Goal: Task Accomplishment & Management: Use online tool/utility

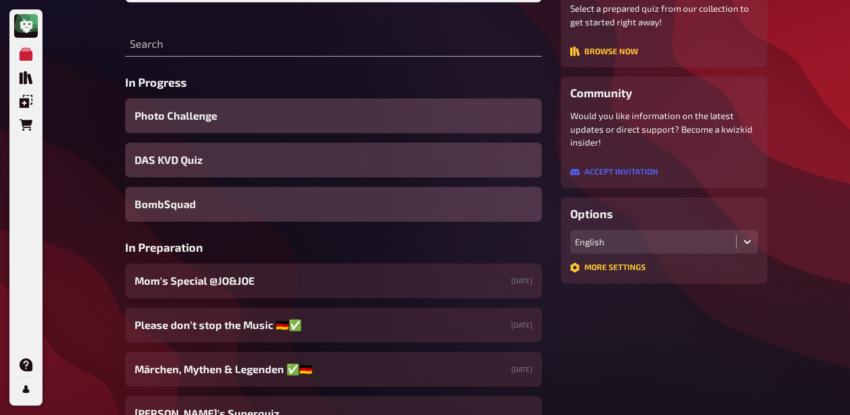
scroll to position [196, 0]
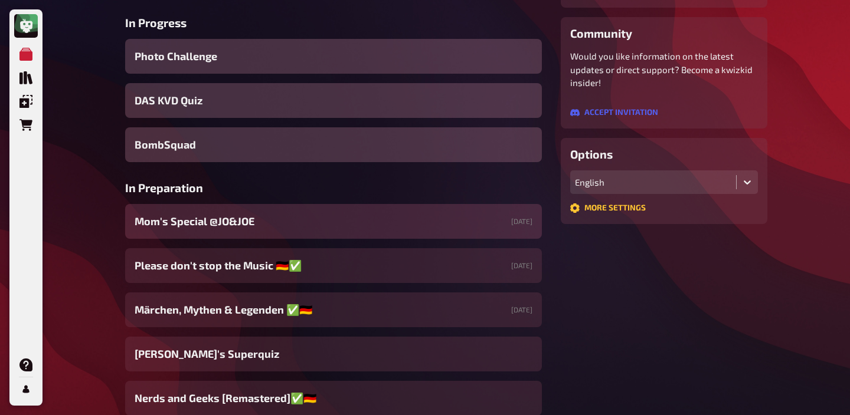
click at [233, 224] on span "Mom's Special @JO&JOE" at bounding box center [195, 222] width 120 height 16
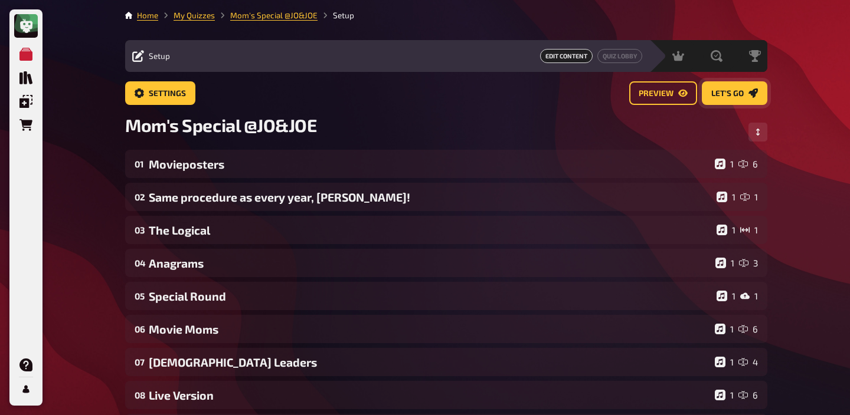
click at [717, 92] on span "Let's go" at bounding box center [727, 94] width 32 height 8
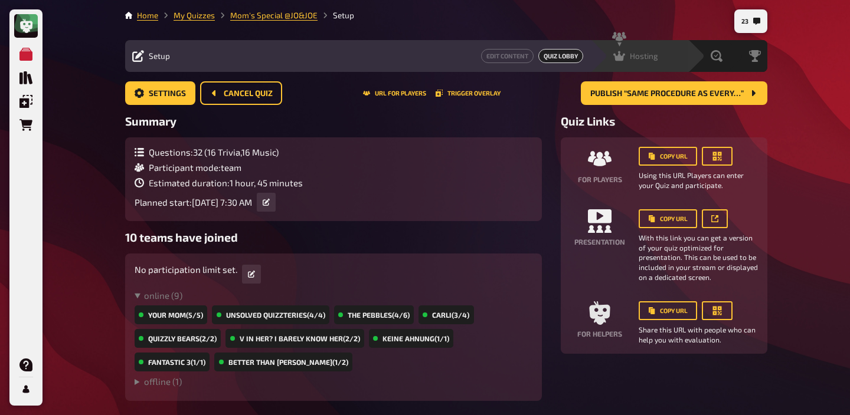
click at [659, 57] on div "Hosting undefined" at bounding box center [646, 56] width 81 height 12
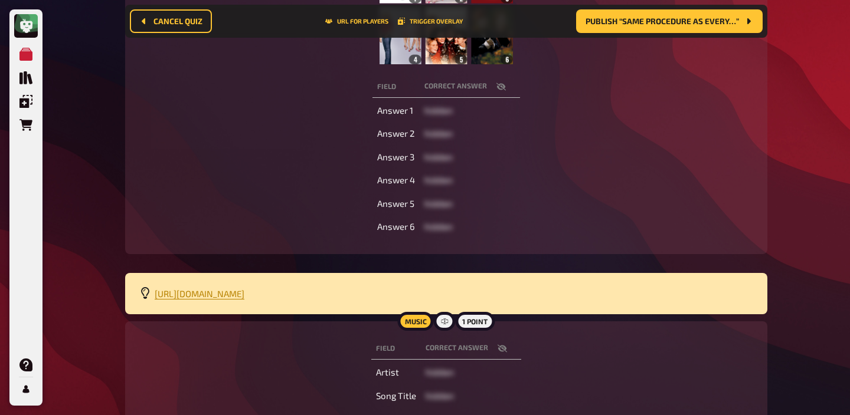
scroll to position [345, 0]
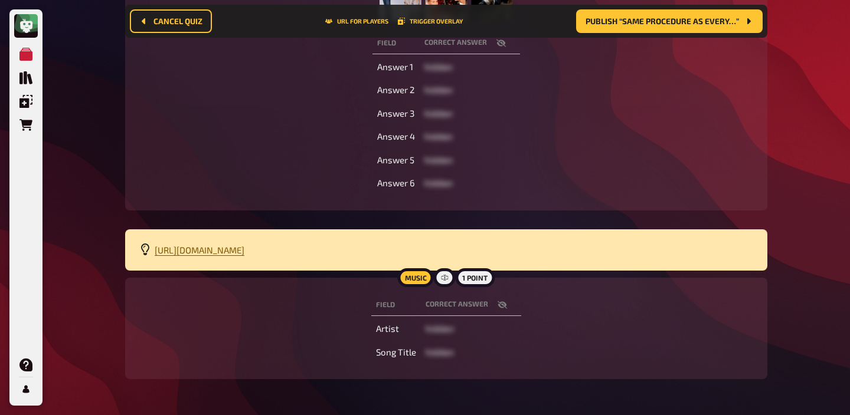
click at [244, 251] on span "[URL][DOMAIN_NAME]" at bounding box center [200, 250] width 90 height 11
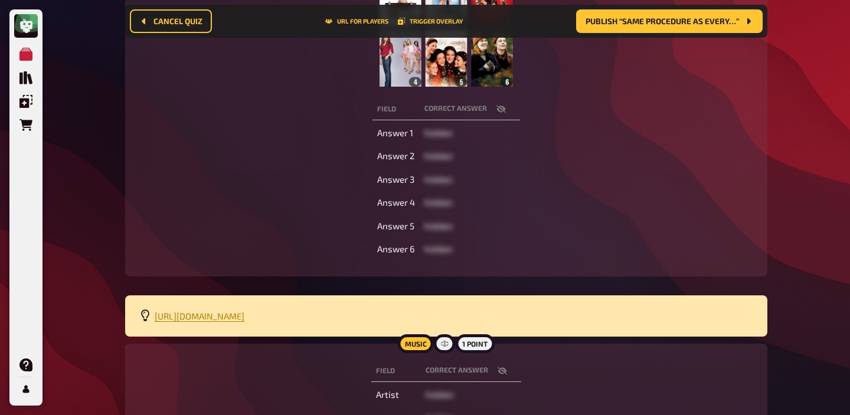
scroll to position [0, 0]
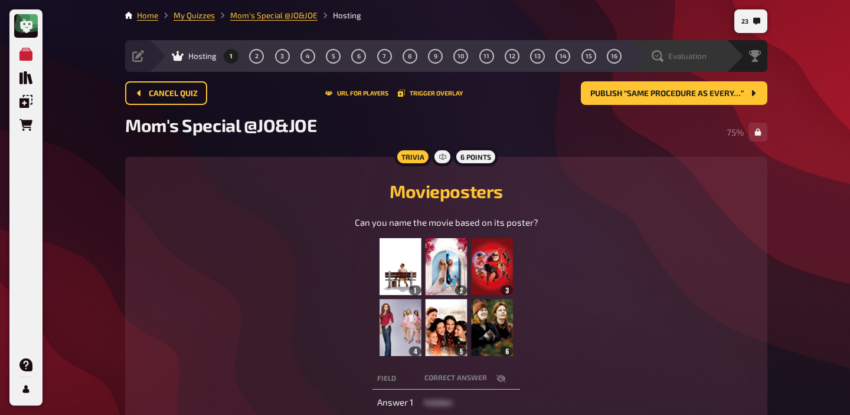
click at [693, 55] on span "Evaluation" at bounding box center [687, 55] width 38 height 9
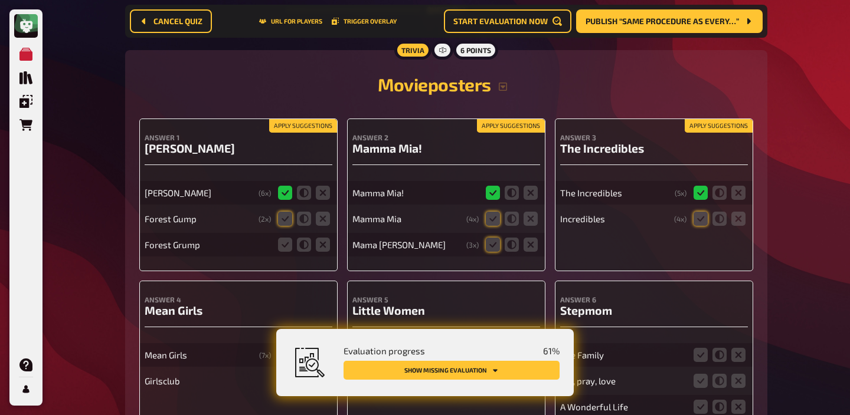
scroll to position [222, 0]
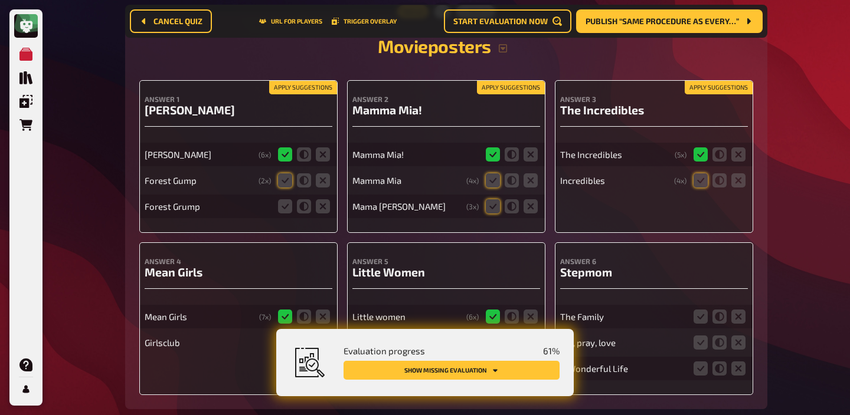
click at [313, 85] on button "Apply suggestions" at bounding box center [303, 87] width 68 height 13
click at [286, 204] on icon at bounding box center [285, 206] width 14 height 14
click at [0, 0] on input "radio" at bounding box center [0, 0] width 0 height 0
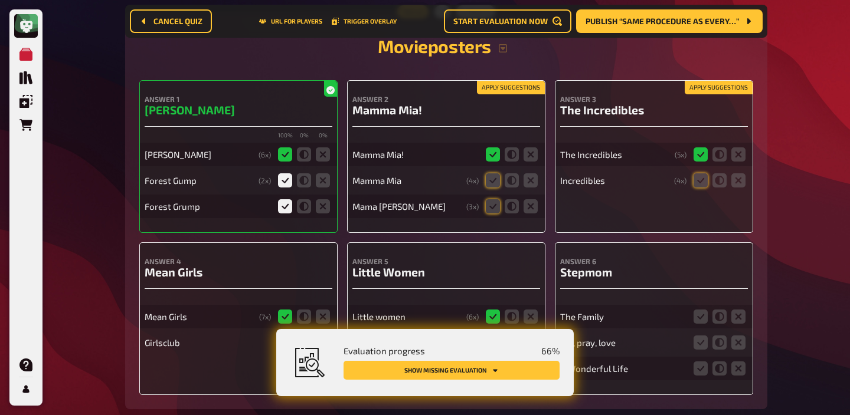
click at [519, 88] on button "Apply suggestions" at bounding box center [511, 87] width 68 height 13
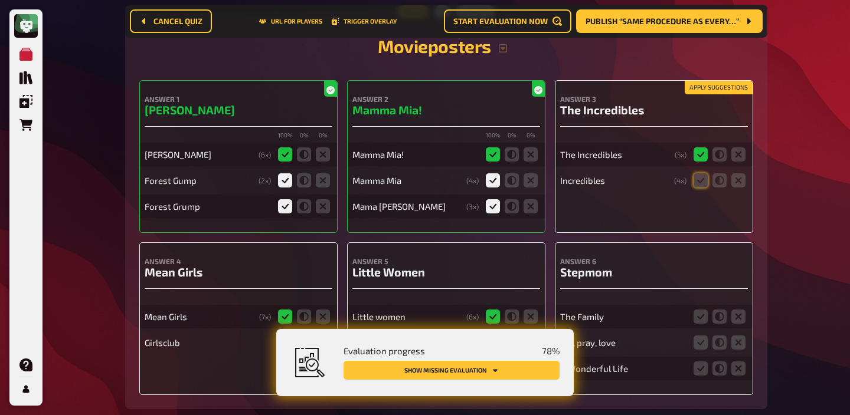
click at [699, 90] on button "Apply suggestions" at bounding box center [718, 87] width 68 height 13
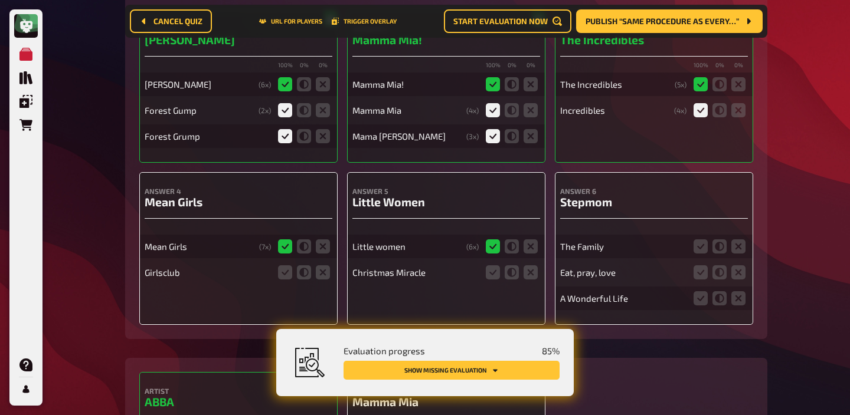
scroll to position [398, 0]
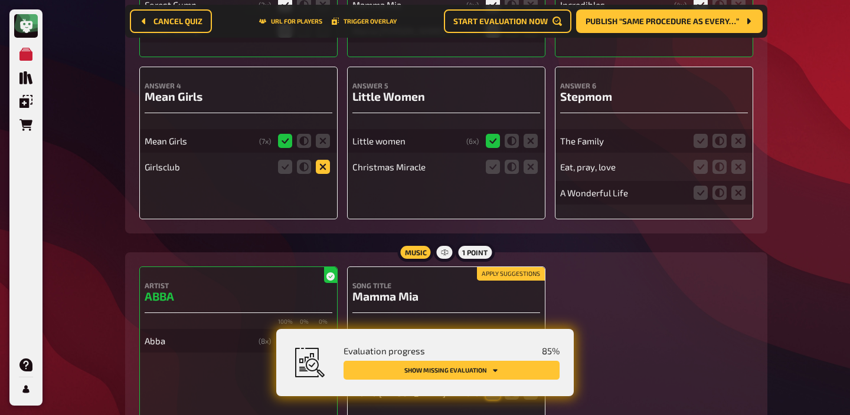
click at [321, 169] on icon at bounding box center [323, 167] width 14 height 14
click at [0, 0] on input "radio" at bounding box center [0, 0] width 0 height 0
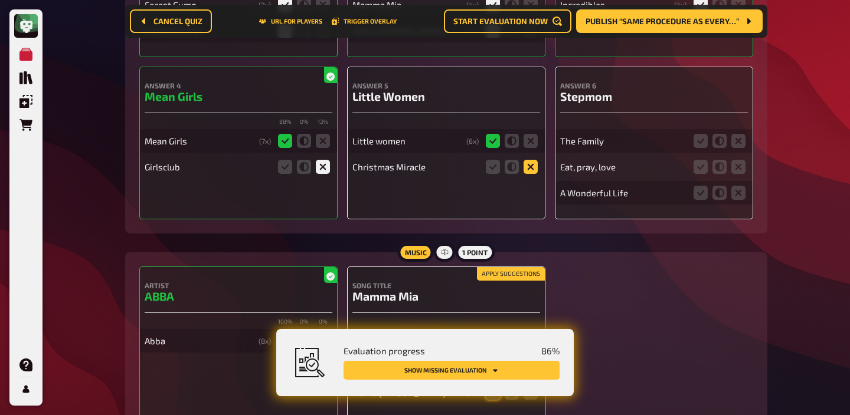
click at [534, 172] on icon at bounding box center [530, 167] width 14 height 14
click at [0, 0] on input "radio" at bounding box center [0, 0] width 0 height 0
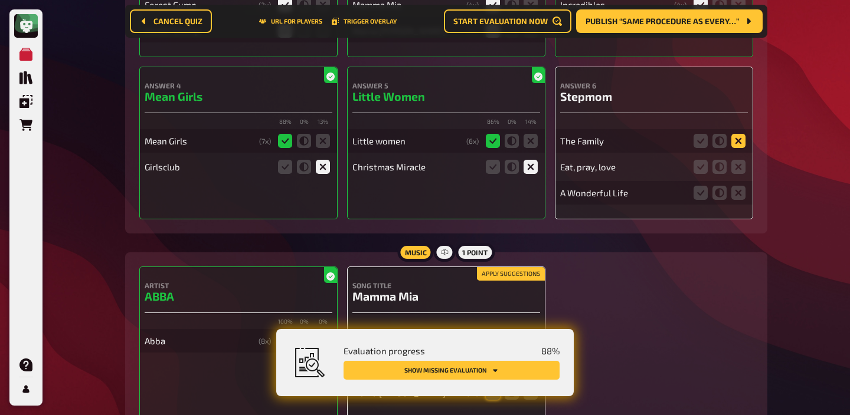
click at [739, 140] on icon at bounding box center [738, 141] width 14 height 14
click at [0, 0] on input "radio" at bounding box center [0, 0] width 0 height 0
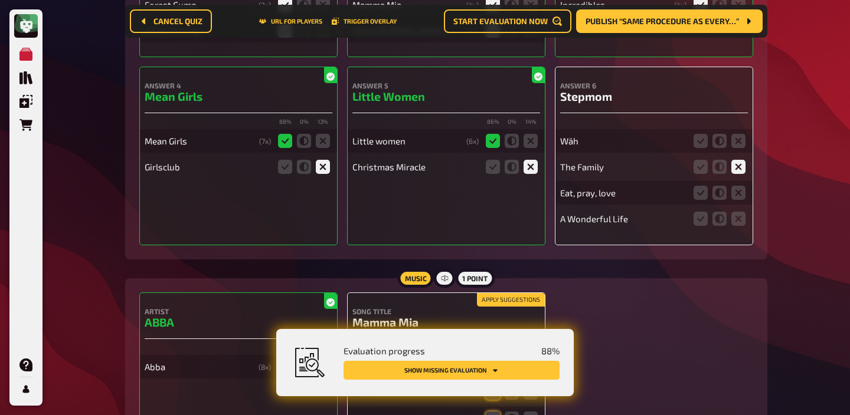
click at [739, 168] on icon at bounding box center [738, 167] width 14 height 14
click at [0, 0] on input "radio" at bounding box center [0, 0] width 0 height 0
click at [737, 195] on icon at bounding box center [738, 193] width 14 height 14
click at [0, 0] on input "radio" at bounding box center [0, 0] width 0 height 0
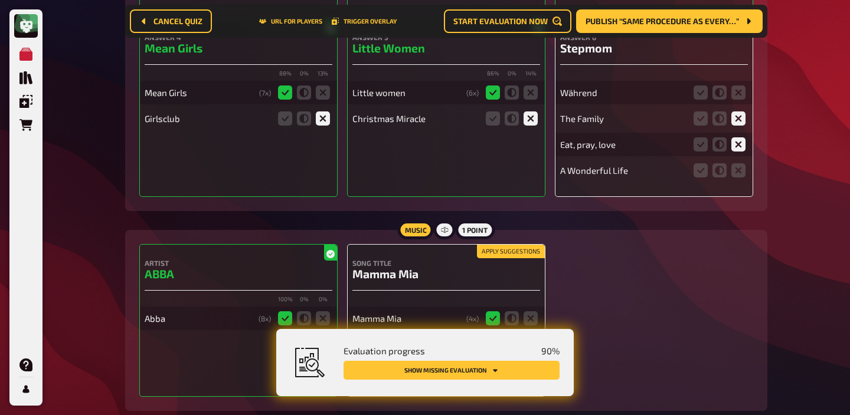
scroll to position [520, 0]
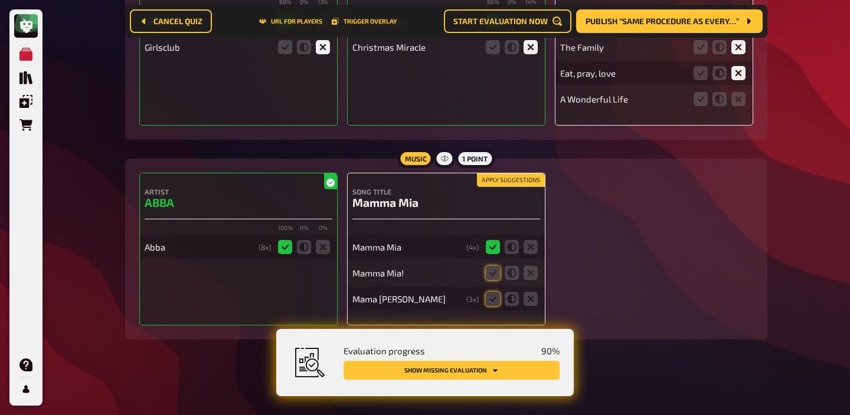
click at [504, 178] on button "Apply suggestions" at bounding box center [511, 180] width 68 height 13
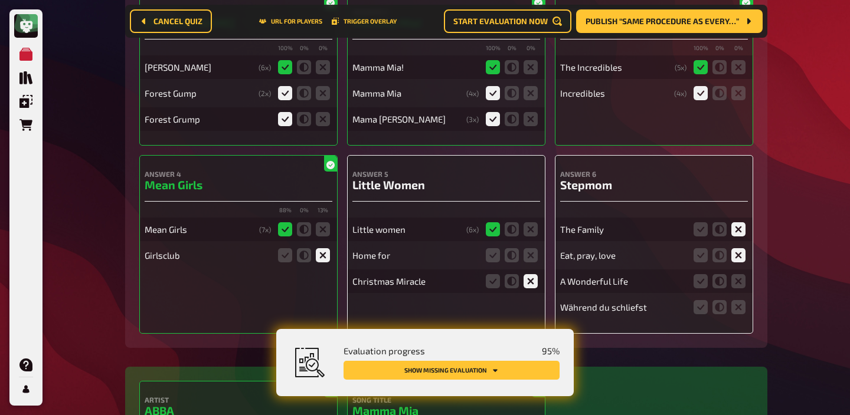
scroll to position [313, 0]
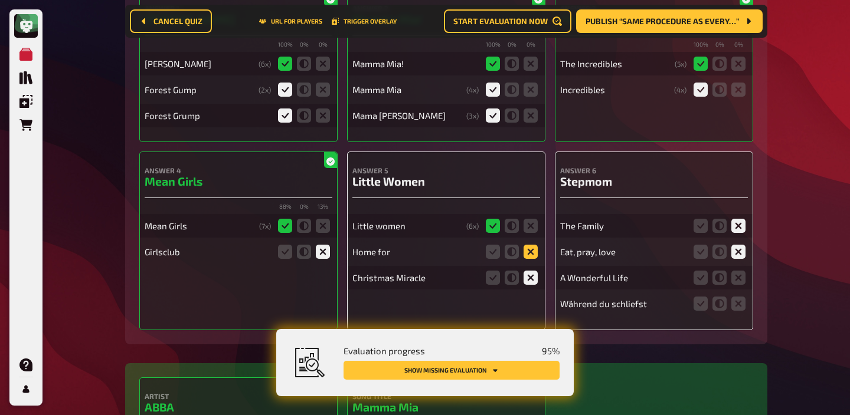
click at [528, 253] on icon at bounding box center [530, 252] width 14 height 14
click at [0, 0] on input "radio" at bounding box center [0, 0] width 0 height 0
click at [527, 278] on icon at bounding box center [530, 278] width 14 height 14
click at [0, 0] on input "radio" at bounding box center [0, 0] width 0 height 0
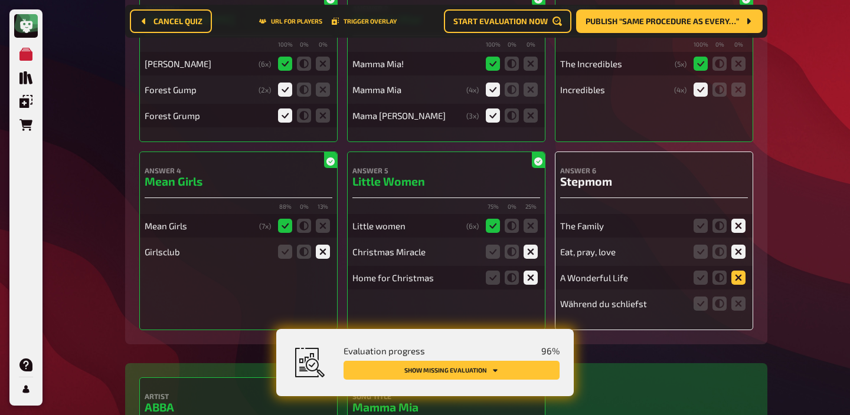
click at [735, 280] on icon at bounding box center [738, 278] width 14 height 14
click at [0, 0] on input "radio" at bounding box center [0, 0] width 0 height 0
click at [736, 300] on icon at bounding box center [738, 304] width 14 height 14
click at [0, 0] on input "radio" at bounding box center [0, 0] width 0 height 0
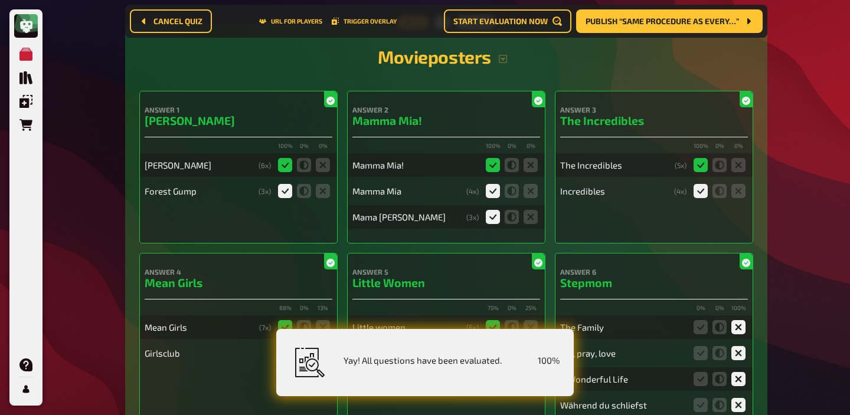
scroll to position [0, 0]
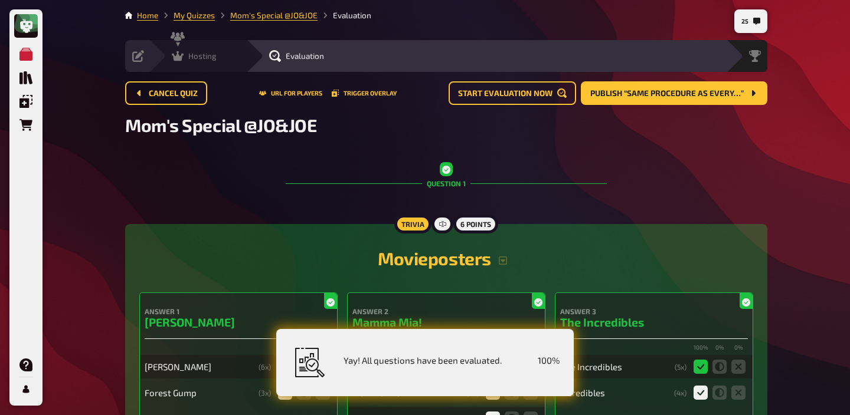
click at [214, 60] on span "Hosting" at bounding box center [202, 55] width 28 height 9
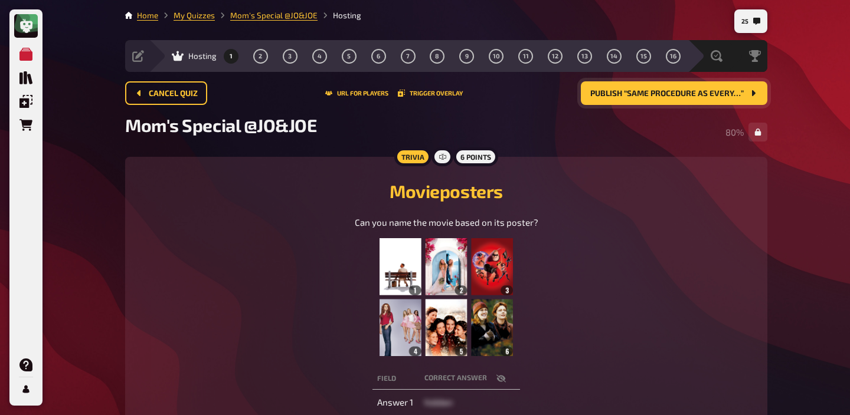
click at [656, 96] on span "Publish “Same procedure as every…”" at bounding box center [666, 94] width 153 height 8
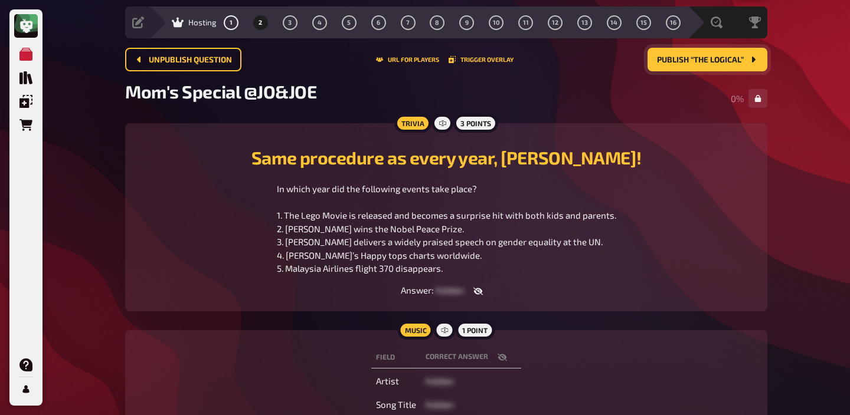
scroll to position [35, 0]
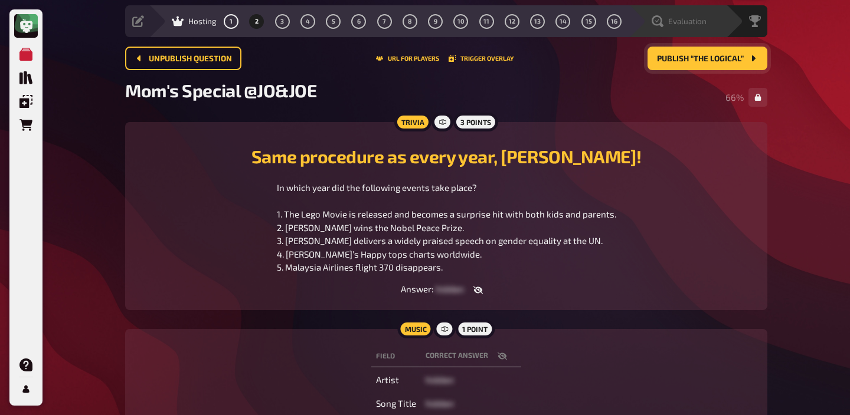
click at [699, 29] on div "Evaluation" at bounding box center [676, 21] width 97 height 32
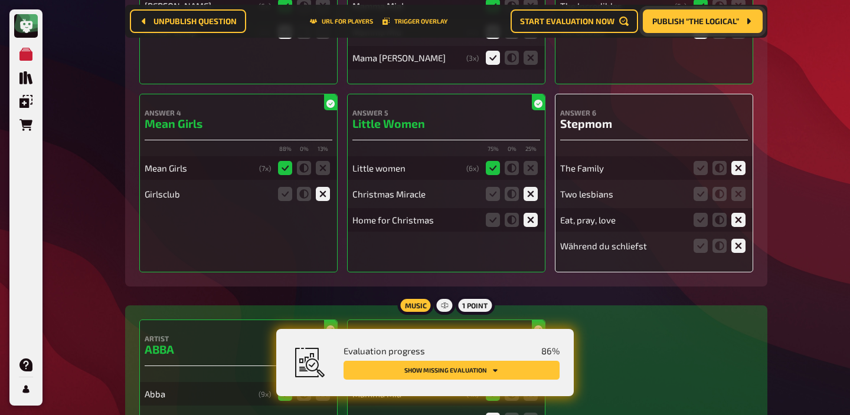
scroll to position [371, 0]
click at [738, 194] on icon at bounding box center [738, 193] width 14 height 14
click at [0, 0] on input "radio" at bounding box center [0, 0] width 0 height 0
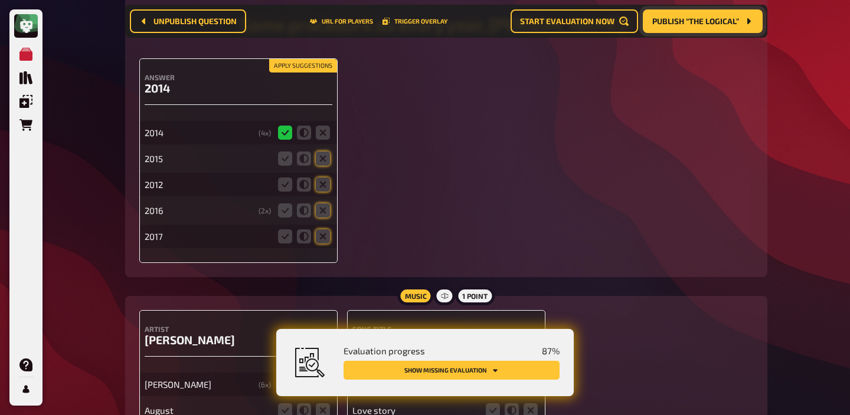
scroll to position [956, 0]
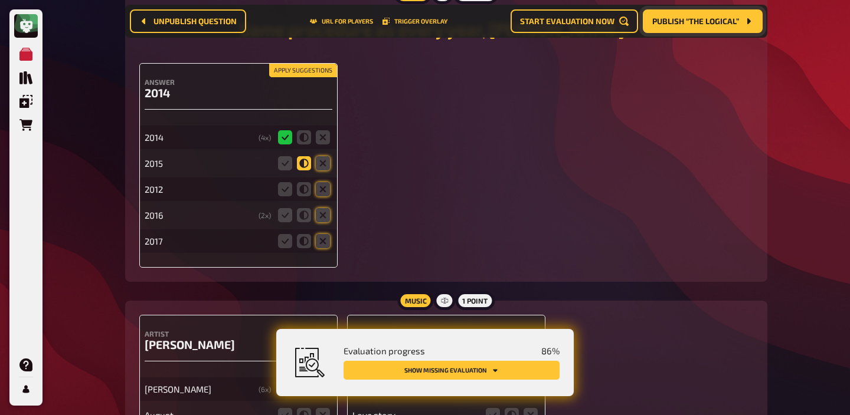
click at [304, 162] on icon at bounding box center [304, 163] width 14 height 14
click at [0, 0] on input "radio" at bounding box center [0, 0] width 0 height 0
click at [310, 70] on button "Apply suggestions" at bounding box center [303, 70] width 68 height 13
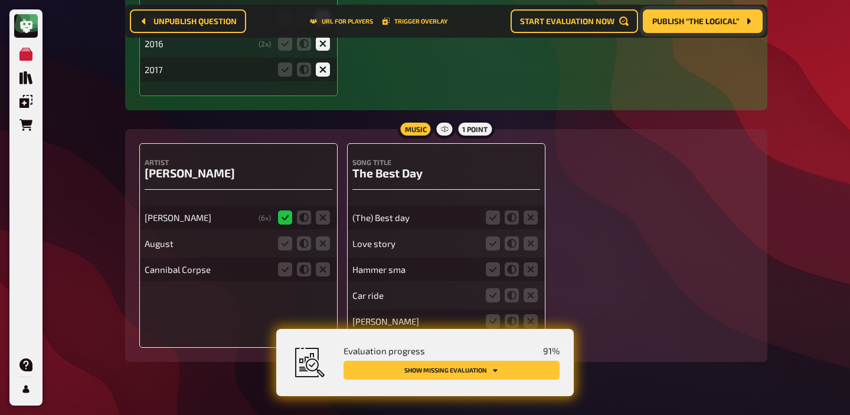
scroll to position [1154, 0]
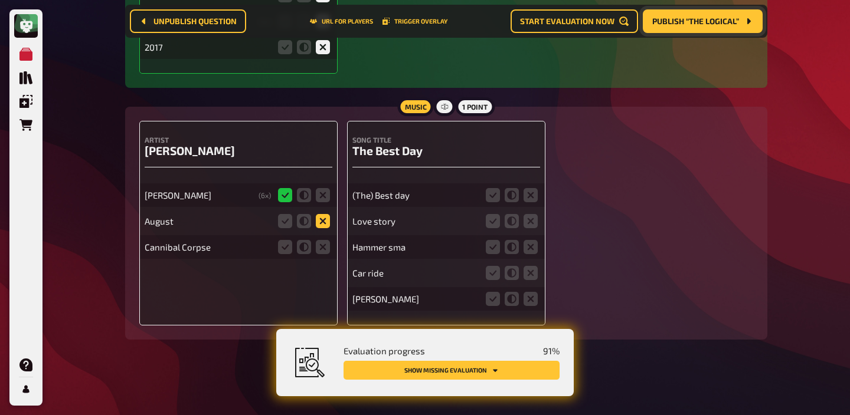
click at [323, 223] on icon at bounding box center [323, 221] width 14 height 14
click at [0, 0] on input "radio" at bounding box center [0, 0] width 0 height 0
click at [323, 245] on icon at bounding box center [323, 247] width 14 height 14
click at [0, 0] on input "radio" at bounding box center [0, 0] width 0 height 0
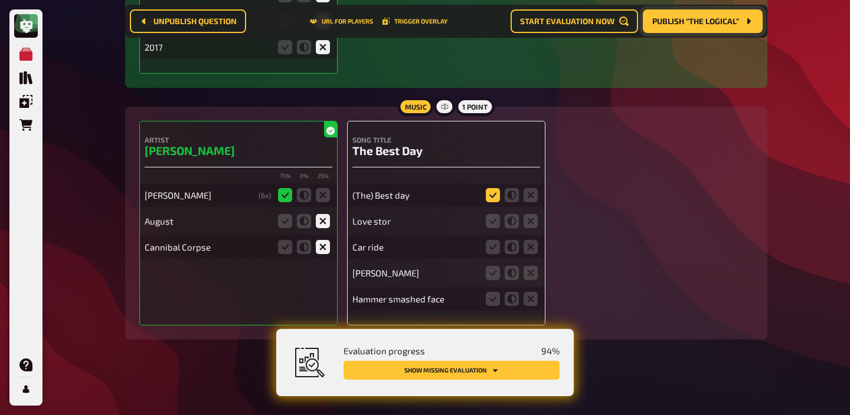
click at [498, 195] on icon at bounding box center [493, 195] width 14 height 14
click at [0, 0] on input "radio" at bounding box center [0, 0] width 0 height 0
click at [530, 248] on icon at bounding box center [530, 247] width 14 height 14
click at [0, 0] on input "radio" at bounding box center [0, 0] width 0 height 0
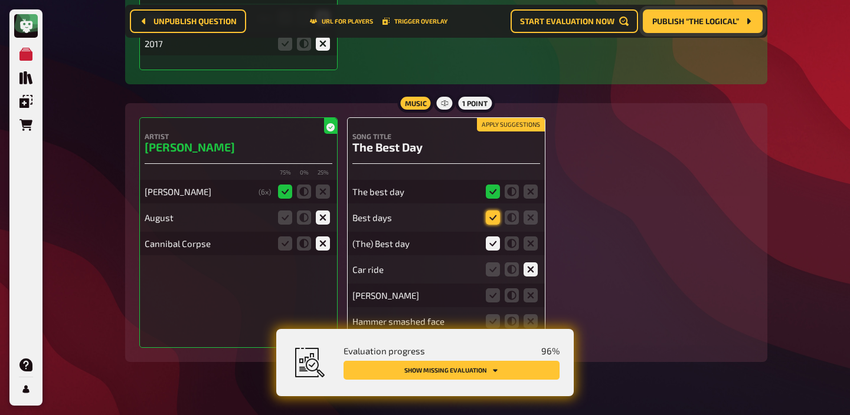
click at [496, 219] on icon at bounding box center [493, 218] width 14 height 14
click at [0, 0] on input "radio" at bounding box center [0, 0] width 0 height 0
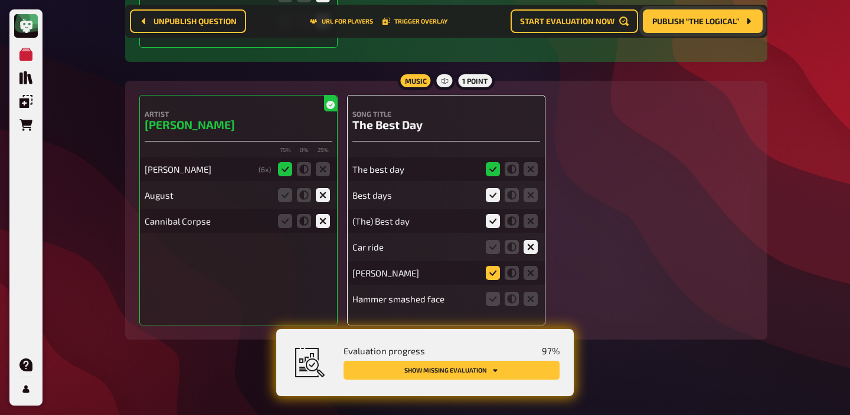
click at [493, 277] on icon at bounding box center [493, 273] width 14 height 14
click at [0, 0] on input "radio" at bounding box center [0, 0] width 0 height 0
click at [530, 302] on icon at bounding box center [530, 299] width 14 height 14
click at [0, 0] on input "radio" at bounding box center [0, 0] width 0 height 0
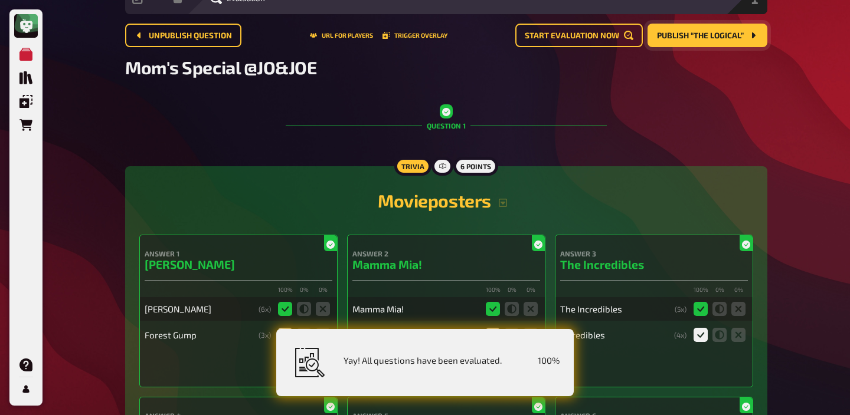
scroll to position [0, 0]
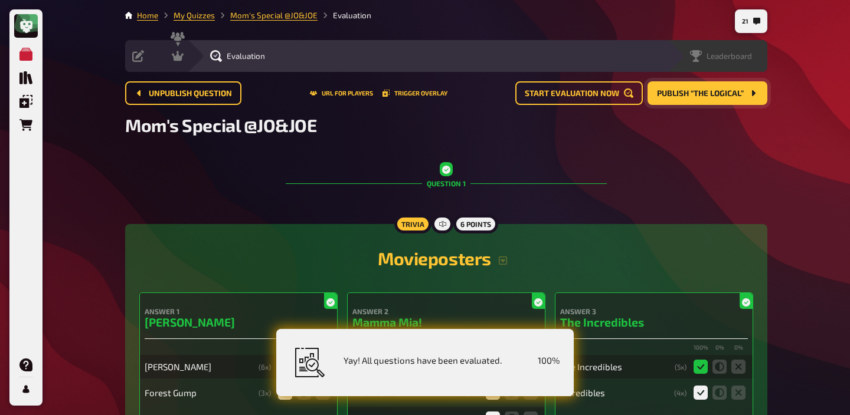
click at [753, 50] on div "Leaderboard" at bounding box center [717, 56] width 100 height 32
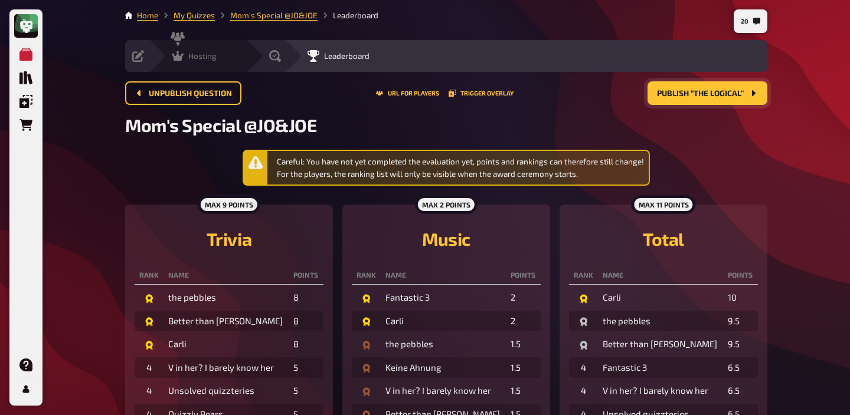
click at [192, 56] on span "Hosting" at bounding box center [202, 55] width 28 height 9
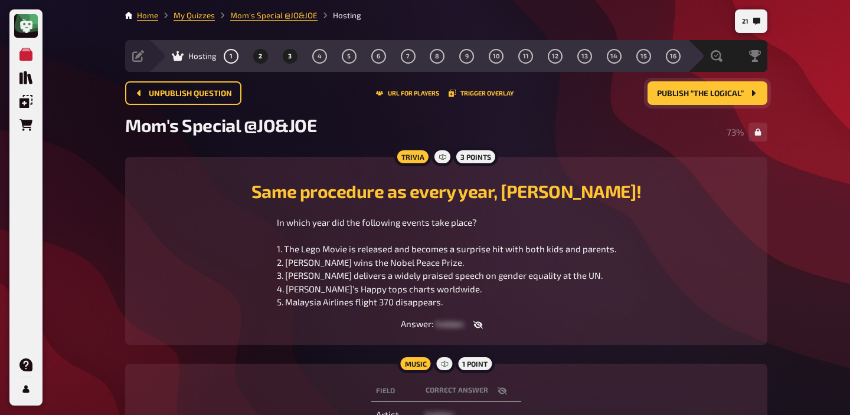
click at [290, 58] on span "3" at bounding box center [290, 56] width 4 height 6
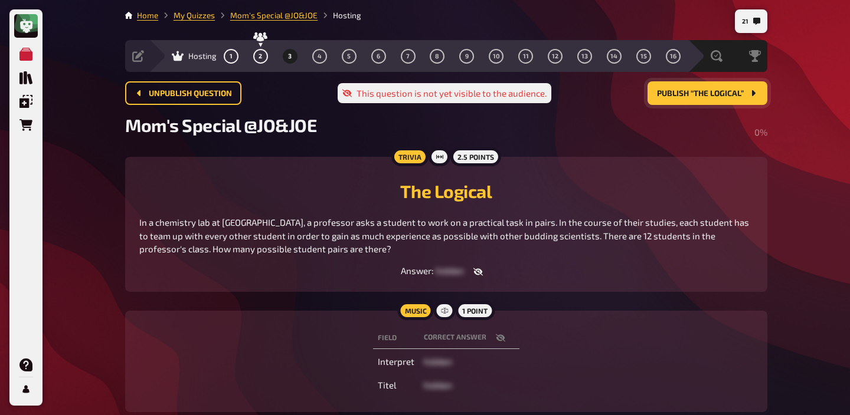
click at [289, 59] on span "3" at bounding box center [290, 56] width 4 height 6
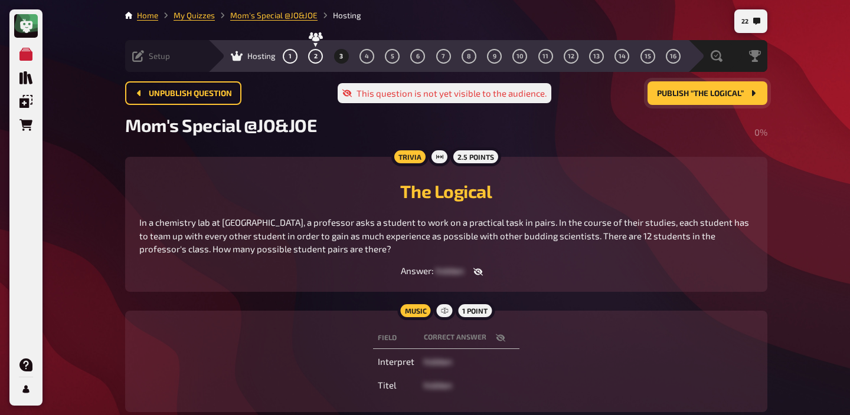
click at [152, 56] on span "Setup" at bounding box center [159, 55] width 21 height 9
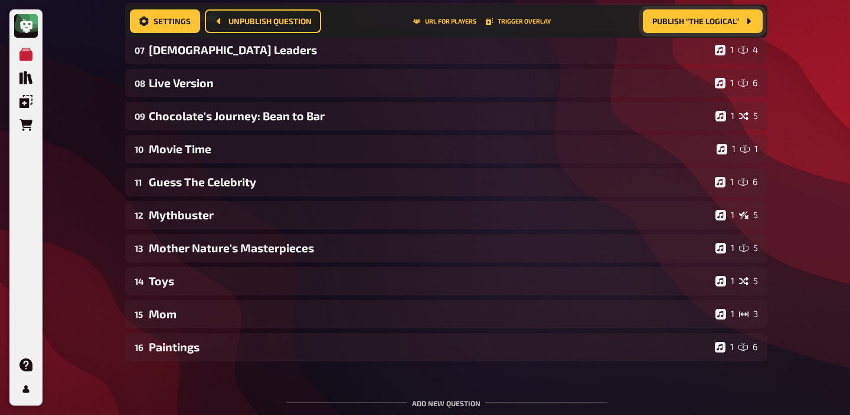
scroll to position [520, 0]
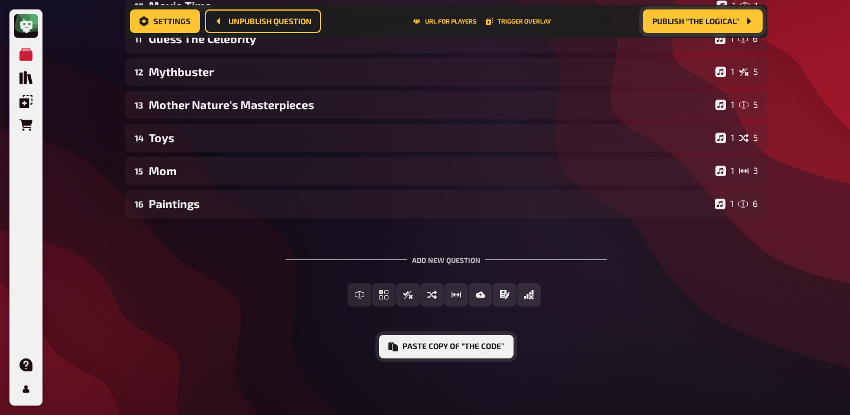
click at [448, 352] on button "Paste copy of “The Code”" at bounding box center [446, 347] width 135 height 24
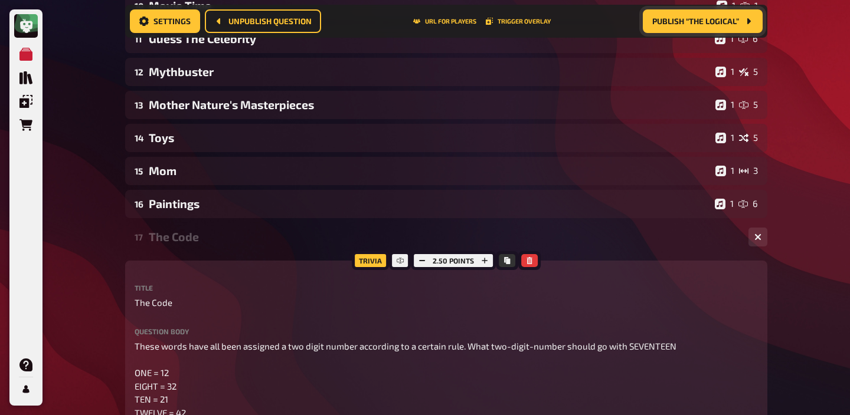
click at [258, 237] on div "The Code" at bounding box center [444, 237] width 590 height 14
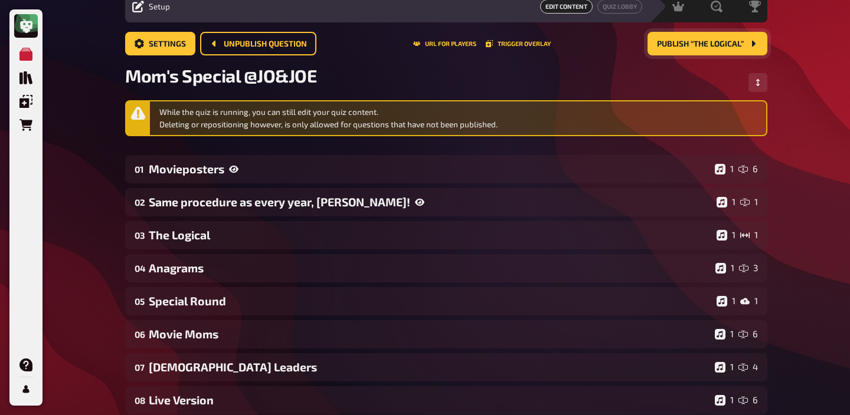
scroll to position [0, 0]
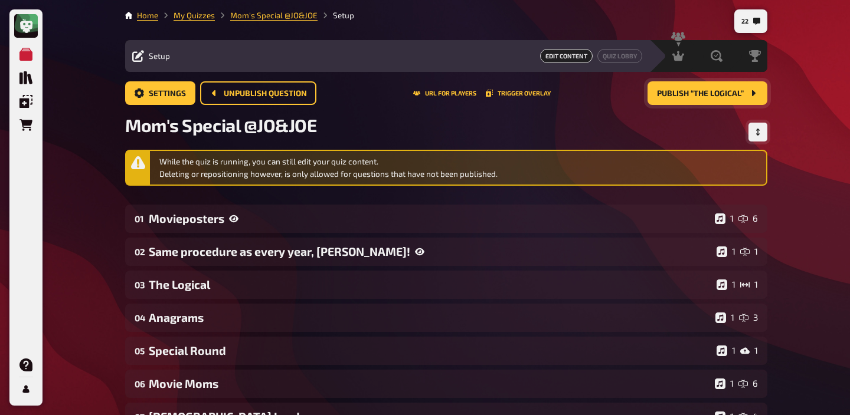
click at [755, 127] on button "Change Order" at bounding box center [757, 132] width 19 height 19
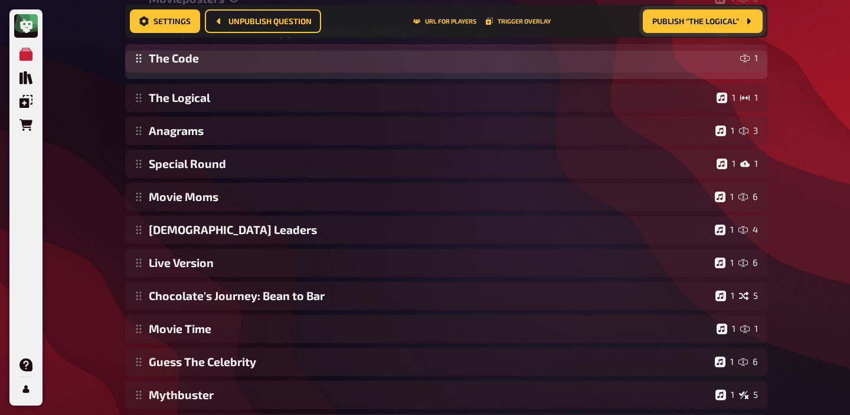
scroll to position [223, 0]
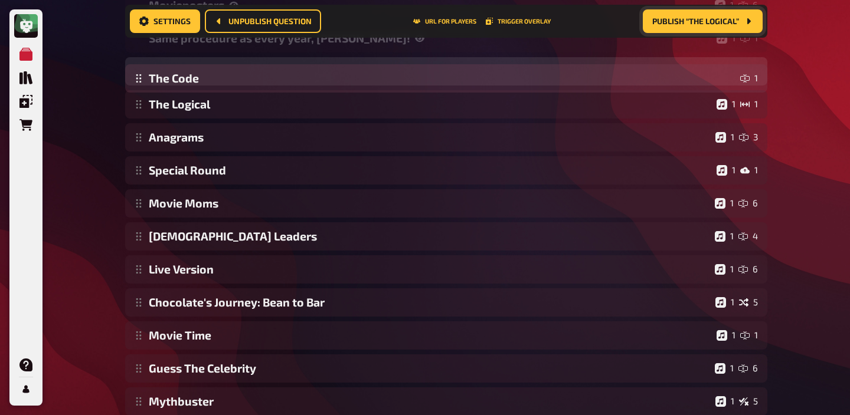
drag, startPoint x: 137, startPoint y: 348, endPoint x: 136, endPoint y: 82, distance: 266.1
click at [136, 82] on div "Movieposters 1 6 Same procedure as every year, [PERSON_NAME]! 1 1 The Logical 1…" at bounding box center [446, 269] width 642 height 557
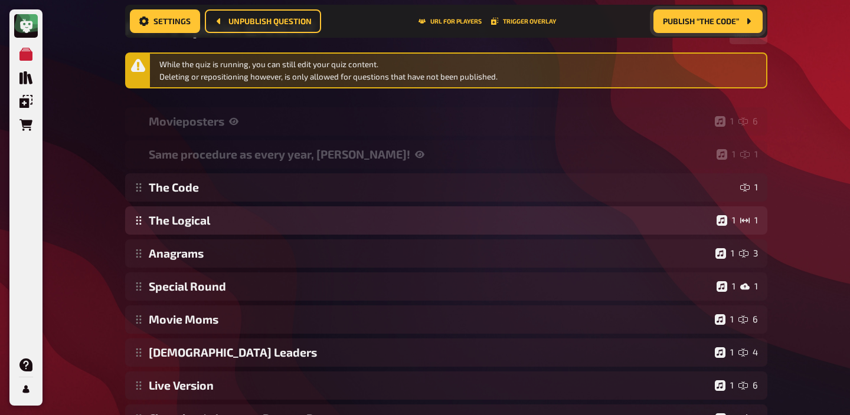
scroll to position [79, 0]
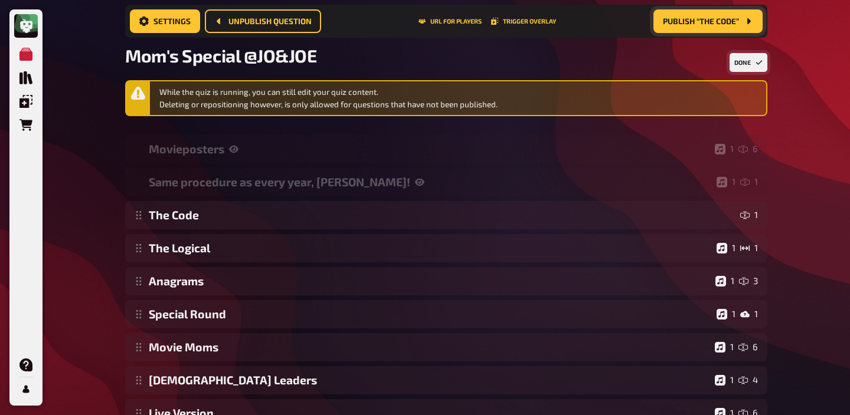
click at [738, 53] on button "Done" at bounding box center [748, 62] width 38 height 19
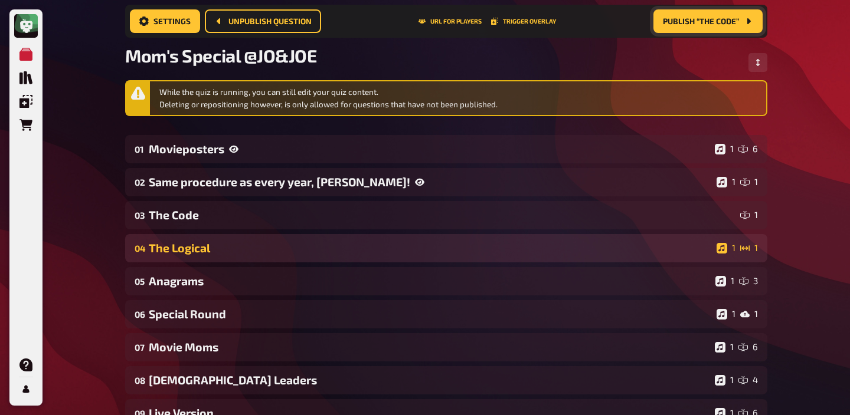
click at [243, 242] on div "The Logical" at bounding box center [430, 248] width 563 height 14
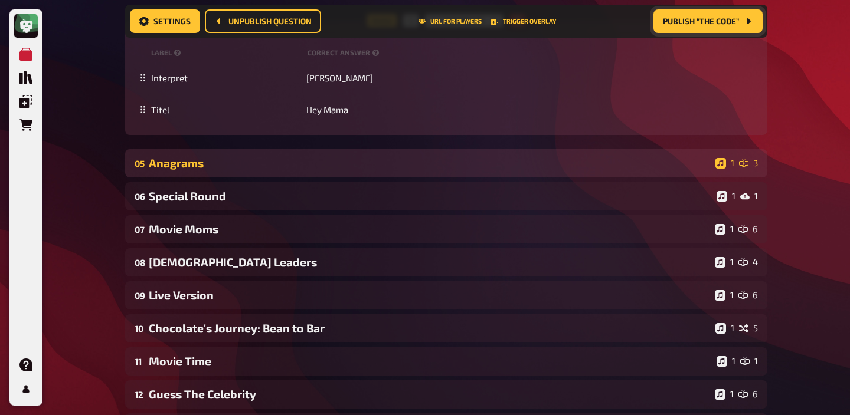
scroll to position [610, 0]
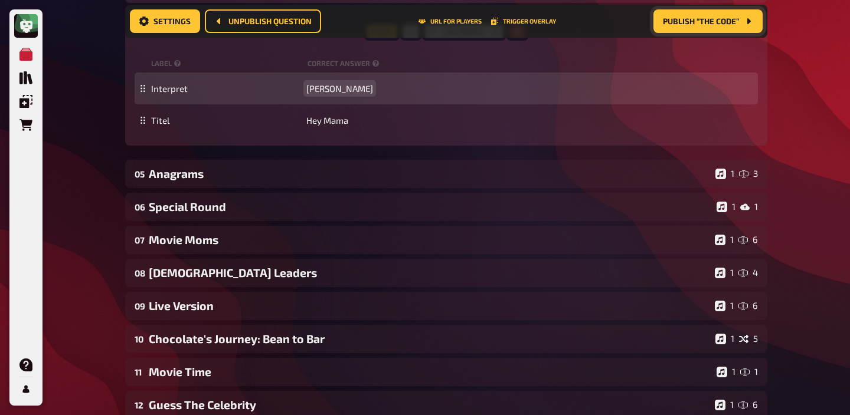
click at [339, 90] on span "[PERSON_NAME]" at bounding box center [339, 88] width 67 height 11
copy span "[PERSON_NAME]"
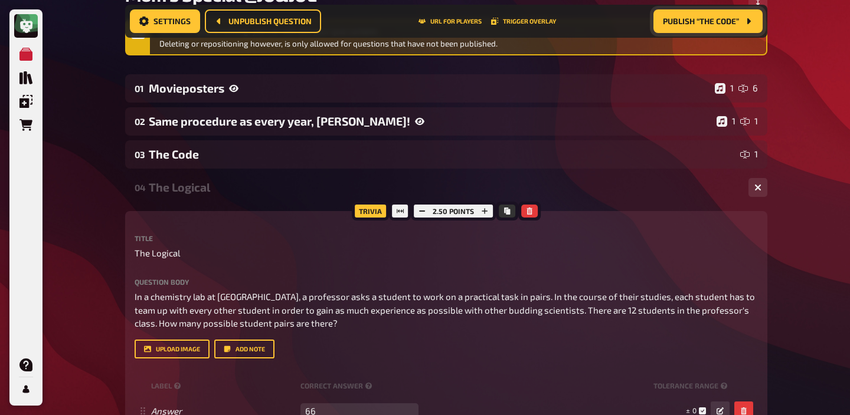
scroll to position [111, 0]
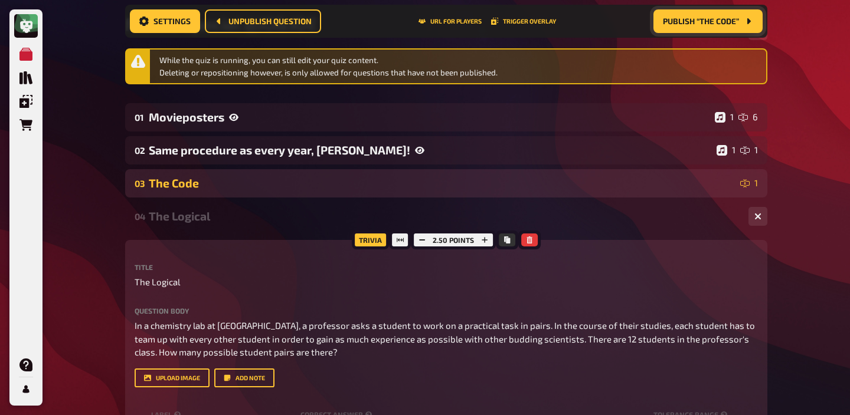
click at [230, 182] on div "The Code" at bounding box center [442, 183] width 586 height 14
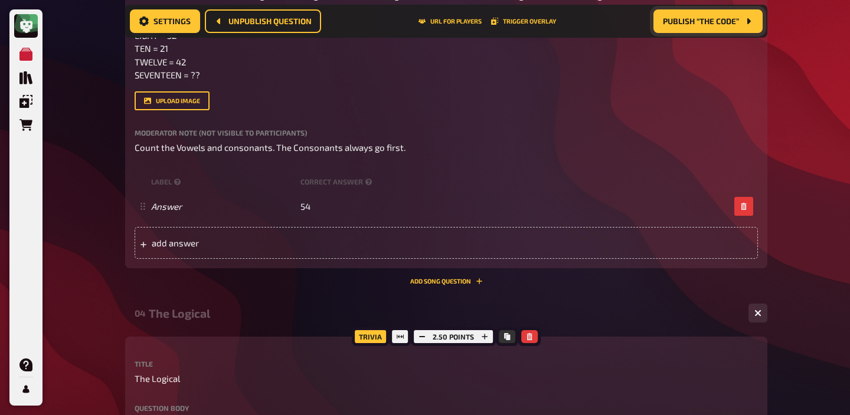
scroll to position [455, 0]
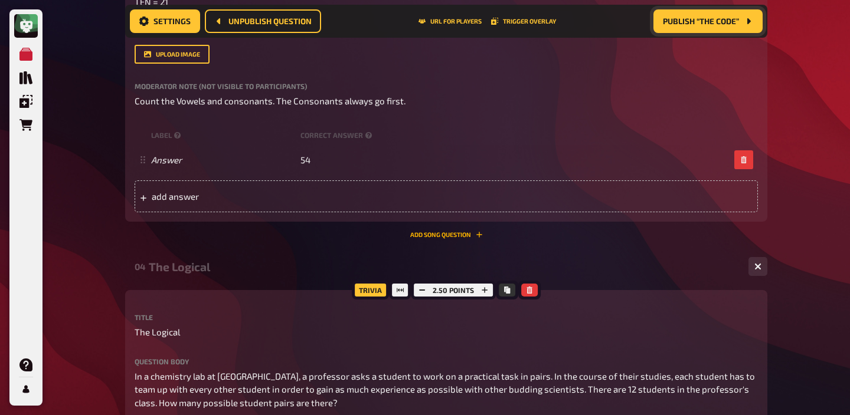
click at [418, 238] on button "Add Song question" at bounding box center [446, 234] width 73 height 7
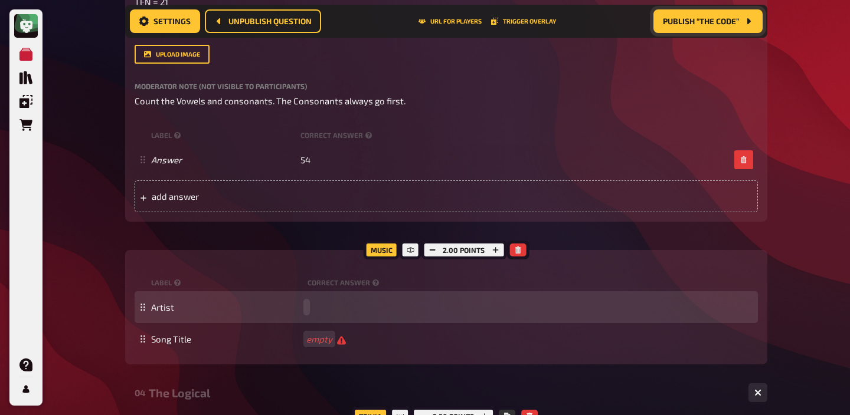
paste span
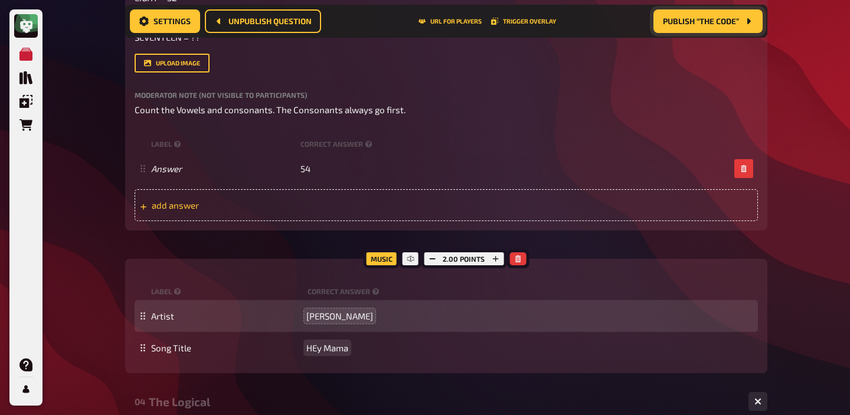
scroll to position [437, 0]
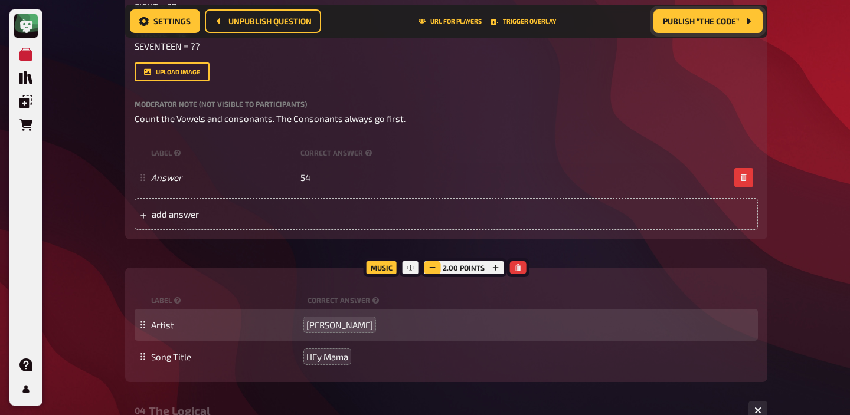
click at [432, 269] on icon "button" at bounding box center [431, 267] width 7 height 7
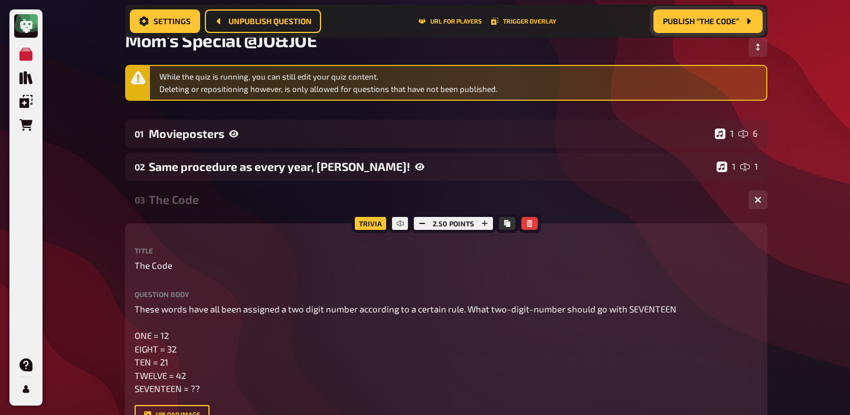
scroll to position [77, 0]
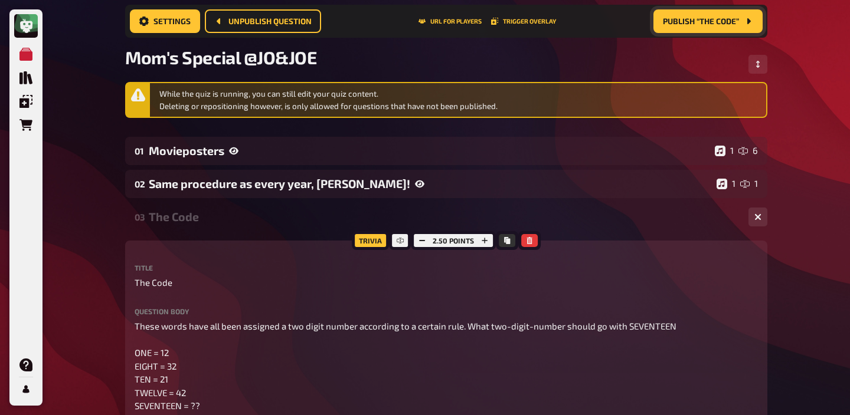
click at [347, 223] on div "The Code" at bounding box center [444, 217] width 590 height 14
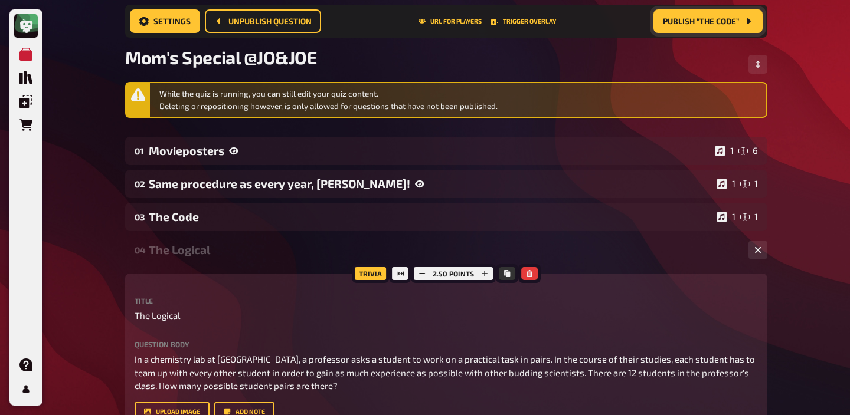
click at [284, 246] on div "The Logical" at bounding box center [444, 250] width 590 height 14
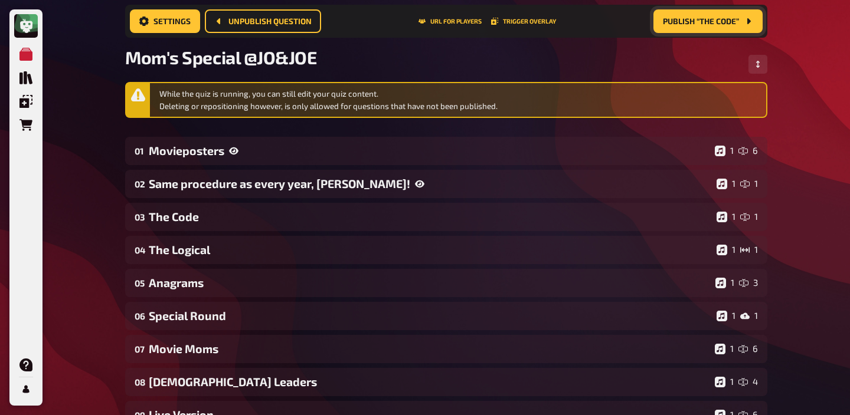
click at [704, 21] on span "Publish “The Code”" at bounding box center [701, 21] width 76 height 8
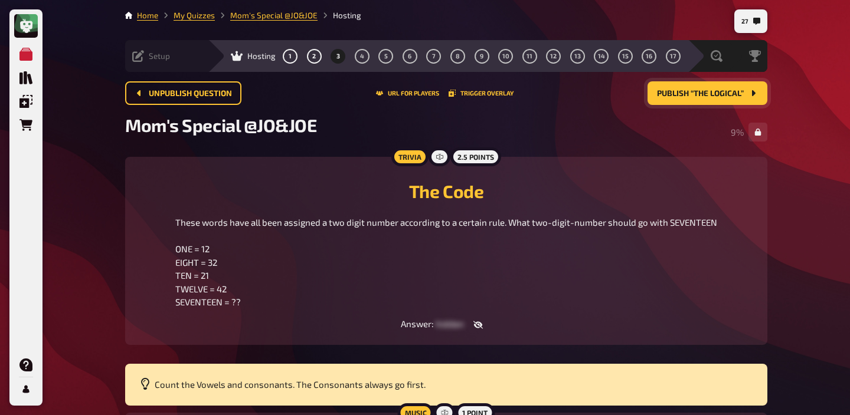
click at [172, 58] on div "Setup Edit Content Quiz Lobby" at bounding box center [166, 56] width 83 height 12
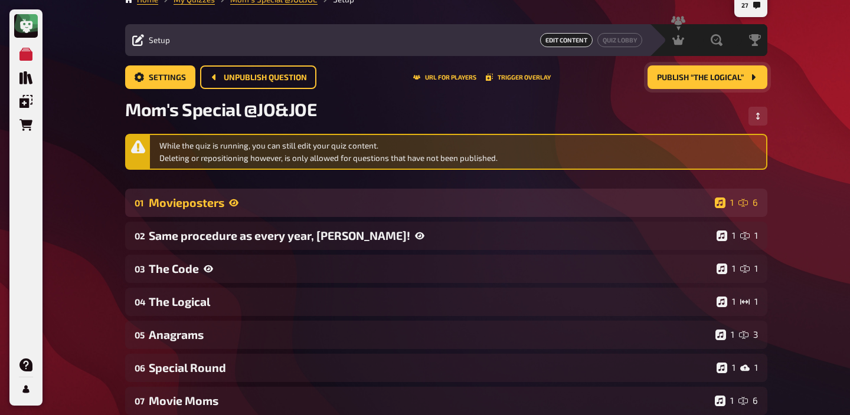
scroll to position [24, 0]
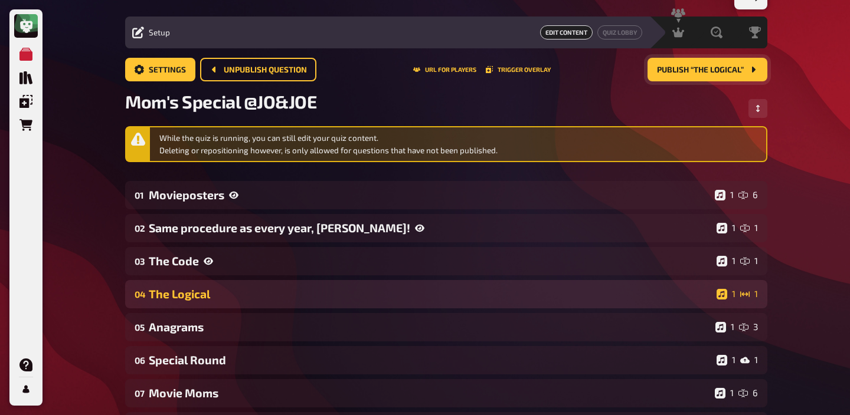
click at [401, 297] on div "The Logical" at bounding box center [430, 294] width 563 height 14
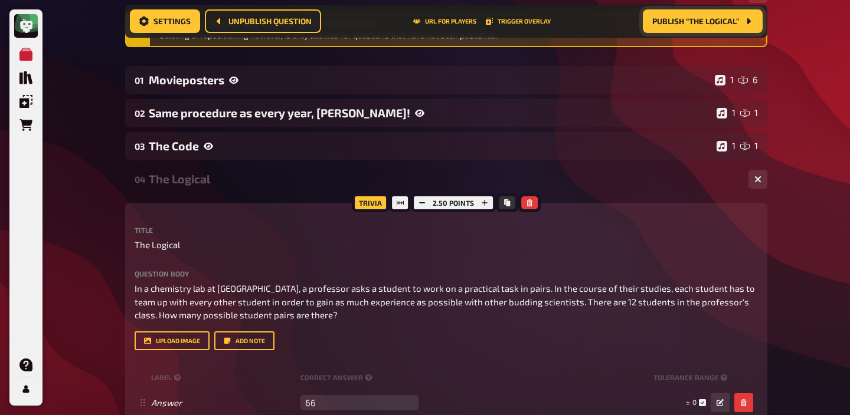
scroll to position [226, 0]
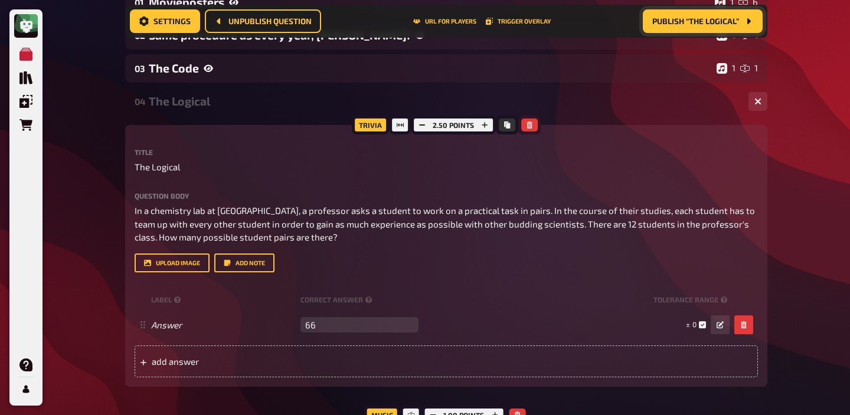
click at [529, 125] on icon "button" at bounding box center [529, 125] width 7 height 7
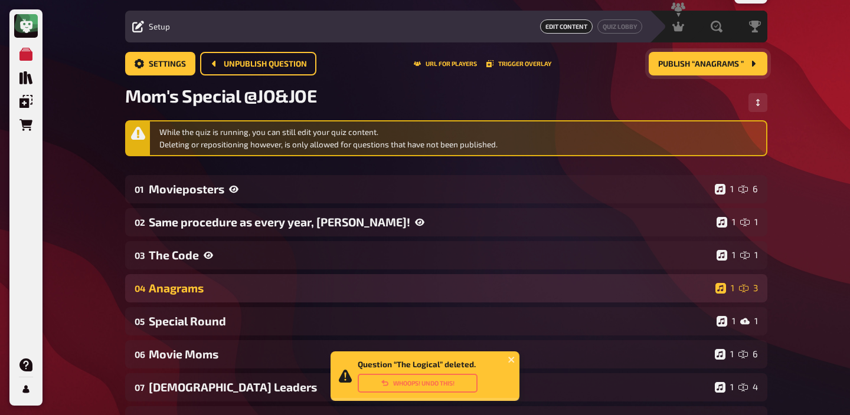
scroll to position [0, 0]
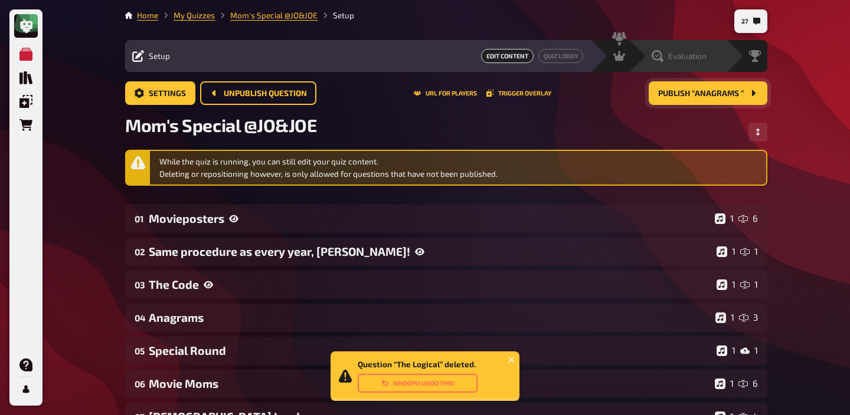
click at [706, 50] on div "Evaluation" at bounding box center [678, 56] width 55 height 12
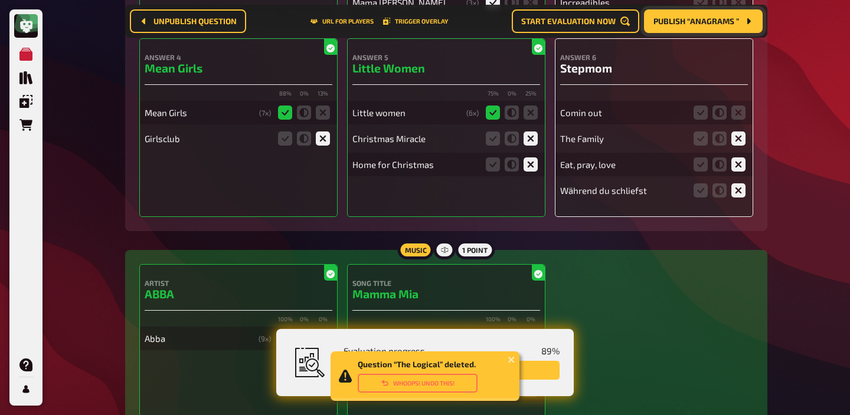
scroll to position [460, 0]
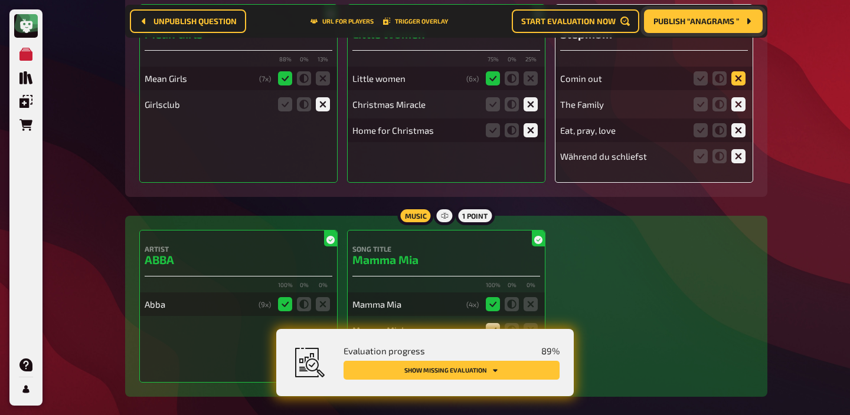
click at [739, 77] on icon at bounding box center [738, 78] width 14 height 14
click at [0, 0] on input "radio" at bounding box center [0, 0] width 0 height 0
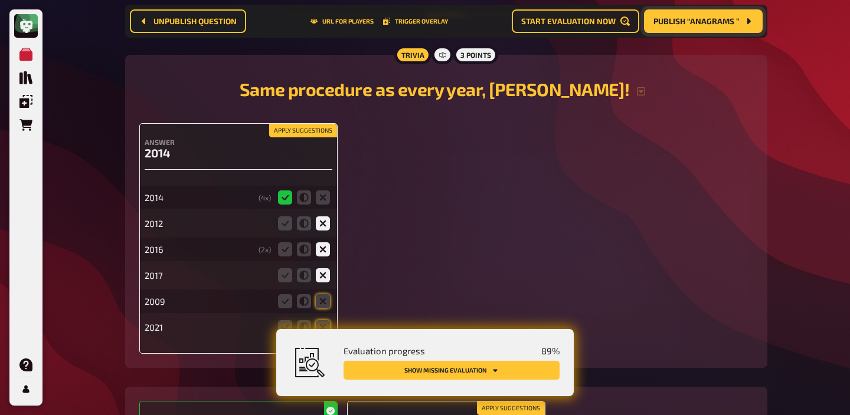
scroll to position [907, 0]
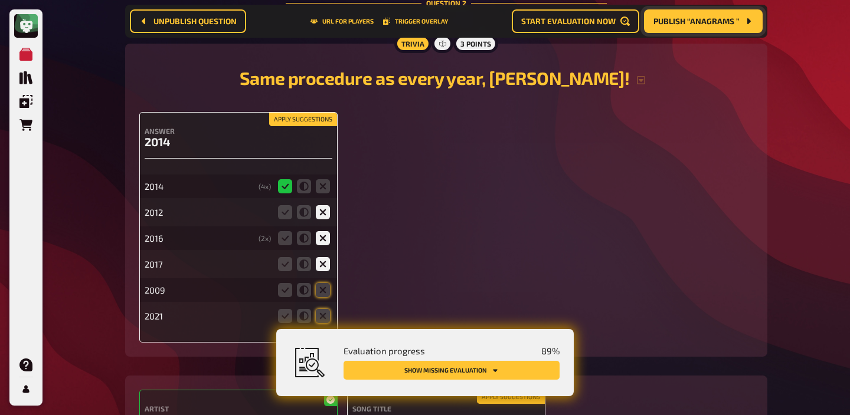
click at [322, 125] on button "Apply suggestions" at bounding box center [303, 119] width 68 height 13
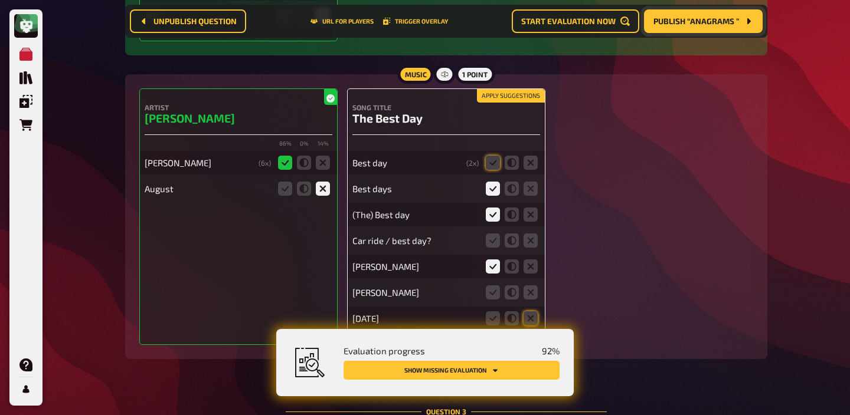
scroll to position [1213, 0]
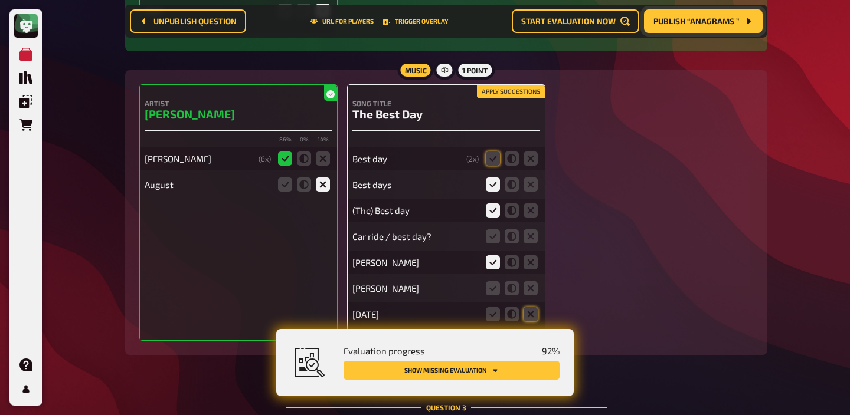
click at [490, 96] on button "Apply suggestions" at bounding box center [511, 92] width 68 height 13
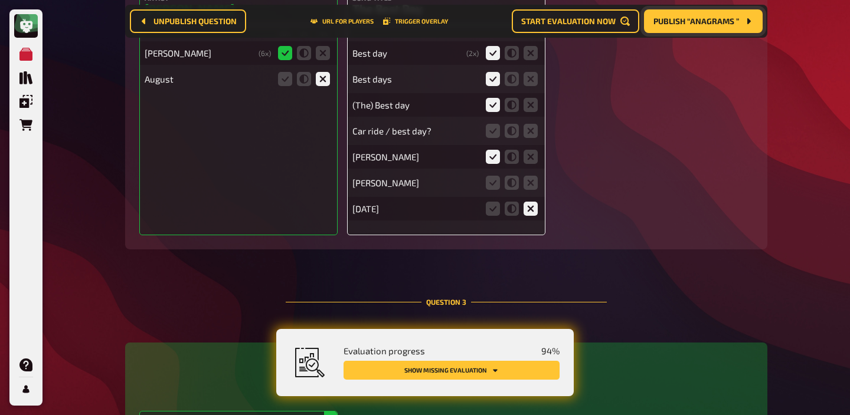
scroll to position [1328, 0]
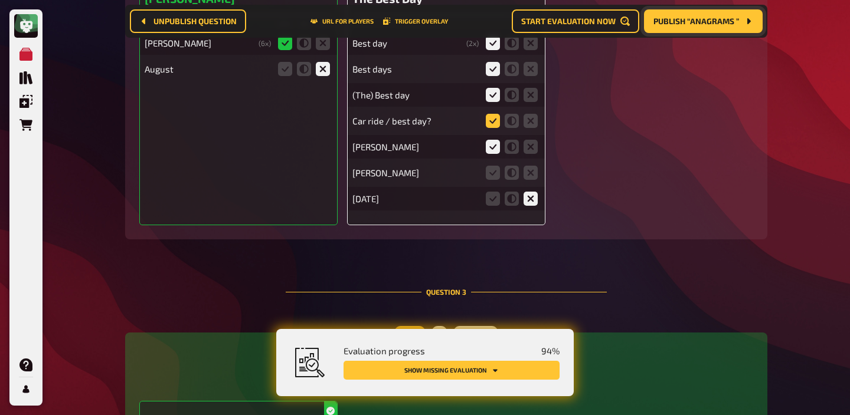
click at [494, 123] on icon at bounding box center [493, 121] width 14 height 14
click at [0, 0] on input "radio" at bounding box center [0, 0] width 0 height 0
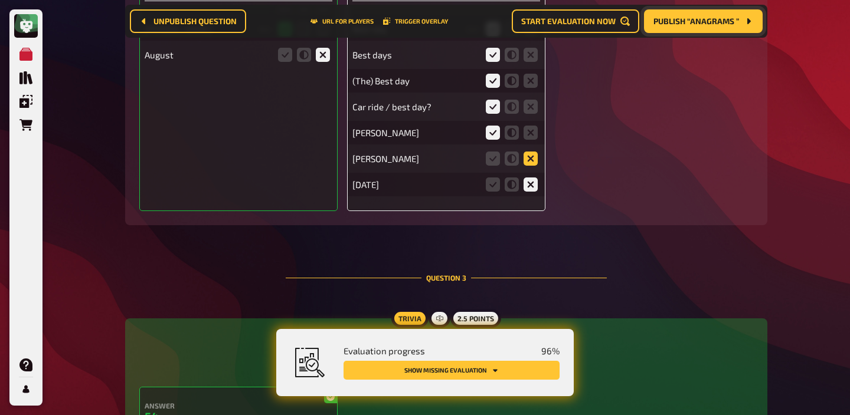
click at [525, 160] on icon at bounding box center [530, 159] width 14 height 14
click at [0, 0] on input "radio" at bounding box center [0, 0] width 0 height 0
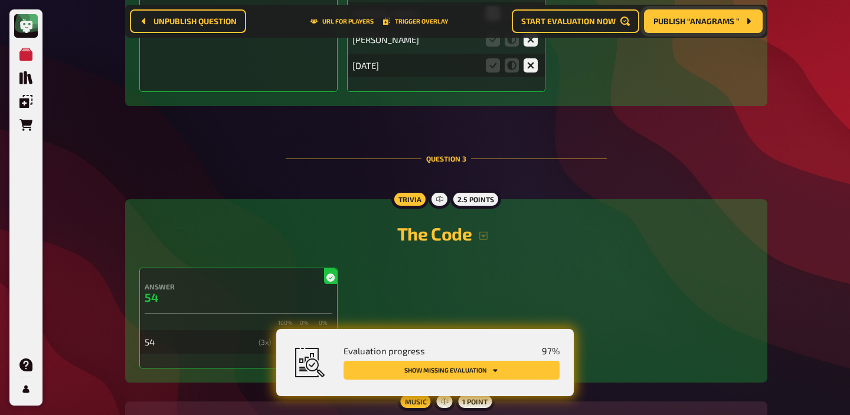
scroll to position [1684, 0]
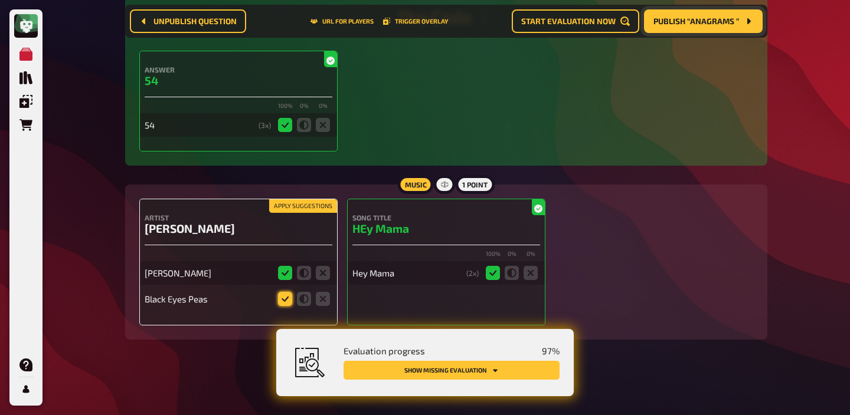
click at [281, 297] on icon at bounding box center [285, 299] width 14 height 14
click at [0, 0] on input "radio" at bounding box center [0, 0] width 0 height 0
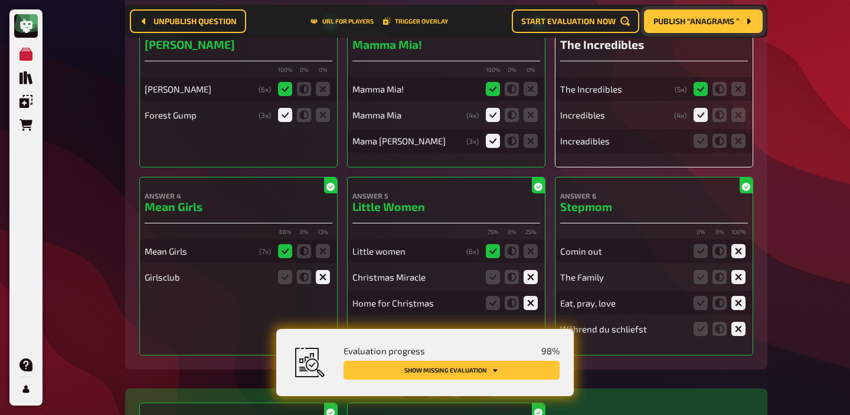
scroll to position [260, 0]
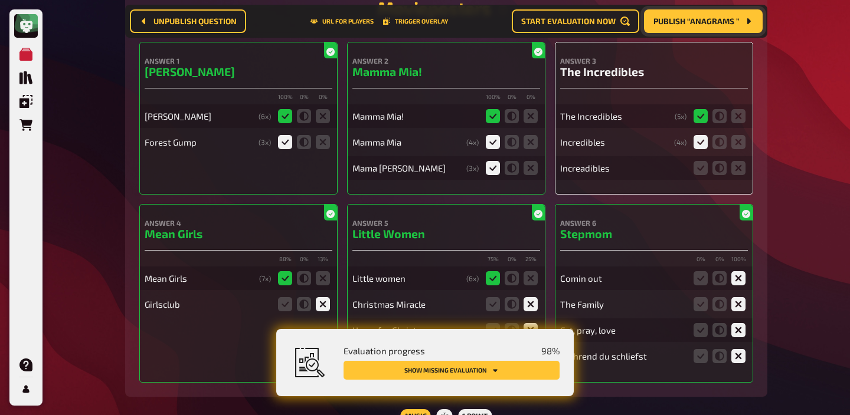
click at [702, 161] on fieldset at bounding box center [719, 168] width 57 height 19
click at [699, 168] on icon at bounding box center [700, 168] width 14 height 14
click at [0, 0] on input "radio" at bounding box center [0, 0] width 0 height 0
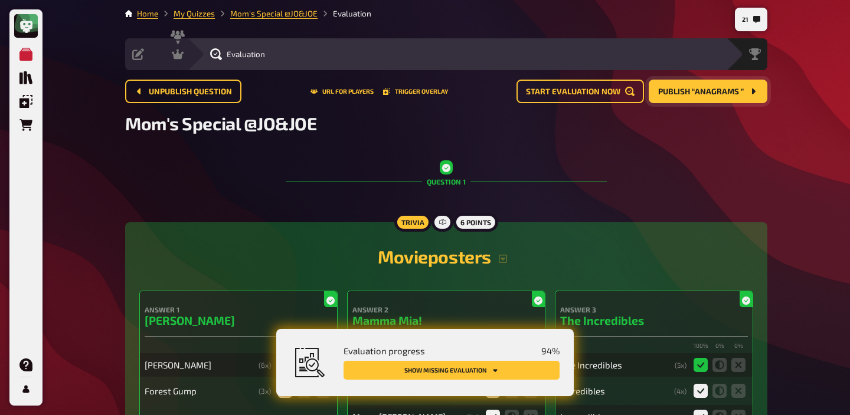
scroll to position [0, 0]
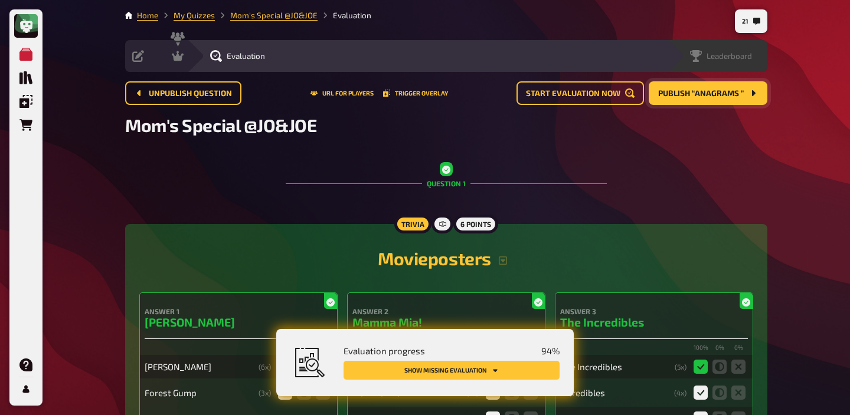
click at [748, 60] on span "Leaderboard" at bounding box center [728, 55] width 45 height 9
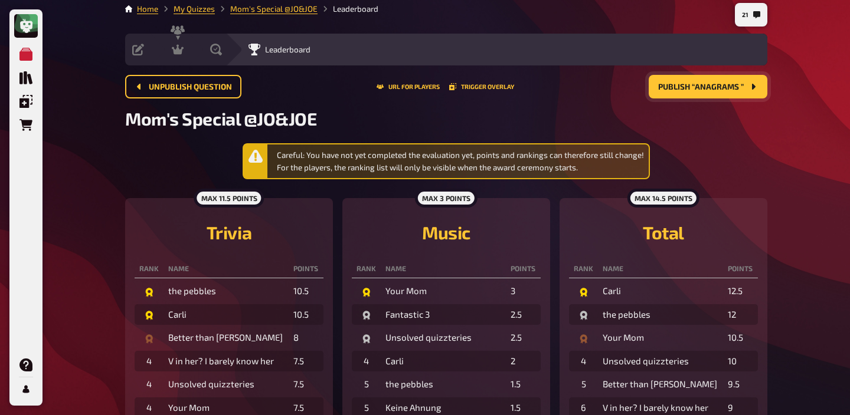
scroll to position [4, 0]
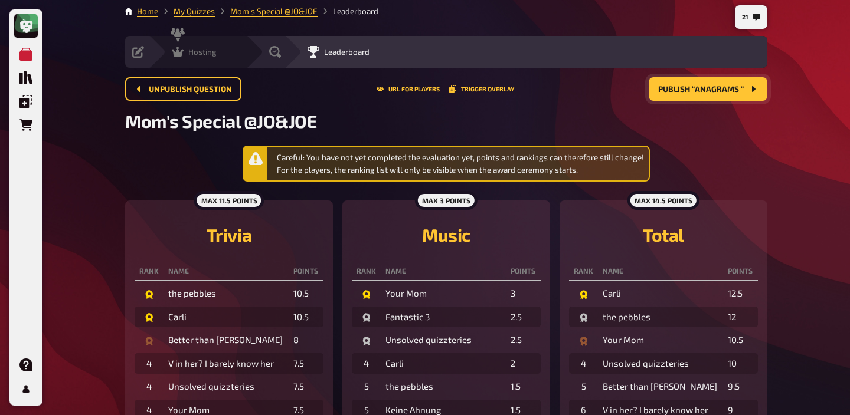
click at [184, 53] on div "Hosting" at bounding box center [194, 52] width 45 height 12
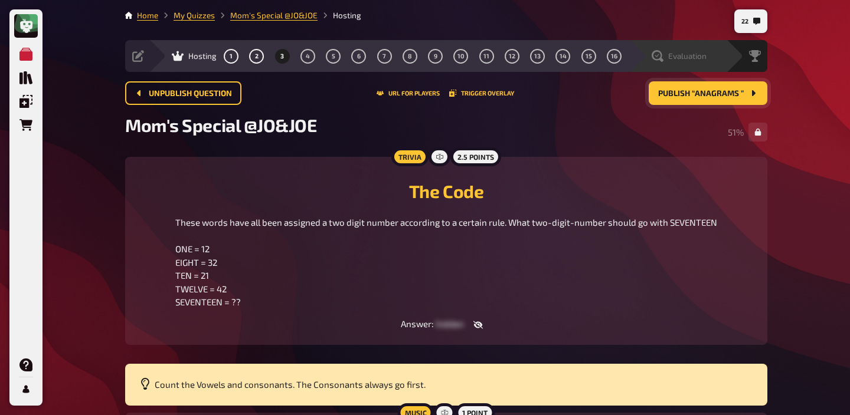
click at [699, 60] on span "Evaluation" at bounding box center [687, 55] width 38 height 9
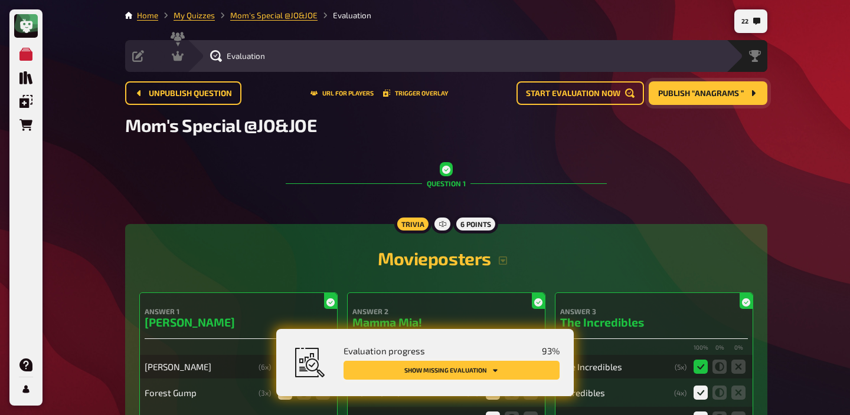
click at [505, 370] on button "Show missing evaluation" at bounding box center [451, 370] width 216 height 19
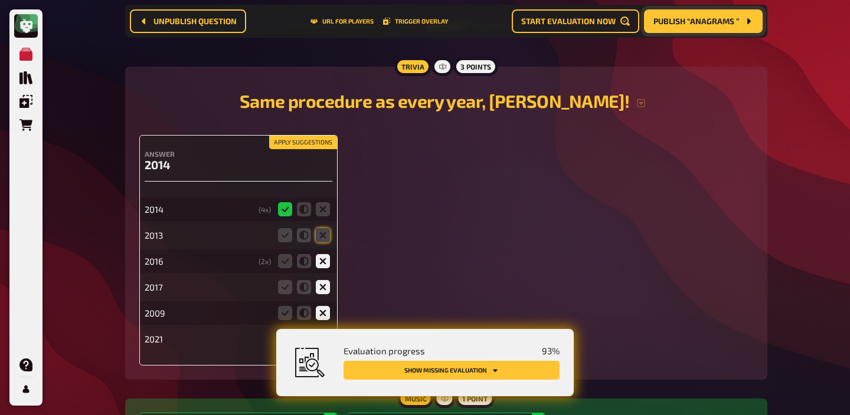
scroll to position [890, 0]
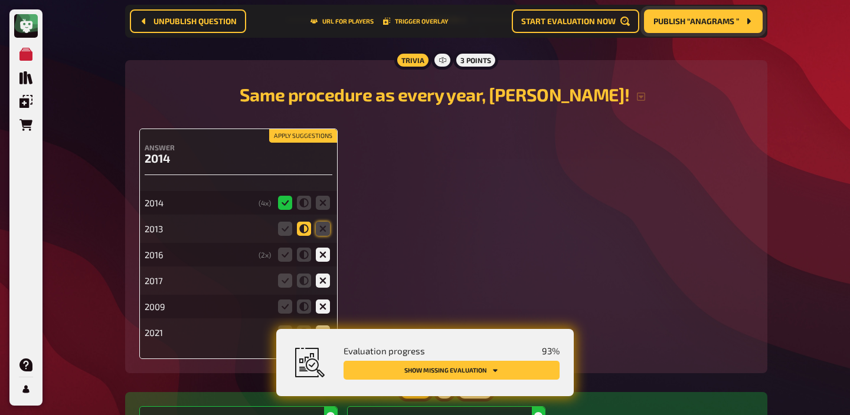
click at [299, 227] on icon at bounding box center [304, 229] width 14 height 14
click at [0, 0] on input "radio" at bounding box center [0, 0] width 0 height 0
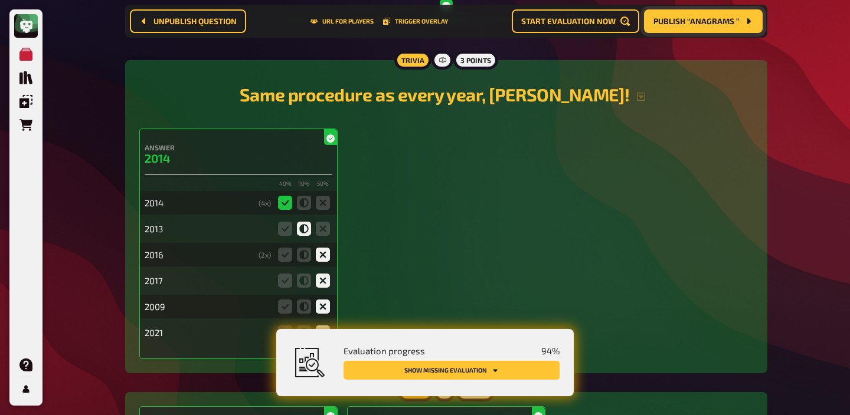
click at [435, 367] on button "Show missing evaluation" at bounding box center [451, 370] width 216 height 19
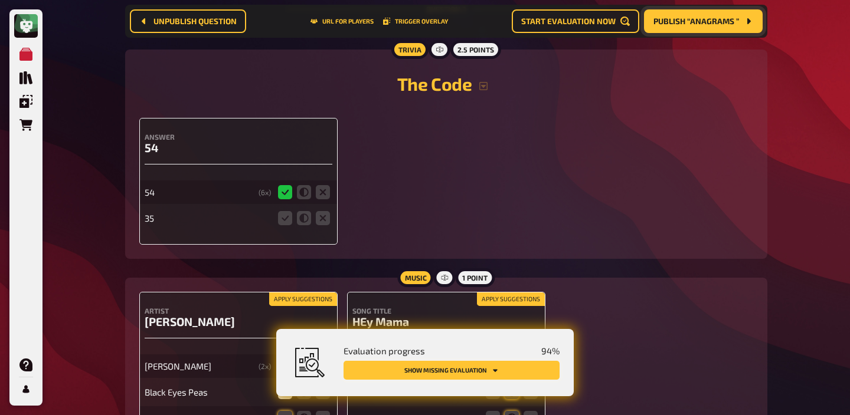
scroll to position [1612, 0]
click at [323, 225] on icon at bounding box center [323, 218] width 14 height 14
click at [0, 0] on input "radio" at bounding box center [0, 0] width 0 height 0
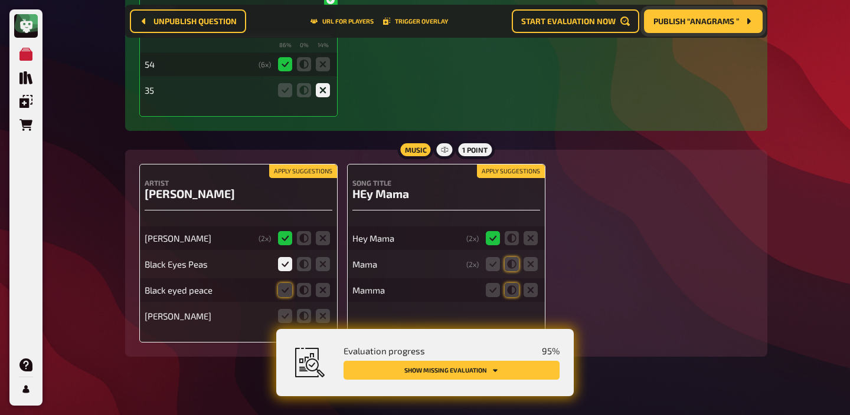
scroll to position [1762, 0]
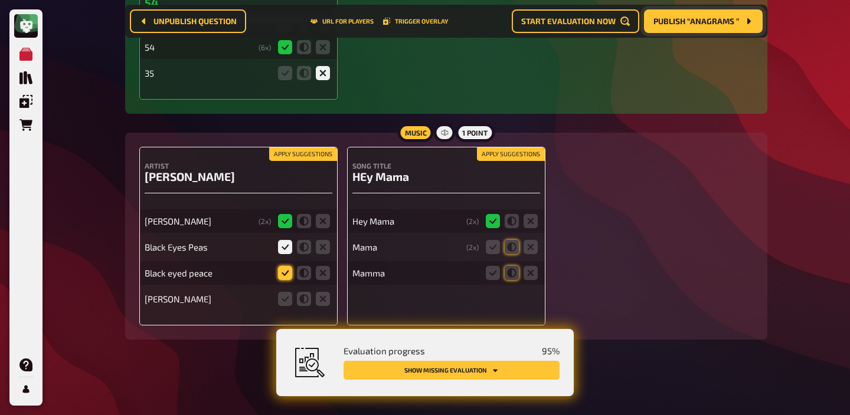
click at [283, 270] on icon at bounding box center [285, 273] width 14 height 14
click at [0, 0] on input "radio" at bounding box center [0, 0] width 0 height 0
click at [327, 300] on icon at bounding box center [323, 299] width 14 height 14
click at [0, 0] on input "radio" at bounding box center [0, 0] width 0 height 0
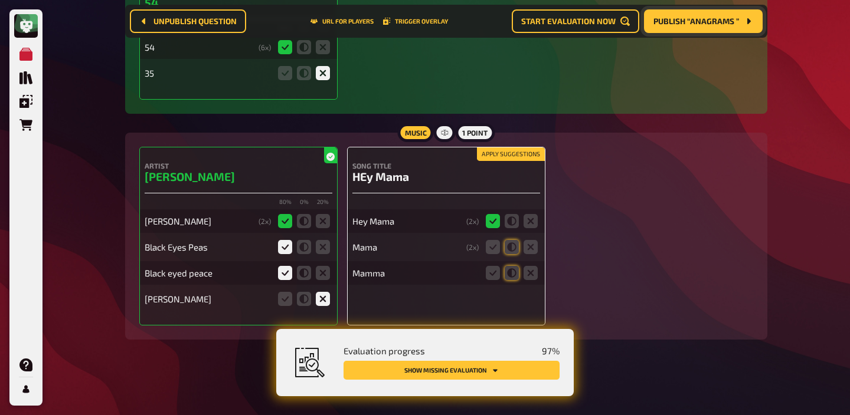
click at [513, 154] on button "Apply suggestions" at bounding box center [511, 154] width 68 height 13
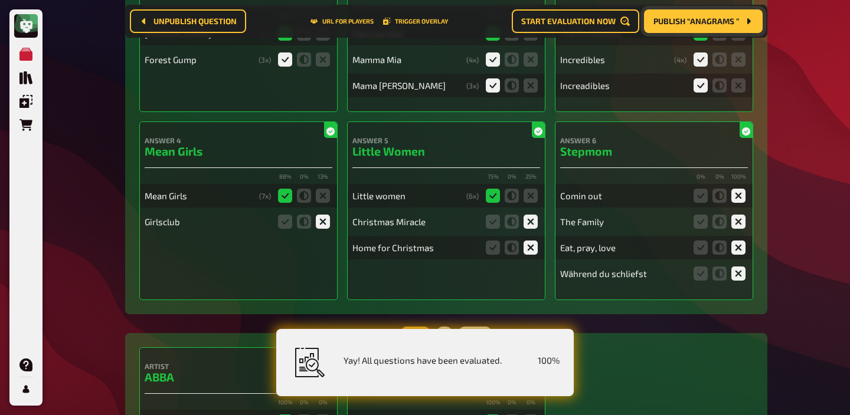
scroll to position [0, 0]
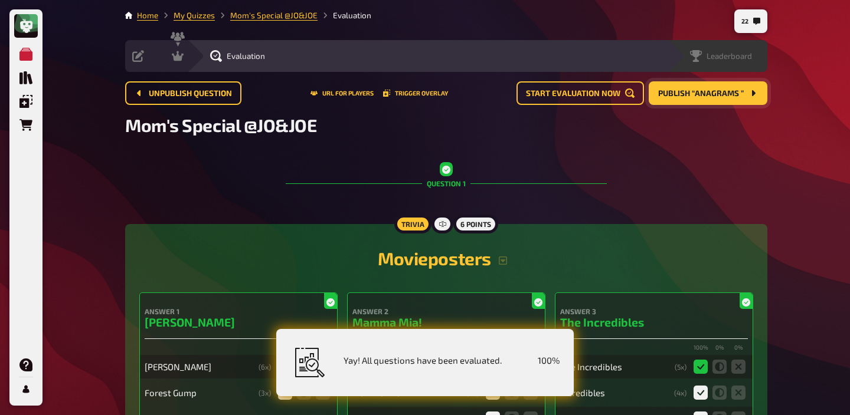
click at [736, 53] on span "Leaderboard" at bounding box center [728, 55] width 45 height 9
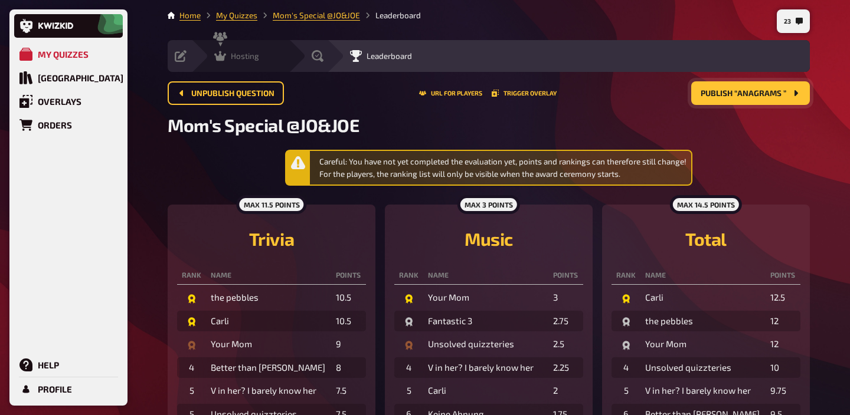
click at [227, 57] on div "Hosting" at bounding box center [236, 56] width 45 height 12
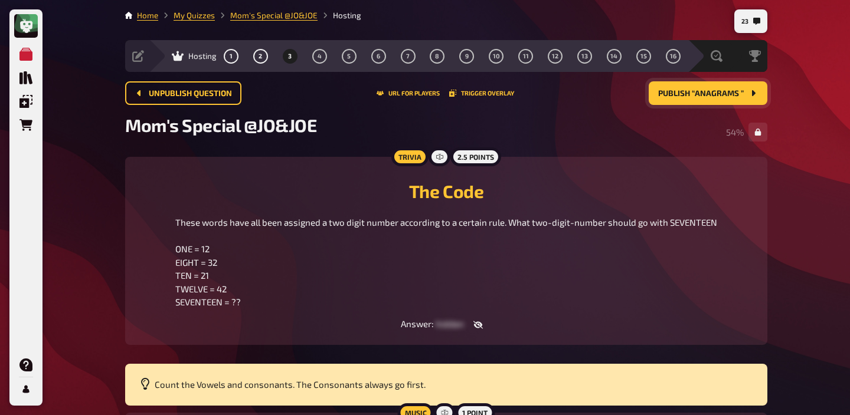
click at [704, 96] on span "Publish “Anagrams ”" at bounding box center [701, 94] width 86 height 8
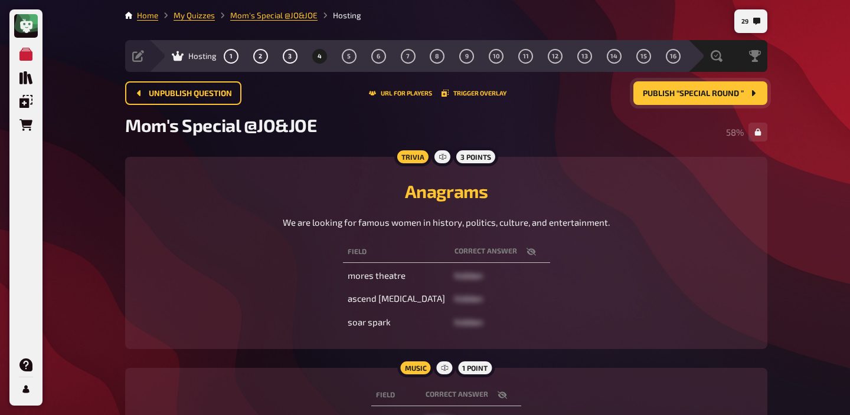
click at [703, 117] on div "Mom's Special @JO&JOE 58 %" at bounding box center [446, 131] width 642 height 35
click at [706, 96] on span "Publish “Special Round ”" at bounding box center [693, 94] width 101 height 8
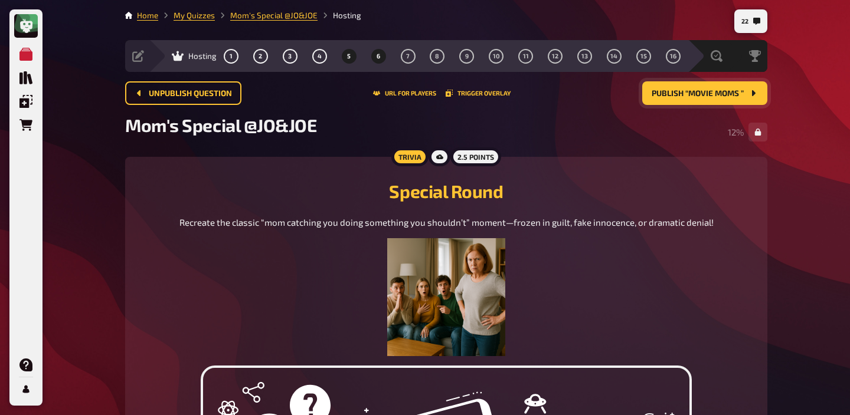
click at [379, 61] on button "6" at bounding box center [378, 56] width 19 height 19
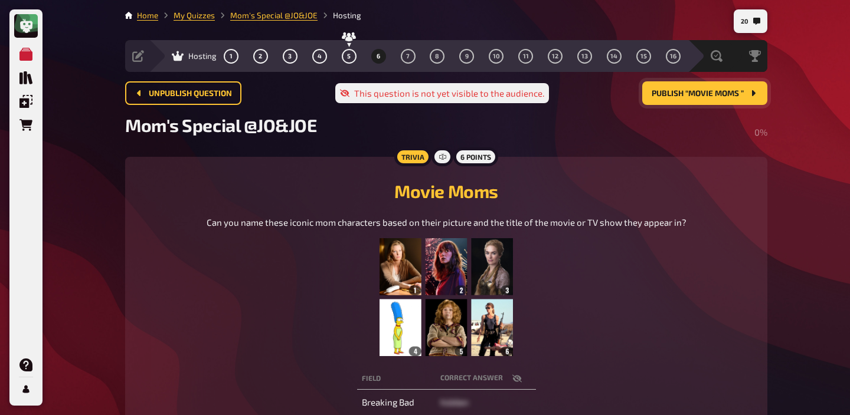
click at [456, 277] on img at bounding box center [445, 297] width 133 height 118
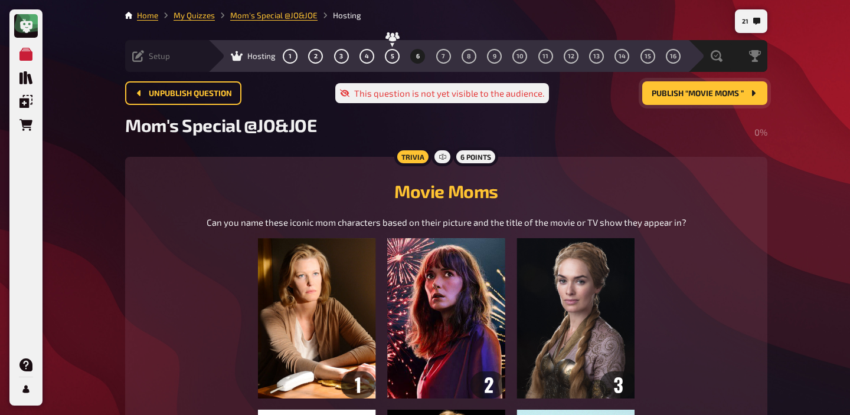
click at [165, 60] on span "Setup" at bounding box center [159, 55] width 21 height 9
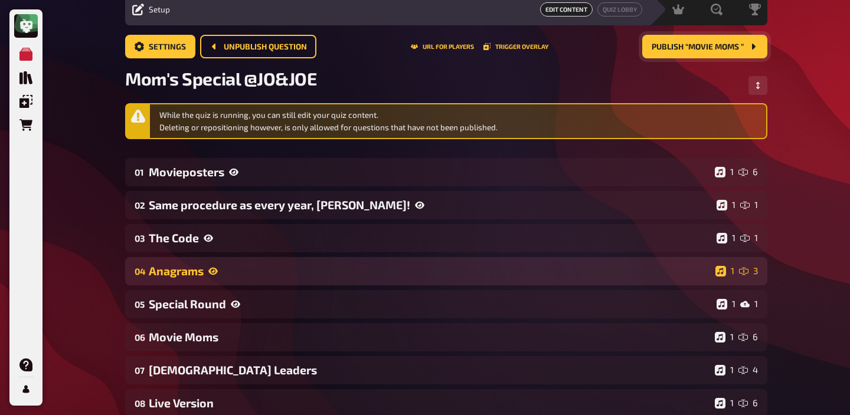
scroll to position [65, 0]
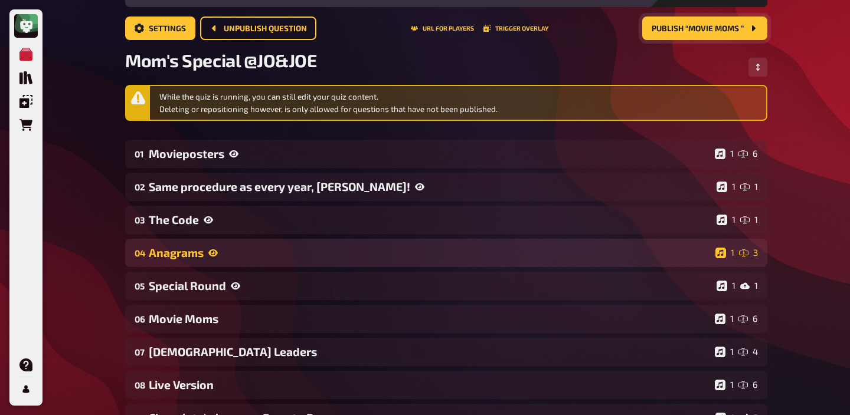
click at [289, 315] on div "Movie Moms" at bounding box center [429, 319] width 561 height 14
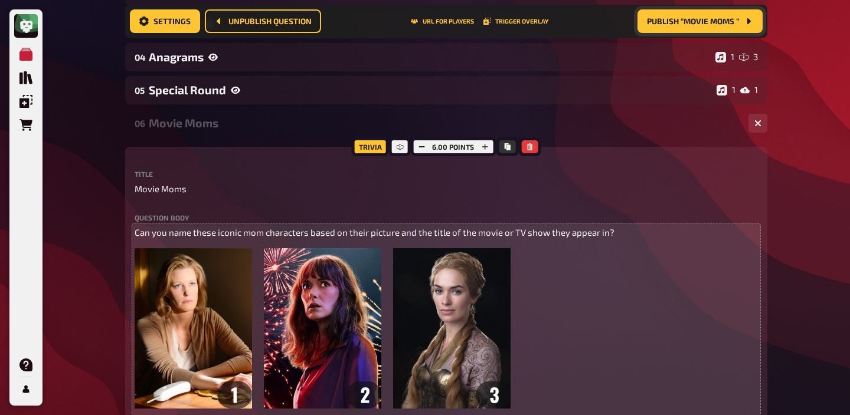
scroll to position [291, 0]
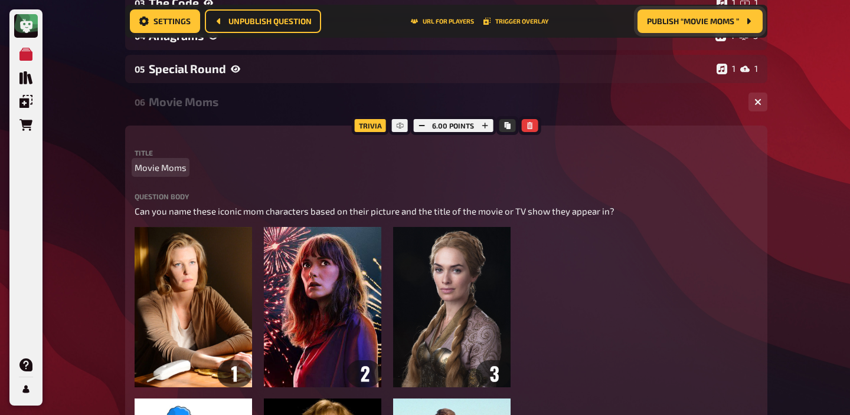
click at [150, 169] on span "Movie Moms" at bounding box center [161, 168] width 52 height 14
click at [181, 94] on div "06 TV Moms 1 6" at bounding box center [446, 102] width 642 height 28
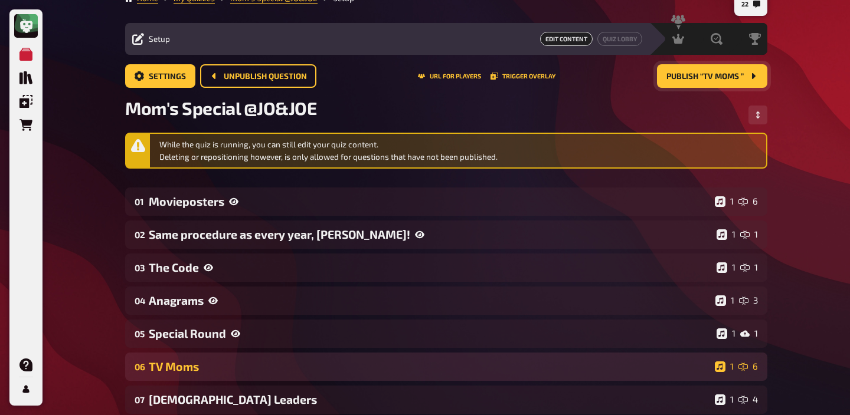
scroll to position [0, 0]
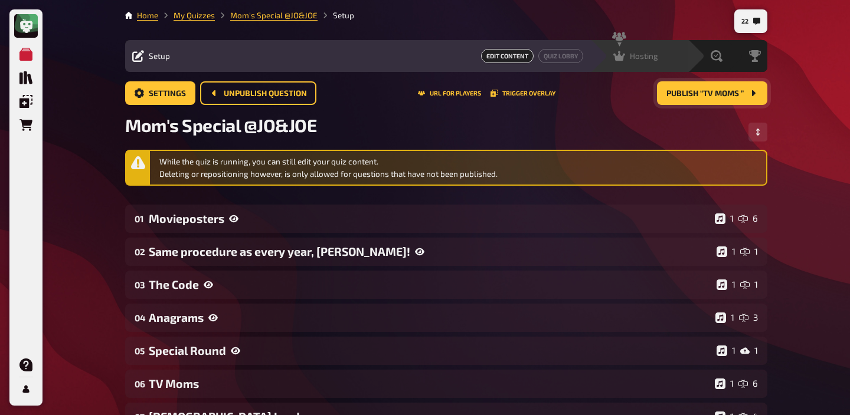
click at [664, 56] on div "Hosting undefined" at bounding box center [646, 56] width 81 height 12
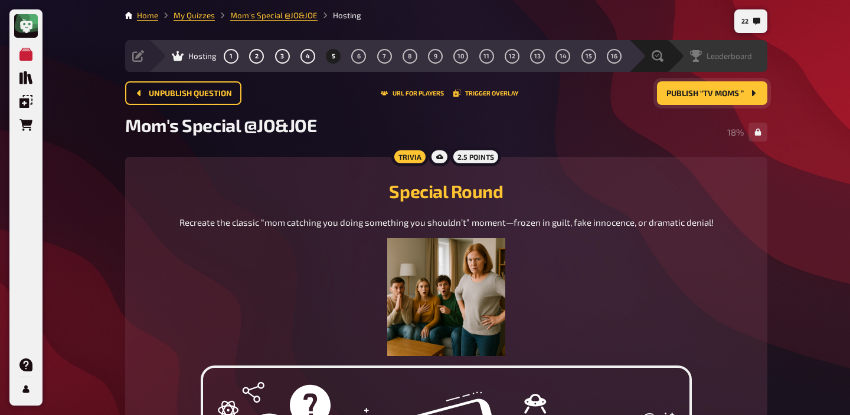
click at [735, 57] on span "Leaderboard" at bounding box center [728, 55] width 45 height 9
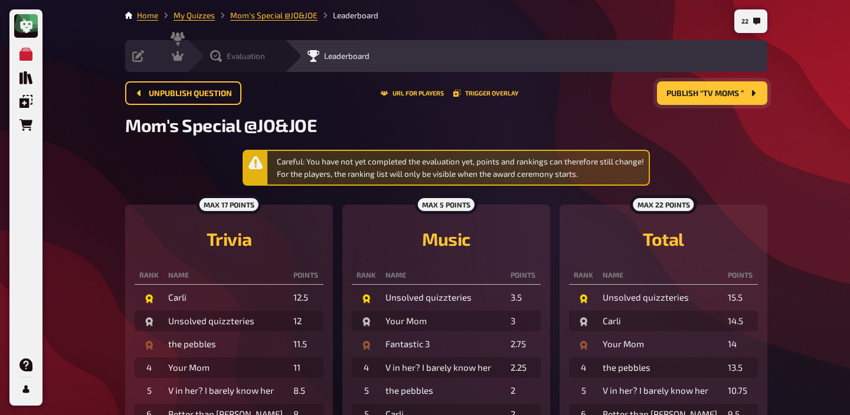
click at [223, 57] on div "Evaluation" at bounding box center [237, 56] width 55 height 12
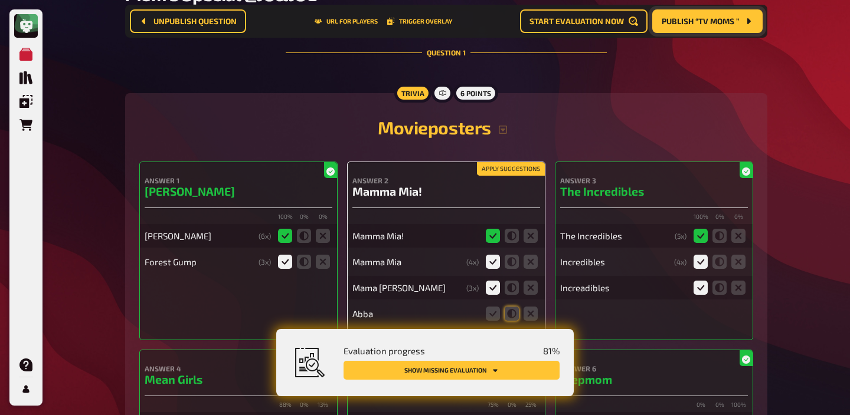
scroll to position [260, 0]
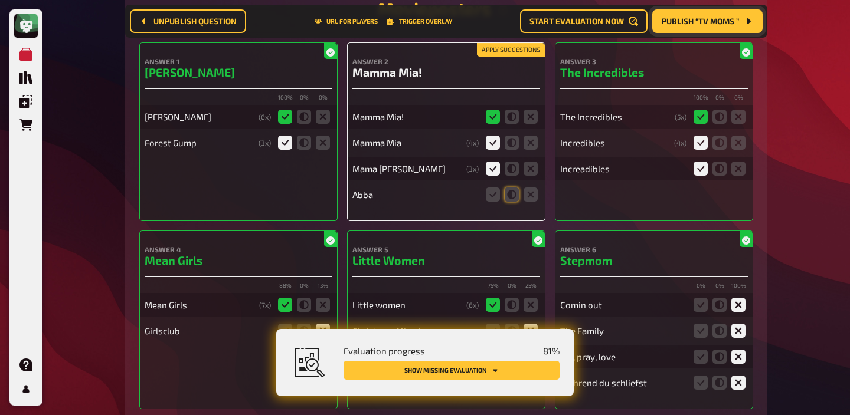
click at [506, 54] on button "Apply suggestions" at bounding box center [511, 50] width 68 height 13
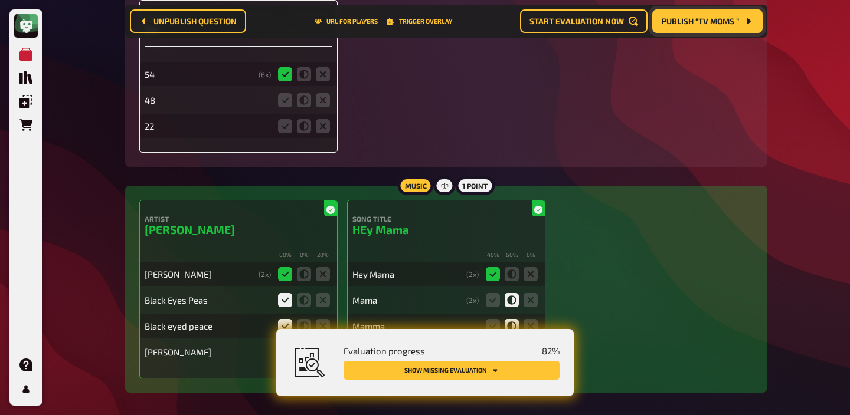
scroll to position [1794, 0]
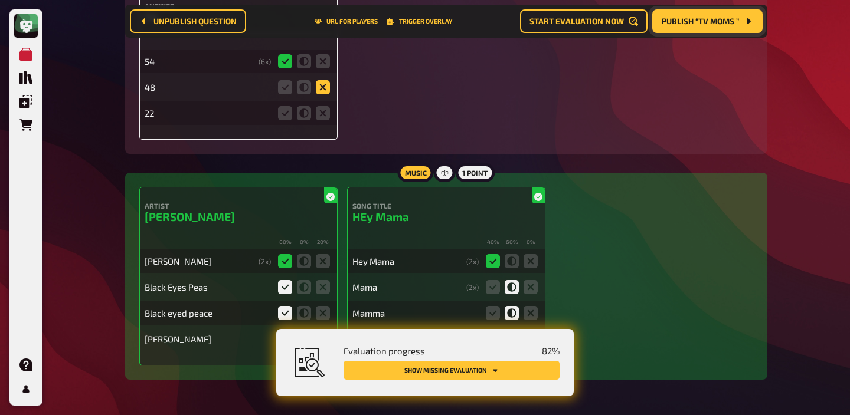
click at [322, 89] on icon at bounding box center [323, 87] width 14 height 14
click at [0, 0] on input "radio" at bounding box center [0, 0] width 0 height 0
click at [322, 114] on icon at bounding box center [323, 113] width 14 height 14
click at [0, 0] on input "radio" at bounding box center [0, 0] width 0 height 0
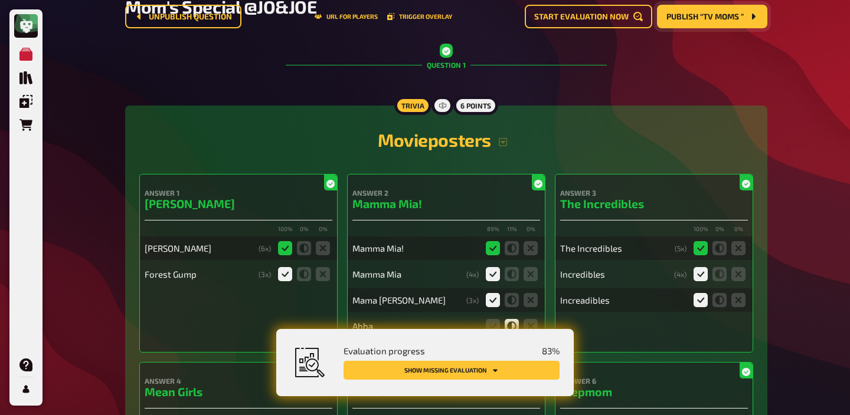
scroll to position [0, 0]
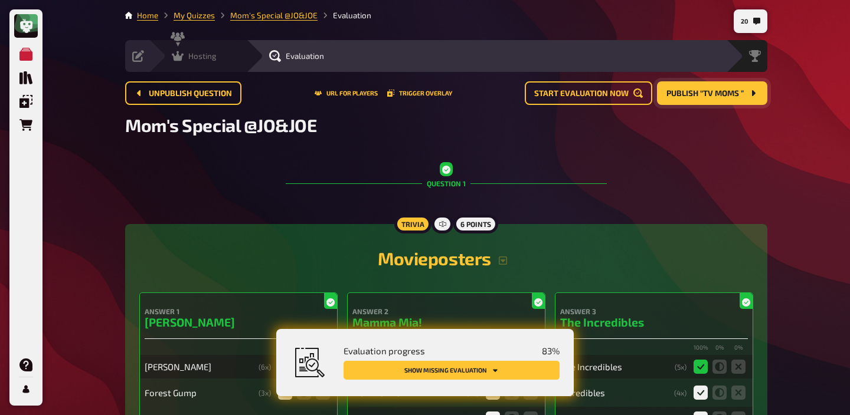
click at [191, 61] on div "Hosting" at bounding box center [194, 56] width 45 height 12
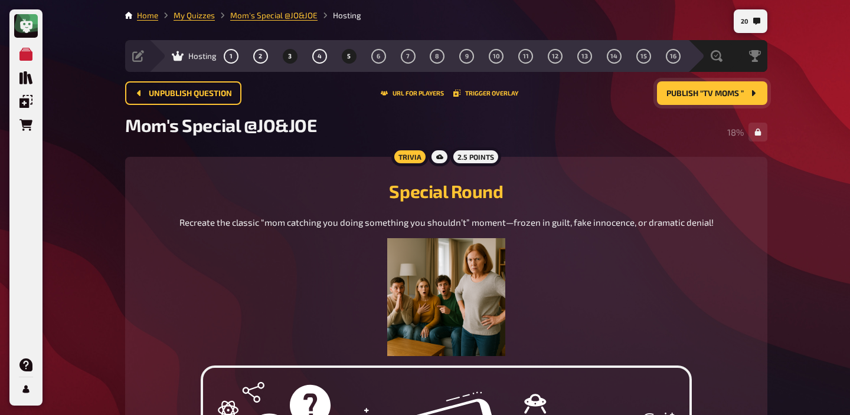
click at [295, 63] on button "3" at bounding box center [289, 56] width 19 height 19
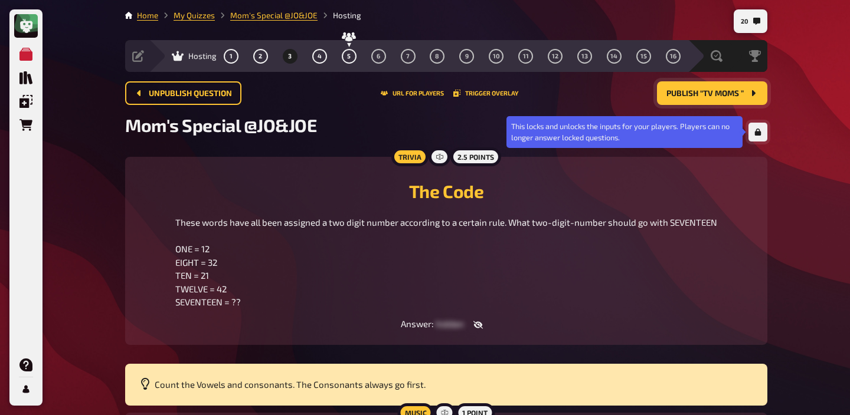
click at [761, 132] on icon "button" at bounding box center [757, 132] width 7 height 7
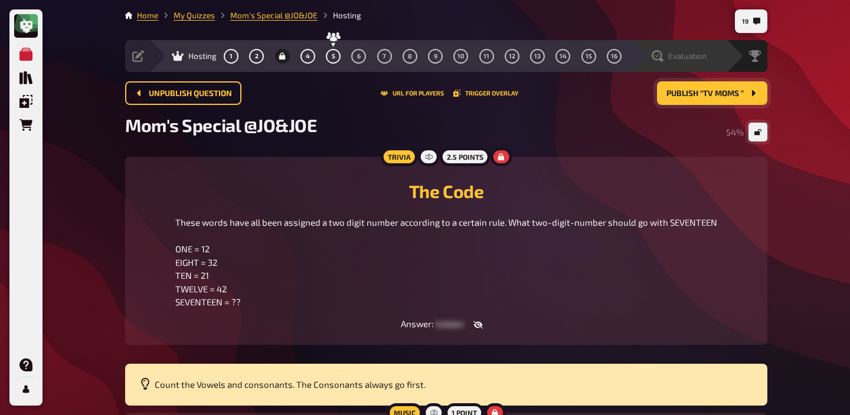
click at [656, 55] on icon at bounding box center [657, 56] width 12 height 12
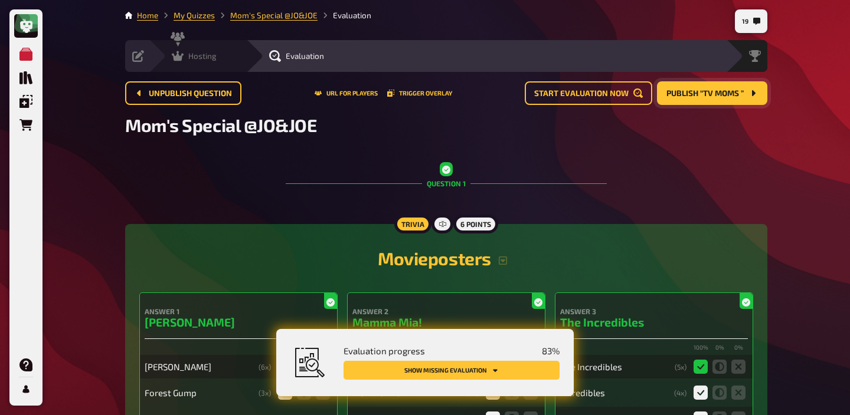
click at [213, 54] on span "Hosting" at bounding box center [202, 55] width 28 height 9
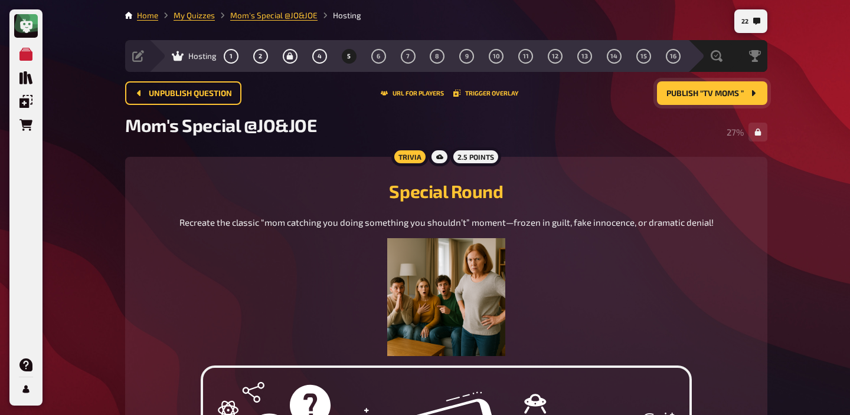
click at [690, 95] on span "Publish “TV Moms ”" at bounding box center [704, 94] width 77 height 8
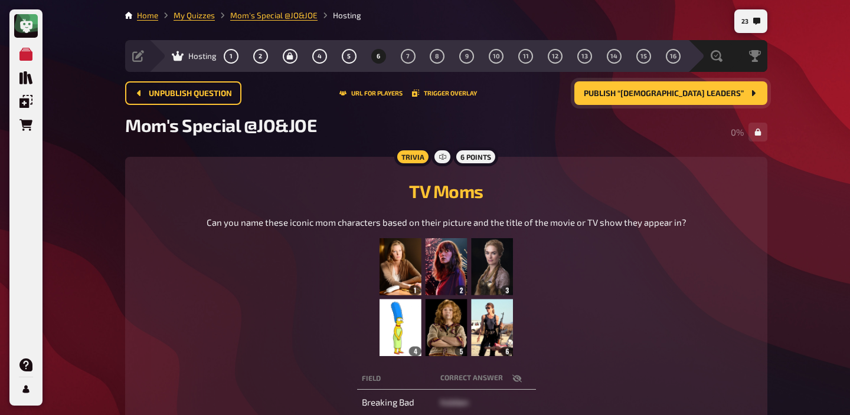
click at [440, 316] on img at bounding box center [445, 297] width 133 height 118
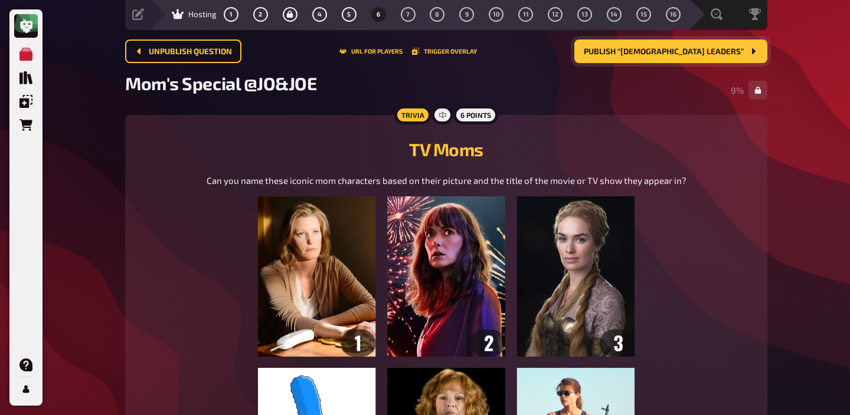
scroll to position [19, 0]
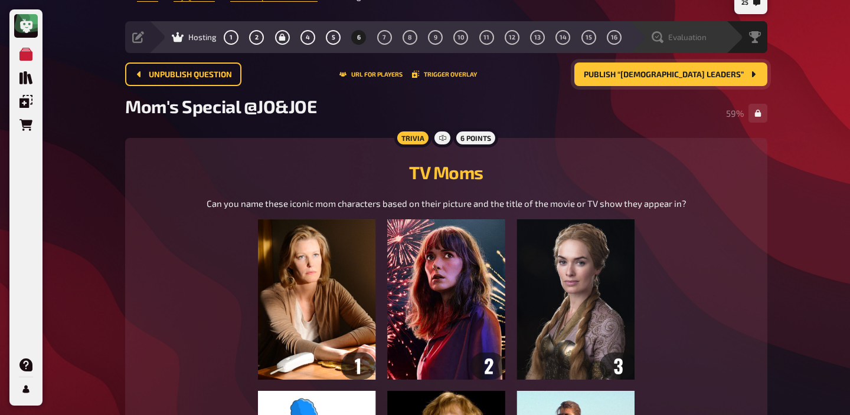
click at [696, 45] on div "Evaluation" at bounding box center [676, 37] width 97 height 32
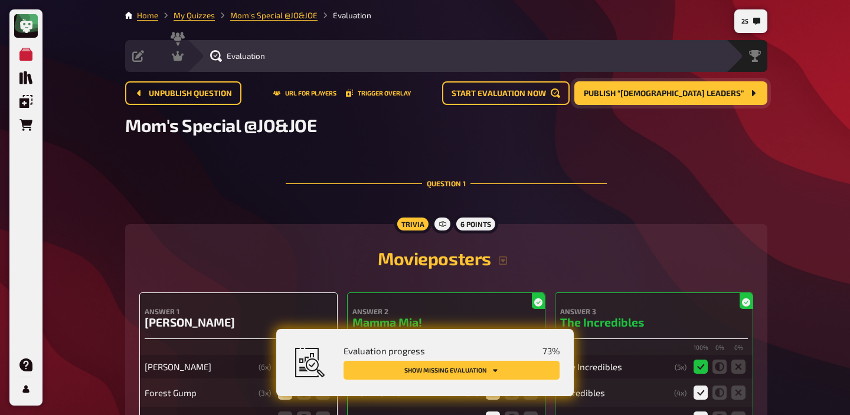
click at [499, 367] on button "Show missing evaluation" at bounding box center [451, 370] width 216 height 19
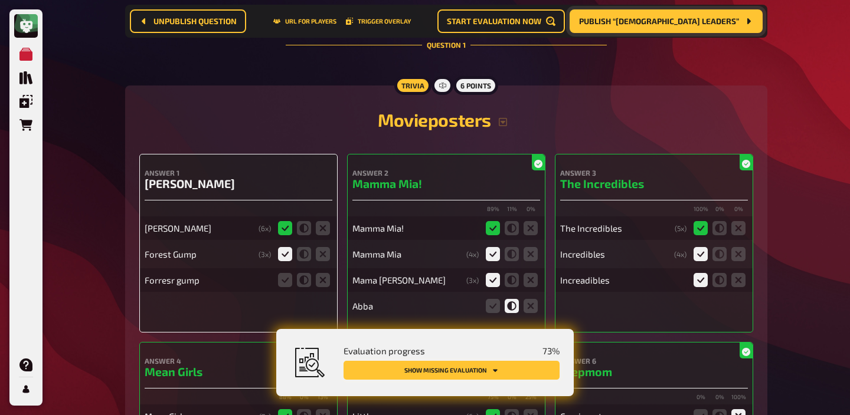
scroll to position [172, 0]
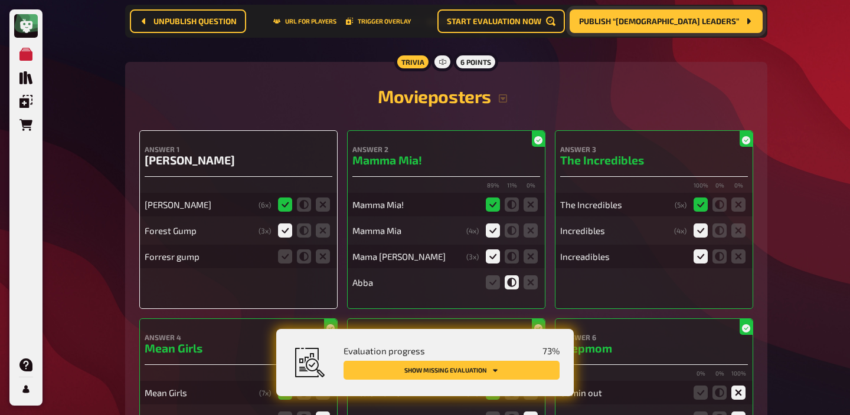
click at [292, 262] on fieldset at bounding box center [304, 256] width 57 height 19
click at [287, 261] on icon at bounding box center [285, 257] width 14 height 14
click at [0, 0] on input "radio" at bounding box center [0, 0] width 0 height 0
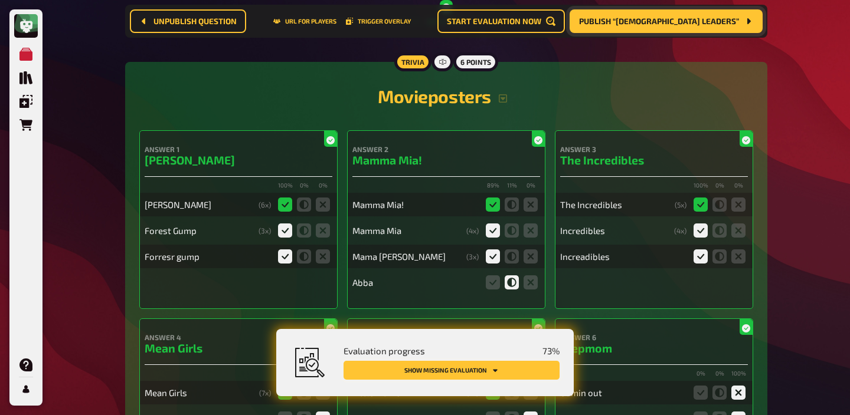
click at [475, 374] on button "Show missing evaluation" at bounding box center [451, 370] width 216 height 19
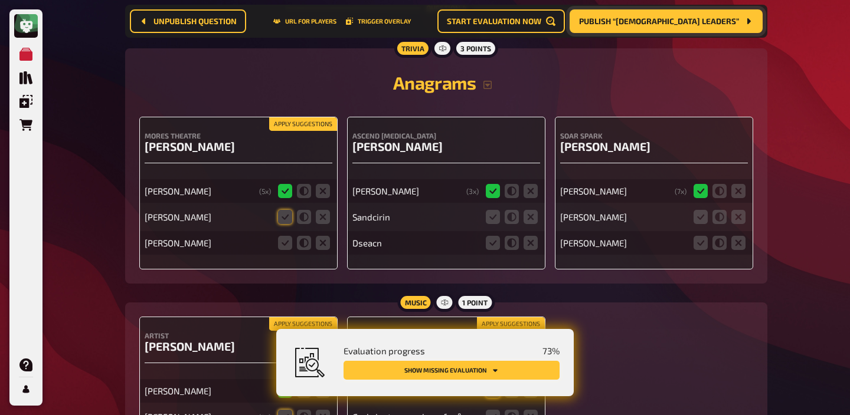
scroll to position [2220, 0]
click at [281, 221] on icon at bounding box center [285, 216] width 14 height 14
click at [0, 0] on input "radio" at bounding box center [0, 0] width 0 height 0
click at [530, 223] on icon at bounding box center [530, 216] width 14 height 14
click at [0, 0] on input "radio" at bounding box center [0, 0] width 0 height 0
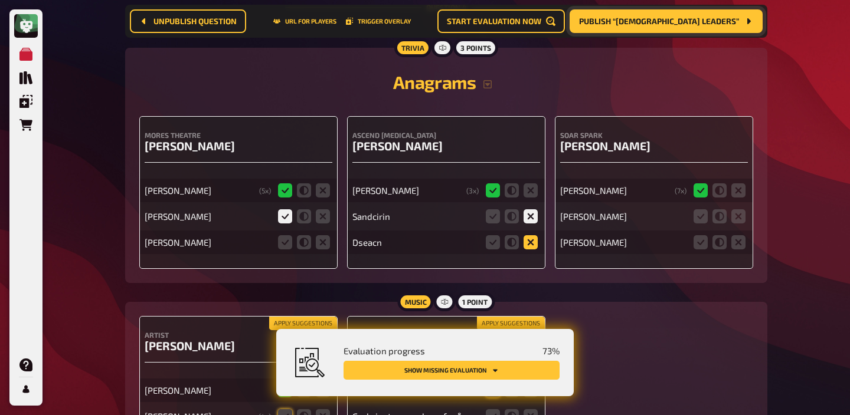
click at [530, 250] on icon at bounding box center [530, 242] width 14 height 14
click at [0, 0] on input "radio" at bounding box center [0, 0] width 0 height 0
click at [733, 244] on icon at bounding box center [738, 242] width 14 height 14
click at [0, 0] on input "radio" at bounding box center [0, 0] width 0 height 0
click at [733, 219] on icon at bounding box center [738, 216] width 14 height 14
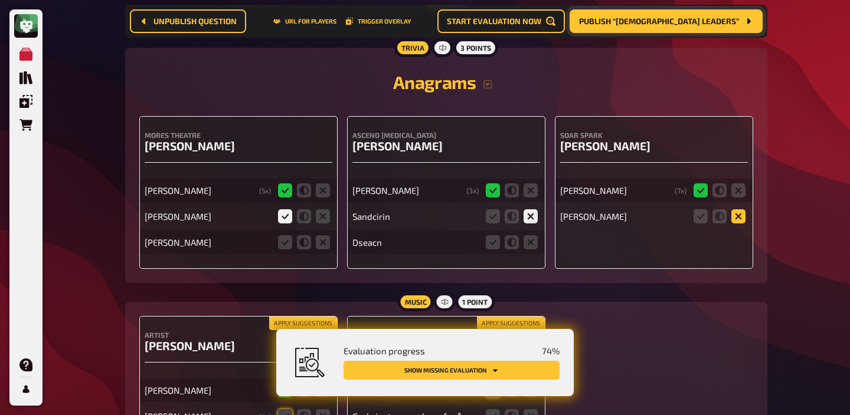
click at [0, 0] on input "radio" at bounding box center [0, 0] width 0 height 0
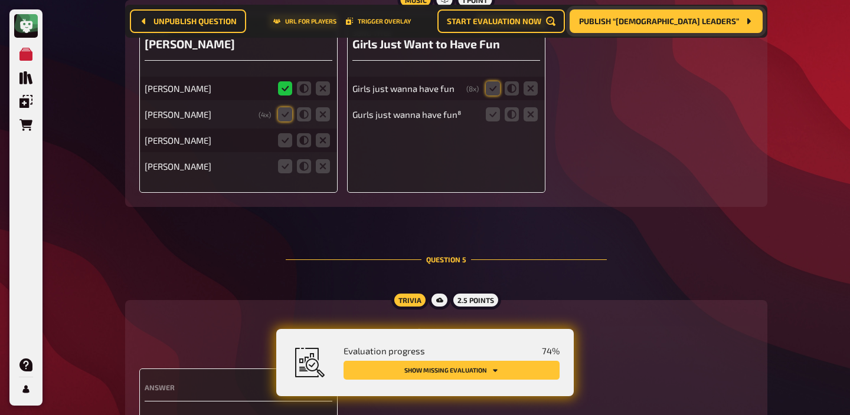
scroll to position [2509, 0]
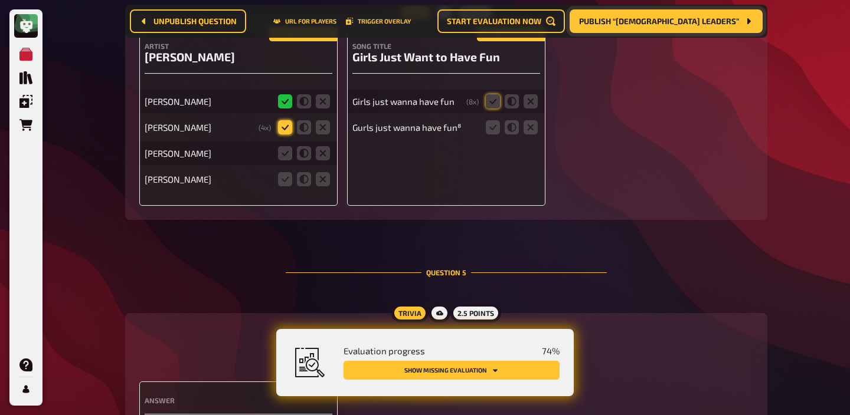
click at [280, 126] on icon at bounding box center [285, 127] width 14 height 14
click at [0, 0] on input "radio" at bounding box center [0, 0] width 0 height 0
click at [282, 159] on icon at bounding box center [285, 153] width 14 height 14
click at [0, 0] on input "radio" at bounding box center [0, 0] width 0 height 0
click at [316, 185] on icon at bounding box center [323, 179] width 14 height 14
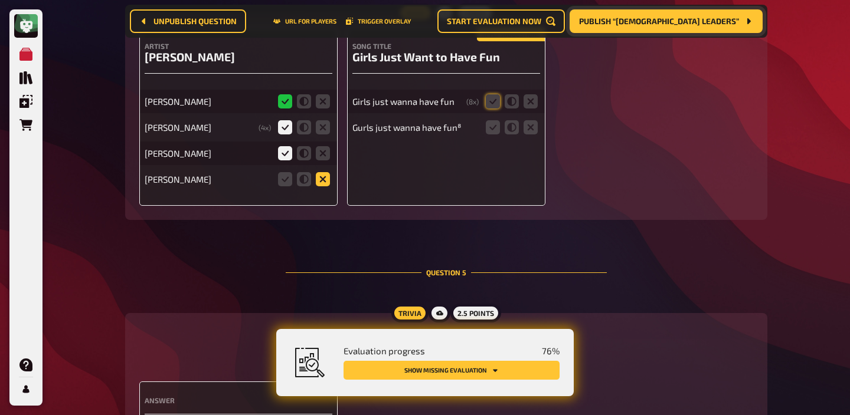
click at [0, 0] on input "radio" at bounding box center [0, 0] width 0 height 0
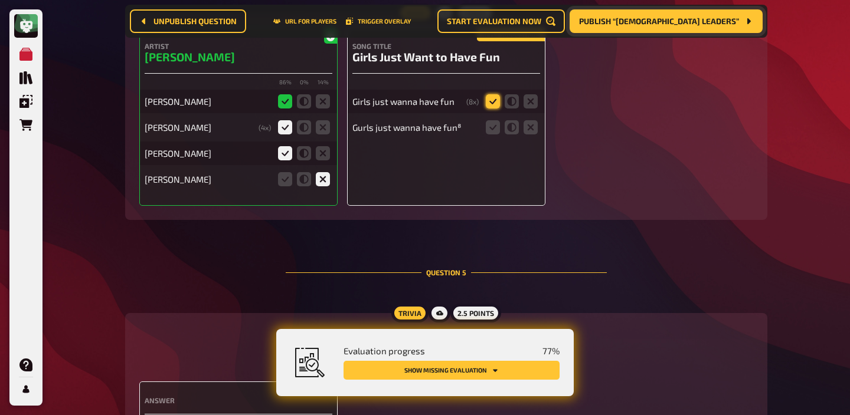
click at [491, 104] on icon at bounding box center [493, 101] width 14 height 14
click at [0, 0] on input "radio" at bounding box center [0, 0] width 0 height 0
click at [491, 137] on fieldset at bounding box center [511, 127] width 57 height 19
click at [493, 129] on icon at bounding box center [493, 127] width 14 height 14
click at [0, 0] on input "radio" at bounding box center [0, 0] width 0 height 0
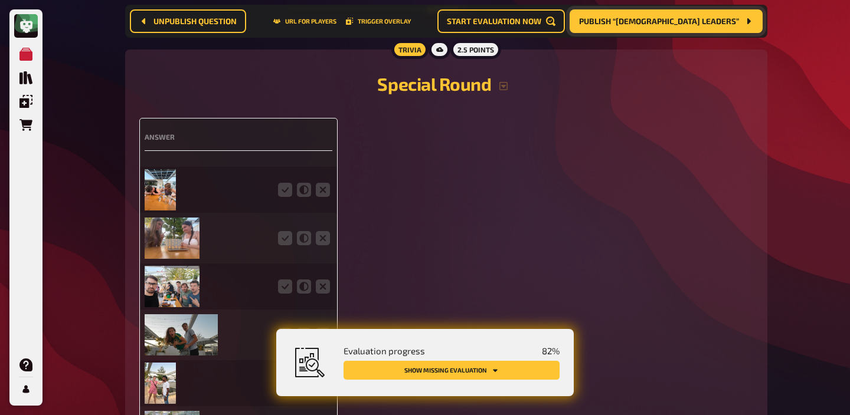
scroll to position [2865, 0]
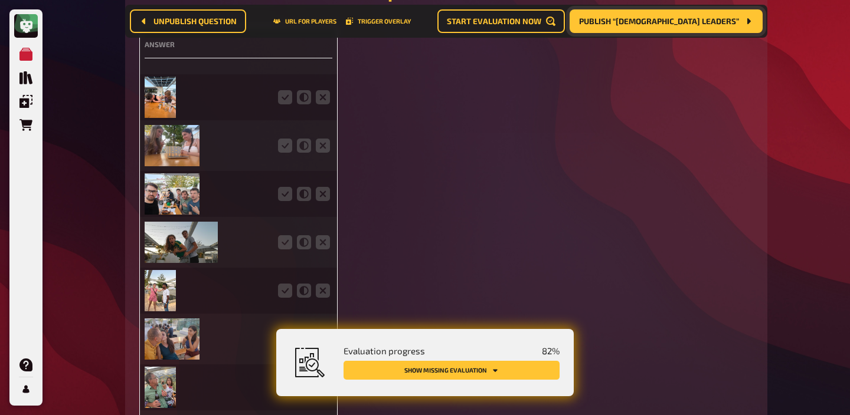
click at [169, 102] on img at bounding box center [160, 97] width 31 height 41
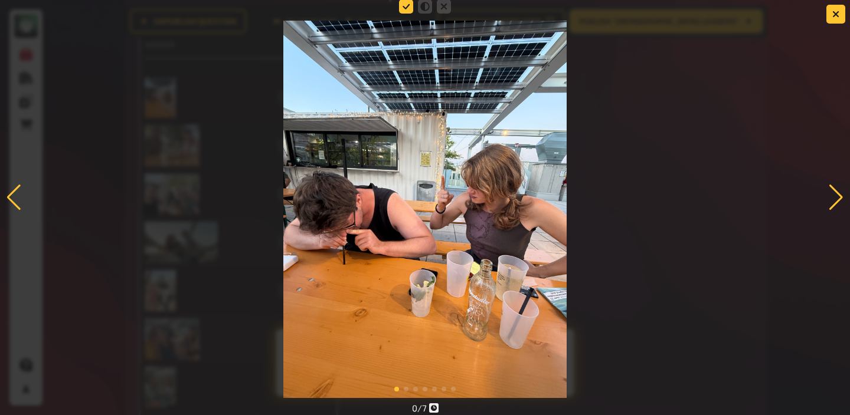
click at [407, 6] on icon at bounding box center [406, 6] width 14 height 14
click at [0, 0] on input "radio" at bounding box center [0, 0] width 0 height 0
click at [830, 195] on div at bounding box center [836, 198] width 16 height 26
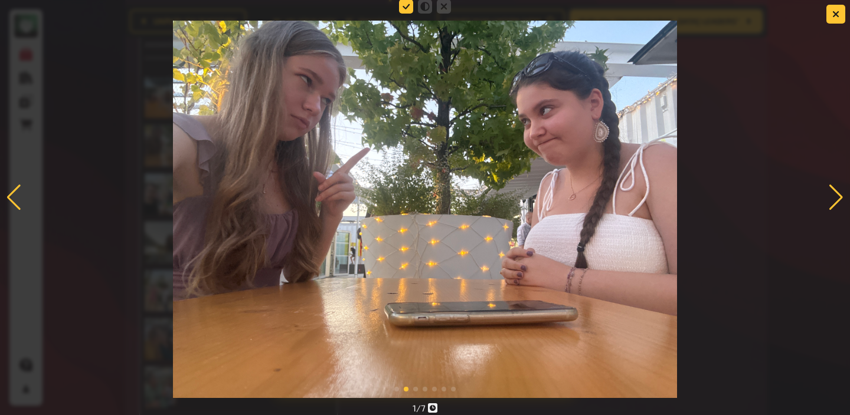
click at [406, 8] on icon at bounding box center [406, 6] width 14 height 14
click at [0, 0] on input "radio" at bounding box center [0, 0] width 0 height 0
click at [829, 190] on div at bounding box center [836, 198] width 16 height 26
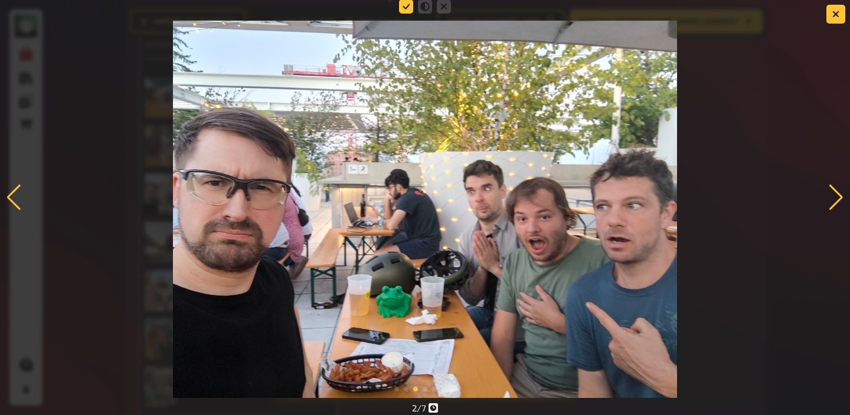
click at [409, 2] on icon at bounding box center [406, 6] width 14 height 14
click at [0, 0] on input "radio" at bounding box center [0, 0] width 0 height 0
click at [833, 200] on div at bounding box center [836, 198] width 16 height 26
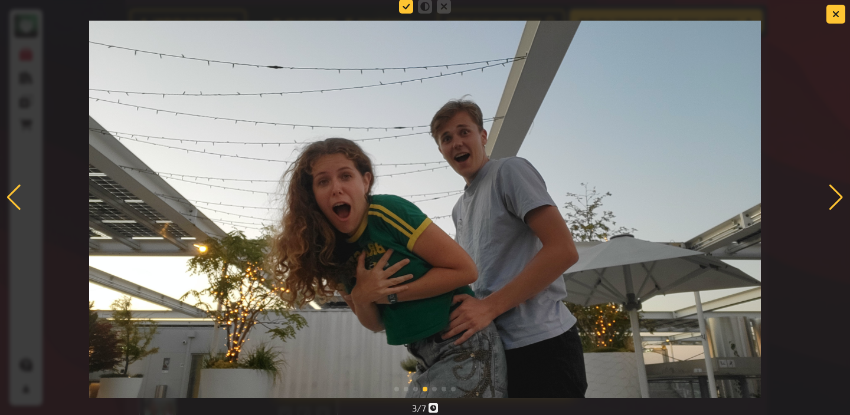
click at [406, 8] on icon at bounding box center [406, 6] width 14 height 14
click at [0, 0] on input "radio" at bounding box center [0, 0] width 0 height 0
click at [837, 191] on div at bounding box center [836, 198] width 16 height 26
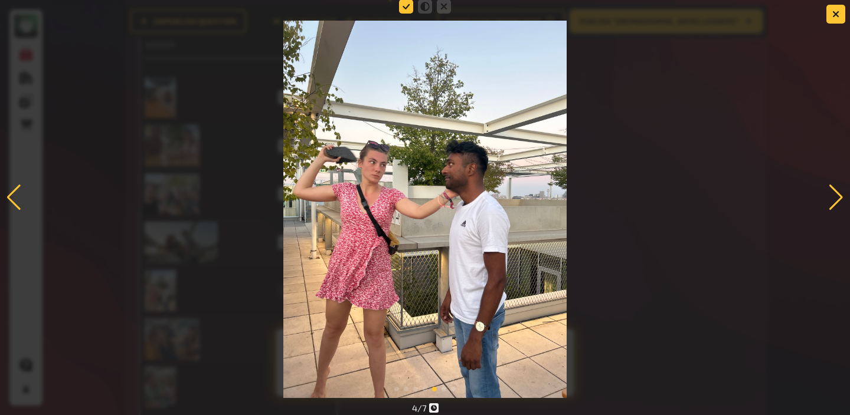
click at [404, 6] on icon at bounding box center [406, 6] width 14 height 14
click at [0, 0] on input "radio" at bounding box center [0, 0] width 0 height 0
click at [832, 201] on div at bounding box center [836, 198] width 16 height 26
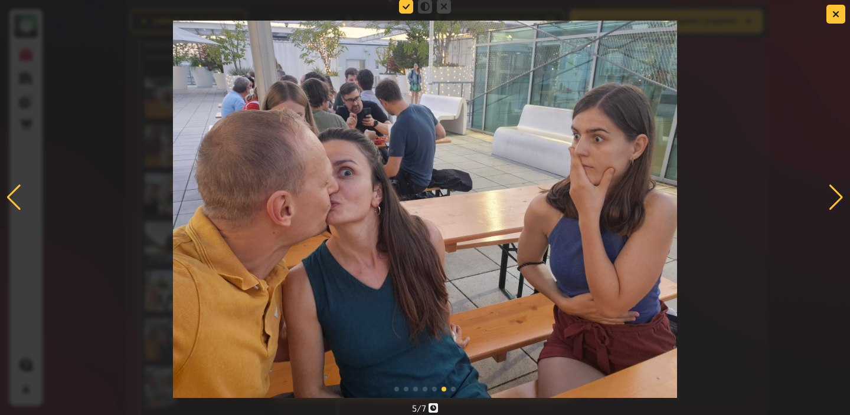
click at [403, 8] on icon at bounding box center [406, 6] width 14 height 14
click at [0, 0] on input "radio" at bounding box center [0, 0] width 0 height 0
click at [832, 202] on div at bounding box center [836, 198] width 16 height 26
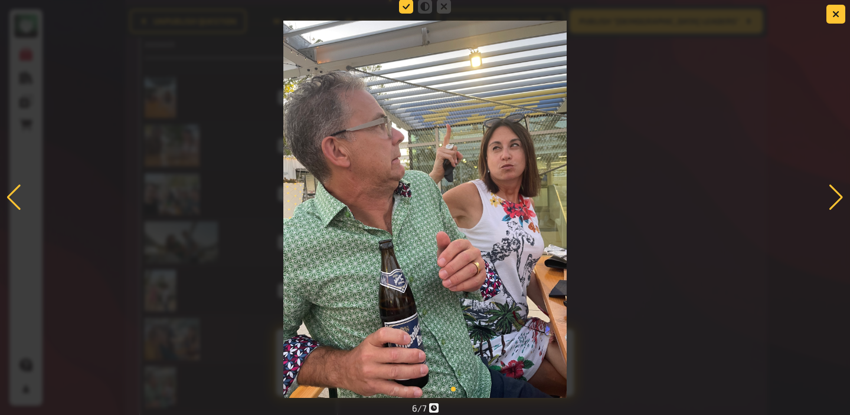
click at [408, 8] on icon at bounding box center [406, 6] width 14 height 14
click at [0, 0] on input "radio" at bounding box center [0, 0] width 0 height 0
click at [831, 196] on div at bounding box center [836, 198] width 16 height 26
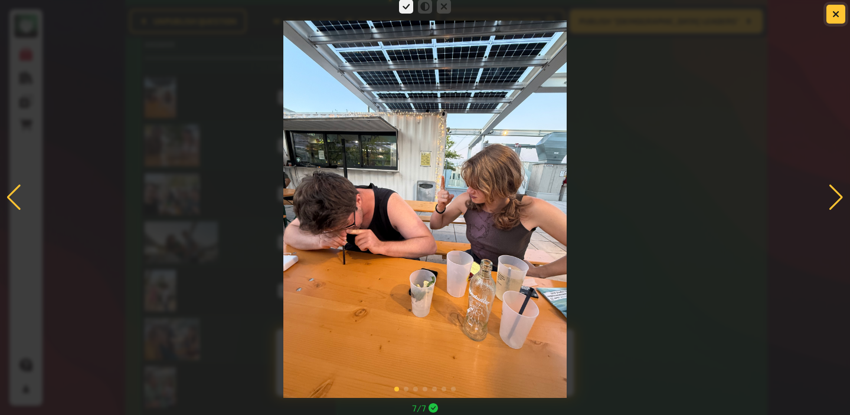
click at [838, 15] on icon "button" at bounding box center [835, 14] width 7 height 7
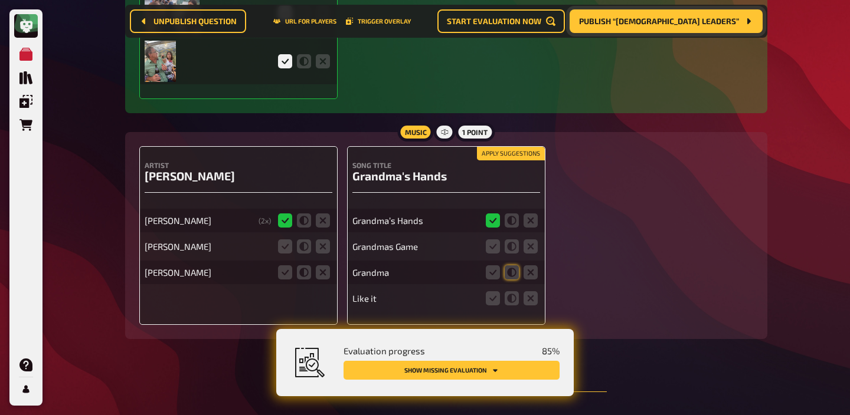
scroll to position [3283, 0]
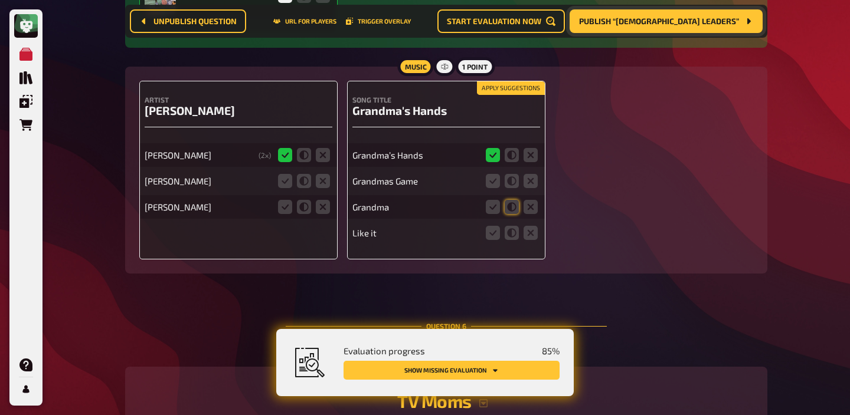
click at [331, 189] on fieldset at bounding box center [304, 181] width 57 height 19
click at [325, 188] on icon at bounding box center [323, 181] width 14 height 14
click at [0, 0] on input "radio" at bounding box center [0, 0] width 0 height 0
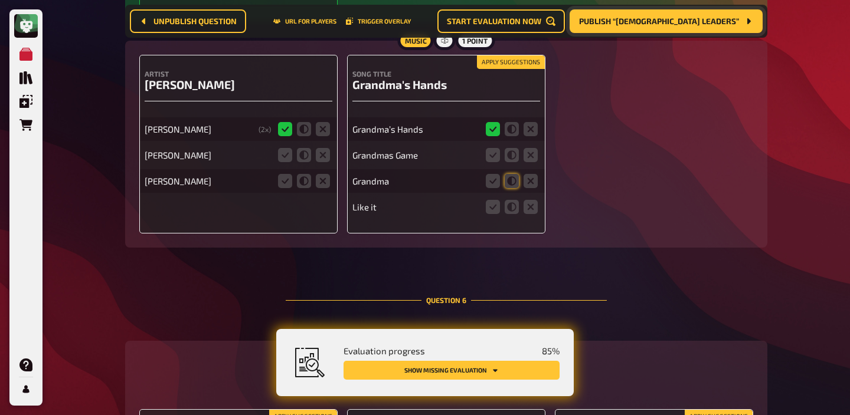
scroll to position [3257, 0]
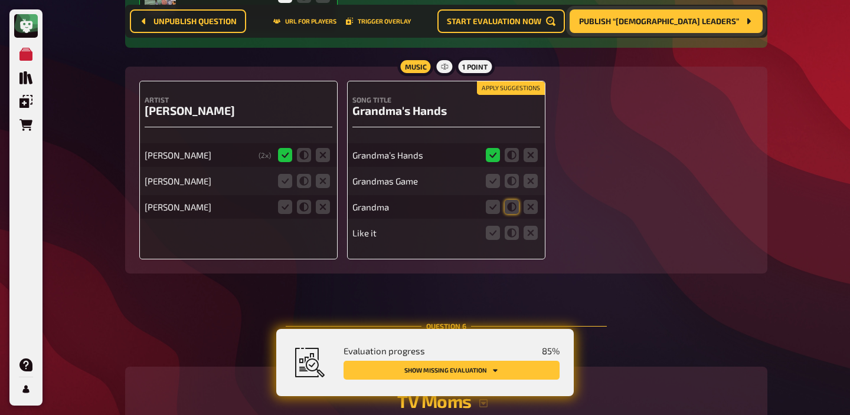
click at [325, 207] on fieldset at bounding box center [304, 207] width 57 height 19
click at [323, 185] on icon at bounding box center [323, 181] width 14 height 14
click at [0, 0] on input "radio" at bounding box center [0, 0] width 0 height 0
click at [494, 188] on icon at bounding box center [493, 181] width 14 height 14
click at [0, 0] on input "radio" at bounding box center [0, 0] width 0 height 0
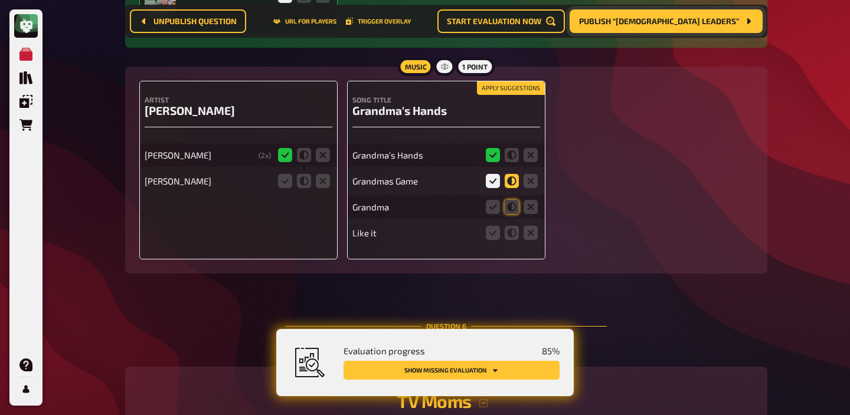
click at [509, 188] on icon at bounding box center [511, 181] width 14 height 14
click at [0, 0] on input "radio" at bounding box center [0, 0] width 0 height 0
click at [511, 214] on icon at bounding box center [511, 207] width 14 height 14
click at [0, 0] on input "radio" at bounding box center [0, 0] width 0 height 0
click at [527, 240] on icon at bounding box center [530, 233] width 14 height 14
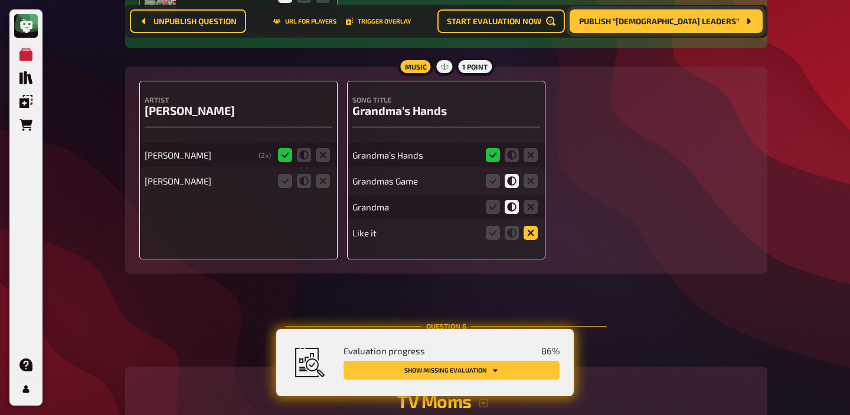
click at [0, 0] on input "radio" at bounding box center [0, 0] width 0 height 0
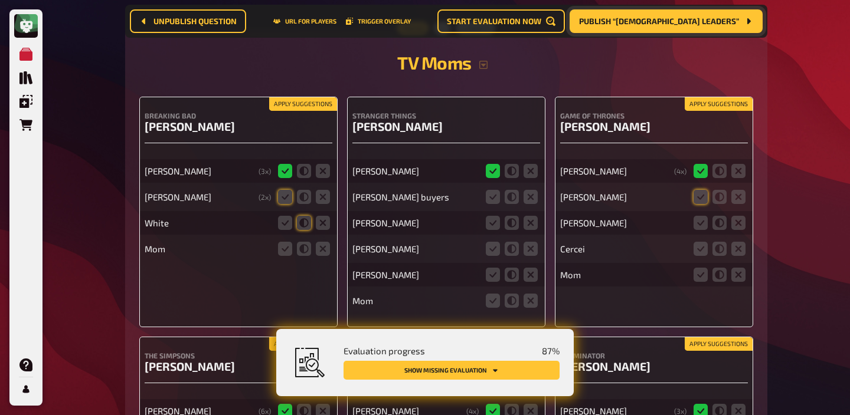
scroll to position [3610, 0]
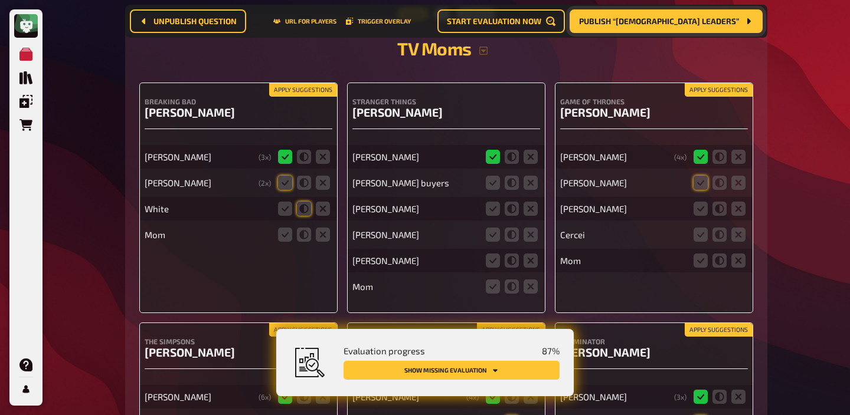
click at [317, 97] on button "Apply suggestions" at bounding box center [303, 90] width 68 height 13
click at [493, 190] on icon at bounding box center [493, 183] width 14 height 14
click at [0, 0] on input "radio" at bounding box center [0, 0] width 0 height 0
click at [497, 216] on icon at bounding box center [493, 209] width 14 height 14
click at [0, 0] on input "radio" at bounding box center [0, 0] width 0 height 0
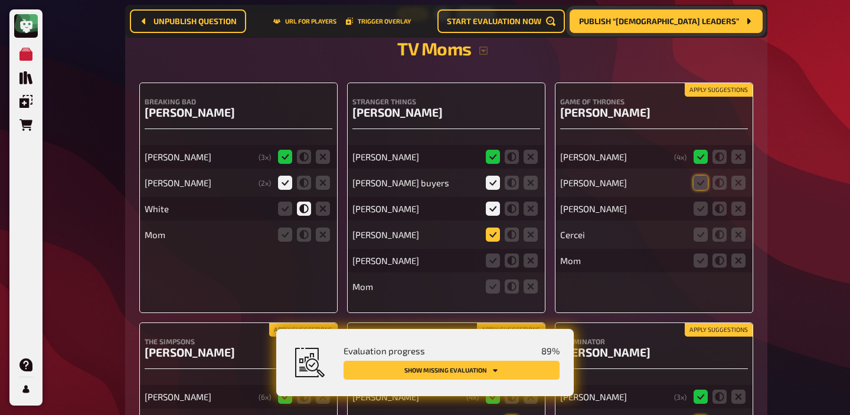
click at [491, 241] on icon at bounding box center [493, 235] width 14 height 14
click at [0, 0] on input "radio" at bounding box center [0, 0] width 0 height 0
click at [507, 241] on icon at bounding box center [511, 235] width 14 height 14
click at [0, 0] on input "radio" at bounding box center [0, 0] width 0 height 0
click at [532, 268] on icon at bounding box center [530, 261] width 14 height 14
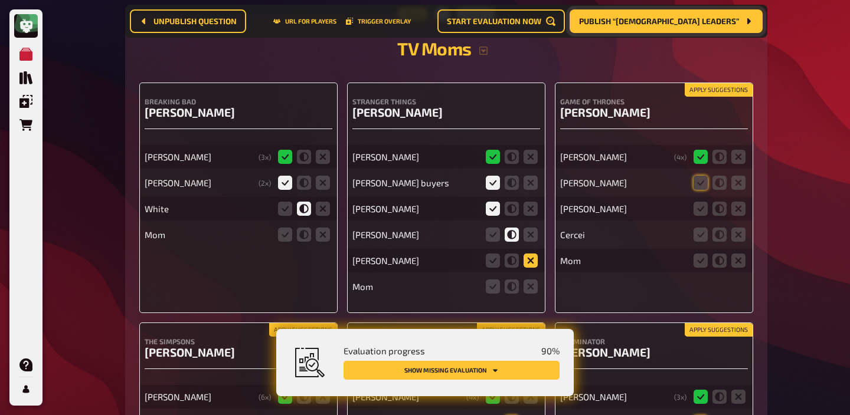
click at [0, 0] on input "radio" at bounding box center [0, 0] width 0 height 0
click at [532, 290] on icon at bounding box center [530, 287] width 14 height 14
click at [0, 0] on input "radio" at bounding box center [0, 0] width 0 height 0
click at [510, 216] on icon at bounding box center [511, 209] width 14 height 14
click at [0, 0] on input "radio" at bounding box center [0, 0] width 0 height 0
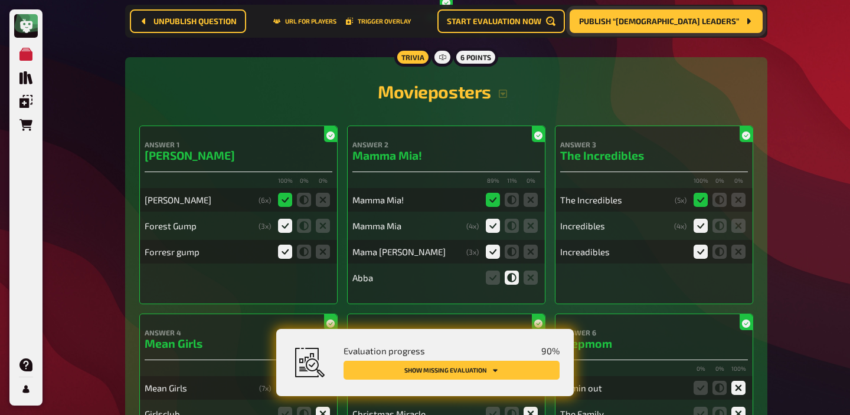
scroll to position [0, 0]
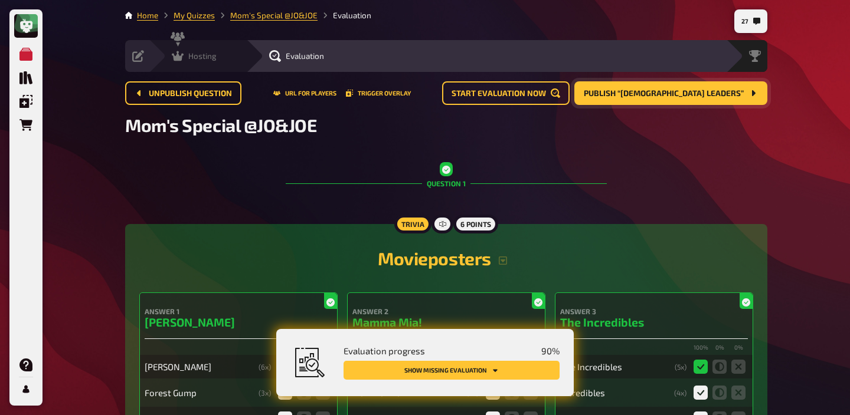
click at [195, 61] on div "Hosting" at bounding box center [194, 56] width 45 height 12
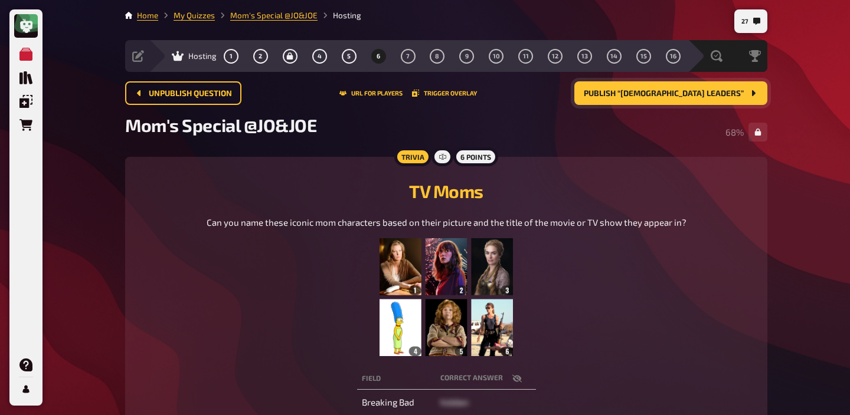
click at [658, 97] on span "Publish “[DEMOGRAPHIC_DATA] Leaders”" at bounding box center [664, 94] width 160 height 8
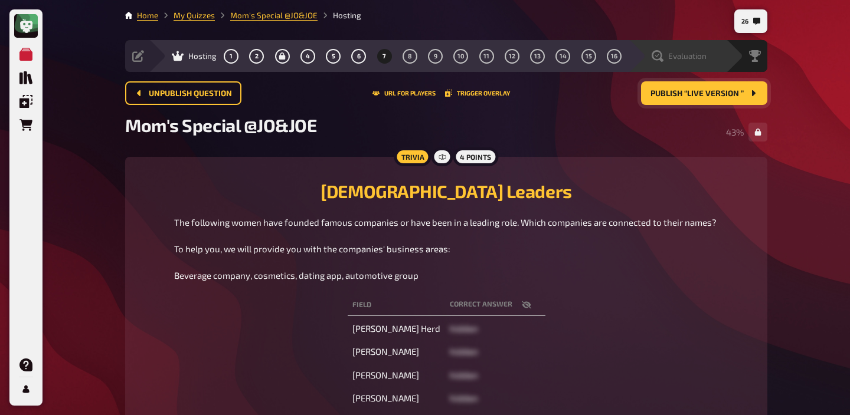
click at [702, 55] on span "Evaluation" at bounding box center [687, 55] width 38 height 9
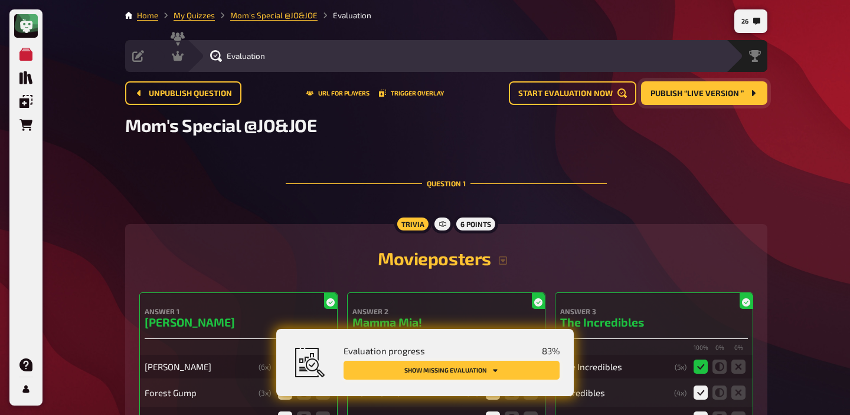
click at [502, 376] on button "Show missing evaluation" at bounding box center [451, 370] width 216 height 19
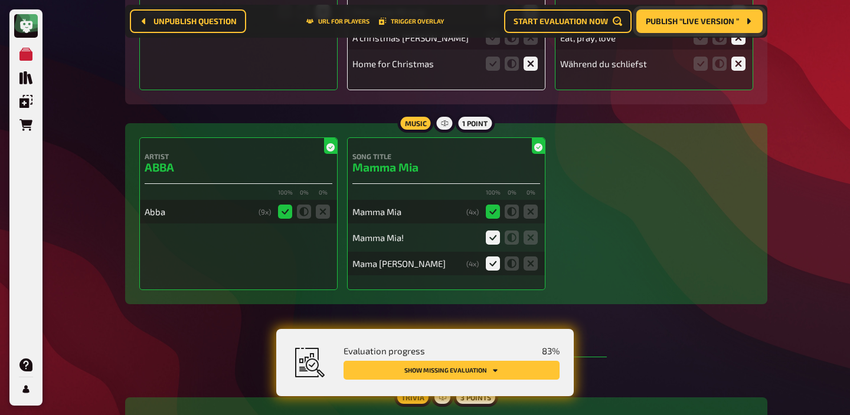
scroll to position [424, 0]
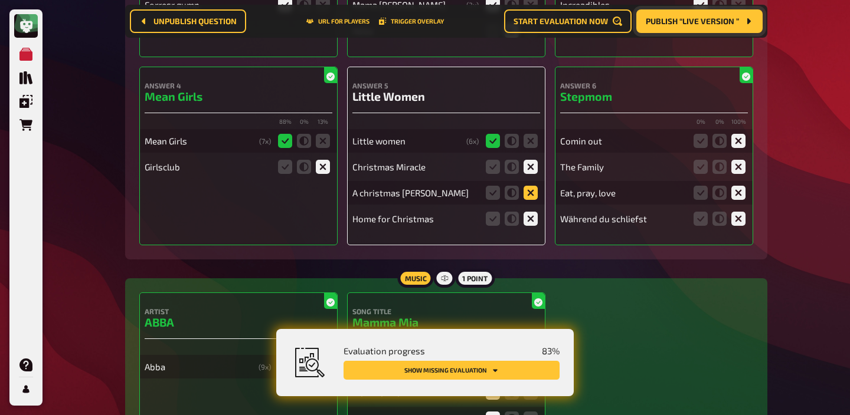
click at [533, 191] on icon at bounding box center [530, 193] width 14 height 14
click at [0, 0] on input "radio" at bounding box center [0, 0] width 0 height 0
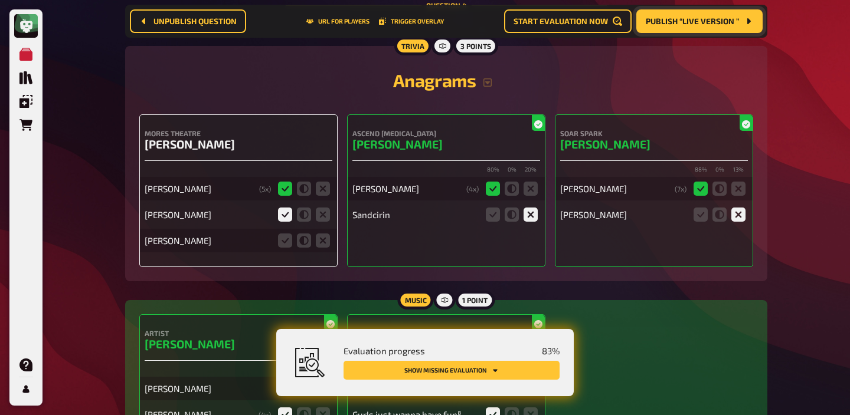
scroll to position [2222, 0]
click at [323, 247] on icon at bounding box center [323, 240] width 14 height 14
click at [0, 0] on input "radio" at bounding box center [0, 0] width 0 height 0
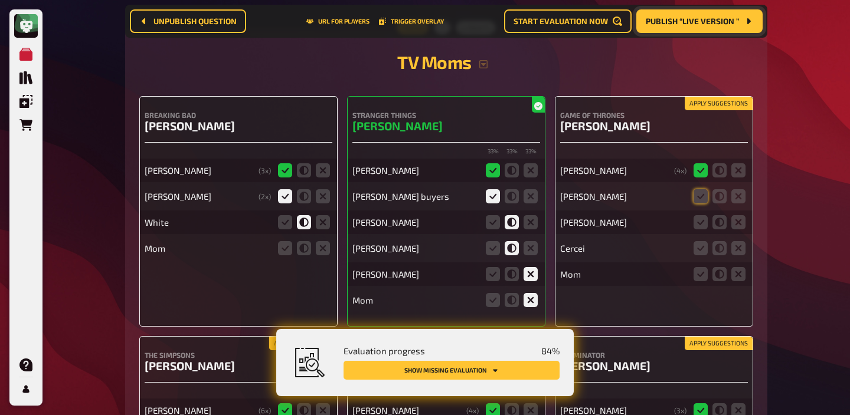
scroll to position [3599, 0]
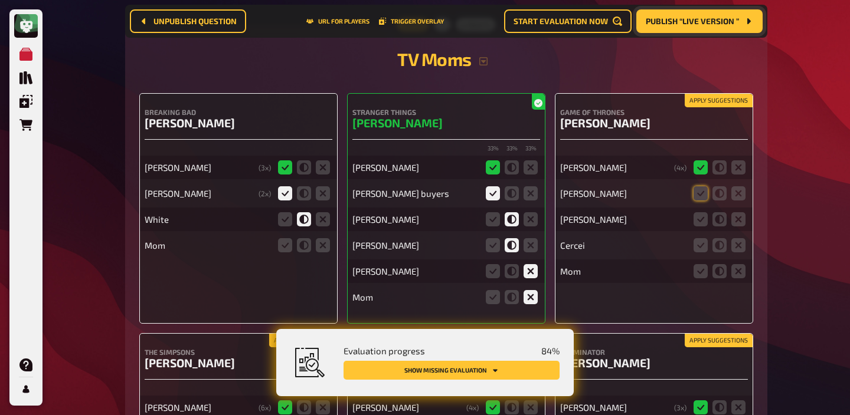
click at [323, 249] on icon at bounding box center [323, 245] width 14 height 14
click at [0, 0] on input "radio" at bounding box center [0, 0] width 0 height 0
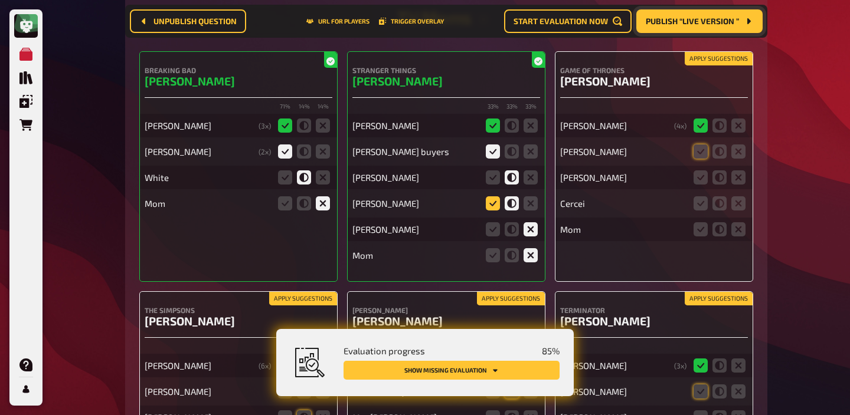
scroll to position [3649, 0]
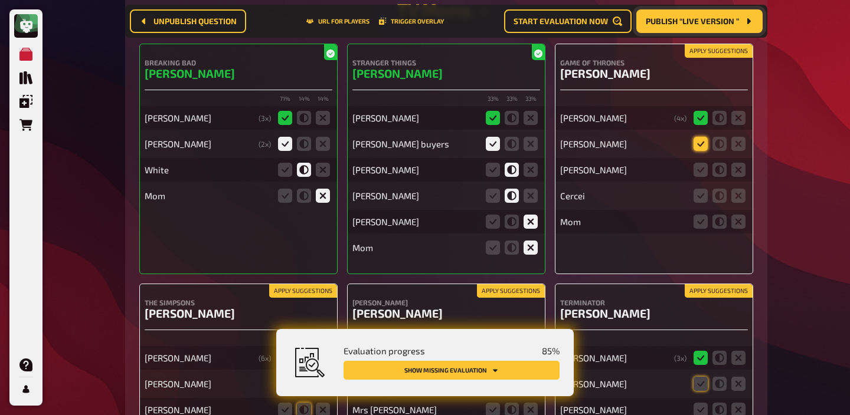
click at [697, 151] on icon at bounding box center [700, 144] width 14 height 14
click at [0, 0] on input "radio" at bounding box center [0, 0] width 0 height 0
click at [697, 194] on div "Cercei" at bounding box center [654, 196] width 188 height 24
click at [697, 177] on icon at bounding box center [700, 170] width 14 height 14
click at [0, 0] on input "radio" at bounding box center [0, 0] width 0 height 0
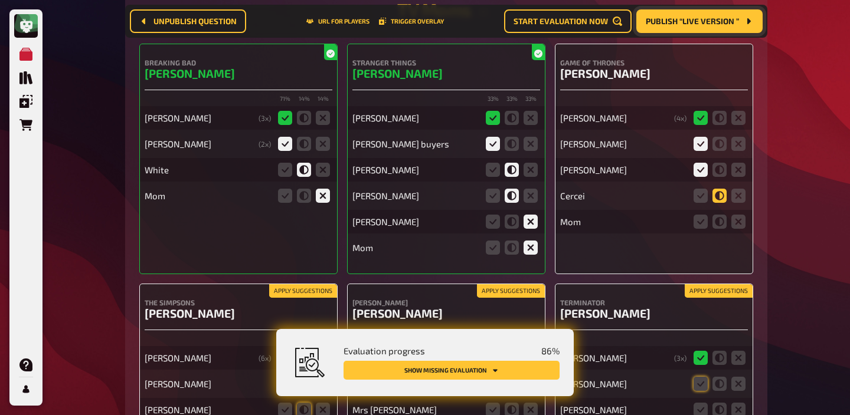
click at [717, 200] on icon at bounding box center [719, 196] width 14 height 14
click at [0, 0] on input "radio" at bounding box center [0, 0] width 0 height 0
click at [737, 228] on icon at bounding box center [738, 222] width 14 height 14
click at [0, 0] on input "radio" at bounding box center [0, 0] width 0 height 0
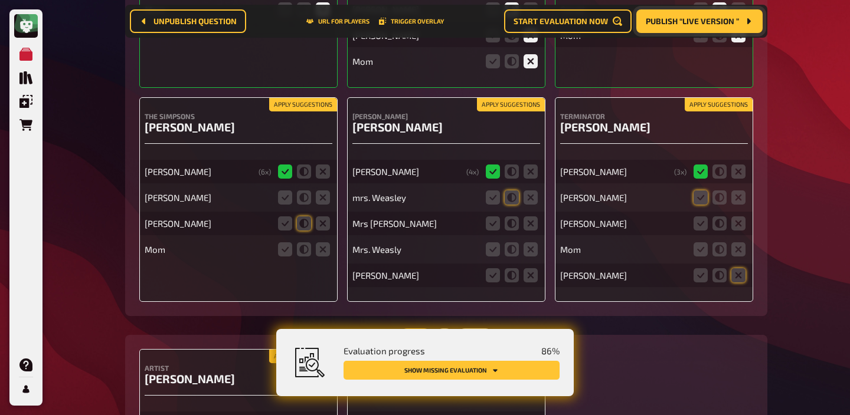
scroll to position [3875, 0]
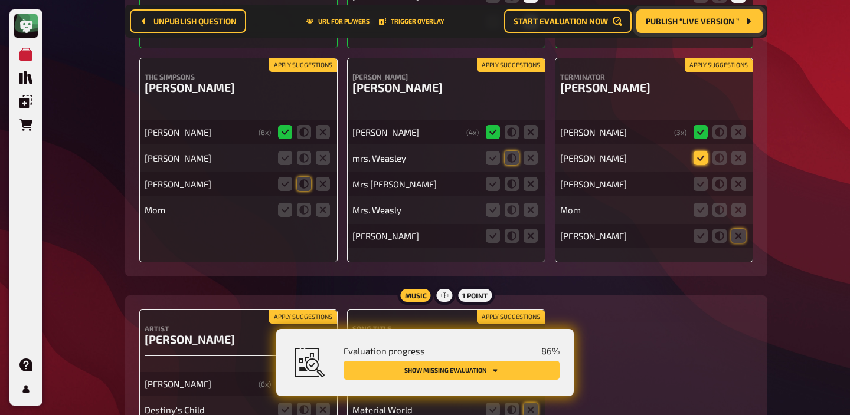
click at [703, 165] on icon at bounding box center [700, 158] width 14 height 14
click at [0, 0] on input "radio" at bounding box center [0, 0] width 0 height 0
click at [739, 191] on icon at bounding box center [738, 184] width 14 height 14
click at [0, 0] on input "radio" at bounding box center [0, 0] width 0 height 0
click at [739, 214] on icon at bounding box center [738, 210] width 14 height 14
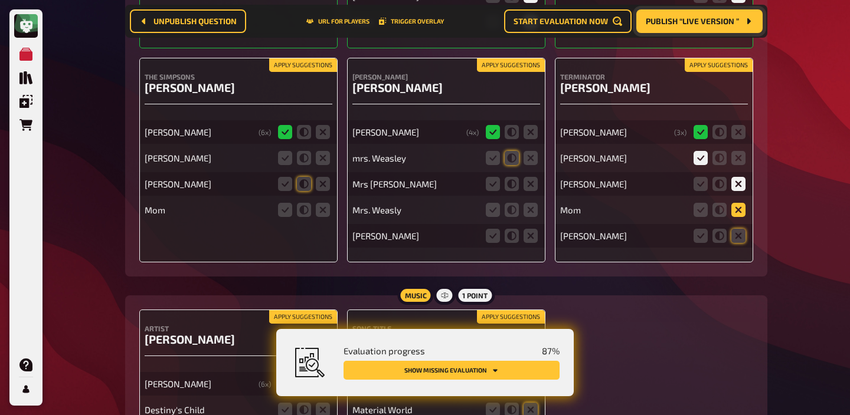
click at [0, 0] on input "radio" at bounding box center [0, 0] width 0 height 0
click at [739, 243] on icon at bounding box center [738, 236] width 14 height 14
click at [0, 0] on input "radio" at bounding box center [0, 0] width 0 height 0
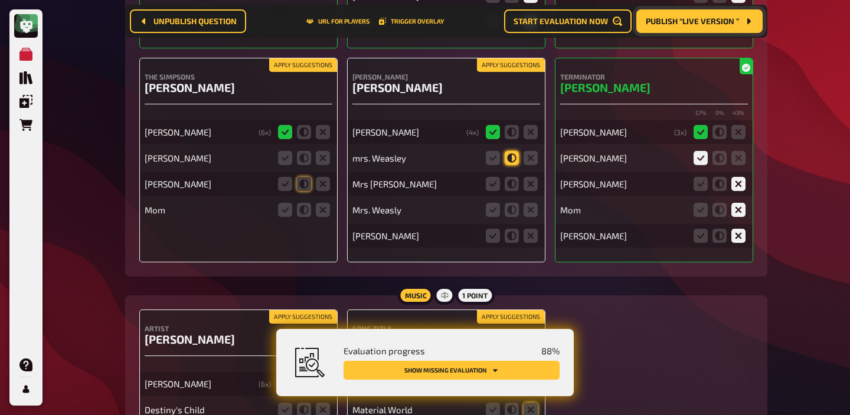
click at [506, 165] on icon at bounding box center [511, 158] width 14 height 14
click at [0, 0] on input "radio" at bounding box center [0, 0] width 0 height 0
click at [494, 191] on icon at bounding box center [493, 184] width 14 height 14
click at [0, 0] on input "radio" at bounding box center [0, 0] width 0 height 0
click at [499, 217] on icon at bounding box center [493, 210] width 14 height 14
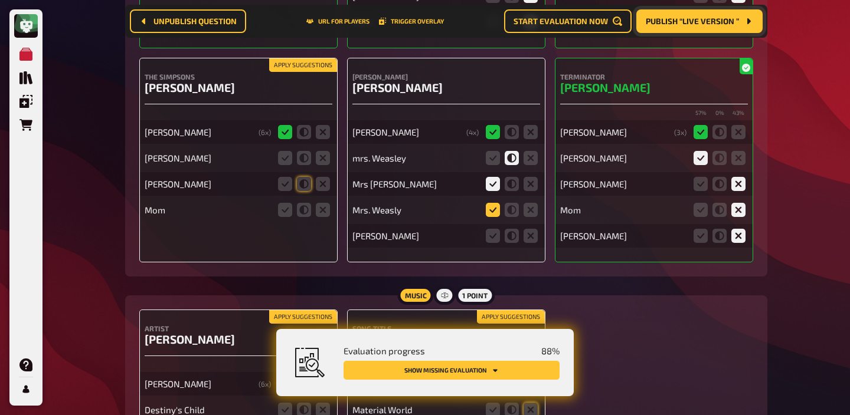
click at [0, 0] on input "radio" at bounding box center [0, 0] width 0 height 0
click at [510, 217] on icon at bounding box center [511, 210] width 14 height 14
click at [0, 0] on input "radio" at bounding box center [0, 0] width 0 height 0
click at [499, 243] on icon at bounding box center [493, 236] width 14 height 14
click at [0, 0] on input "radio" at bounding box center [0, 0] width 0 height 0
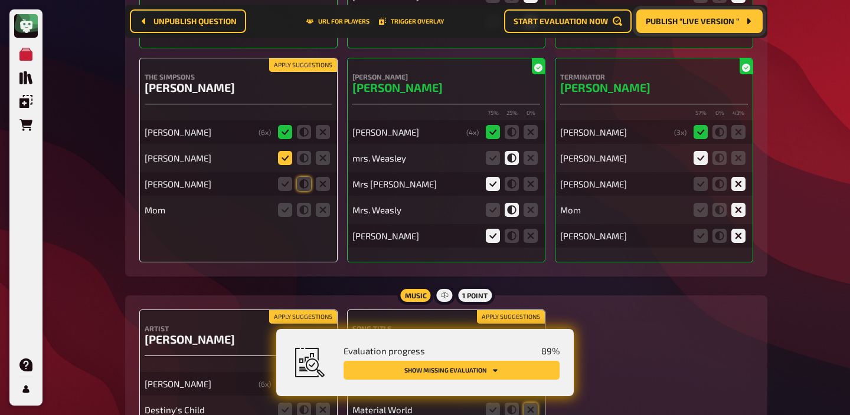
click at [288, 165] on icon at bounding box center [285, 158] width 14 height 14
click at [0, 0] on input "radio" at bounding box center [0, 0] width 0 height 0
click at [287, 191] on icon at bounding box center [285, 184] width 14 height 14
click at [0, 0] on input "radio" at bounding box center [0, 0] width 0 height 0
click at [320, 217] on icon at bounding box center [323, 210] width 14 height 14
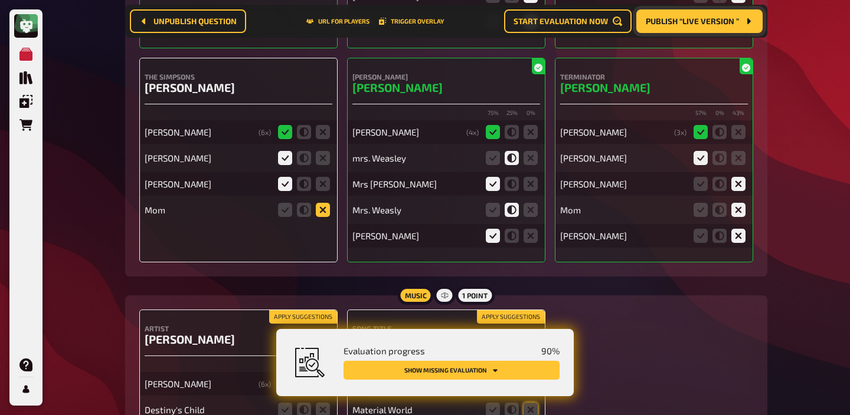
click at [0, 0] on input "radio" at bounding box center [0, 0] width 0 height 0
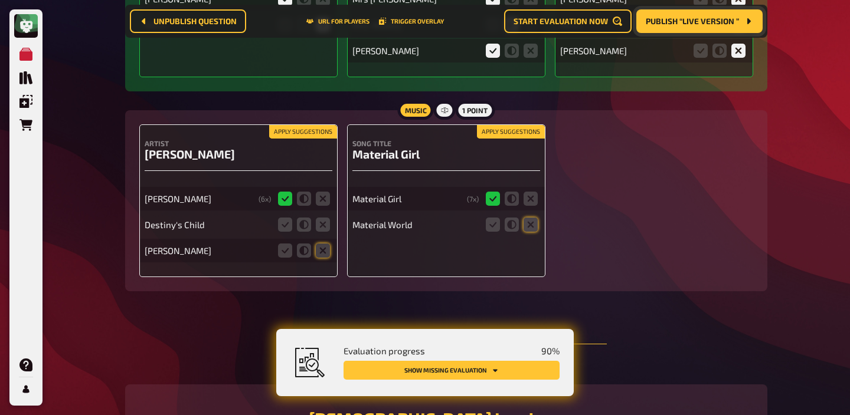
scroll to position [4093, 0]
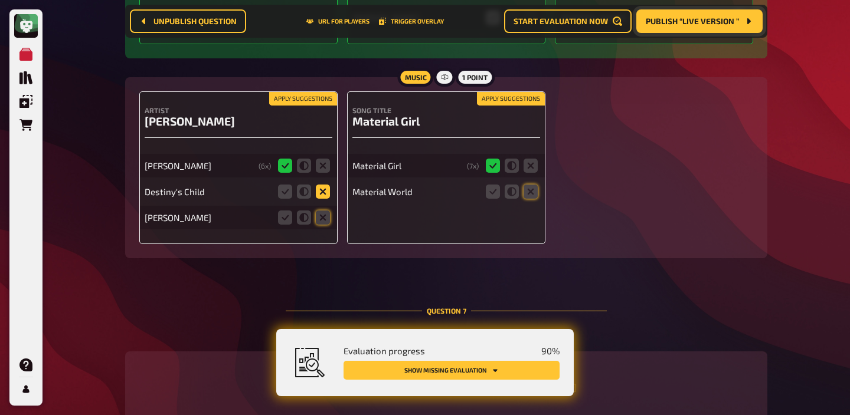
click at [319, 199] on icon at bounding box center [323, 192] width 14 height 14
click at [0, 0] on input "radio" at bounding box center [0, 0] width 0 height 0
click at [320, 225] on icon at bounding box center [323, 218] width 14 height 14
click at [0, 0] on input "radio" at bounding box center [0, 0] width 0 height 0
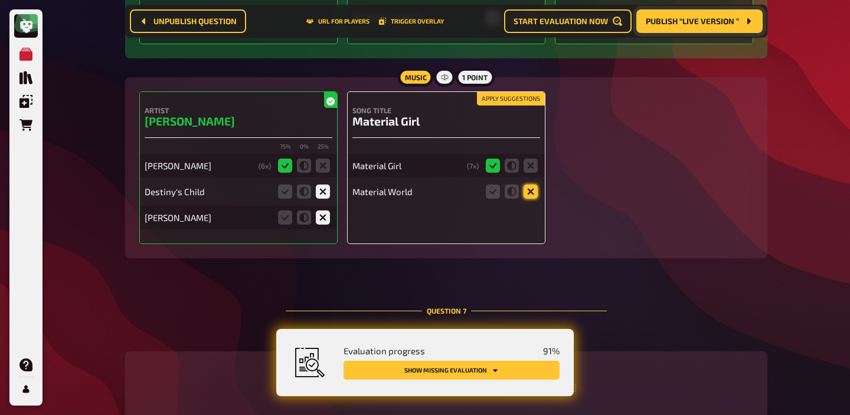
click at [531, 199] on icon at bounding box center [530, 192] width 14 height 14
click at [0, 0] on input "radio" at bounding box center [0, 0] width 0 height 0
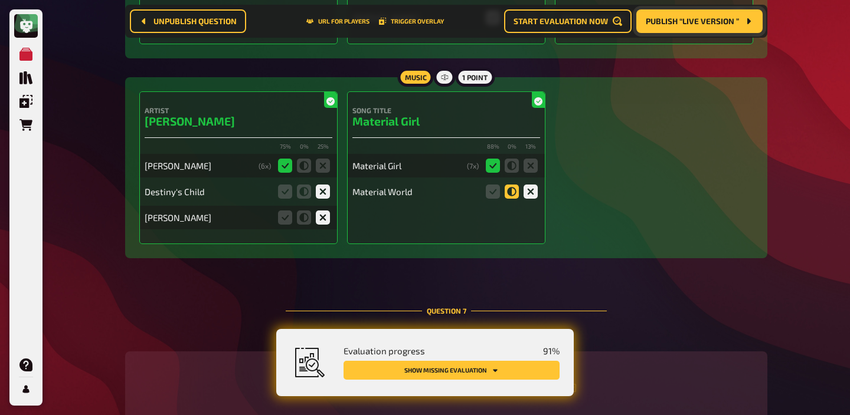
click at [512, 199] on icon at bounding box center [511, 192] width 14 height 14
click at [0, 0] on input "radio" at bounding box center [0, 0] width 0 height 0
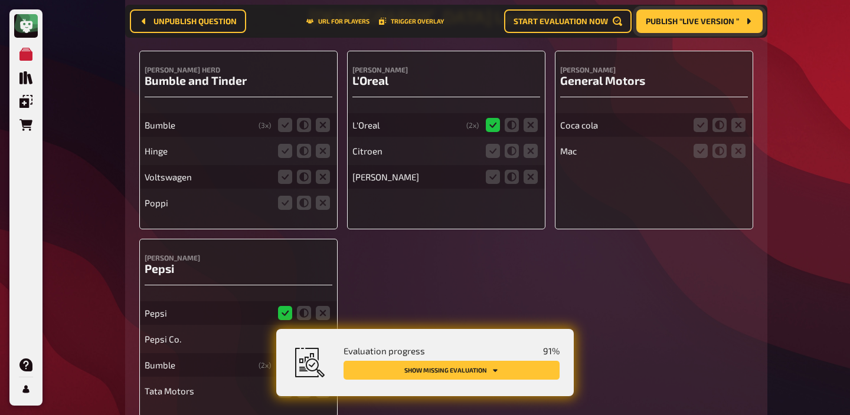
scroll to position [4464, 0]
click at [284, 131] on icon at bounding box center [285, 124] width 14 height 14
click at [0, 0] on input "radio" at bounding box center [0, 0] width 0 height 0
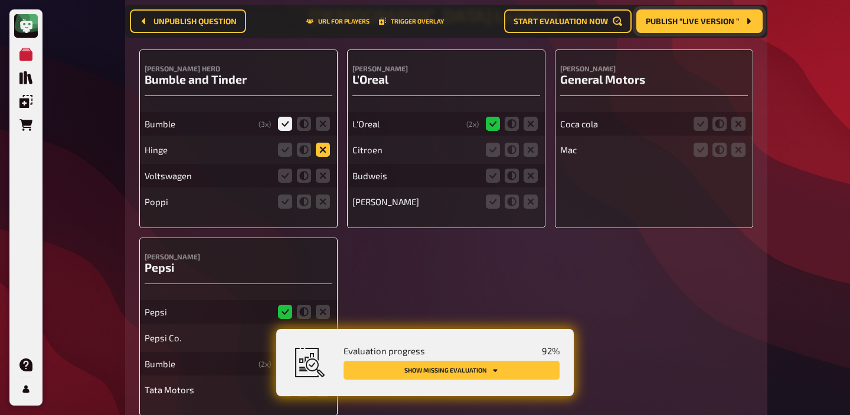
click at [320, 157] on icon at bounding box center [323, 150] width 14 height 14
click at [0, 0] on input "radio" at bounding box center [0, 0] width 0 height 0
click at [320, 179] on icon at bounding box center [323, 176] width 14 height 14
click at [0, 0] on input "radio" at bounding box center [0, 0] width 0 height 0
click at [321, 209] on icon at bounding box center [323, 202] width 14 height 14
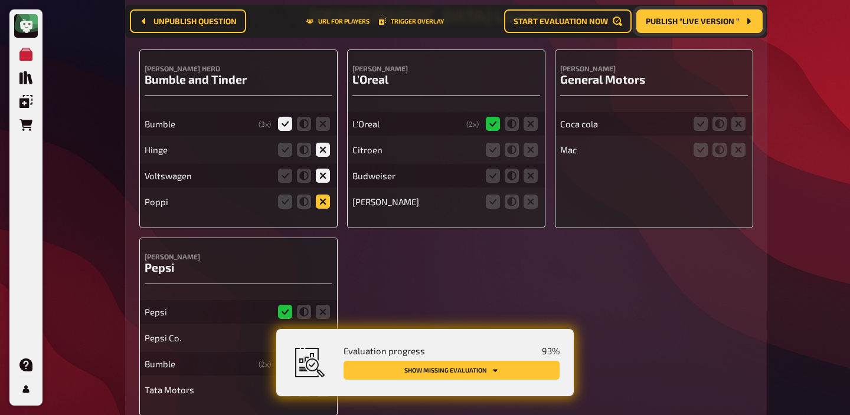
click at [0, 0] on input "radio" at bounding box center [0, 0] width 0 height 0
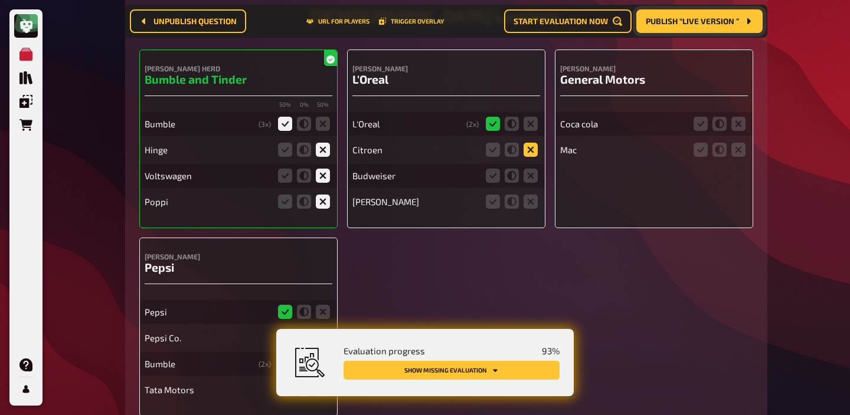
click at [530, 157] on icon at bounding box center [530, 150] width 14 height 14
click at [0, 0] on input "radio" at bounding box center [0, 0] width 0 height 0
click at [530, 181] on icon at bounding box center [530, 176] width 14 height 14
click at [0, 0] on input "radio" at bounding box center [0, 0] width 0 height 0
click at [530, 209] on icon at bounding box center [530, 202] width 14 height 14
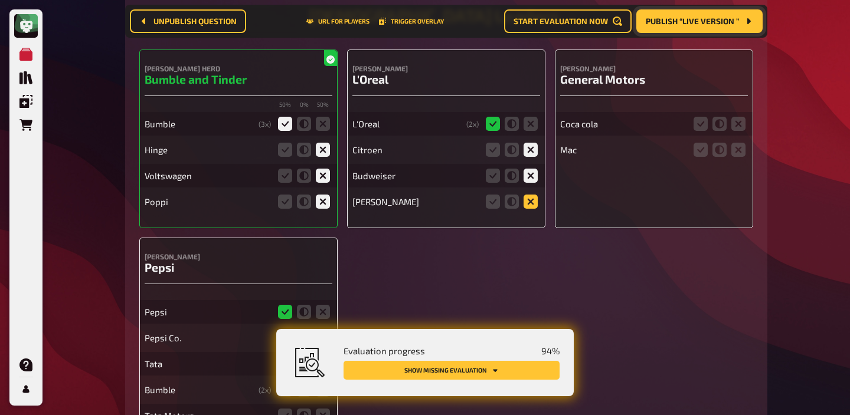
click at [0, 0] on input "radio" at bounding box center [0, 0] width 0 height 0
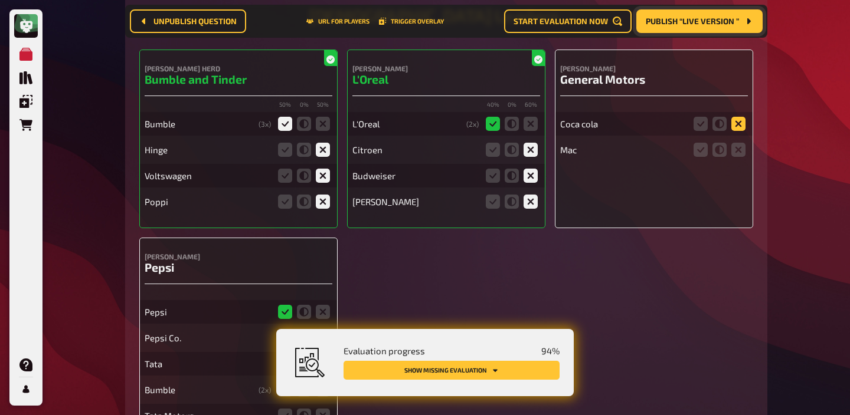
click at [739, 131] on icon at bounding box center [738, 124] width 14 height 14
click at [0, 0] on input "radio" at bounding box center [0, 0] width 0 height 0
click at [735, 157] on icon at bounding box center [738, 150] width 14 height 14
click at [0, 0] on input "radio" at bounding box center [0, 0] width 0 height 0
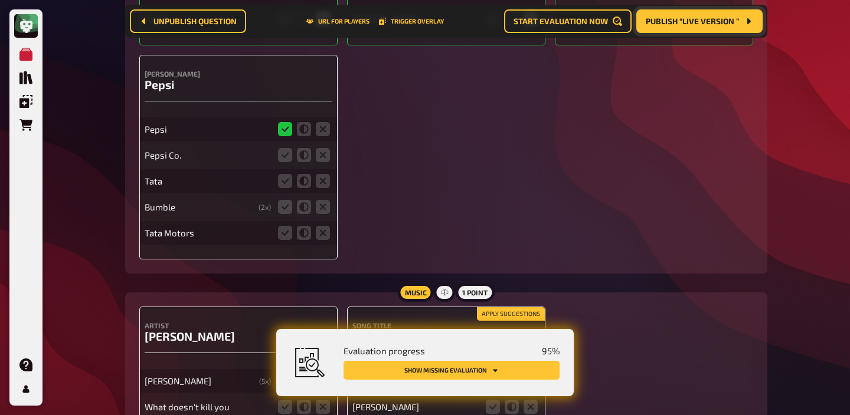
scroll to position [4707, 0]
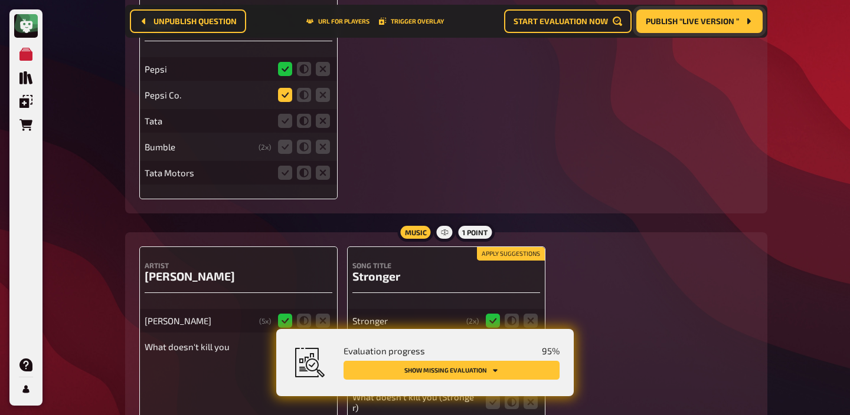
click at [287, 102] on icon at bounding box center [285, 95] width 14 height 14
click at [0, 0] on input "radio" at bounding box center [0, 0] width 0 height 0
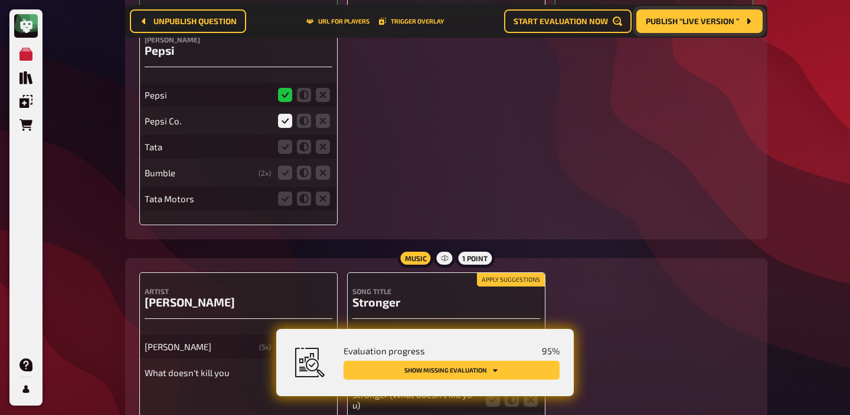
scroll to position [4733, 0]
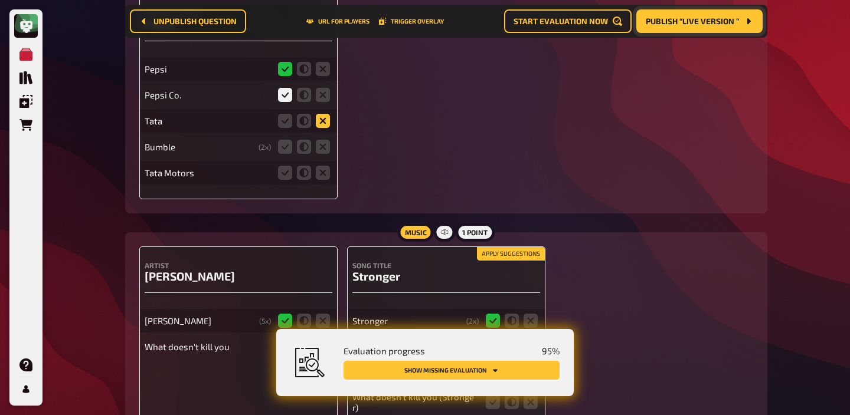
click at [319, 128] on icon at bounding box center [323, 121] width 14 height 14
click at [0, 0] on input "radio" at bounding box center [0, 0] width 0 height 0
click at [320, 154] on icon at bounding box center [323, 147] width 14 height 14
click at [0, 0] on input "radio" at bounding box center [0, 0] width 0 height 0
click at [321, 180] on icon at bounding box center [323, 173] width 14 height 14
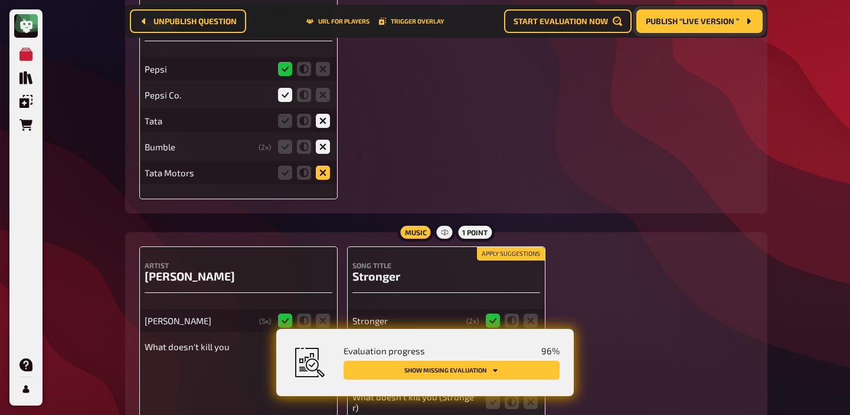
click at [0, 0] on input "radio" at bounding box center [0, 0] width 0 height 0
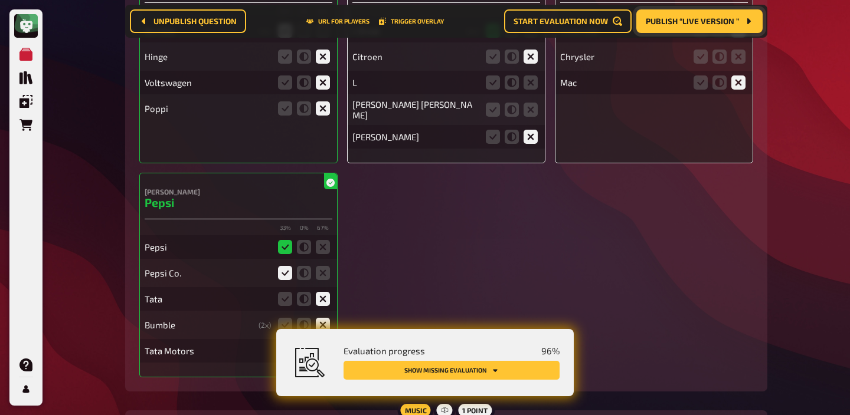
scroll to position [4875, 0]
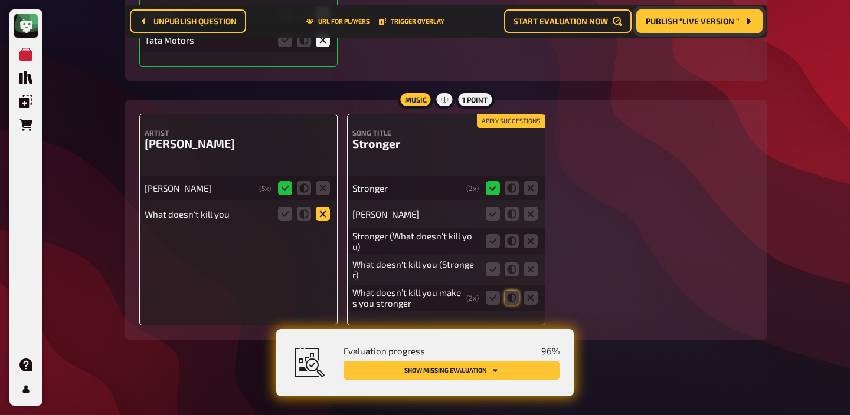
click at [322, 218] on icon at bounding box center [323, 214] width 14 height 14
click at [0, 0] on input "radio" at bounding box center [0, 0] width 0 height 0
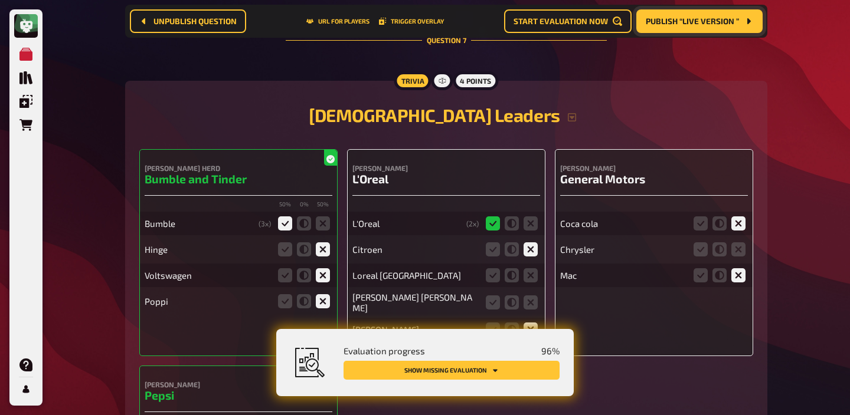
scroll to position [4363, 0]
click at [567, 123] on icon "button" at bounding box center [571, 117] width 9 height 9
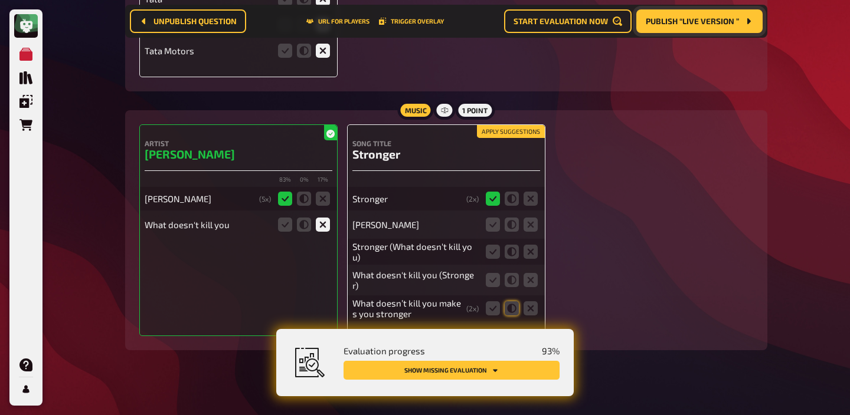
scroll to position [4968, 0]
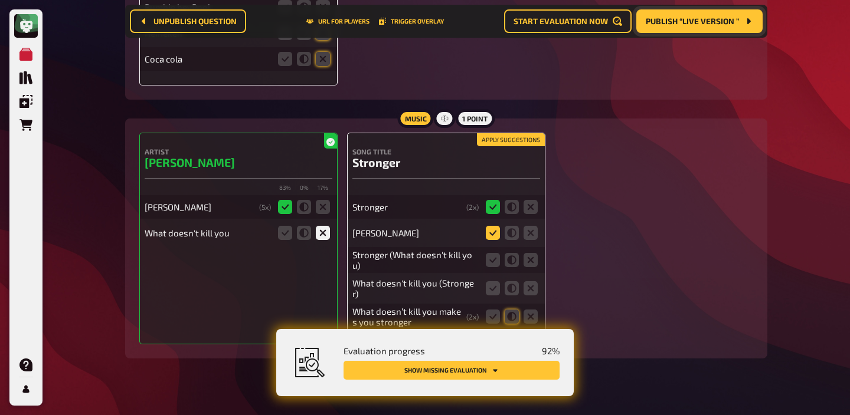
click at [495, 240] on icon at bounding box center [493, 233] width 14 height 14
click at [0, 0] on input "radio" at bounding box center [0, 0] width 0 height 0
click at [493, 267] on icon at bounding box center [493, 260] width 14 height 14
click at [0, 0] on input "radio" at bounding box center [0, 0] width 0 height 0
click at [487, 296] on icon at bounding box center [493, 288] width 14 height 14
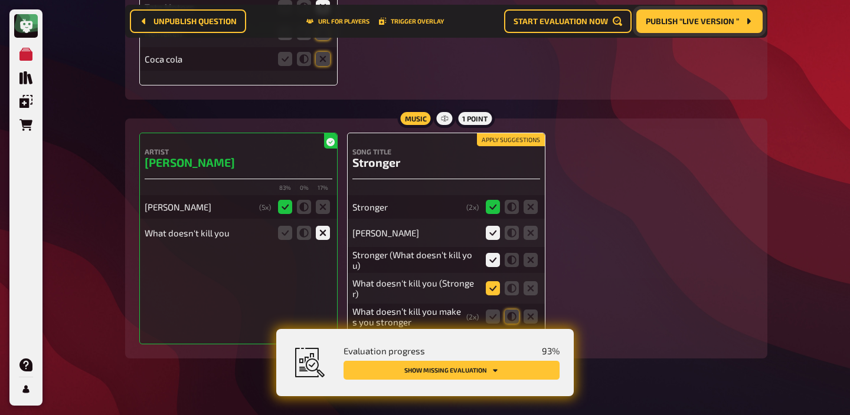
click at [0, 0] on input "radio" at bounding box center [0, 0] width 0 height 0
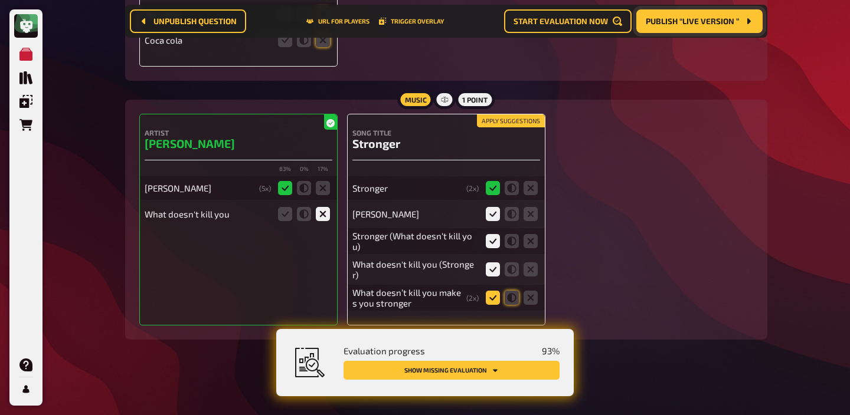
click at [487, 296] on icon at bounding box center [493, 298] width 14 height 14
click at [0, 0] on input "radio" at bounding box center [0, 0] width 0 height 0
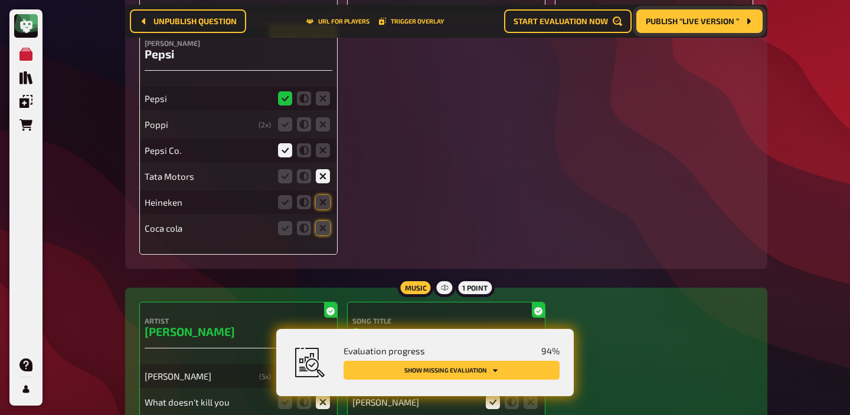
scroll to position [4744, 0]
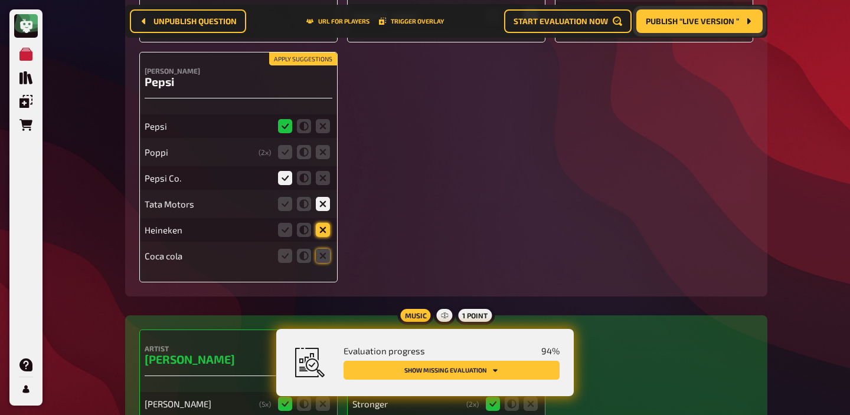
click at [323, 237] on icon at bounding box center [323, 230] width 14 height 14
click at [0, 0] on input "radio" at bounding box center [0, 0] width 0 height 0
click at [323, 260] on icon at bounding box center [323, 256] width 14 height 14
click at [0, 0] on input "radio" at bounding box center [0, 0] width 0 height 0
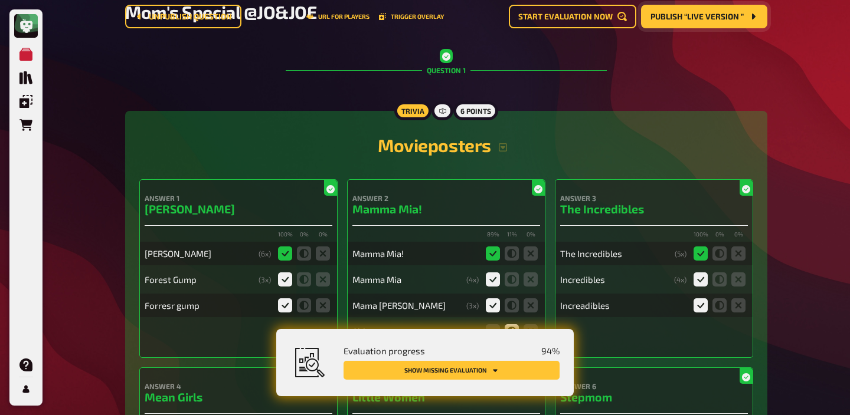
scroll to position [0, 0]
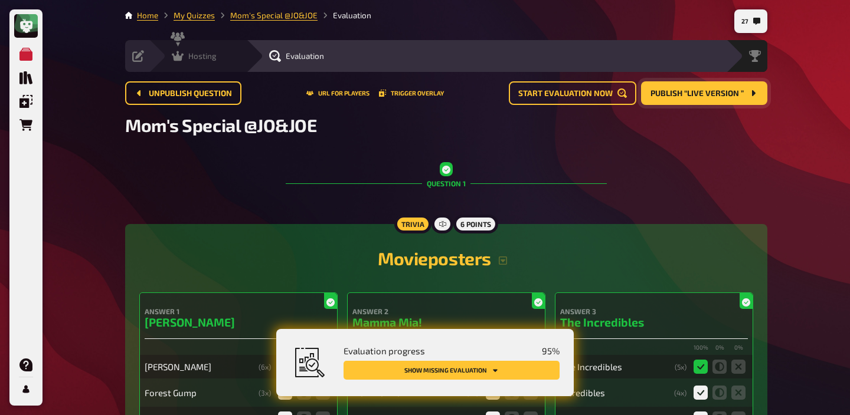
click at [179, 57] on icon at bounding box center [178, 56] width 12 height 10
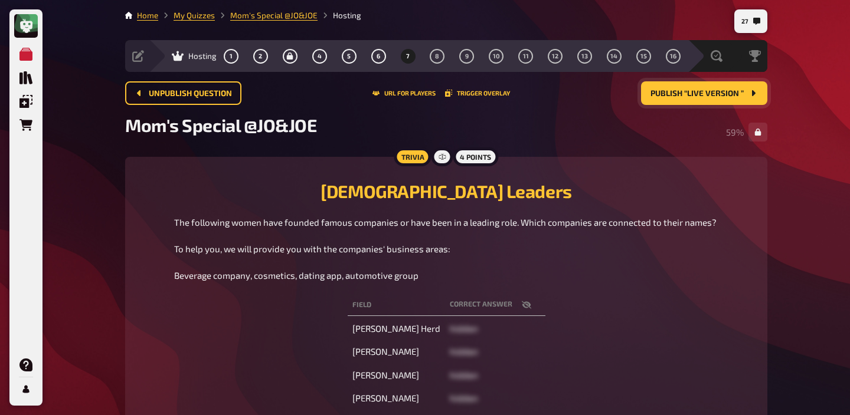
click at [710, 102] on button "Publish “Live Version ”" at bounding box center [704, 93] width 126 height 24
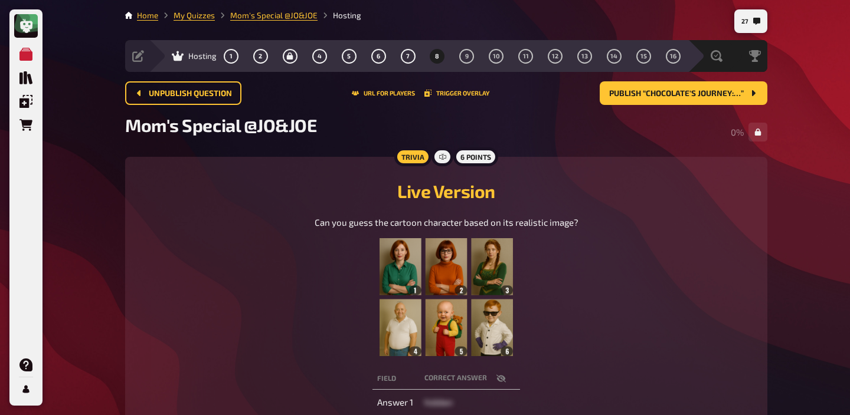
click at [479, 353] on img at bounding box center [445, 297] width 133 height 118
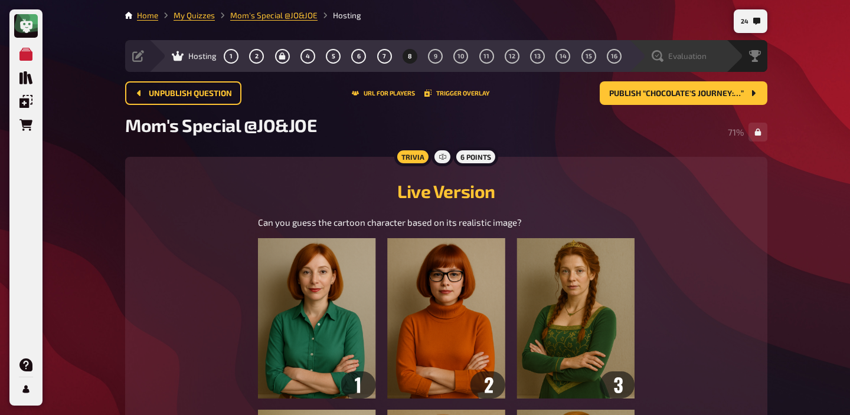
click at [693, 54] on span "Evaluation" at bounding box center [687, 55] width 38 height 9
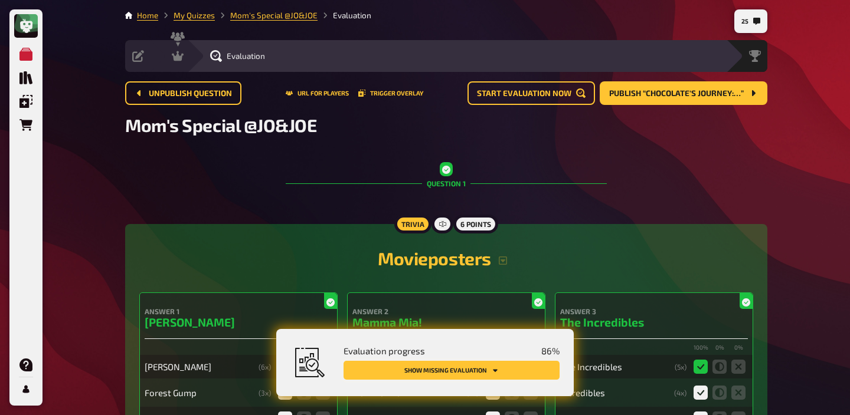
click at [511, 375] on button "Show missing evaluation" at bounding box center [451, 370] width 216 height 19
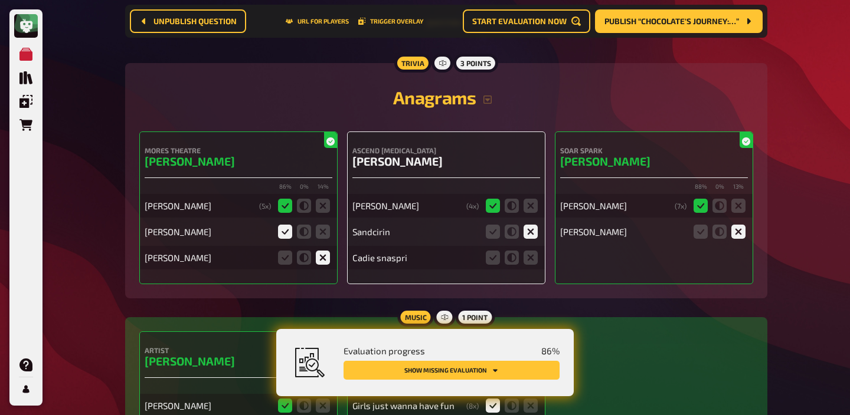
scroll to position [2210, 0]
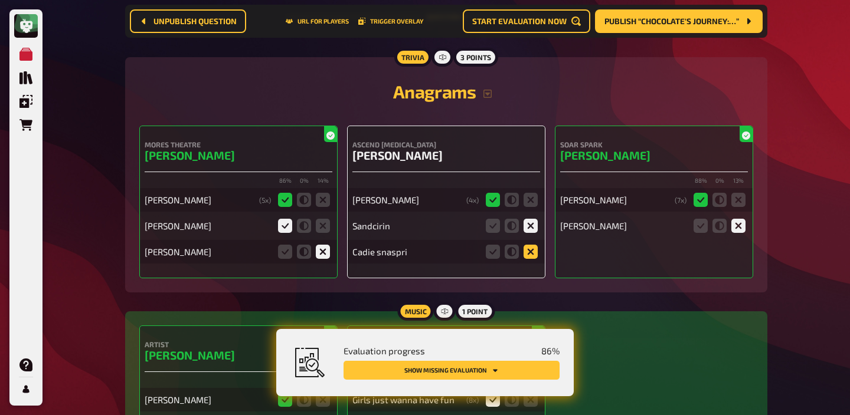
click at [537, 257] on icon at bounding box center [530, 252] width 14 height 14
click at [0, 0] on input "radio" at bounding box center [0, 0] width 0 height 0
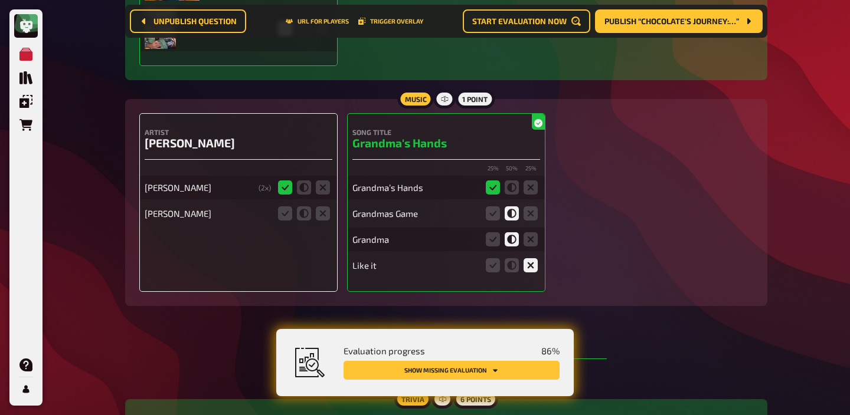
scroll to position [3243, 0]
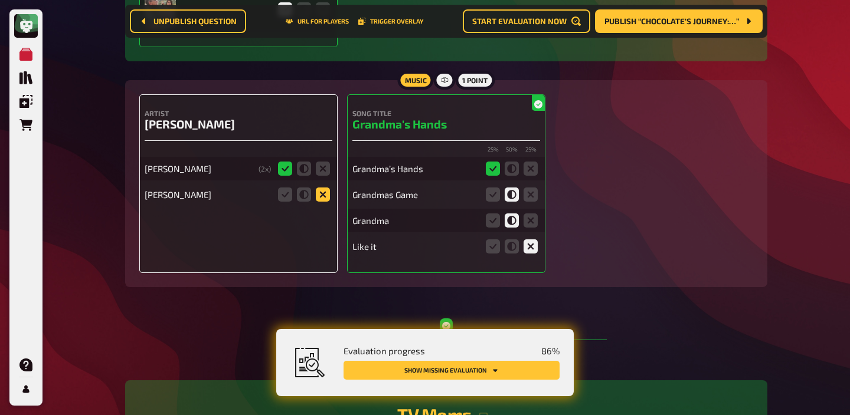
click at [328, 202] on icon at bounding box center [323, 195] width 14 height 14
click at [0, 0] on input "radio" at bounding box center [0, 0] width 0 height 0
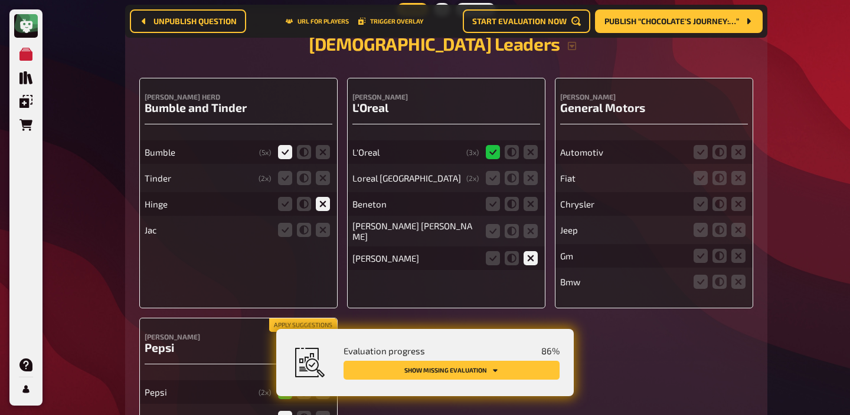
scroll to position [4445, 0]
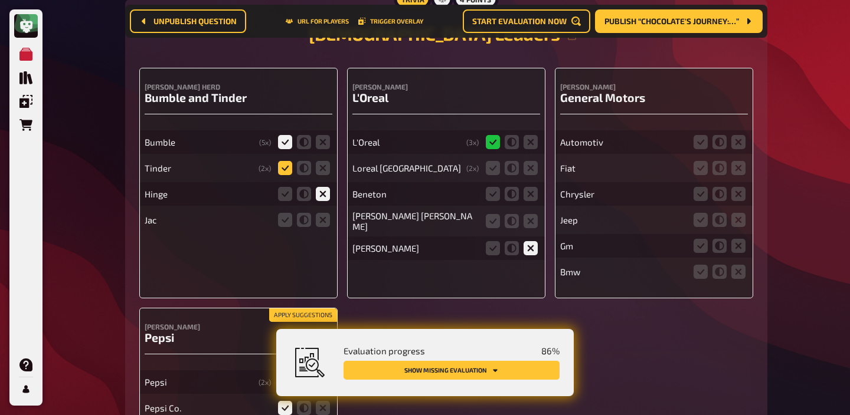
click at [284, 175] on icon at bounding box center [285, 168] width 14 height 14
click at [0, 0] on input "radio" at bounding box center [0, 0] width 0 height 0
click at [325, 227] on icon at bounding box center [323, 220] width 14 height 14
click at [0, 0] on input "radio" at bounding box center [0, 0] width 0 height 0
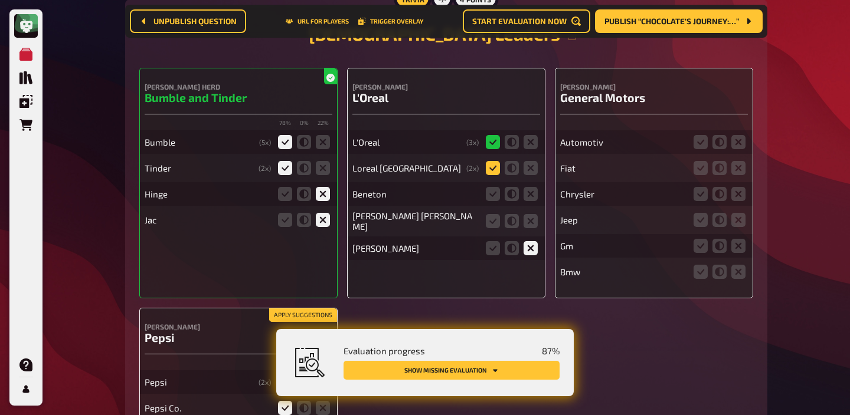
click at [494, 175] on icon at bounding box center [493, 168] width 14 height 14
click at [0, 0] on input "radio" at bounding box center [0, 0] width 0 height 0
click at [538, 204] on fieldset at bounding box center [511, 194] width 57 height 19
click at [532, 201] on icon at bounding box center [530, 194] width 14 height 14
click at [0, 0] on input "radio" at bounding box center [0, 0] width 0 height 0
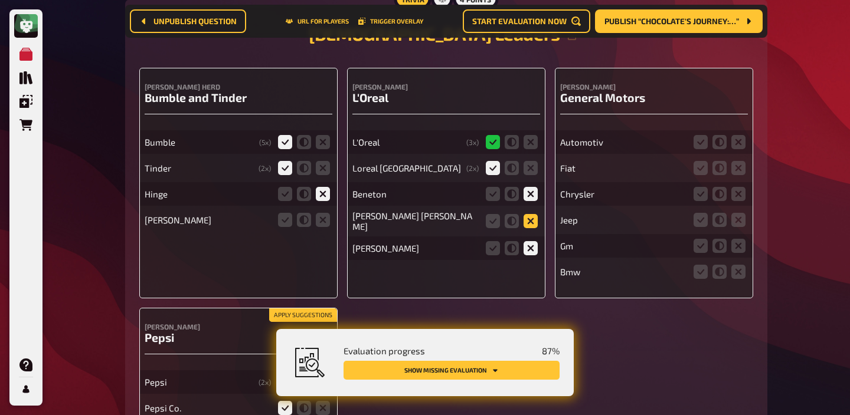
click at [532, 224] on icon at bounding box center [530, 221] width 14 height 14
click at [0, 0] on input "radio" at bounding box center [0, 0] width 0 height 0
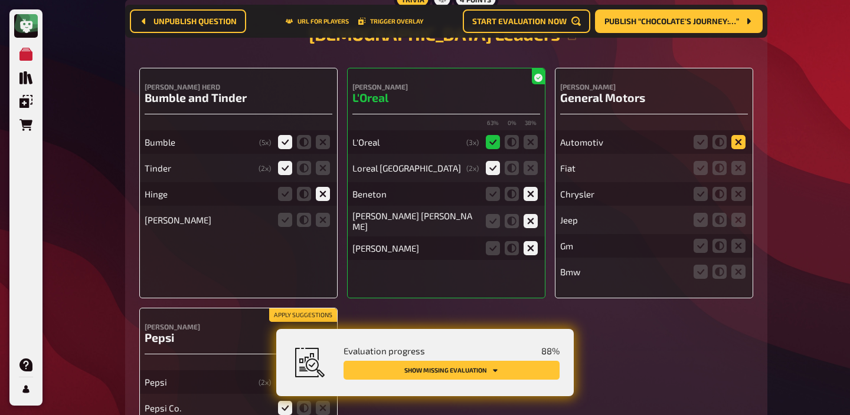
click at [736, 149] on icon at bounding box center [738, 142] width 14 height 14
click at [0, 0] on input "radio" at bounding box center [0, 0] width 0 height 0
click at [736, 175] on icon at bounding box center [738, 168] width 14 height 14
click at [0, 0] on input "radio" at bounding box center [0, 0] width 0 height 0
click at [695, 253] on icon at bounding box center [700, 246] width 14 height 14
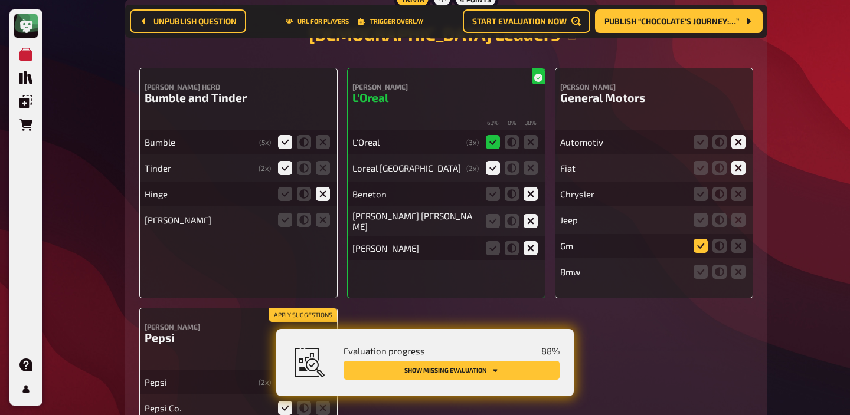
click at [0, 0] on input "radio" at bounding box center [0, 0] width 0 height 0
click at [738, 201] on icon at bounding box center [738, 194] width 14 height 14
click at [0, 0] on input "radio" at bounding box center [0, 0] width 0 height 0
click at [738, 201] on icon at bounding box center [738, 194] width 14 height 14
click at [0, 0] on input "radio" at bounding box center [0, 0] width 0 height 0
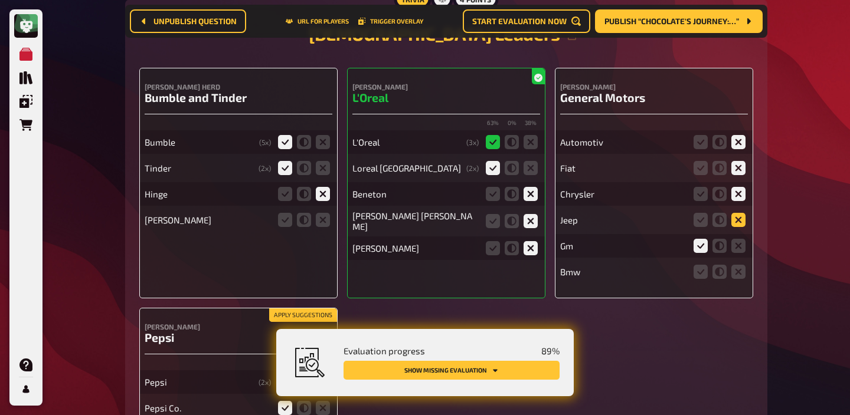
click at [738, 227] on icon at bounding box center [738, 220] width 14 height 14
click at [0, 0] on input "radio" at bounding box center [0, 0] width 0 height 0
click at [740, 276] on icon at bounding box center [738, 272] width 14 height 14
click at [0, 0] on input "radio" at bounding box center [0, 0] width 0 height 0
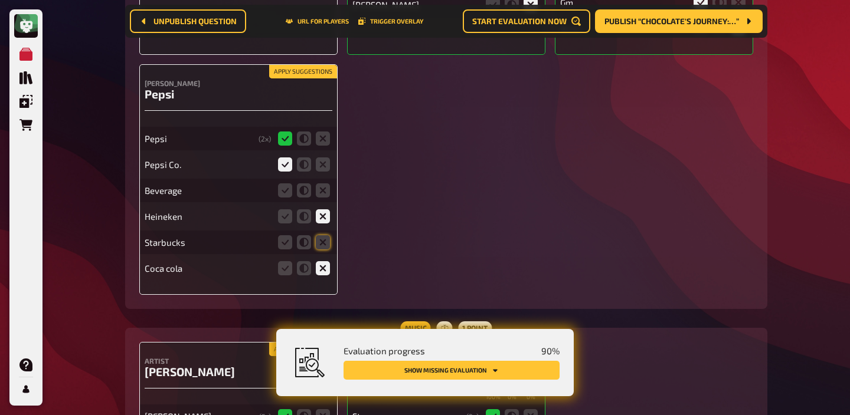
scroll to position [4691, 0]
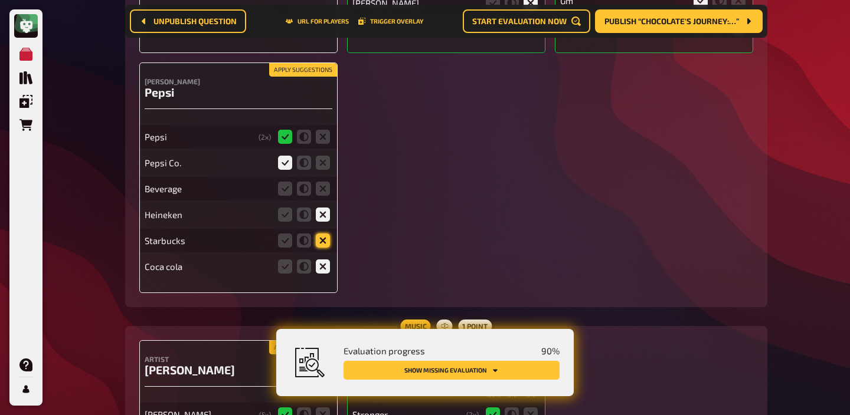
click at [325, 248] on icon at bounding box center [323, 241] width 14 height 14
click at [0, 0] on input "radio" at bounding box center [0, 0] width 0 height 0
click at [322, 196] on icon at bounding box center [323, 189] width 14 height 14
click at [0, 0] on input "radio" at bounding box center [0, 0] width 0 height 0
click at [323, 248] on icon at bounding box center [323, 241] width 14 height 14
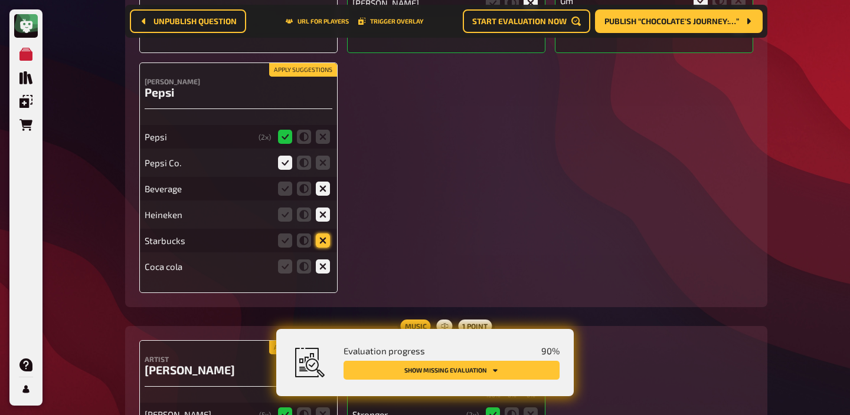
click at [0, 0] on input "radio" at bounding box center [0, 0] width 0 height 0
click at [323, 248] on icon at bounding box center [323, 241] width 14 height 14
click at [0, 0] on input "radio" at bounding box center [0, 0] width 0 height 0
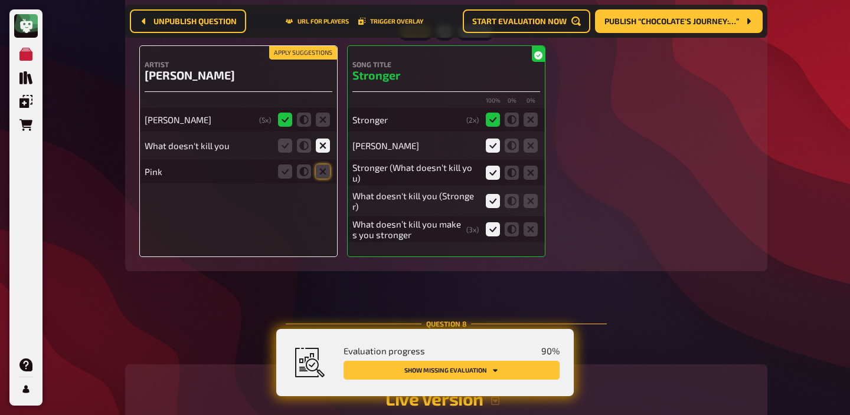
scroll to position [5001, 0]
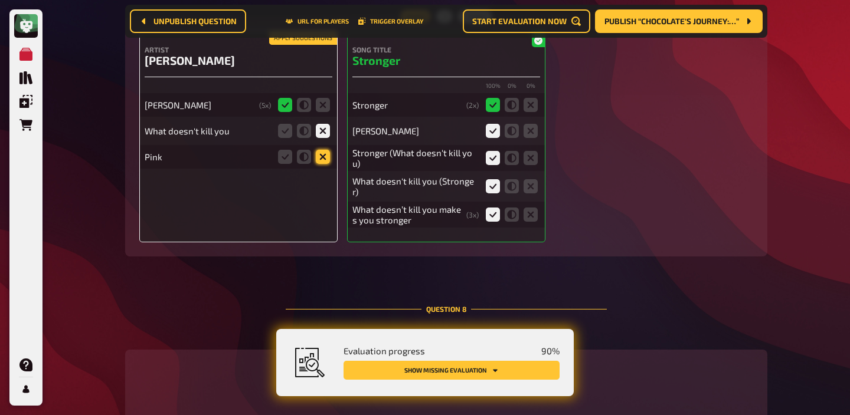
click at [325, 163] on icon at bounding box center [323, 157] width 14 height 14
click at [0, 0] on input "radio" at bounding box center [0, 0] width 0 height 0
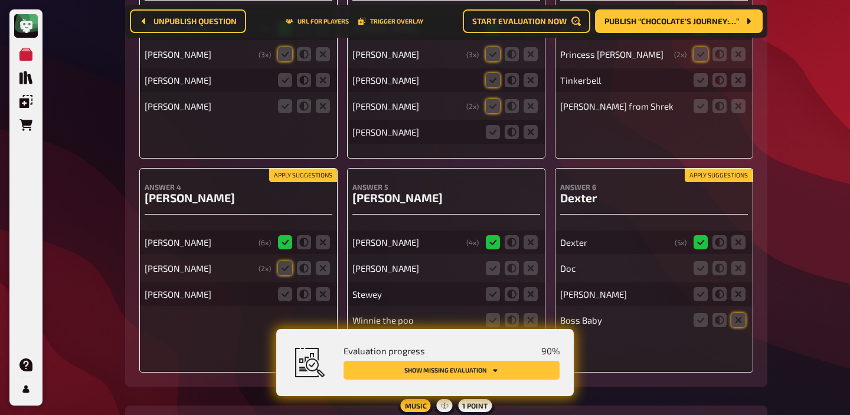
scroll to position [5392, 0]
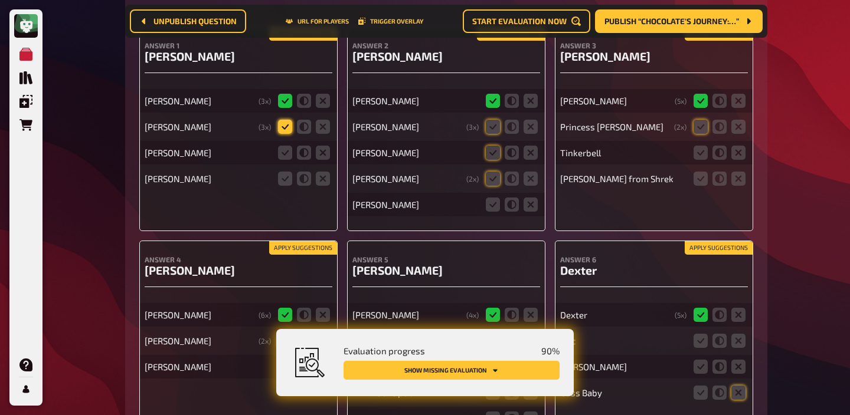
click at [285, 134] on icon at bounding box center [285, 127] width 14 height 14
click at [0, 0] on input "radio" at bounding box center [0, 0] width 0 height 0
click at [285, 160] on icon at bounding box center [285, 153] width 14 height 14
click at [0, 0] on input "radio" at bounding box center [0, 0] width 0 height 0
click at [284, 186] on icon at bounding box center [285, 179] width 14 height 14
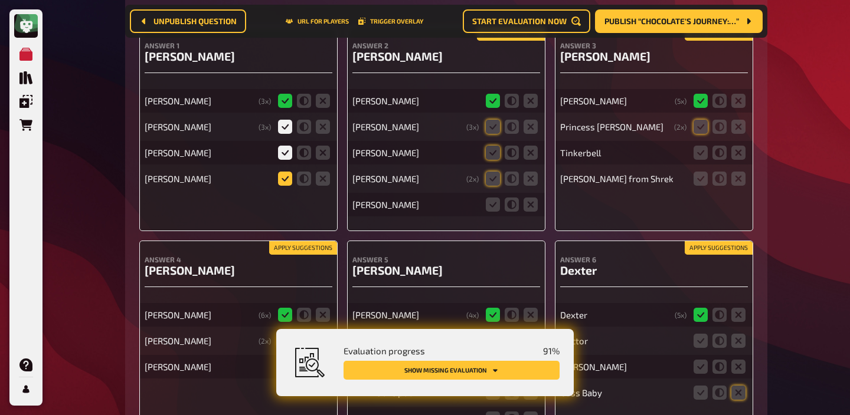
click at [0, 0] on input "radio" at bounding box center [0, 0] width 0 height 0
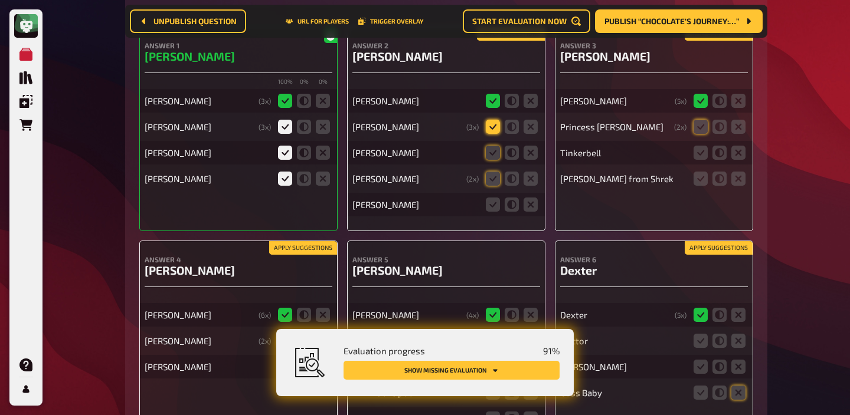
click at [496, 134] on icon at bounding box center [493, 127] width 14 height 14
click at [0, 0] on input "radio" at bounding box center [0, 0] width 0 height 0
click at [491, 160] on icon at bounding box center [493, 153] width 14 height 14
click at [0, 0] on input "radio" at bounding box center [0, 0] width 0 height 0
click at [491, 186] on icon at bounding box center [493, 179] width 14 height 14
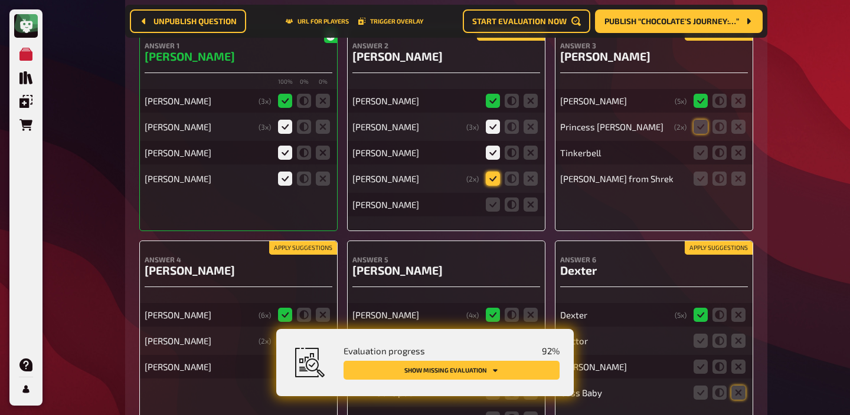
click at [0, 0] on input "radio" at bounding box center [0, 0] width 0 height 0
click at [491, 212] on icon at bounding box center [493, 205] width 14 height 14
click at [0, 0] on input "radio" at bounding box center [0, 0] width 0 height 0
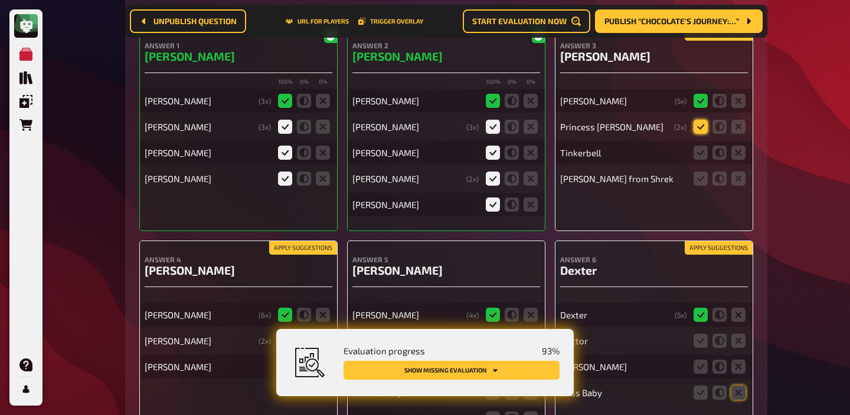
click at [700, 134] on icon at bounding box center [700, 127] width 14 height 14
click at [0, 0] on input "radio" at bounding box center [0, 0] width 0 height 0
click at [736, 160] on icon at bounding box center [738, 153] width 14 height 14
click at [0, 0] on input "radio" at bounding box center [0, 0] width 0 height 0
click at [699, 186] on icon at bounding box center [700, 179] width 14 height 14
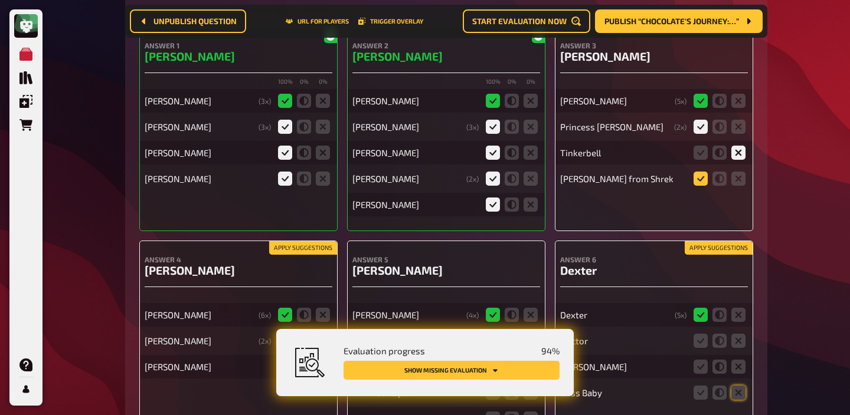
click at [0, 0] on input "radio" at bounding box center [0, 0] width 0 height 0
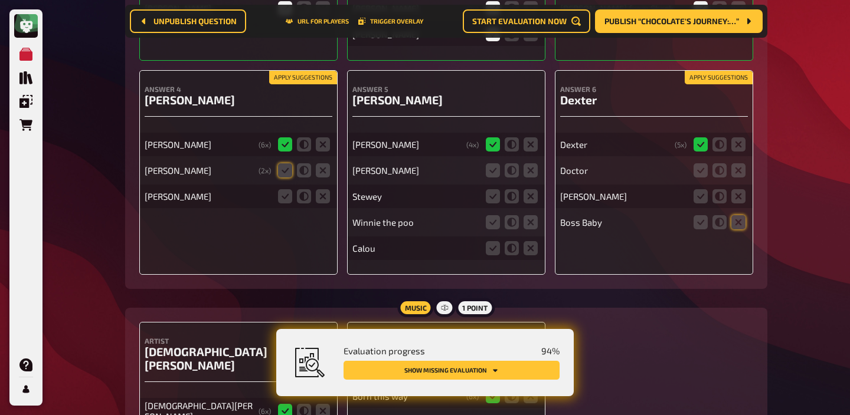
scroll to position [5569, 0]
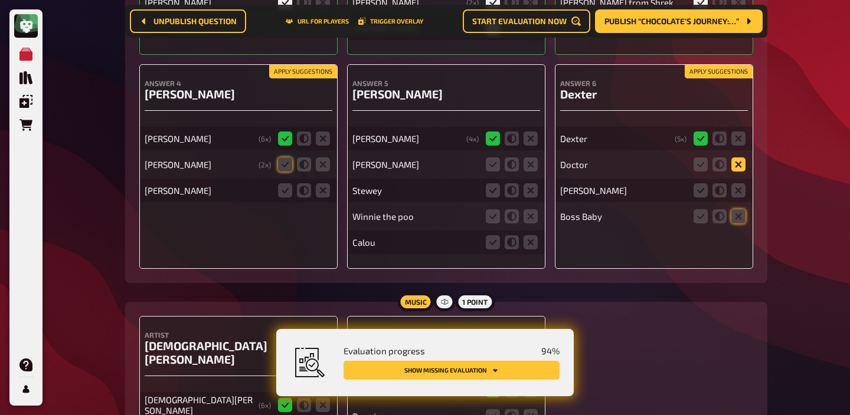
click at [742, 171] on icon at bounding box center [738, 165] width 14 height 14
click at [0, 0] on input "radio" at bounding box center [0, 0] width 0 height 0
click at [702, 198] on icon at bounding box center [700, 191] width 14 height 14
click at [0, 0] on input "radio" at bounding box center [0, 0] width 0 height 0
click at [730, 224] on fieldset at bounding box center [719, 216] width 57 height 19
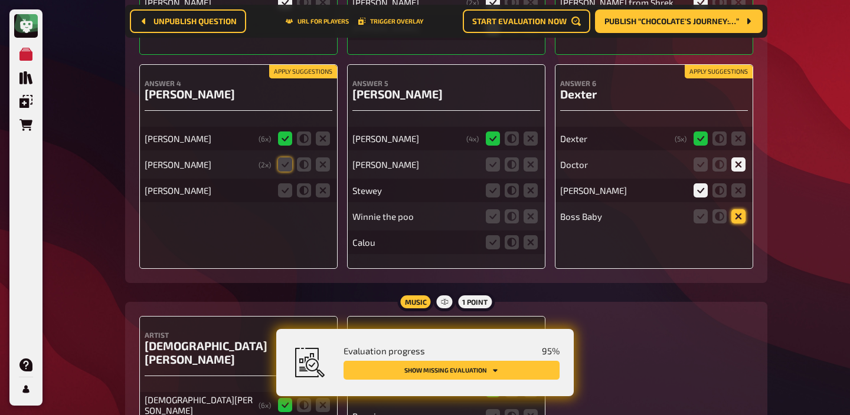
click at [740, 224] on icon at bounding box center [738, 216] width 14 height 14
click at [0, 0] on input "radio" at bounding box center [0, 0] width 0 height 0
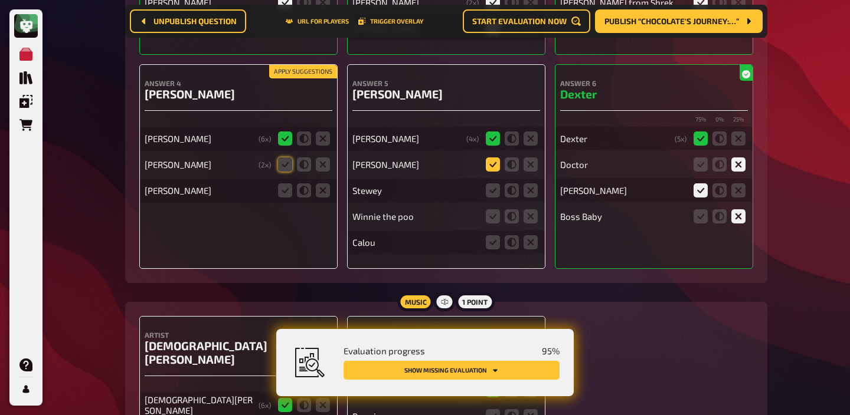
click at [493, 172] on icon at bounding box center [493, 165] width 14 height 14
click at [0, 0] on input "radio" at bounding box center [0, 0] width 0 height 0
click at [492, 198] on icon at bounding box center [493, 191] width 14 height 14
click at [0, 0] on input "radio" at bounding box center [0, 0] width 0 height 0
click at [526, 224] on icon at bounding box center [530, 216] width 14 height 14
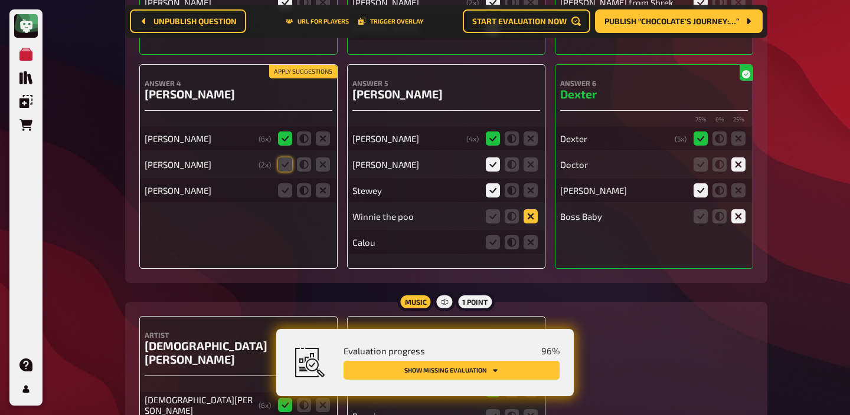
click at [0, 0] on input "radio" at bounding box center [0, 0] width 0 height 0
click at [491, 250] on icon at bounding box center [493, 242] width 14 height 14
click at [0, 0] on input "radio" at bounding box center [0, 0] width 0 height 0
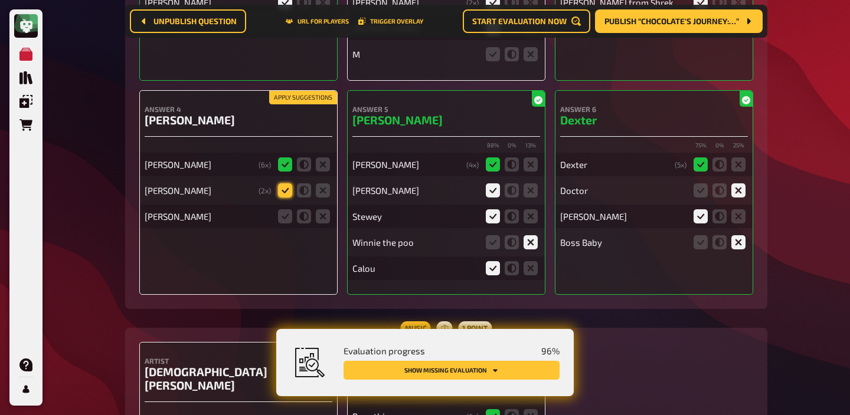
click at [289, 198] on icon at bounding box center [285, 191] width 14 height 14
click at [0, 0] on input "radio" at bounding box center [0, 0] width 0 height 0
click at [288, 224] on icon at bounding box center [285, 216] width 14 height 14
click at [0, 0] on input "radio" at bounding box center [0, 0] width 0 height 0
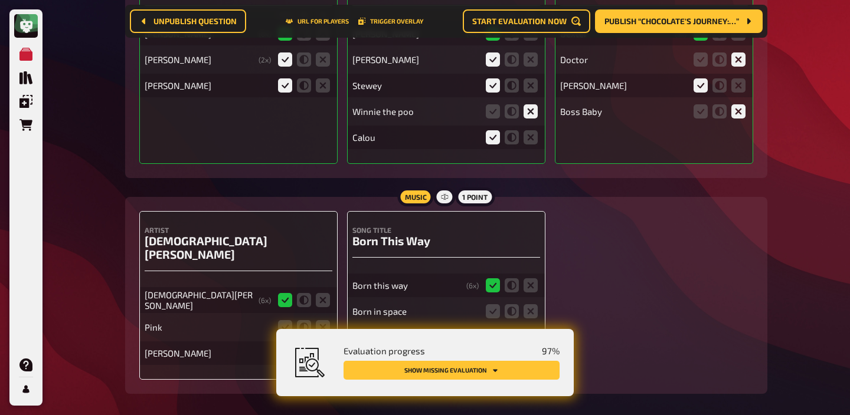
scroll to position [5750, 0]
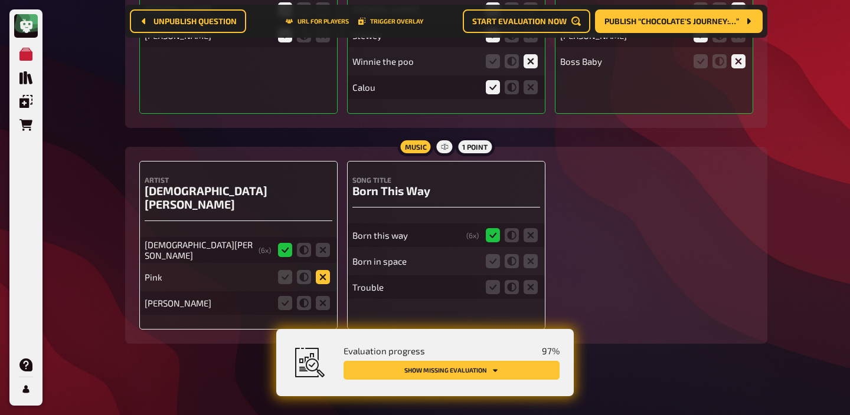
click at [320, 273] on icon at bounding box center [323, 277] width 14 height 14
click at [0, 0] on input "radio" at bounding box center [0, 0] width 0 height 0
click at [320, 299] on icon at bounding box center [323, 303] width 14 height 14
click at [0, 0] on input "radio" at bounding box center [0, 0] width 0 height 0
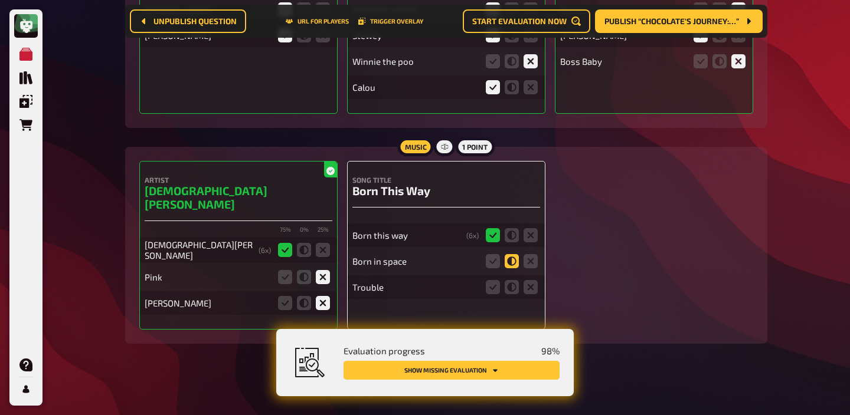
click at [508, 268] on icon at bounding box center [511, 261] width 14 height 14
click at [0, 0] on input "radio" at bounding box center [0, 0] width 0 height 0
click at [527, 294] on icon at bounding box center [530, 287] width 14 height 14
click at [0, 0] on input "radio" at bounding box center [0, 0] width 0 height 0
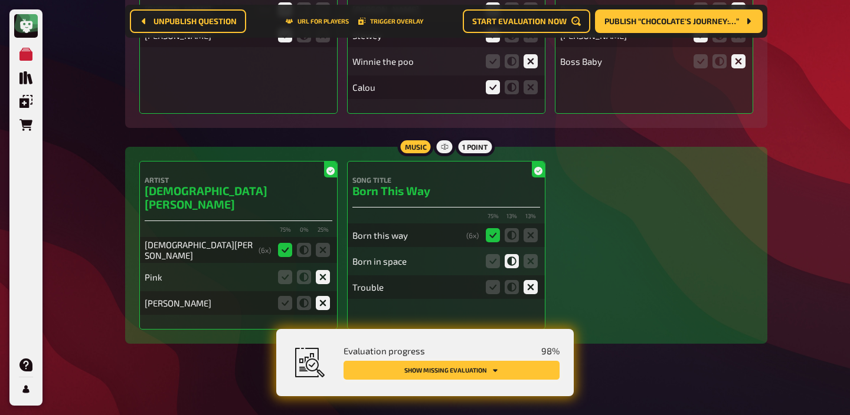
click at [513, 369] on button "Show missing evaluation" at bounding box center [451, 370] width 216 height 19
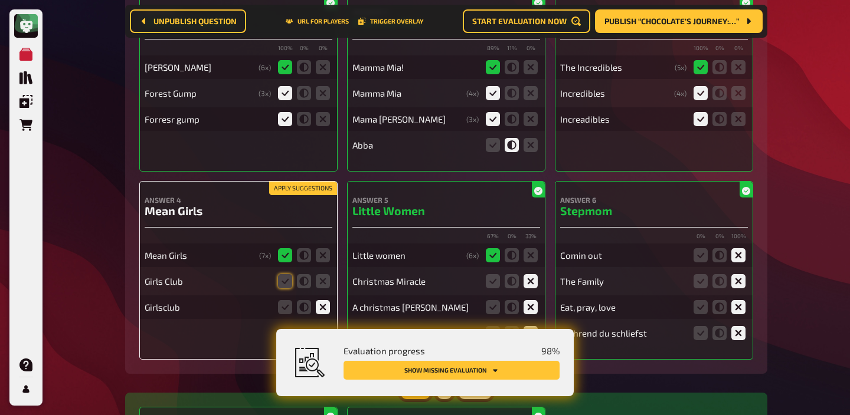
scroll to position [343, 0]
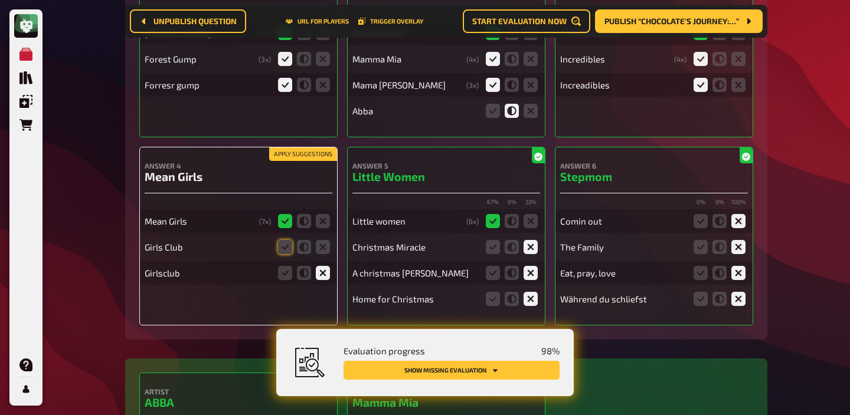
click at [285, 153] on button "Apply suggestions" at bounding box center [303, 154] width 68 height 13
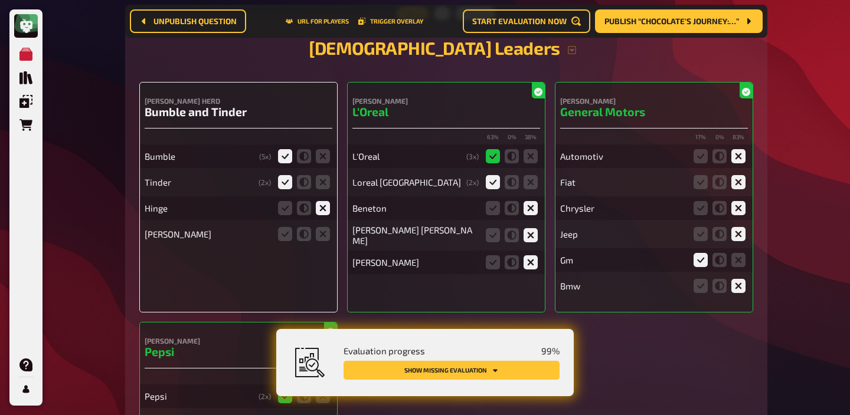
scroll to position [4443, 0]
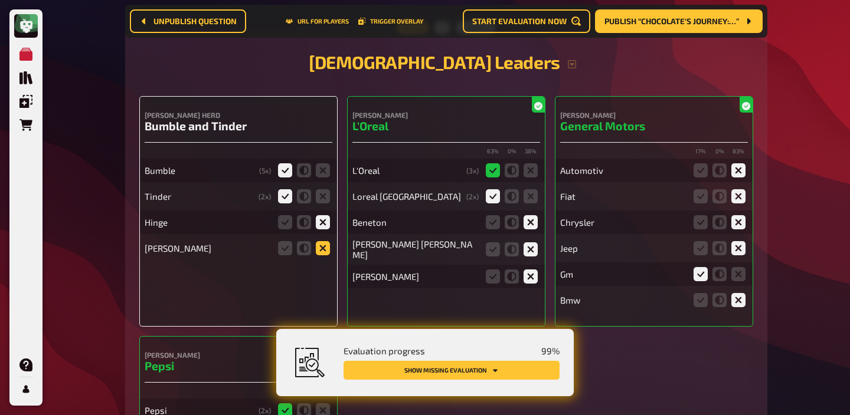
click at [325, 255] on icon at bounding box center [323, 248] width 14 height 14
click at [0, 0] on input "radio" at bounding box center [0, 0] width 0 height 0
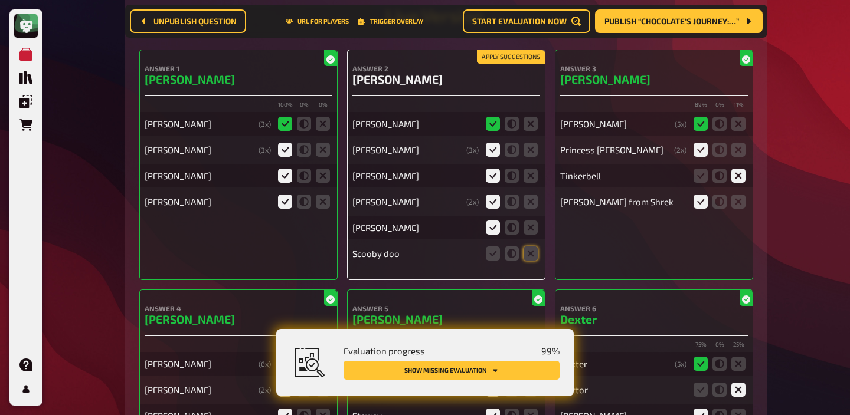
scroll to position [5386, 0]
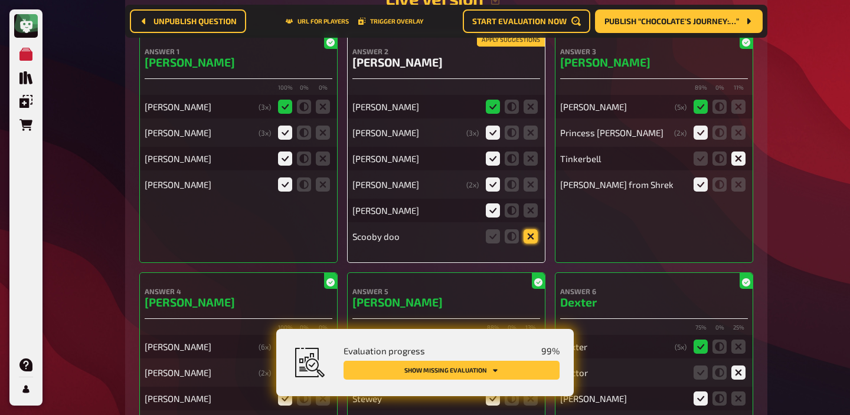
click at [533, 243] on icon at bounding box center [530, 237] width 14 height 14
click at [0, 0] on input "radio" at bounding box center [0, 0] width 0 height 0
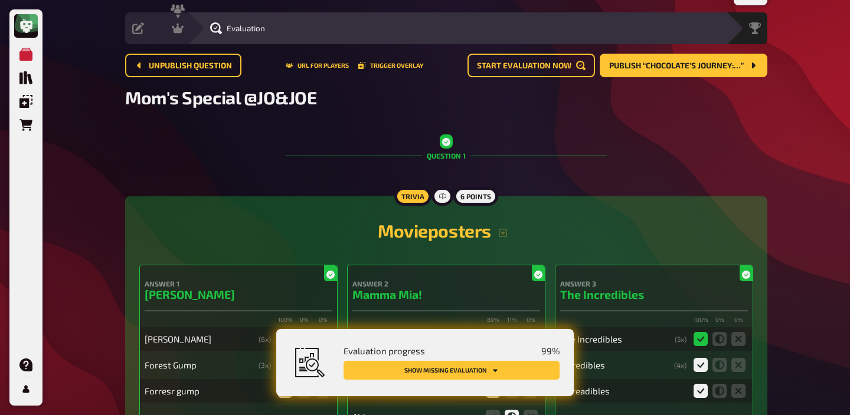
scroll to position [0, 0]
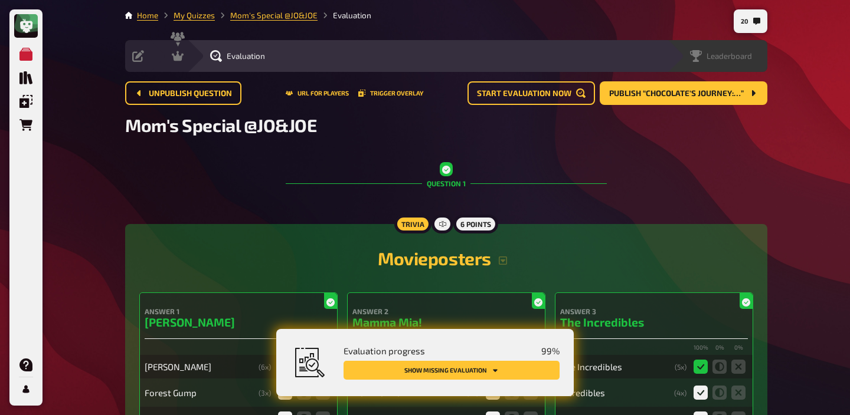
click at [748, 56] on span "Leaderboard" at bounding box center [728, 55] width 45 height 9
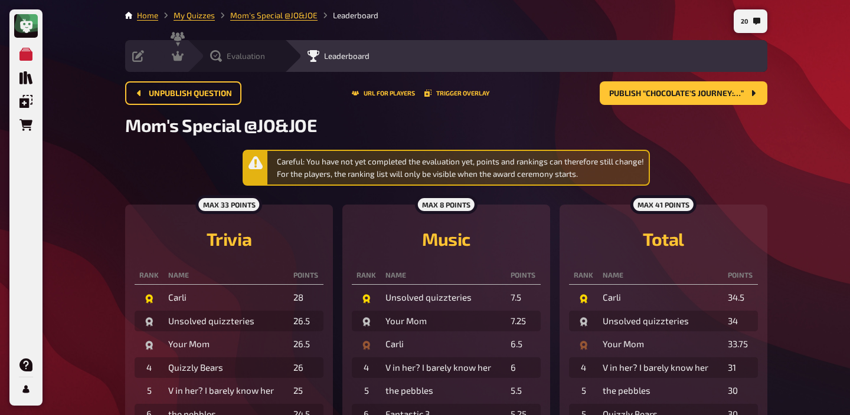
click at [219, 50] on icon at bounding box center [216, 56] width 12 height 12
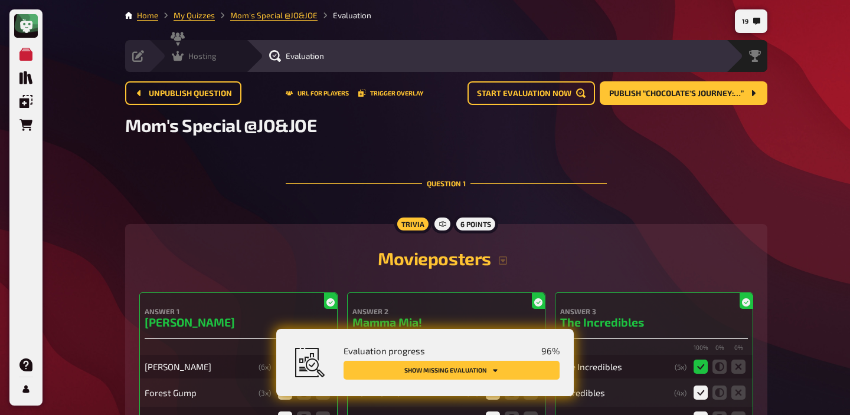
click at [178, 57] on icon at bounding box center [178, 56] width 12 height 10
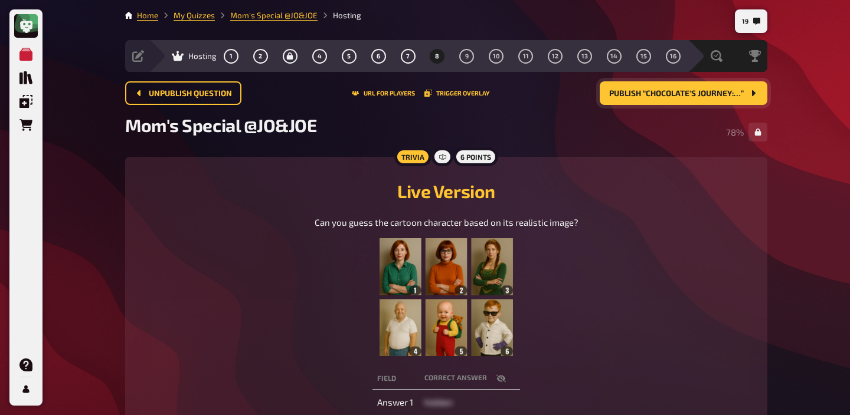
click at [647, 90] on span "Publish “Chocolate's Journey:…”" at bounding box center [676, 94] width 135 height 8
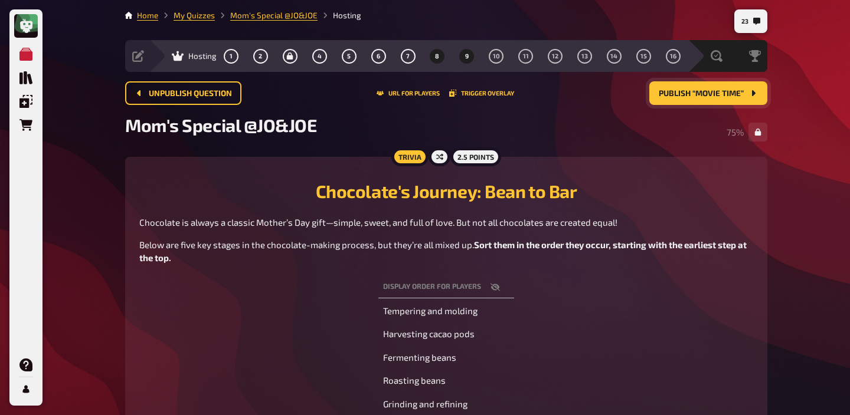
click at [436, 54] on span "8" at bounding box center [437, 56] width 4 height 6
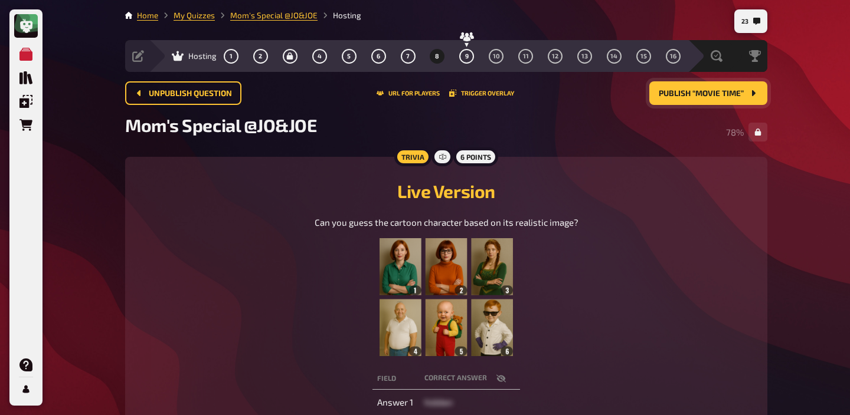
click at [501, 382] on icon "button" at bounding box center [500, 379] width 9 height 8
click at [692, 95] on span "Publish “Movie Time”" at bounding box center [700, 94] width 85 height 8
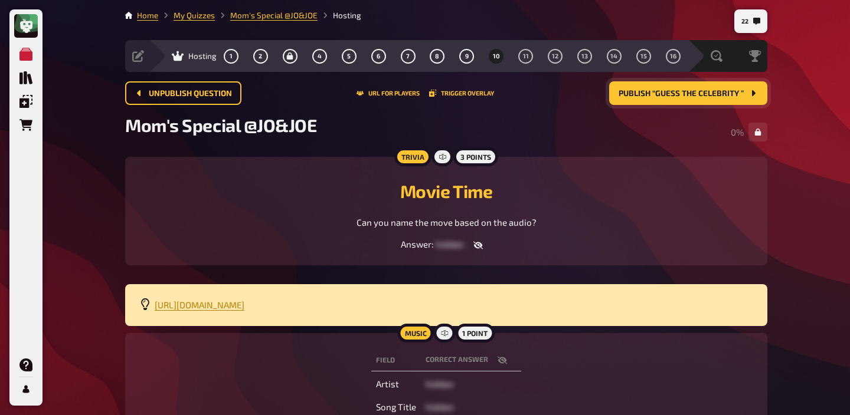
scroll to position [28, 0]
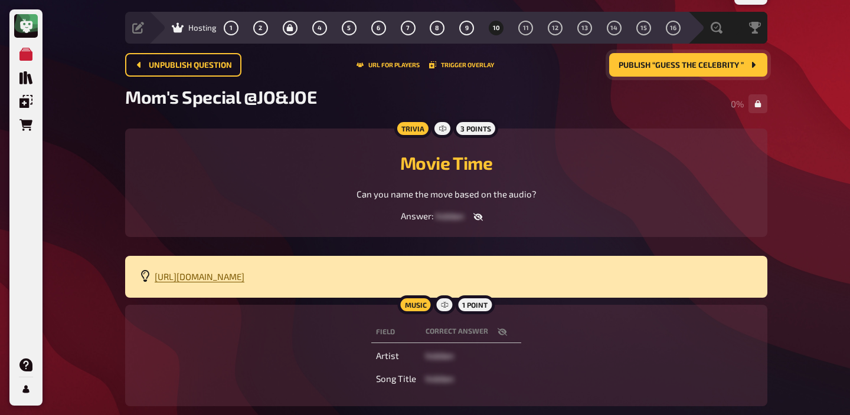
click at [244, 278] on span "[URL][DOMAIN_NAME]" at bounding box center [200, 276] width 90 height 11
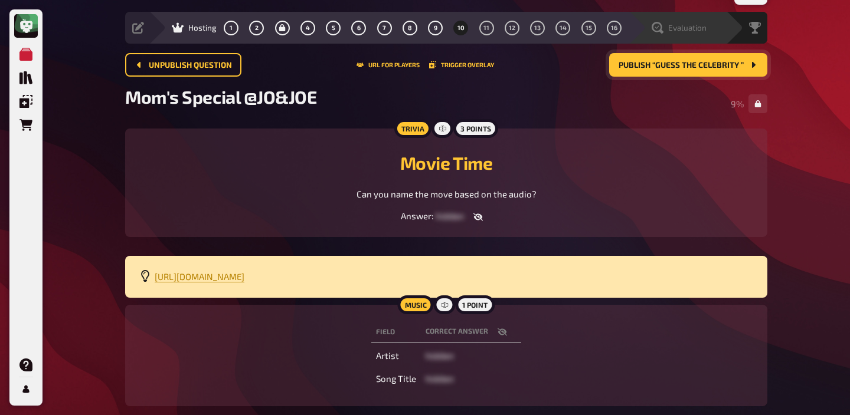
click at [690, 28] on span "Evaluation" at bounding box center [687, 27] width 38 height 9
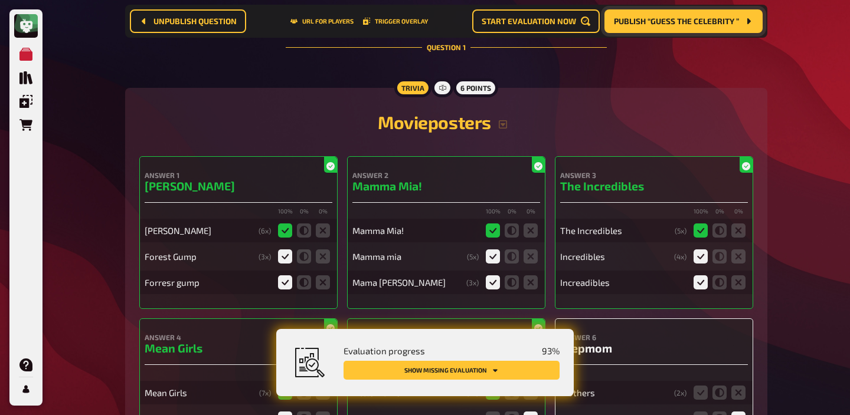
scroll to position [430, 0]
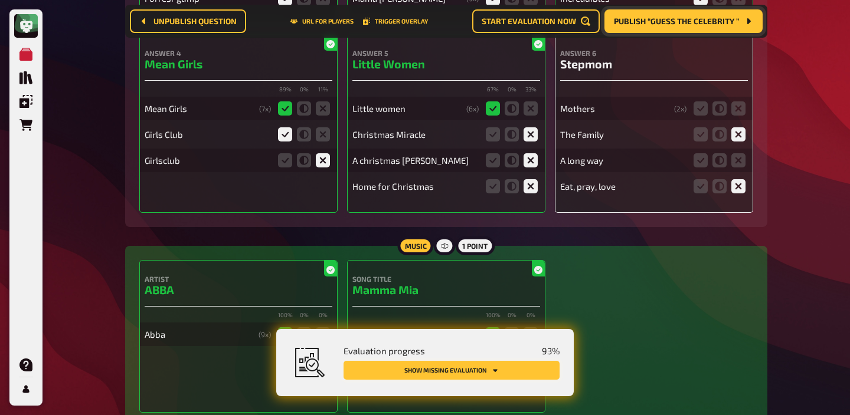
click at [486, 368] on button "Show missing evaluation" at bounding box center [451, 370] width 216 height 19
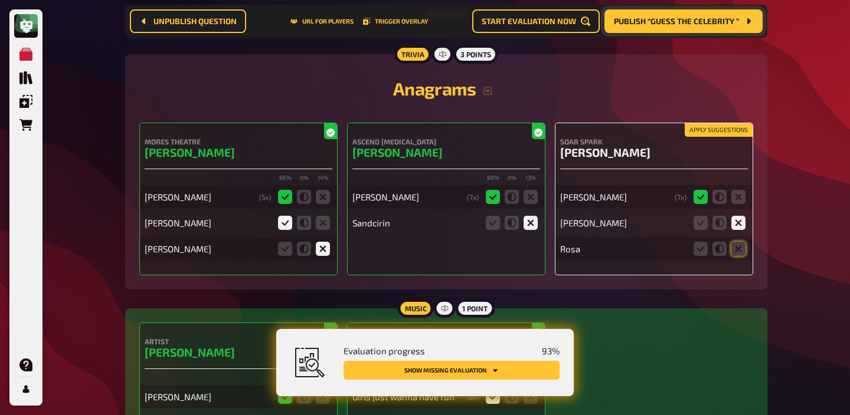
scroll to position [2168, 0]
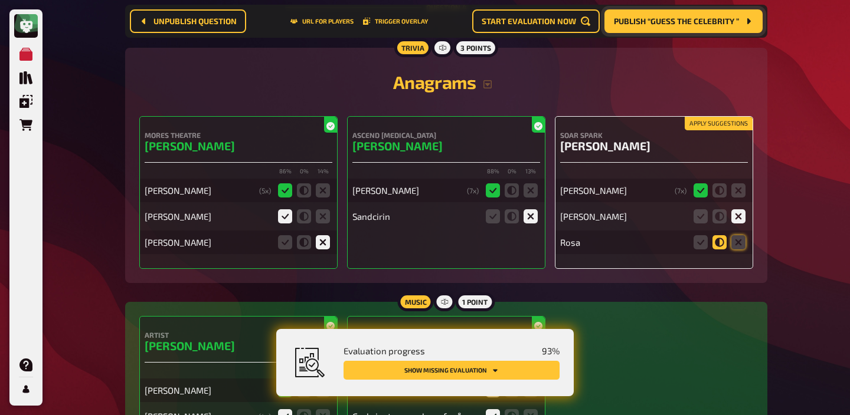
click at [720, 248] on icon at bounding box center [719, 242] width 14 height 14
click at [0, 0] on input "radio" at bounding box center [0, 0] width 0 height 0
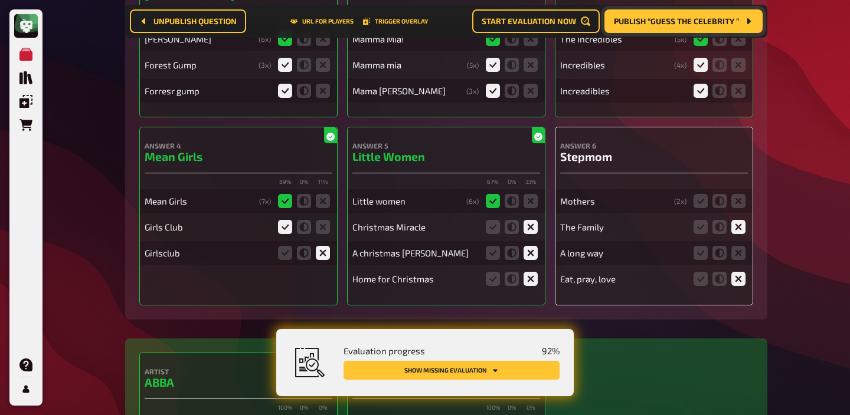
scroll to position [338, 0]
click at [737, 203] on icon at bounding box center [738, 201] width 14 height 14
click at [0, 0] on input "radio" at bounding box center [0, 0] width 0 height 0
click at [736, 250] on icon at bounding box center [738, 252] width 14 height 14
click at [0, 0] on input "radio" at bounding box center [0, 0] width 0 height 0
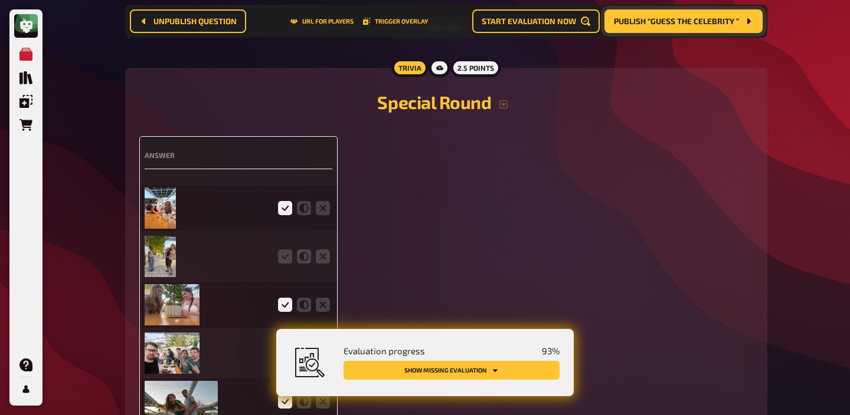
scroll to position [2707, 0]
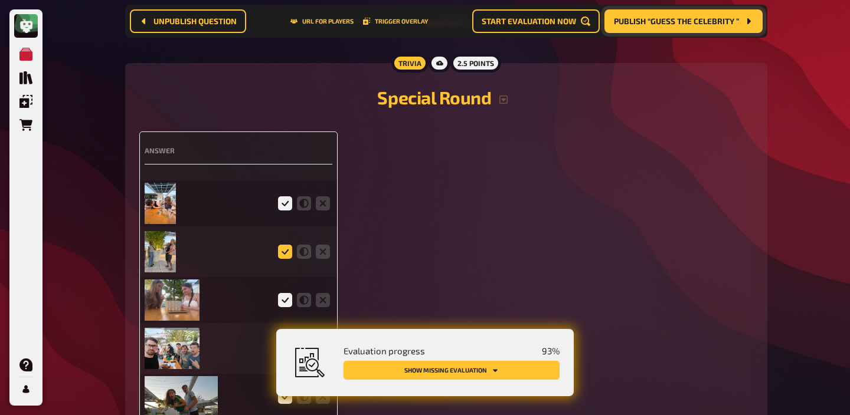
click at [287, 259] on icon at bounding box center [285, 252] width 14 height 14
click at [0, 0] on input "radio" at bounding box center [0, 0] width 0 height 0
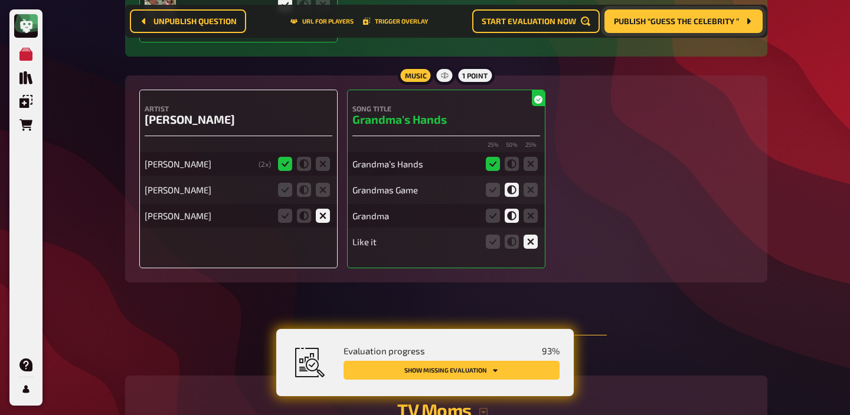
scroll to position [3244, 0]
click at [323, 198] on icon at bounding box center [323, 191] width 14 height 14
click at [0, 0] on input "radio" at bounding box center [0, 0] width 0 height 0
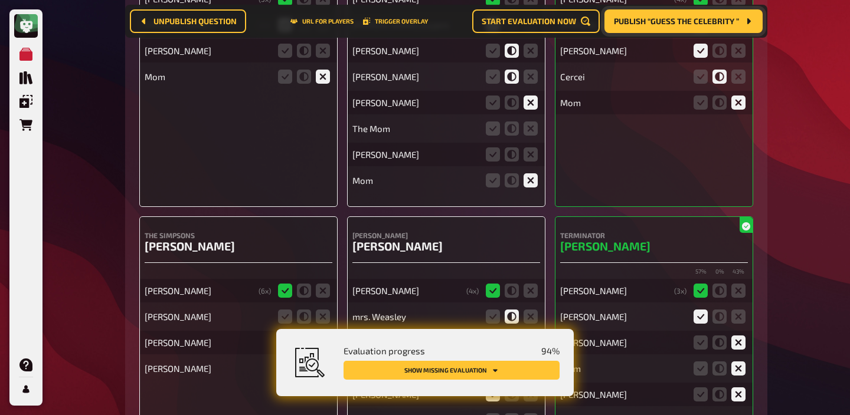
scroll to position [3701, 0]
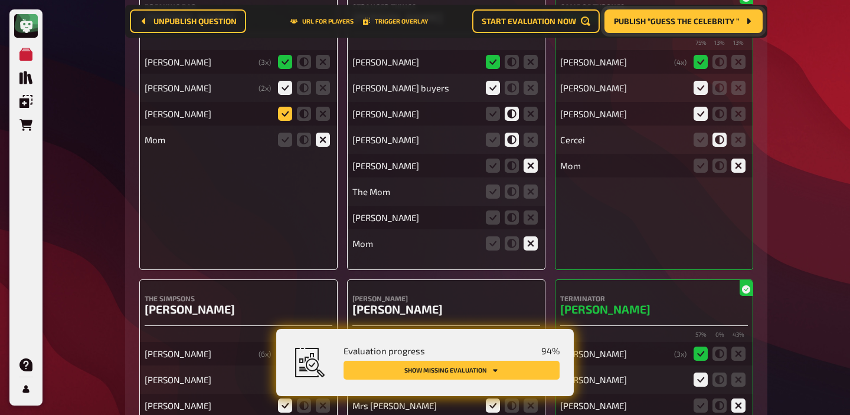
click at [285, 121] on icon at bounding box center [285, 114] width 14 height 14
click at [0, 0] on input "radio" at bounding box center [0, 0] width 0 height 0
click at [306, 121] on icon at bounding box center [304, 114] width 14 height 14
click at [0, 0] on input "radio" at bounding box center [0, 0] width 0 height 0
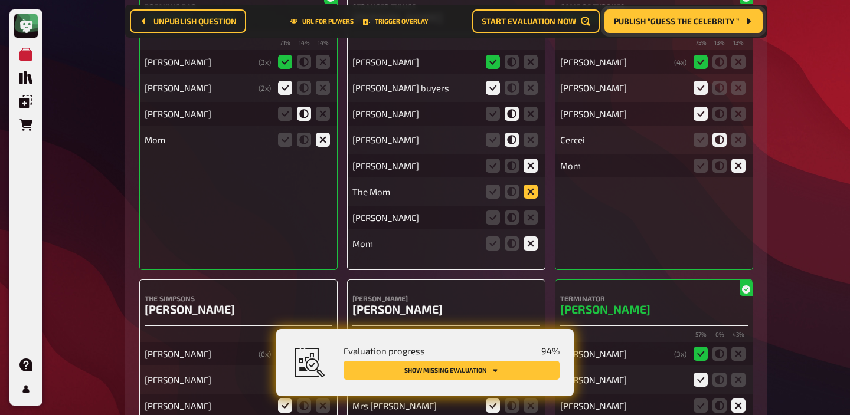
click at [530, 199] on icon at bounding box center [530, 192] width 14 height 14
click at [0, 0] on input "radio" at bounding box center [0, 0] width 0 height 0
click at [530, 225] on icon at bounding box center [530, 218] width 14 height 14
click at [0, 0] on input "radio" at bounding box center [0, 0] width 0 height 0
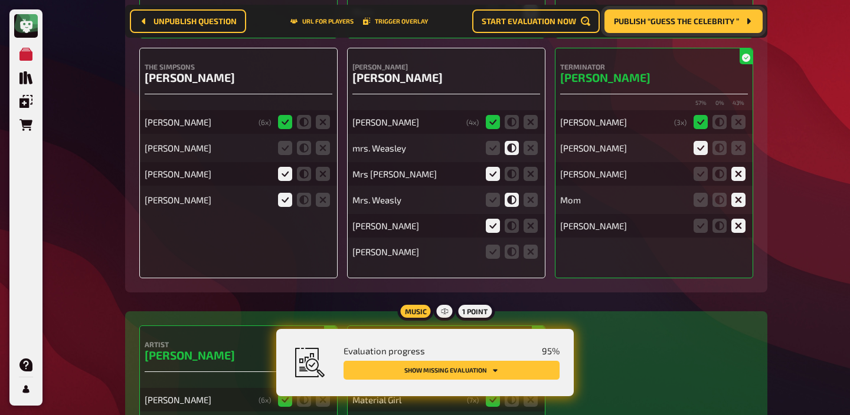
scroll to position [3936, 0]
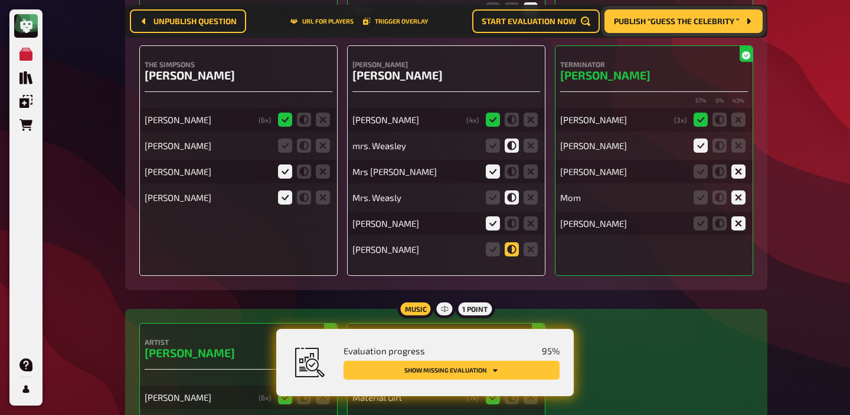
click at [509, 257] on icon at bounding box center [511, 250] width 14 height 14
click at [0, 0] on input "radio" at bounding box center [0, 0] width 0 height 0
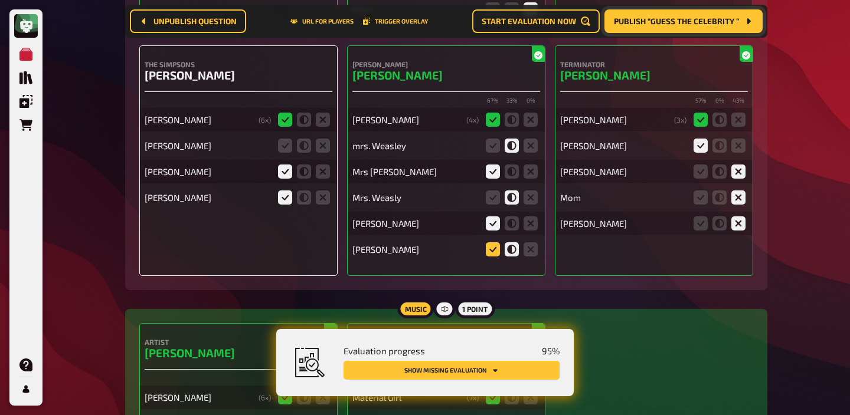
click at [491, 257] on icon at bounding box center [493, 250] width 14 height 14
click at [0, 0] on input "radio" at bounding box center [0, 0] width 0 height 0
click at [277, 155] on fieldset at bounding box center [304, 145] width 57 height 19
click at [283, 153] on icon at bounding box center [285, 146] width 14 height 14
click at [0, 0] on input "radio" at bounding box center [0, 0] width 0 height 0
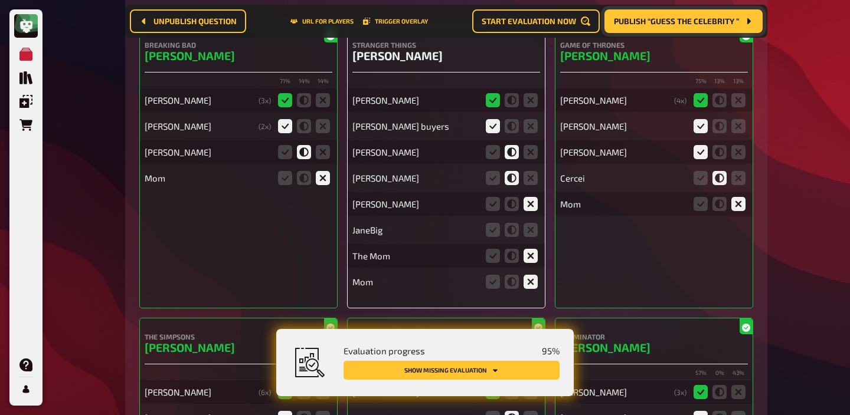
scroll to position [3666, 0]
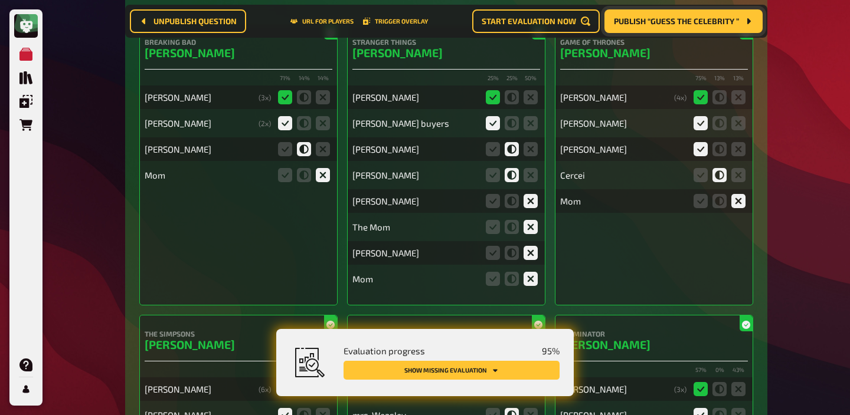
click at [528, 234] on icon at bounding box center [530, 227] width 14 height 14
click at [0, 0] on input "radio" at bounding box center [0, 0] width 0 height 0
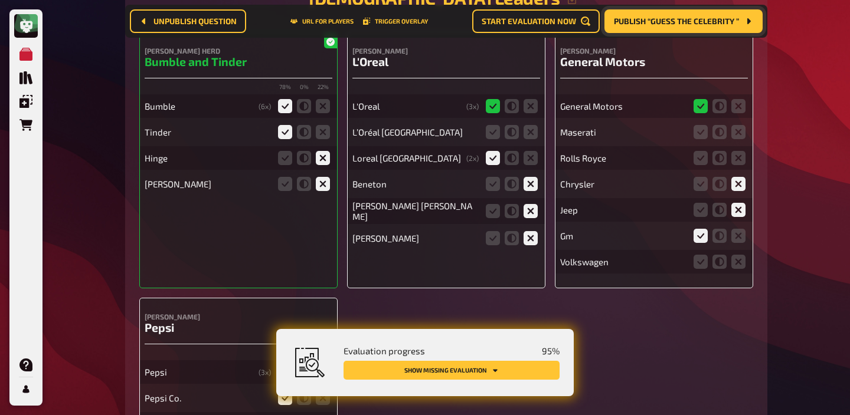
scroll to position [4557, 0]
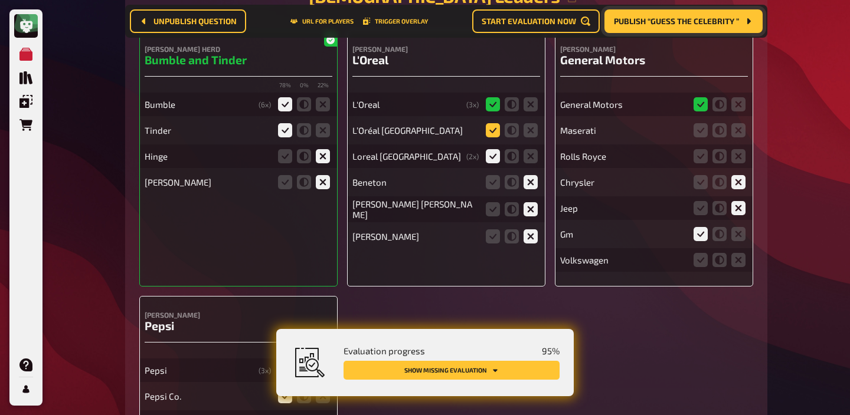
click at [488, 137] on icon at bounding box center [493, 130] width 14 height 14
click at [0, 0] on input "radio" at bounding box center [0, 0] width 0 height 0
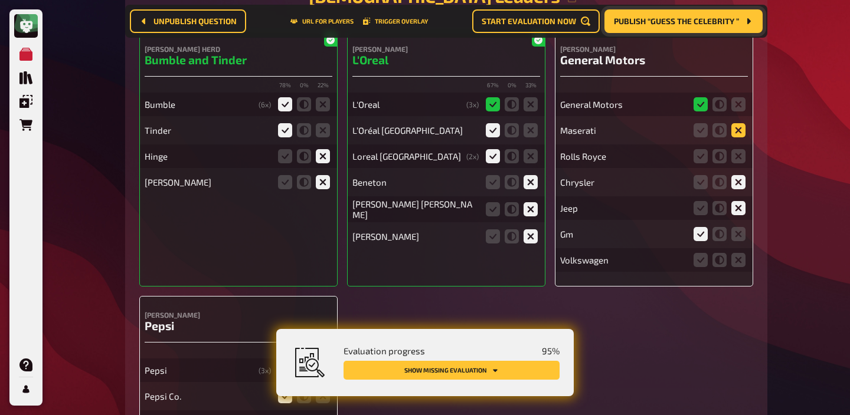
click at [734, 137] on icon at bounding box center [738, 130] width 14 height 14
click at [0, 0] on input "radio" at bounding box center [0, 0] width 0 height 0
click at [734, 163] on icon at bounding box center [738, 156] width 14 height 14
click at [0, 0] on input "radio" at bounding box center [0, 0] width 0 height 0
click at [734, 267] on icon at bounding box center [738, 260] width 14 height 14
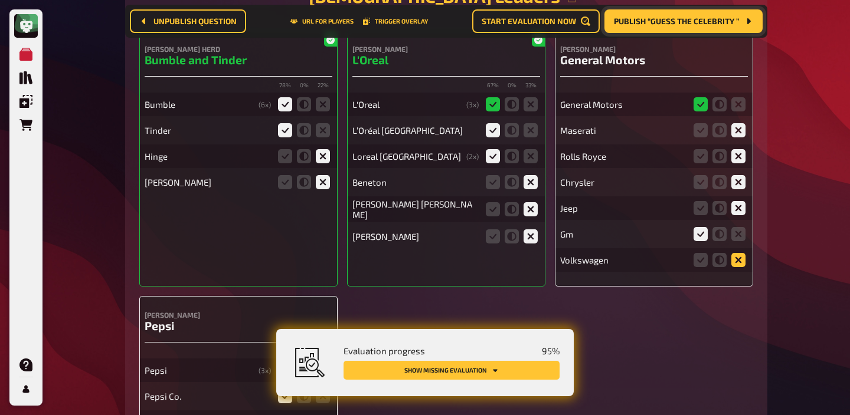
click at [0, 0] on input "radio" at bounding box center [0, 0] width 0 height 0
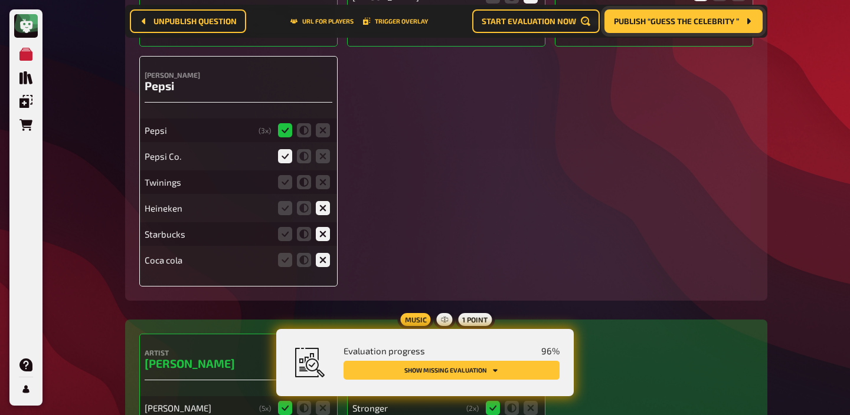
scroll to position [4802, 0]
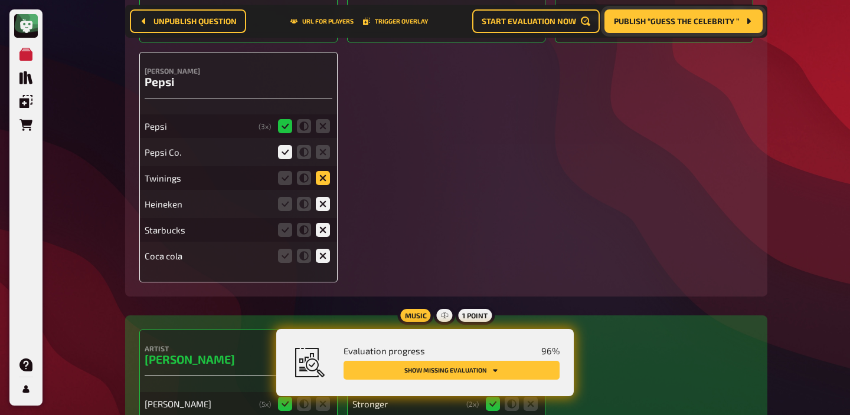
click at [324, 185] on icon at bounding box center [323, 178] width 14 height 14
click at [0, 0] on input "radio" at bounding box center [0, 0] width 0 height 0
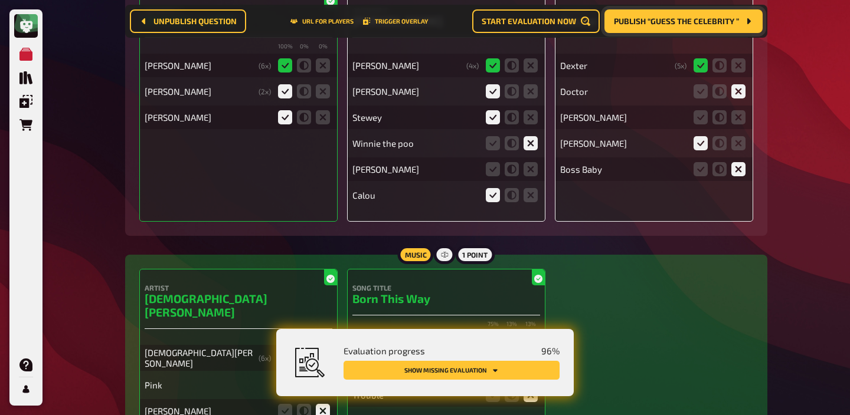
scroll to position [5779, 0]
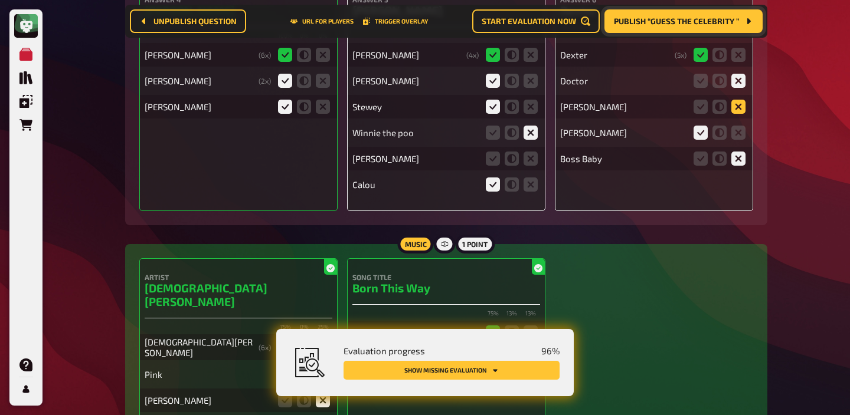
click at [738, 114] on icon at bounding box center [738, 107] width 14 height 14
click at [0, 0] on input "radio" at bounding box center [0, 0] width 0 height 0
click at [531, 166] on icon at bounding box center [530, 159] width 14 height 14
click at [0, 0] on input "radio" at bounding box center [0, 0] width 0 height 0
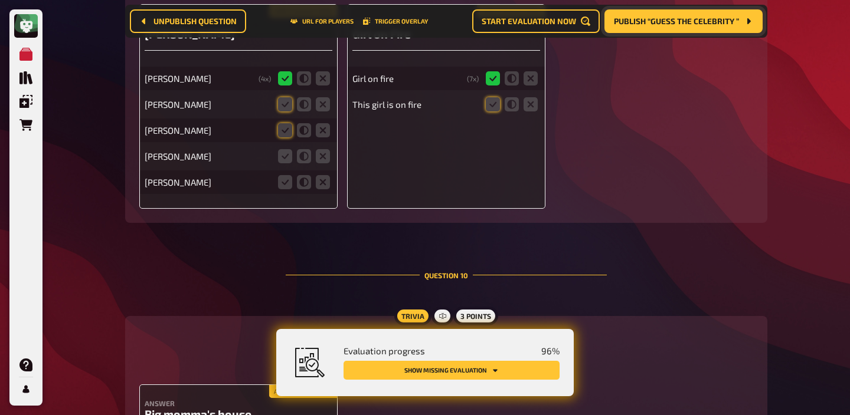
scroll to position [6591, 0]
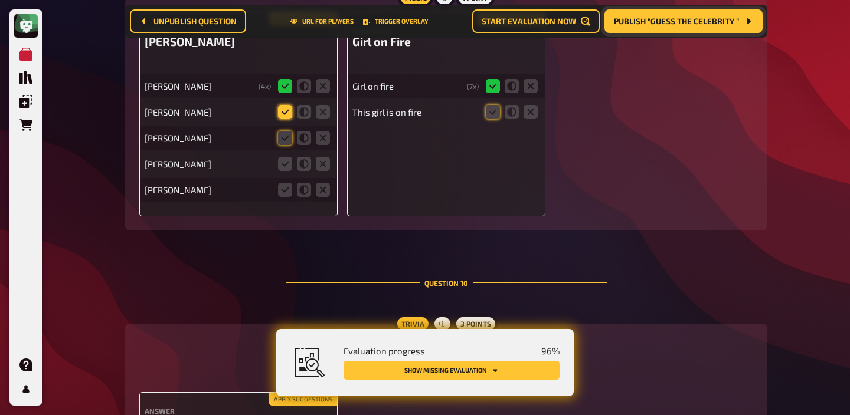
click at [285, 106] on icon at bounding box center [285, 112] width 14 height 14
click at [0, 0] on input "radio" at bounding box center [0, 0] width 0 height 0
click at [285, 134] on icon at bounding box center [285, 138] width 14 height 14
click at [0, 0] on input "radio" at bounding box center [0, 0] width 0 height 0
click at [281, 163] on icon at bounding box center [285, 164] width 14 height 14
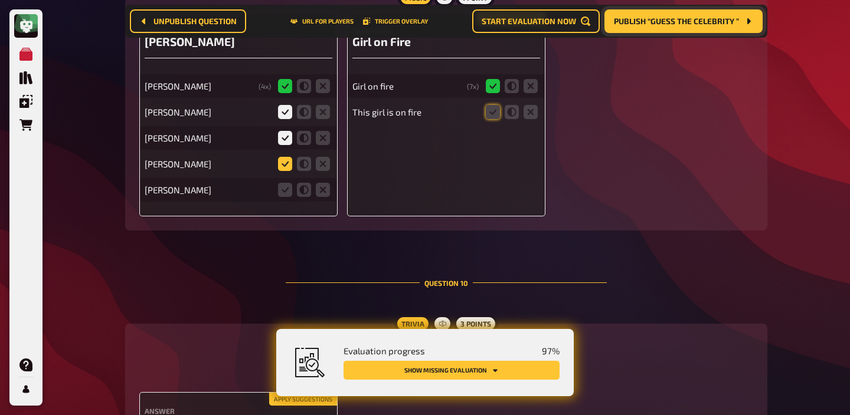
click at [0, 0] on input "radio" at bounding box center [0, 0] width 0 height 0
click at [326, 183] on icon at bounding box center [323, 190] width 14 height 14
click at [0, 0] on input "radio" at bounding box center [0, 0] width 0 height 0
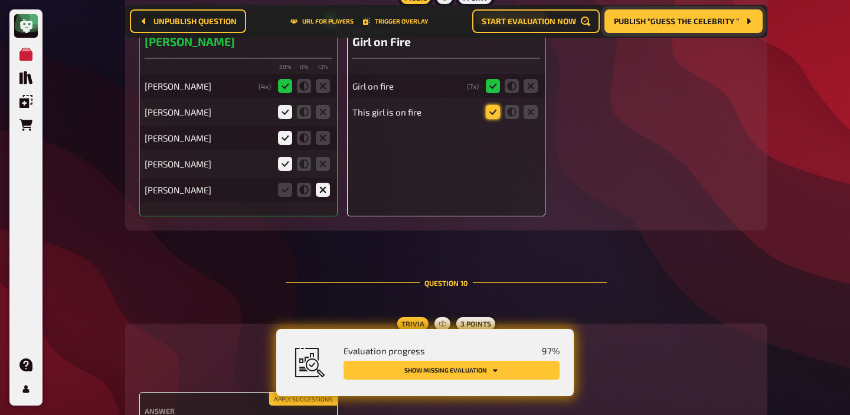
click at [495, 106] on icon at bounding box center [493, 112] width 14 height 14
click at [0, 0] on input "radio" at bounding box center [0, 0] width 0 height 0
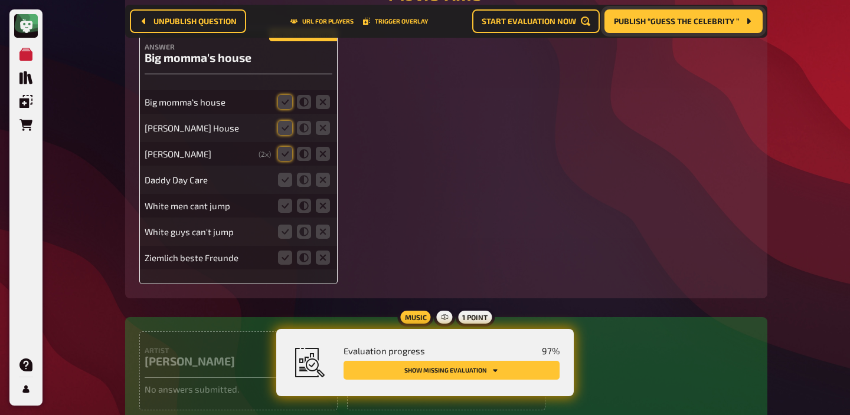
scroll to position [6926, 0]
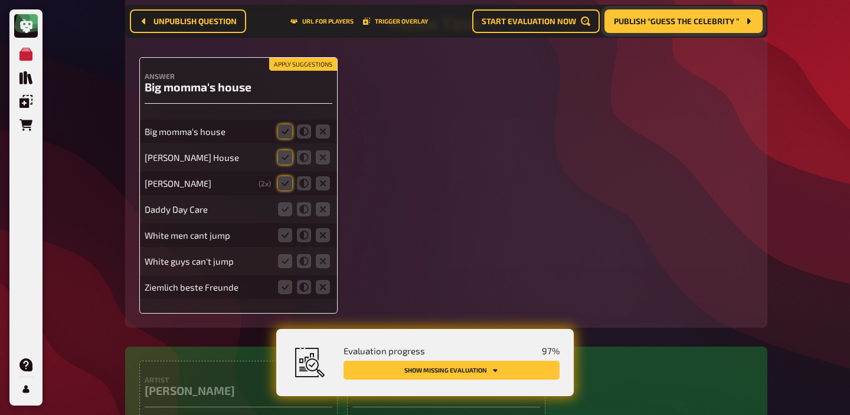
click at [303, 59] on button "Apply suggestions" at bounding box center [303, 64] width 68 height 13
click at [320, 212] on icon at bounding box center [323, 209] width 14 height 14
click at [0, 0] on input "radio" at bounding box center [0, 0] width 0 height 0
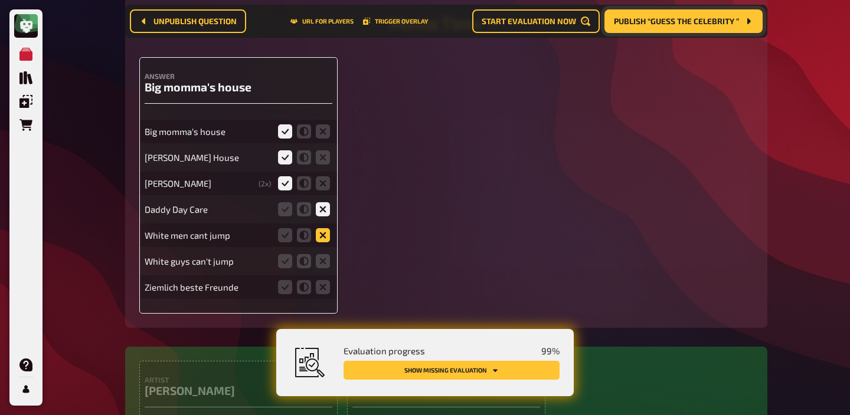
click at [319, 238] on icon at bounding box center [323, 235] width 14 height 14
click at [0, 0] on input "radio" at bounding box center [0, 0] width 0 height 0
click at [319, 254] on icon at bounding box center [323, 261] width 14 height 14
click at [0, 0] on input "radio" at bounding box center [0, 0] width 0 height 0
click at [322, 289] on icon at bounding box center [323, 287] width 14 height 14
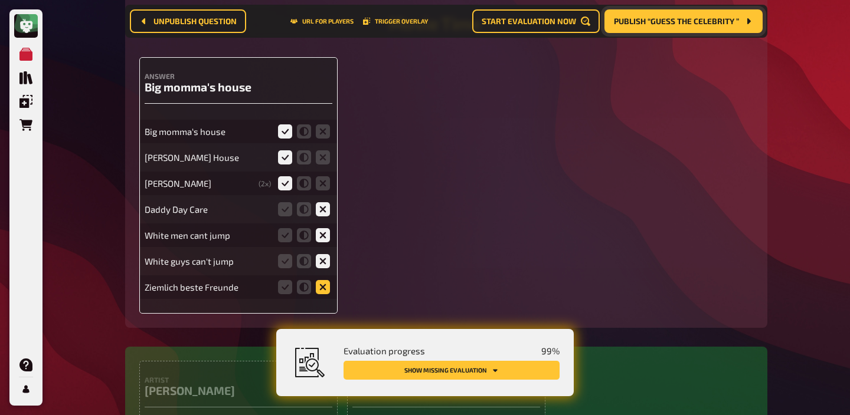
click at [0, 0] on input "radio" at bounding box center [0, 0] width 0 height 0
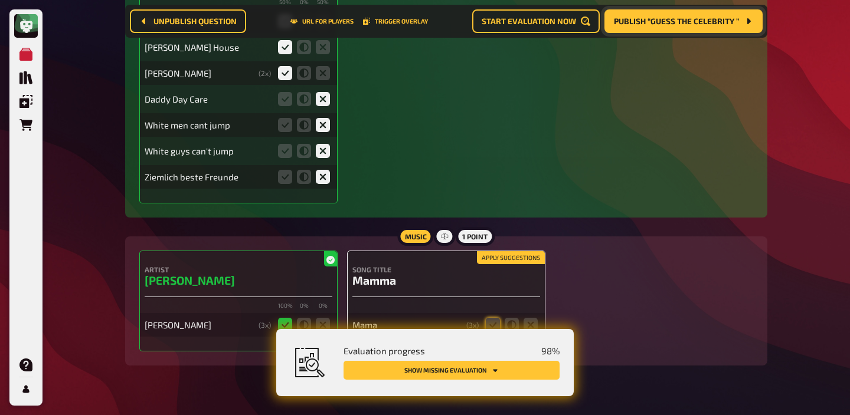
scroll to position [7060, 0]
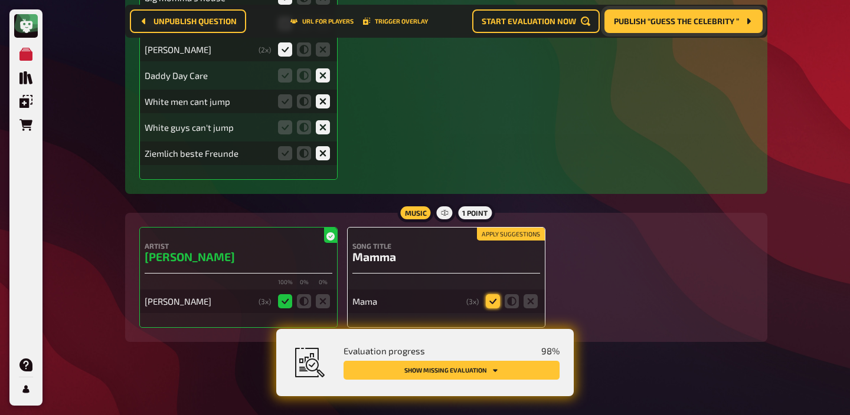
click at [490, 296] on icon at bounding box center [493, 301] width 14 height 14
click at [0, 0] on input "radio" at bounding box center [0, 0] width 0 height 0
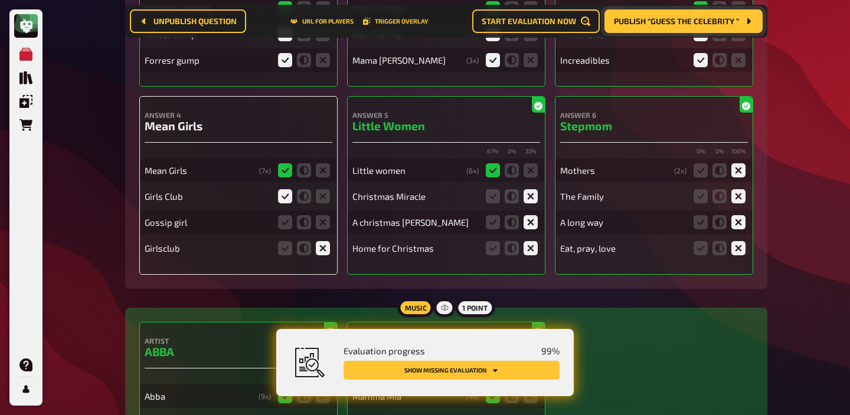
scroll to position [364, 0]
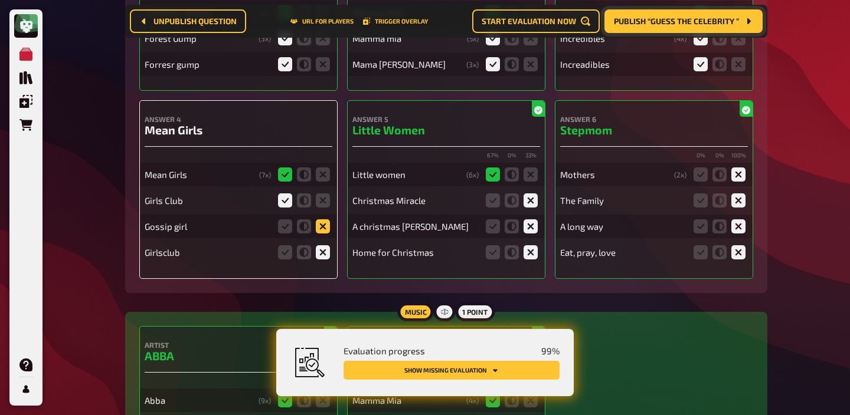
click at [325, 227] on icon at bounding box center [323, 226] width 14 height 14
click at [0, 0] on input "radio" at bounding box center [0, 0] width 0 height 0
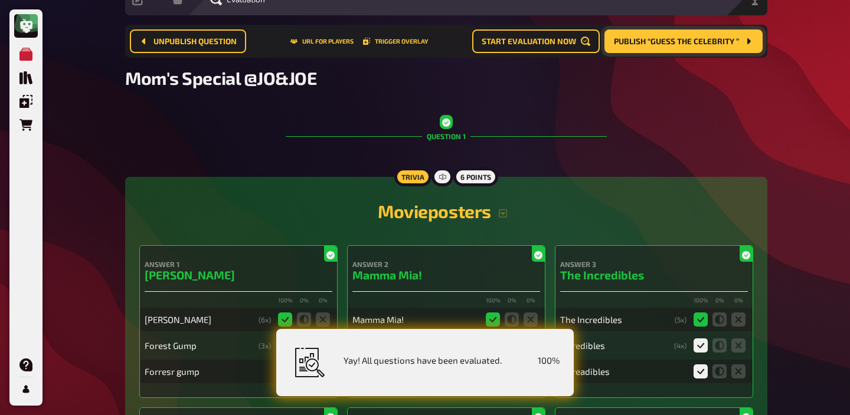
scroll to position [464, 0]
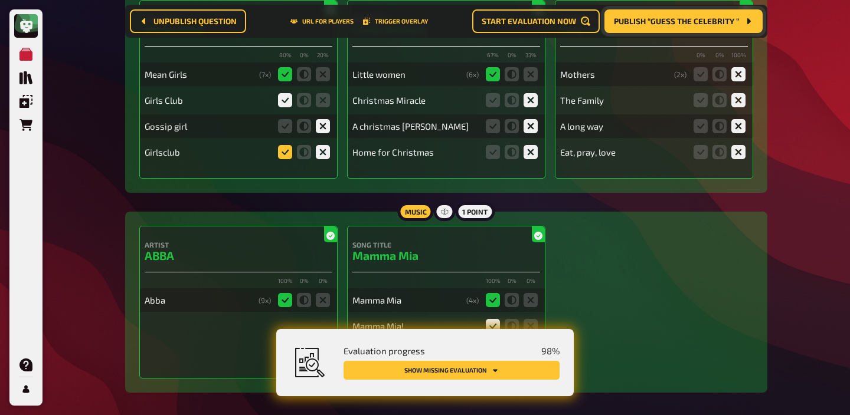
click at [289, 155] on icon at bounding box center [285, 152] width 14 height 14
click at [0, 0] on input "radio" at bounding box center [0, 0] width 0 height 0
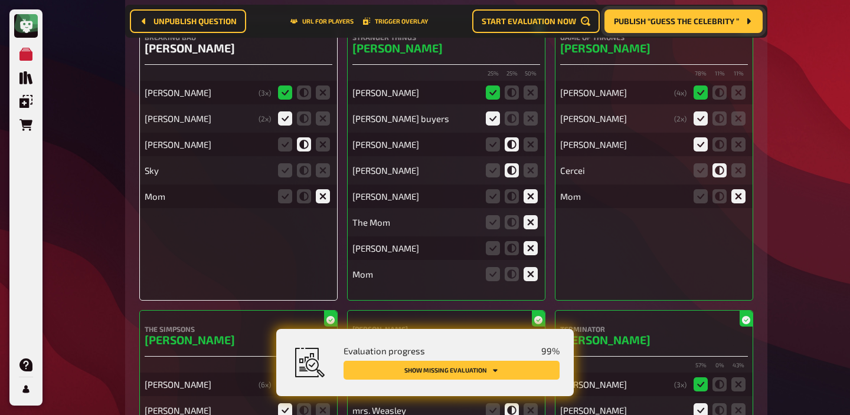
scroll to position [3671, 0]
click at [307, 177] on icon at bounding box center [304, 170] width 14 height 14
click at [0, 0] on input "radio" at bounding box center [0, 0] width 0 height 0
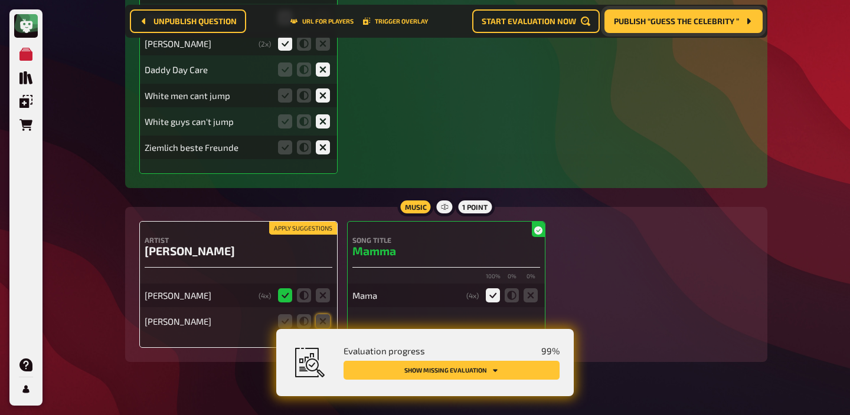
scroll to position [7060, 0]
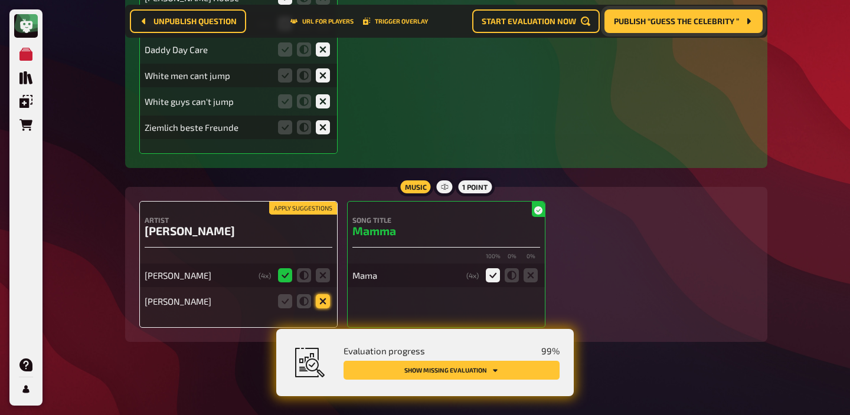
click at [325, 295] on icon at bounding box center [323, 301] width 14 height 14
click at [0, 0] on input "radio" at bounding box center [0, 0] width 0 height 0
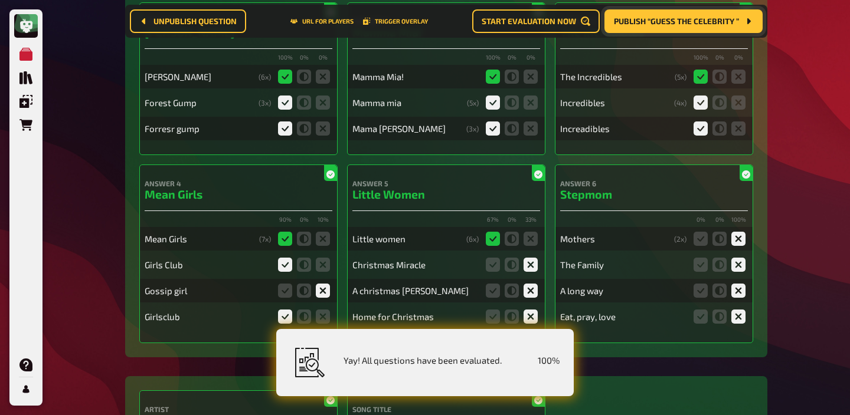
scroll to position [0, 0]
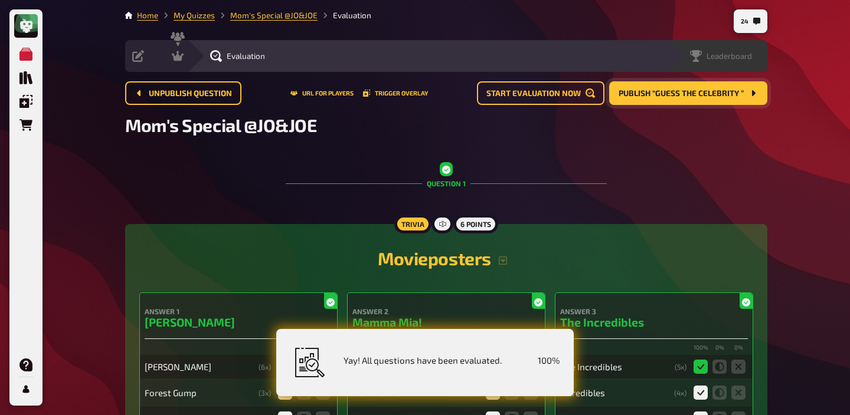
click at [715, 60] on span "Leaderboard" at bounding box center [728, 55] width 45 height 9
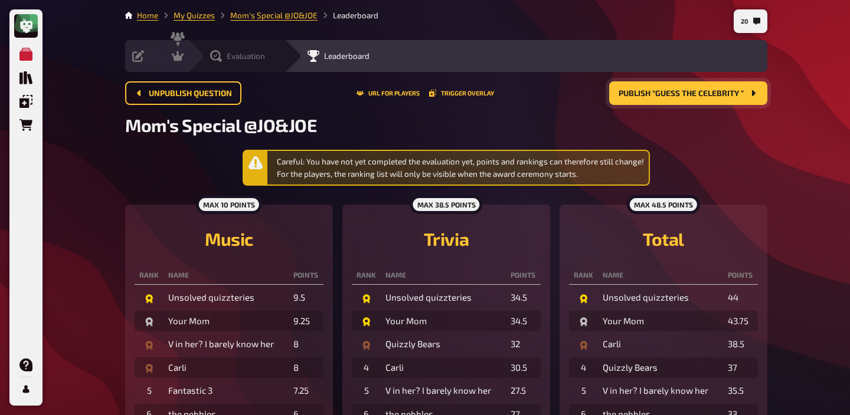
click at [212, 54] on icon at bounding box center [216, 56] width 12 height 12
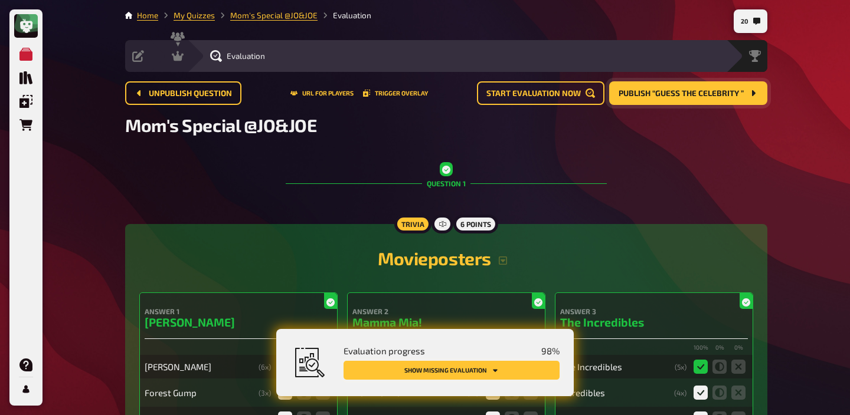
click at [529, 371] on button "Show missing evaluation" at bounding box center [451, 370] width 216 height 19
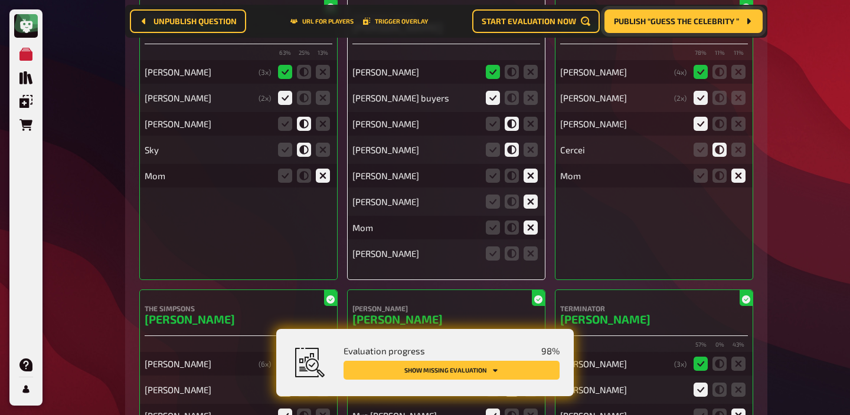
scroll to position [3741, 0]
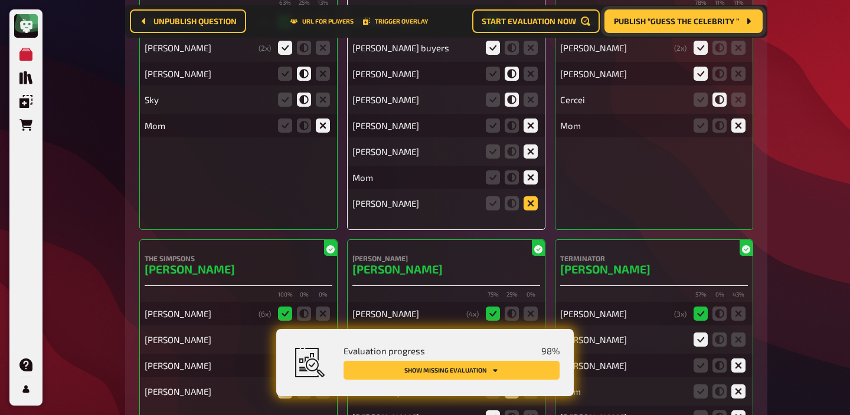
click at [532, 211] on icon at bounding box center [530, 203] width 14 height 14
click at [0, 0] on input "radio" at bounding box center [0, 0] width 0 height 0
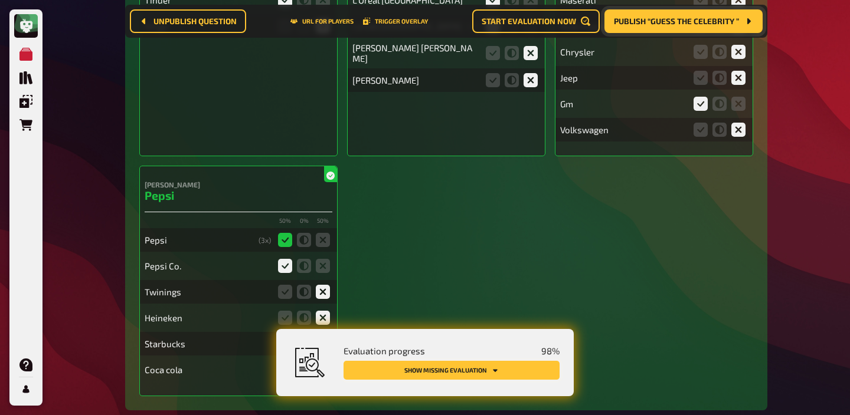
click at [512, 362] on button "Show missing evaluation" at bounding box center [451, 370] width 216 height 19
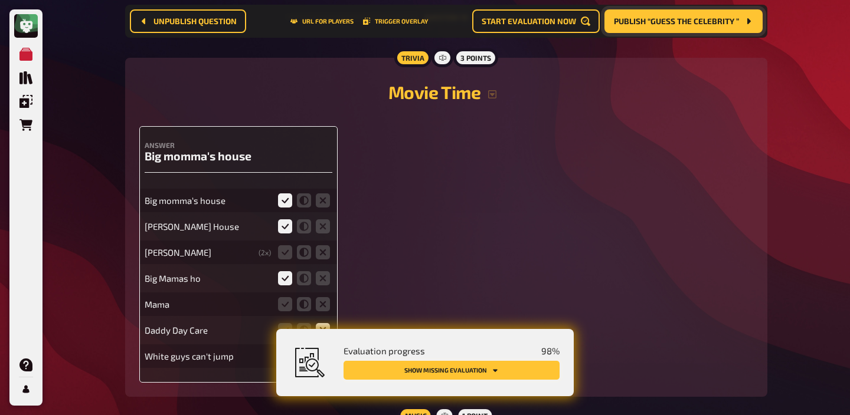
scroll to position [6833, 0]
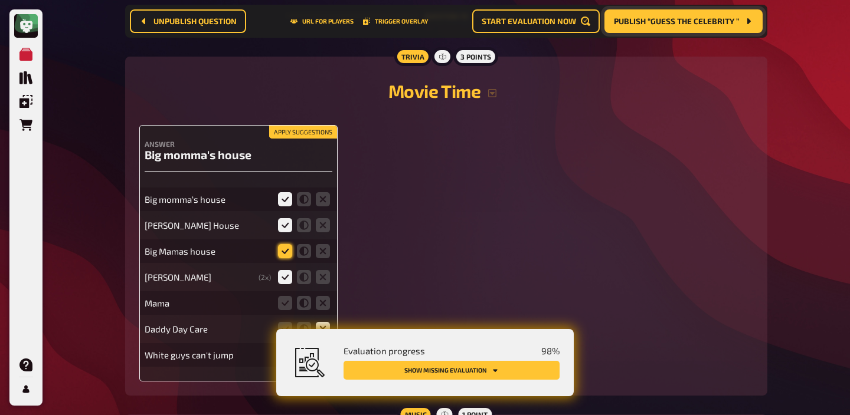
click at [284, 247] on icon at bounding box center [285, 251] width 14 height 14
click at [0, 0] on input "radio" at bounding box center [0, 0] width 0 height 0
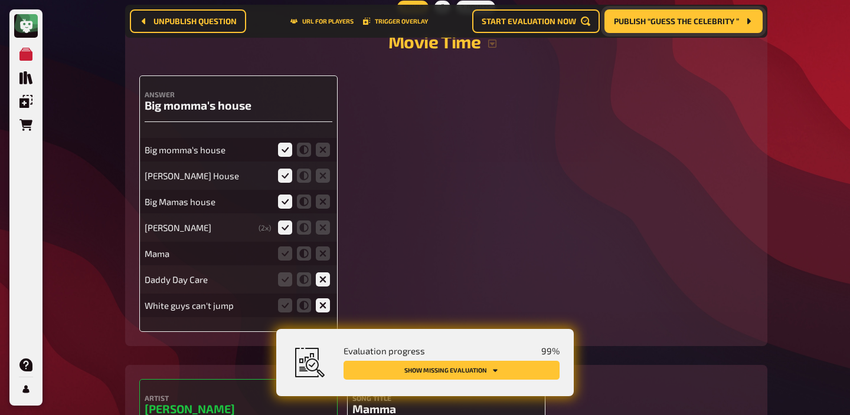
scroll to position [6885, 0]
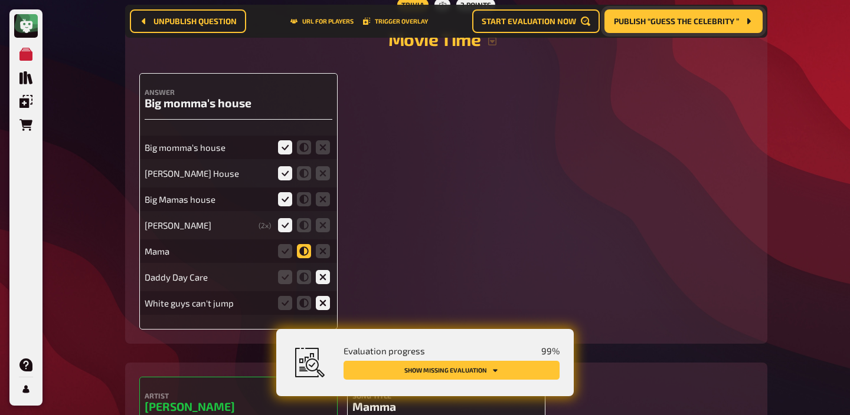
click at [302, 247] on icon at bounding box center [304, 251] width 14 height 14
click at [0, 0] on input "radio" at bounding box center [0, 0] width 0 height 0
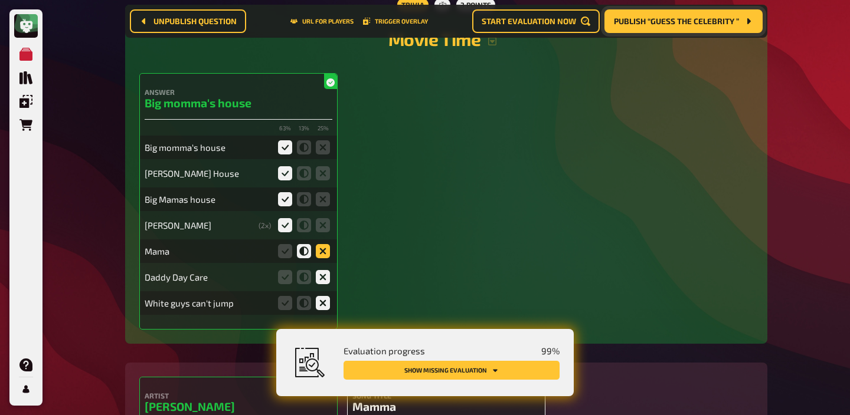
click at [322, 248] on icon at bounding box center [323, 251] width 14 height 14
click at [0, 0] on input "radio" at bounding box center [0, 0] width 0 height 0
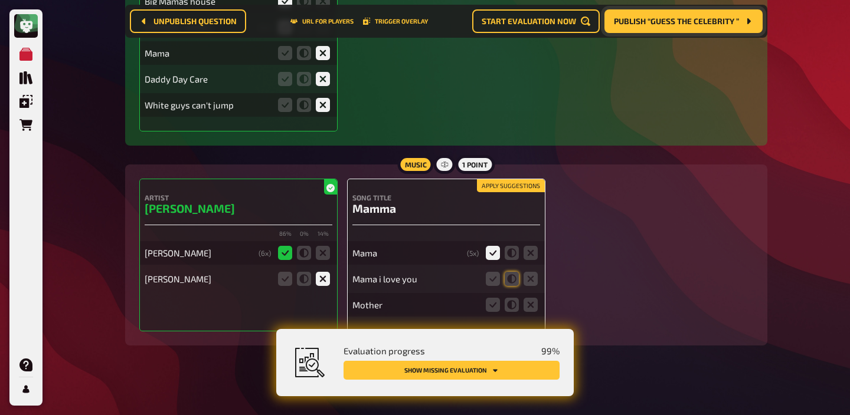
scroll to position [7086, 0]
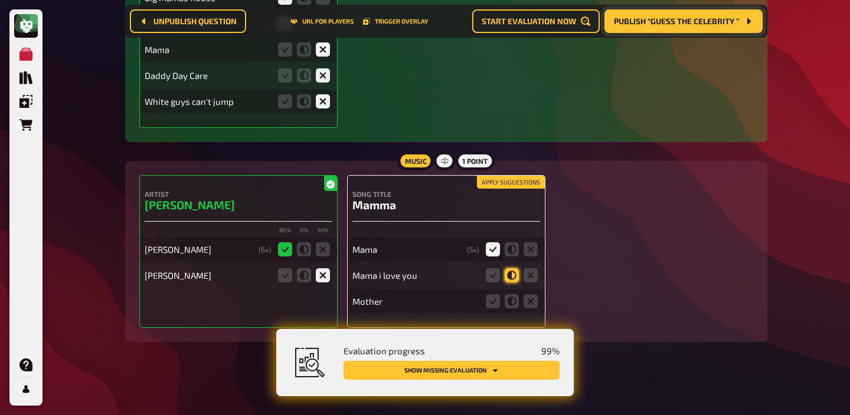
click at [506, 271] on icon at bounding box center [511, 275] width 14 height 14
click at [0, 0] on input "radio" at bounding box center [0, 0] width 0 height 0
click at [491, 268] on icon at bounding box center [493, 275] width 14 height 14
click at [0, 0] on input "radio" at bounding box center [0, 0] width 0 height 0
click at [532, 305] on icon at bounding box center [530, 301] width 14 height 14
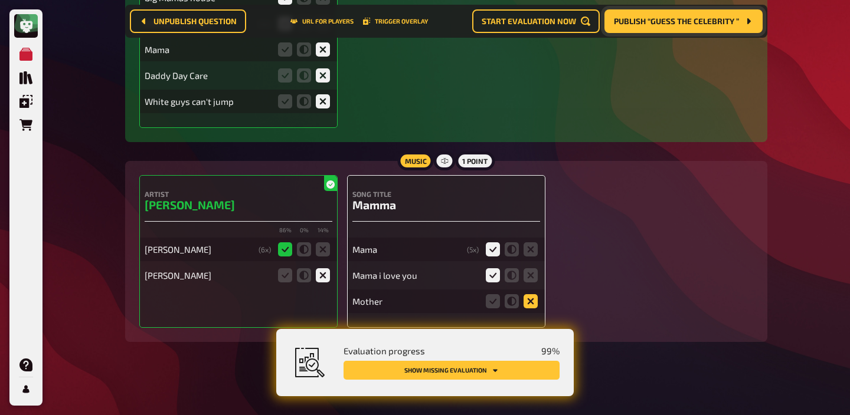
click at [0, 0] on input "radio" at bounding box center [0, 0] width 0 height 0
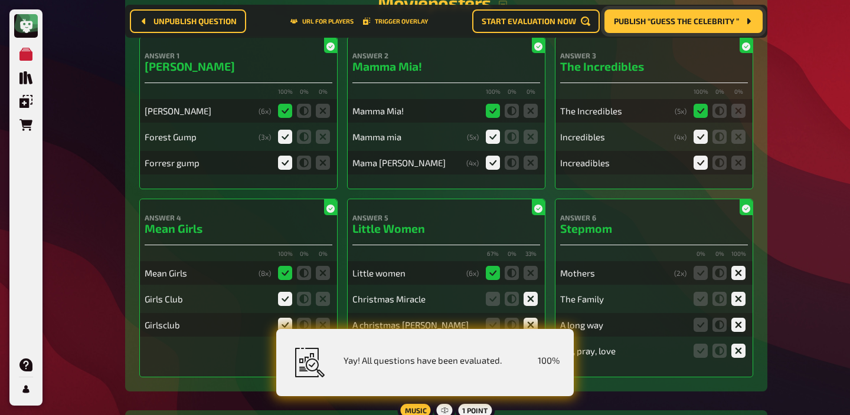
scroll to position [0, 0]
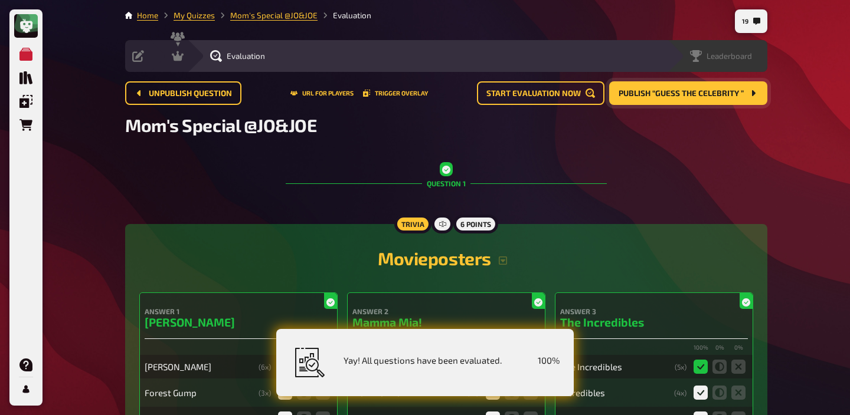
click at [737, 62] on div "Leaderboard" at bounding box center [721, 56] width 62 height 12
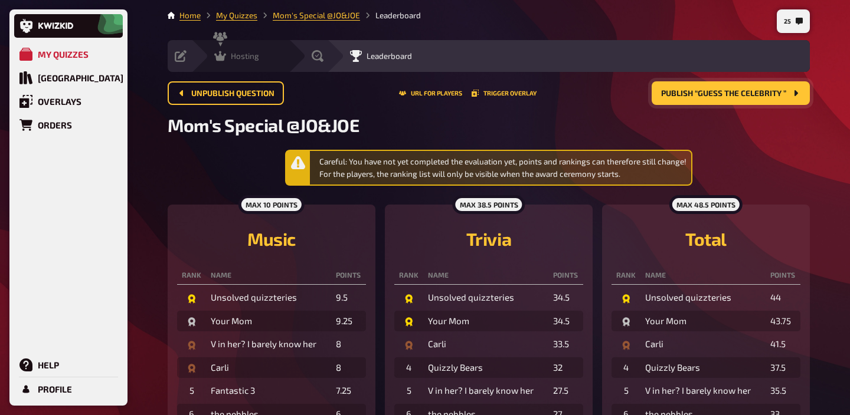
click at [224, 52] on icon at bounding box center [220, 56] width 12 height 12
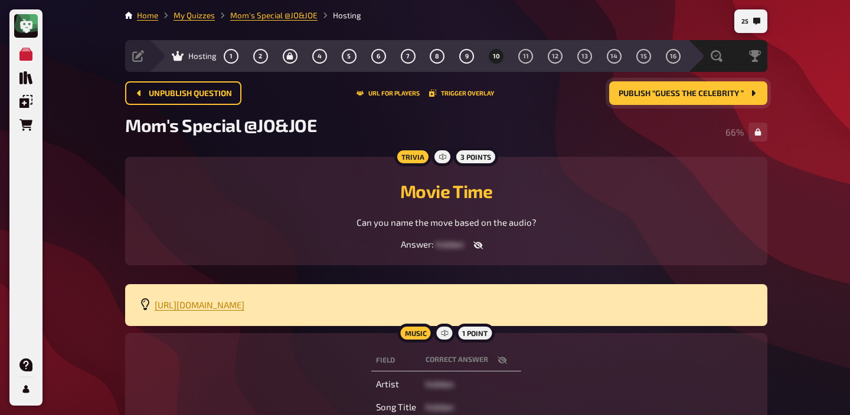
click at [703, 95] on span "Publish “Guess The Celebrity ”" at bounding box center [680, 94] width 125 height 8
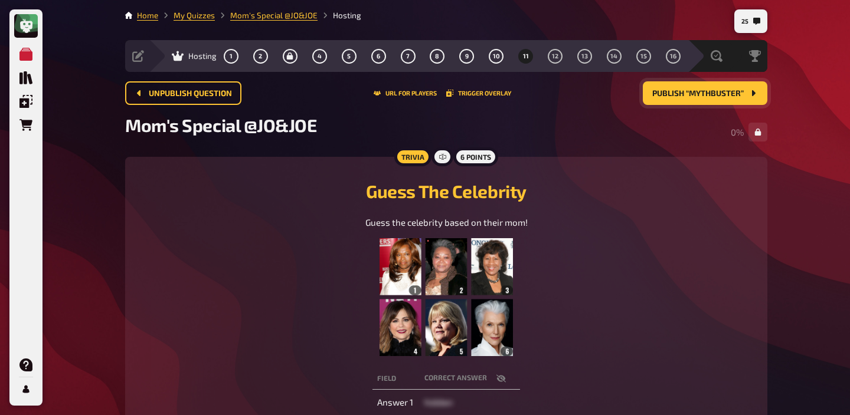
click at [447, 294] on img at bounding box center [445, 297] width 133 height 118
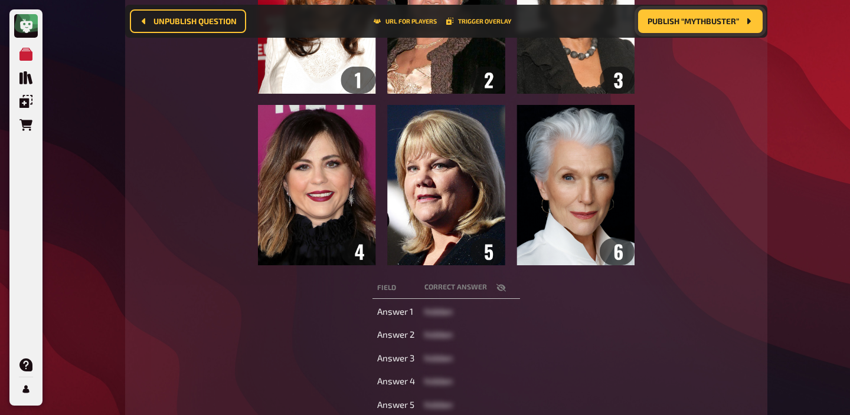
scroll to position [316, 0]
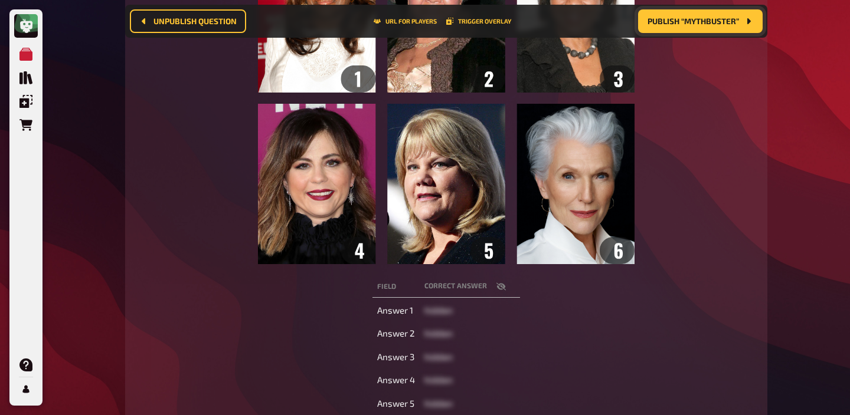
click at [503, 286] on icon "button" at bounding box center [500, 287] width 9 height 8
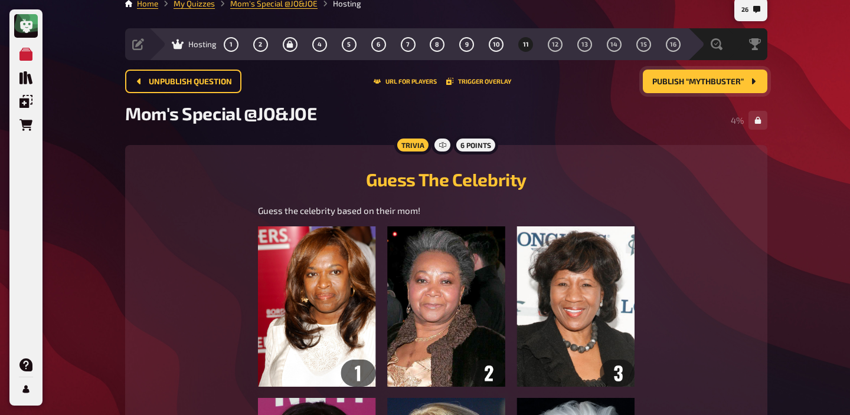
scroll to position [0, 0]
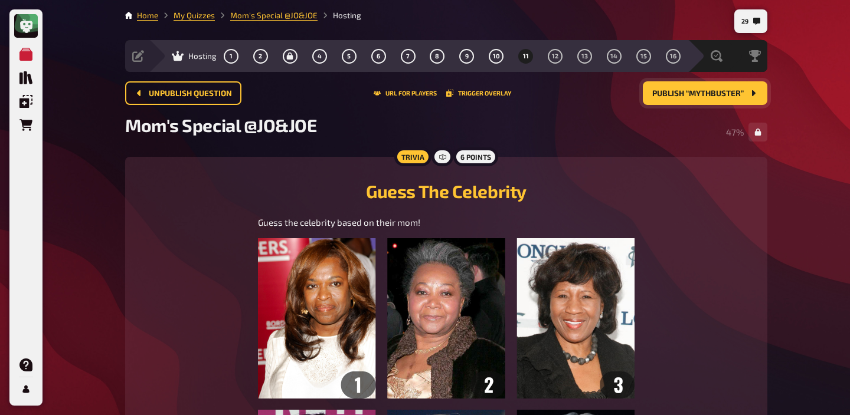
click at [694, 94] on span "Publish “Mythbuster”" at bounding box center [697, 94] width 91 height 8
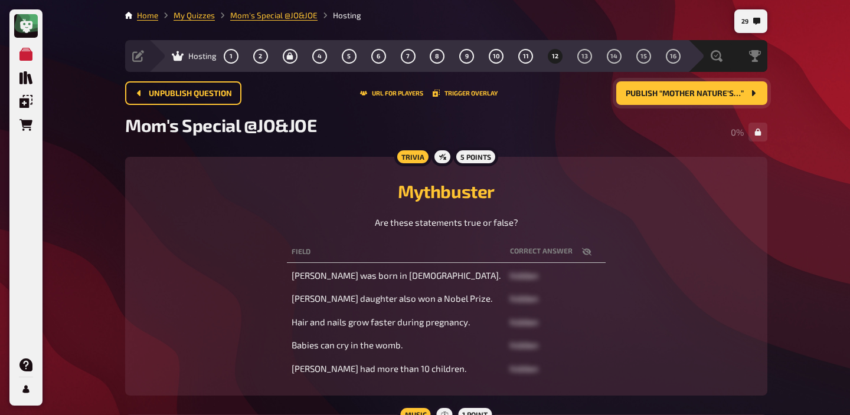
click at [582, 253] on icon "button" at bounding box center [586, 252] width 9 height 8
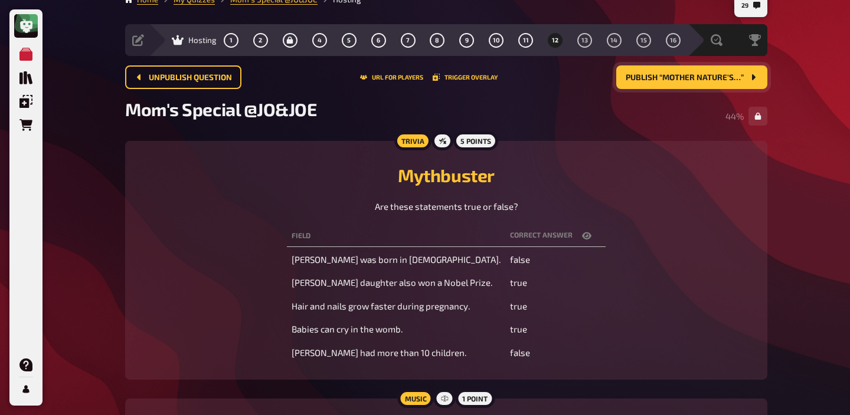
scroll to position [18, 0]
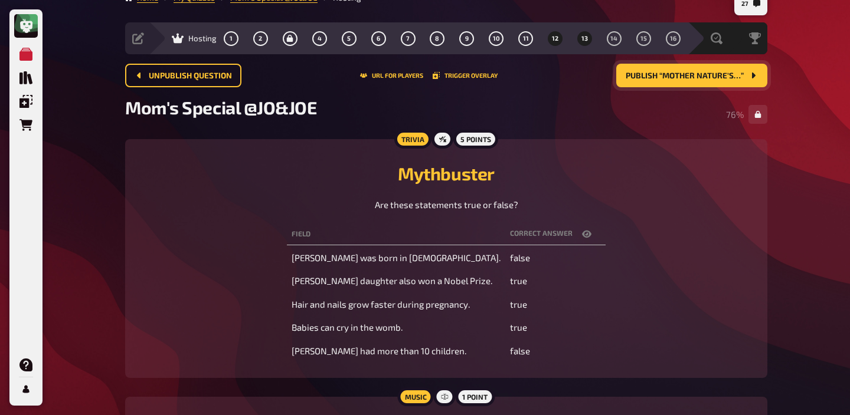
click at [589, 43] on button "13" at bounding box center [584, 38] width 19 height 19
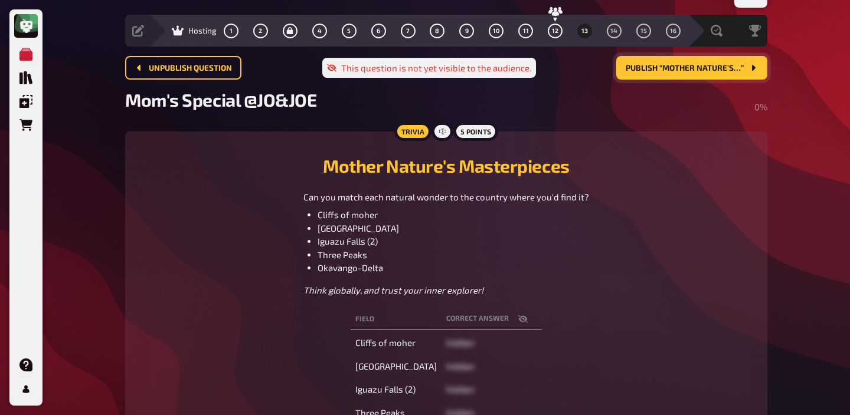
scroll to position [50, 0]
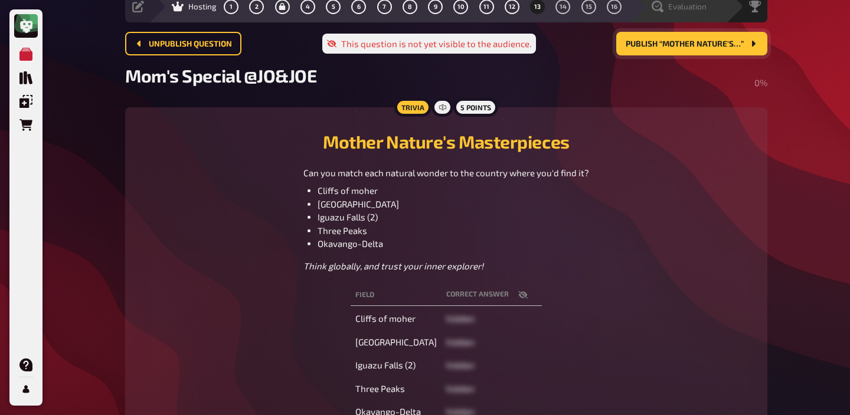
click at [673, 6] on span "Evaluation" at bounding box center [687, 6] width 38 height 9
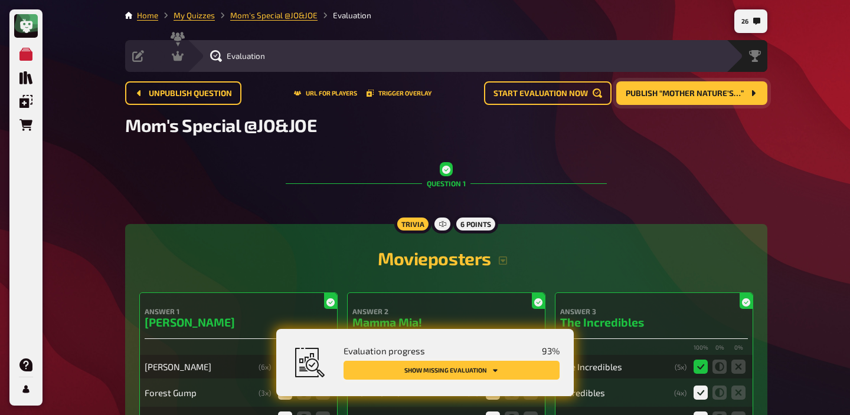
click at [489, 373] on button "Show missing evaluation" at bounding box center [451, 370] width 216 height 19
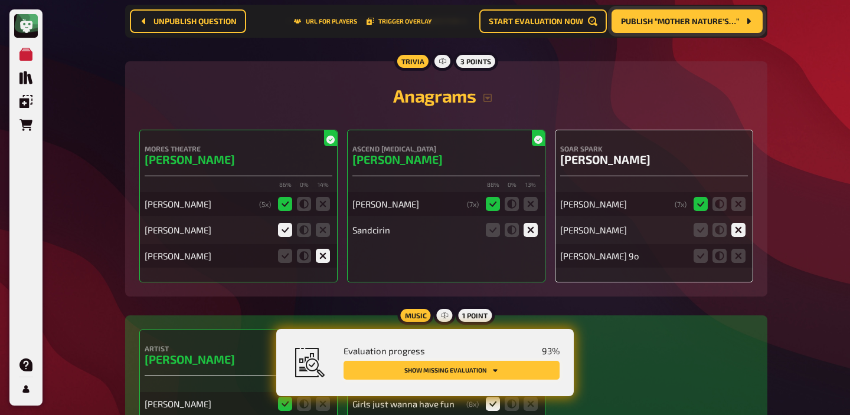
scroll to position [2158, 0]
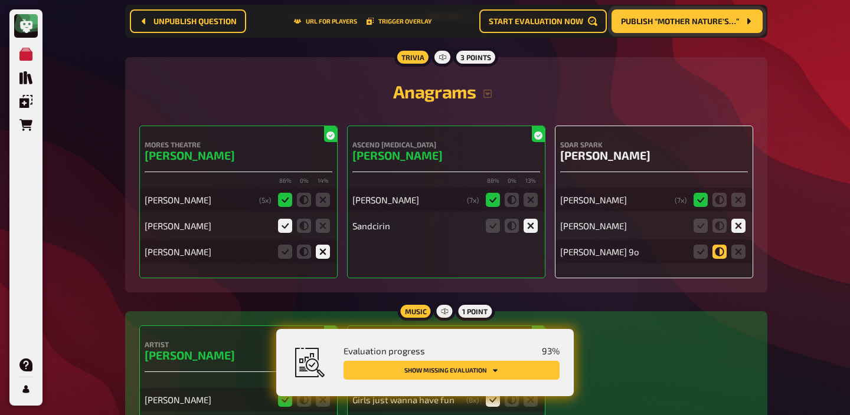
click at [720, 258] on icon at bounding box center [719, 252] width 14 height 14
click at [0, 0] on input "radio" at bounding box center [0, 0] width 0 height 0
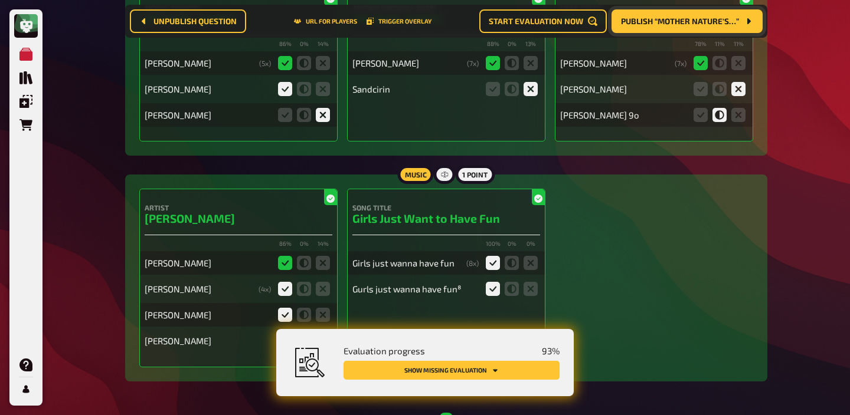
scroll to position [2260, 0]
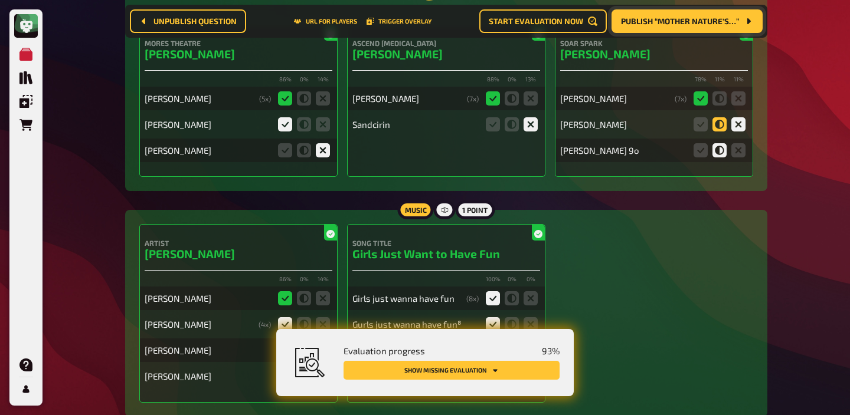
click at [719, 130] on icon at bounding box center [719, 124] width 14 height 14
click at [0, 0] on input "radio" at bounding box center [0, 0] width 0 height 0
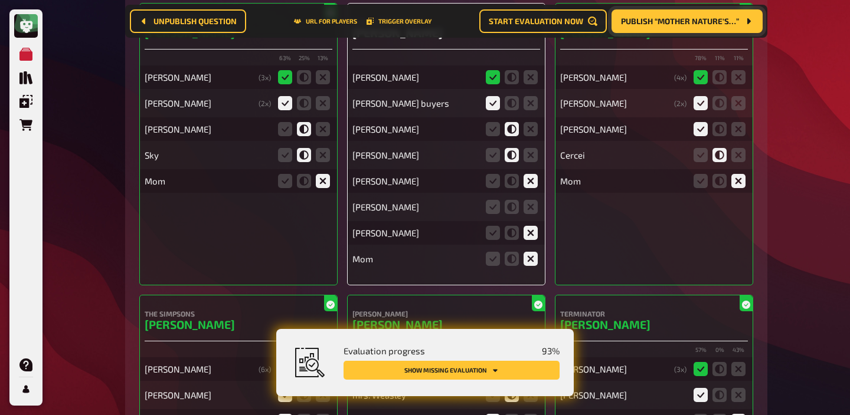
scroll to position [3687, 0]
click at [533, 210] on icon at bounding box center [530, 206] width 14 height 14
click at [0, 0] on input "radio" at bounding box center [0, 0] width 0 height 0
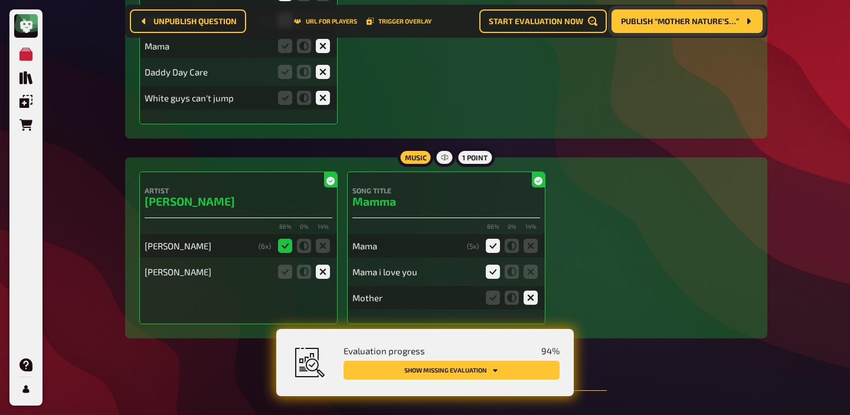
click at [504, 365] on button "Show missing evaluation" at bounding box center [451, 370] width 216 height 19
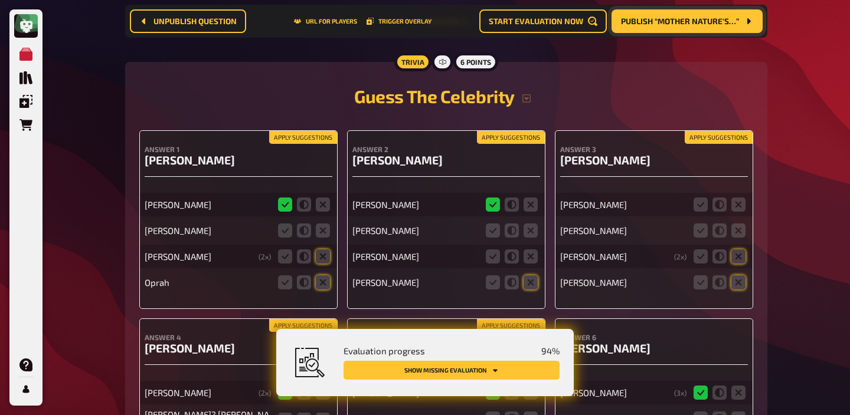
scroll to position [7467, 0]
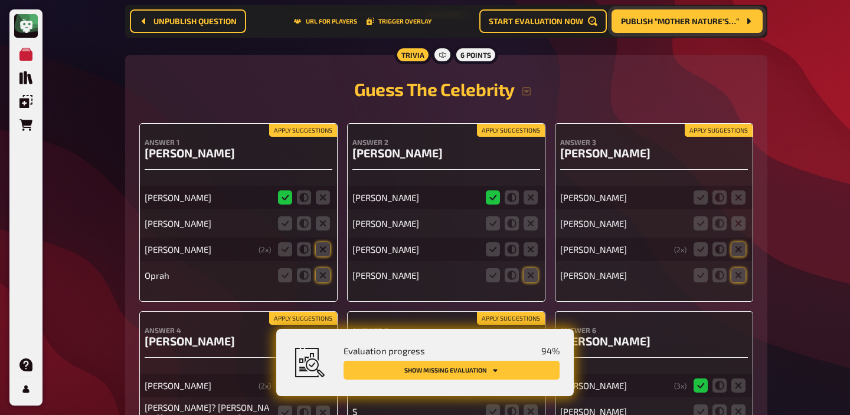
click at [322, 126] on button "Apply suggestions" at bounding box center [303, 130] width 68 height 13
click at [320, 225] on icon at bounding box center [323, 224] width 14 height 14
click at [0, 0] on input "radio" at bounding box center [0, 0] width 0 height 0
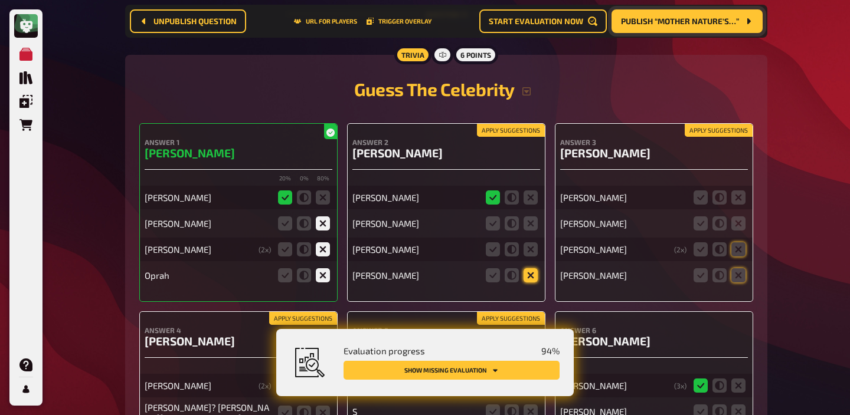
click at [529, 274] on icon at bounding box center [530, 275] width 14 height 14
click at [0, 0] on input "radio" at bounding box center [0, 0] width 0 height 0
click at [532, 249] on icon at bounding box center [530, 250] width 14 height 14
click at [0, 0] on input "radio" at bounding box center [0, 0] width 0 height 0
click at [532, 222] on icon at bounding box center [530, 224] width 14 height 14
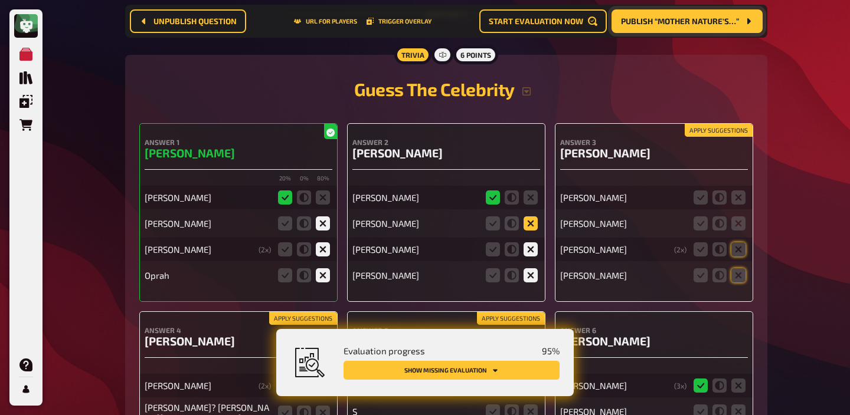
click at [0, 0] on input "radio" at bounding box center [0, 0] width 0 height 0
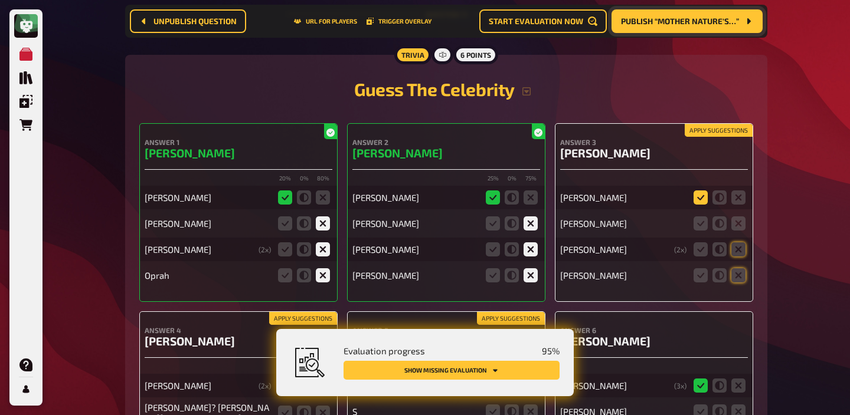
click at [699, 195] on icon at bounding box center [700, 198] width 14 height 14
click at [0, 0] on input "radio" at bounding box center [0, 0] width 0 height 0
click at [733, 270] on icon at bounding box center [738, 275] width 14 height 14
click at [0, 0] on input "radio" at bounding box center [0, 0] width 0 height 0
click at [733, 247] on icon at bounding box center [738, 250] width 14 height 14
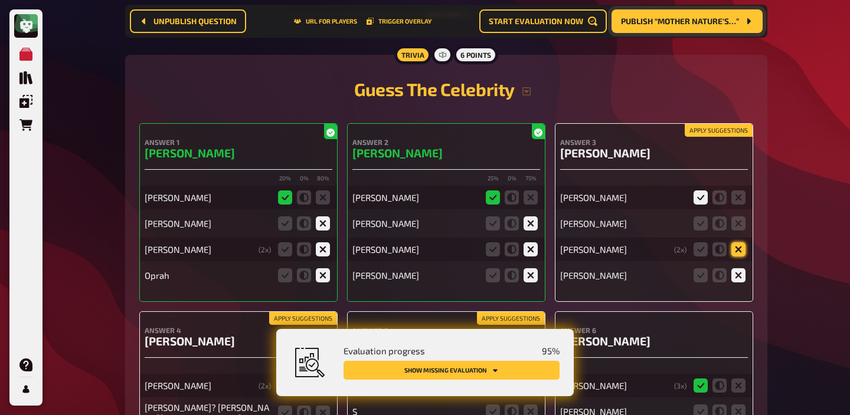
click at [0, 0] on input "radio" at bounding box center [0, 0] width 0 height 0
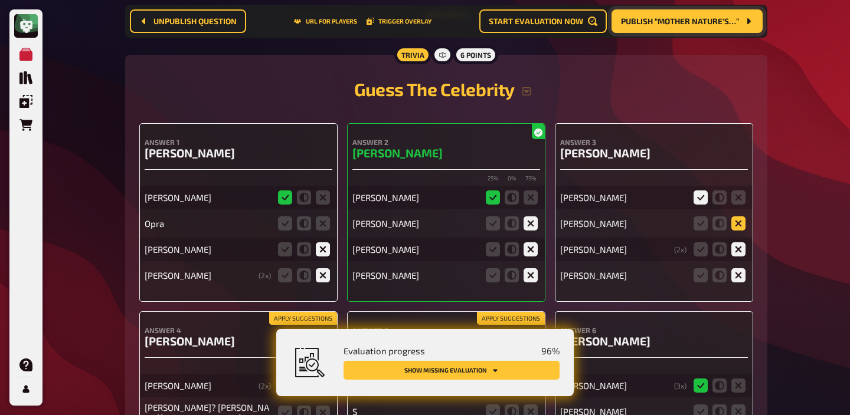
click at [733, 221] on icon at bounding box center [738, 224] width 14 height 14
click at [0, 0] on input "radio" at bounding box center [0, 0] width 0 height 0
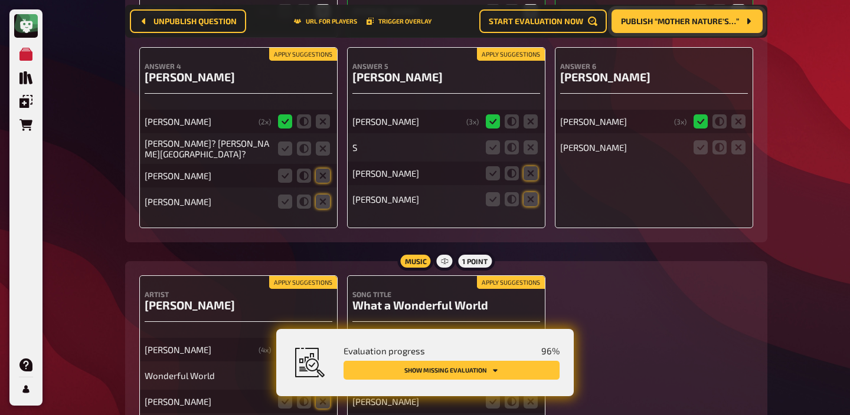
scroll to position [7712, 0]
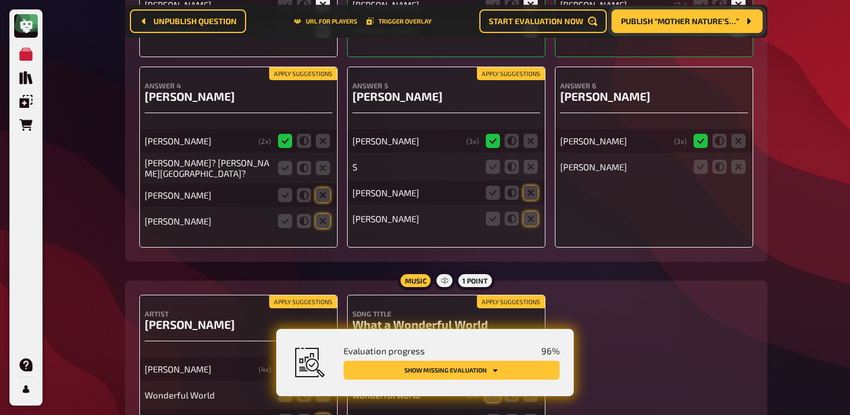
click at [319, 77] on button "Apply suggestions" at bounding box center [303, 73] width 68 height 13
click at [321, 165] on icon at bounding box center [323, 168] width 14 height 14
click at [0, 0] on input "radio" at bounding box center [0, 0] width 0 height 0
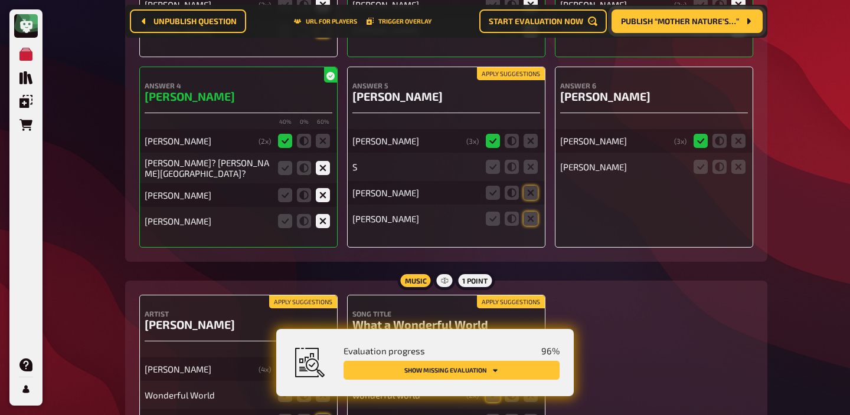
click at [516, 74] on button "Apply suggestions" at bounding box center [511, 73] width 68 height 13
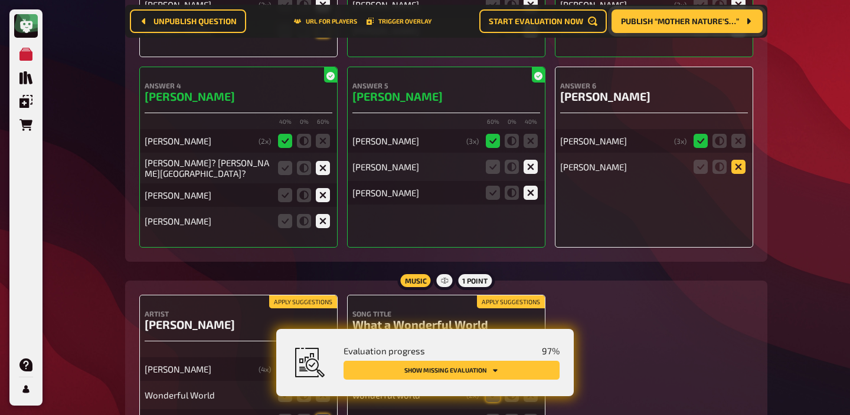
click at [735, 169] on icon at bounding box center [738, 167] width 14 height 14
click at [0, 0] on input "radio" at bounding box center [0, 0] width 0 height 0
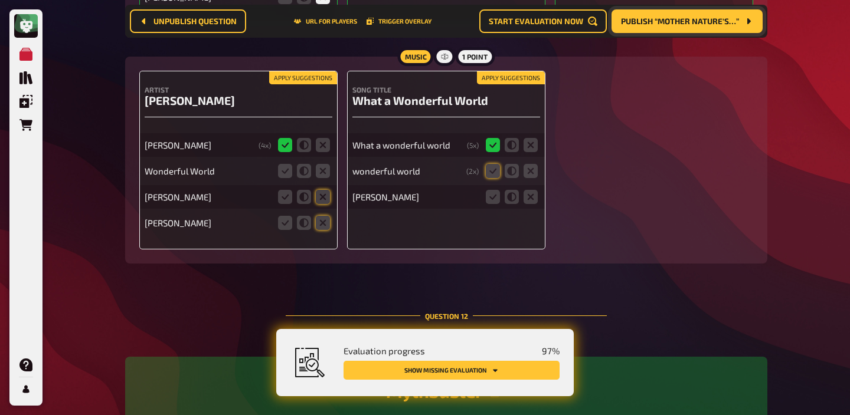
scroll to position [7964, 0]
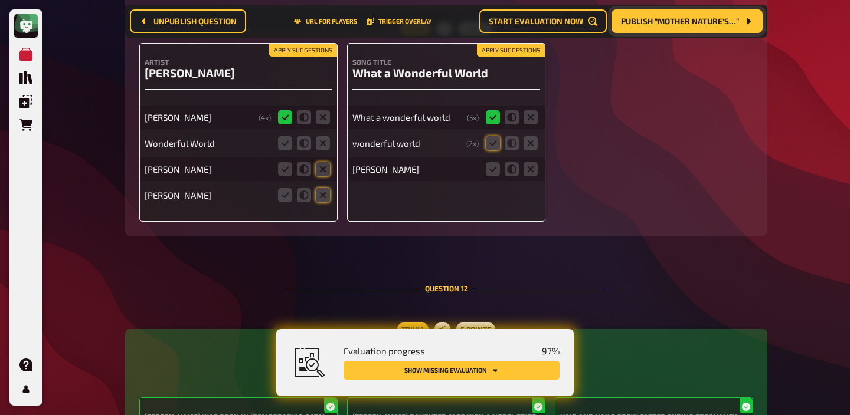
click at [315, 47] on button "Apply suggestions" at bounding box center [303, 50] width 68 height 13
click at [319, 140] on icon at bounding box center [323, 143] width 14 height 14
click at [0, 0] on input "radio" at bounding box center [0, 0] width 0 height 0
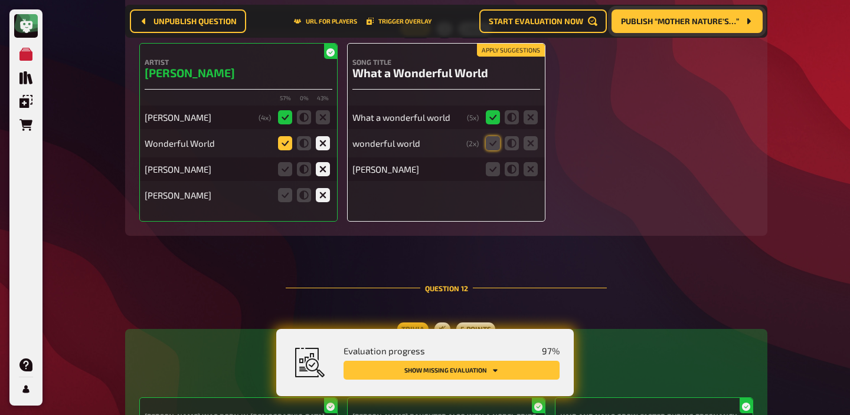
click at [291, 139] on icon at bounding box center [285, 143] width 14 height 14
click at [0, 0] on input "radio" at bounding box center [0, 0] width 0 height 0
click at [490, 166] on icon at bounding box center [493, 169] width 14 height 14
click at [0, 0] on input "radio" at bounding box center [0, 0] width 0 height 0
click at [496, 139] on icon at bounding box center [493, 143] width 14 height 14
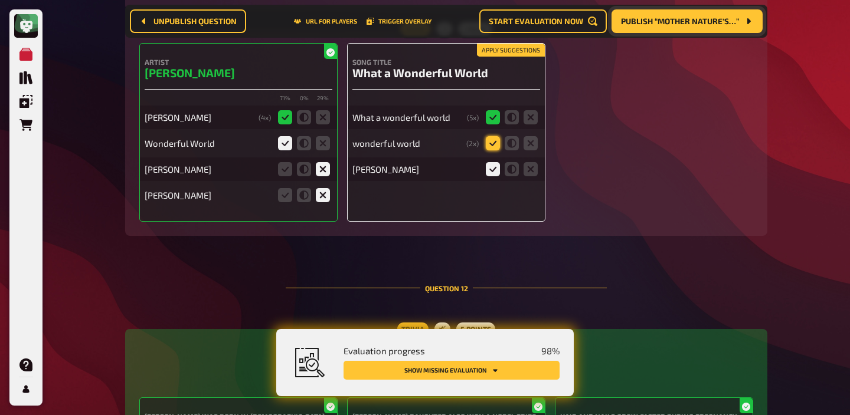
click at [0, 0] on input "radio" at bounding box center [0, 0] width 0 height 0
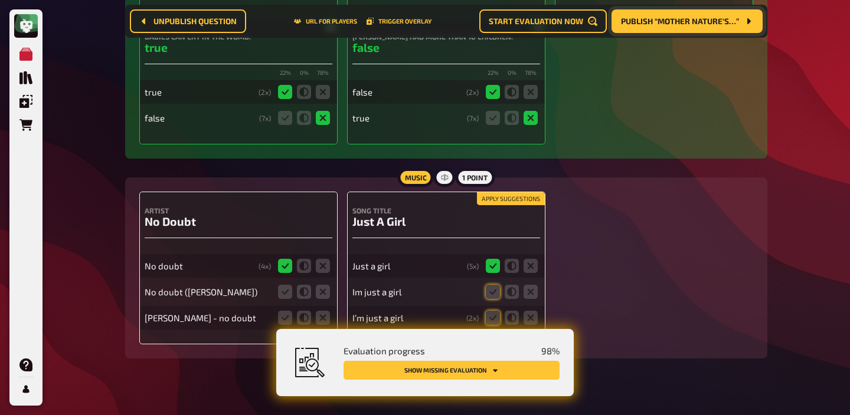
scroll to position [8498, 0]
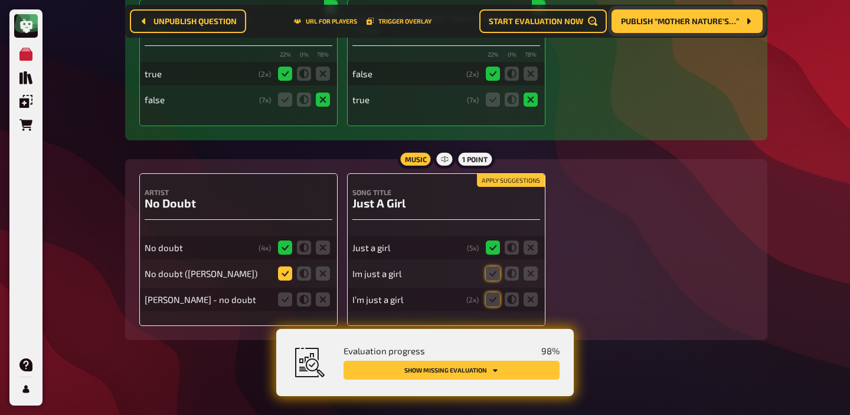
click at [287, 274] on icon at bounding box center [285, 274] width 14 height 14
click at [0, 0] on input "radio" at bounding box center [0, 0] width 0 height 0
click at [287, 291] on fieldset at bounding box center [304, 299] width 57 height 19
click at [287, 296] on icon at bounding box center [285, 300] width 14 height 14
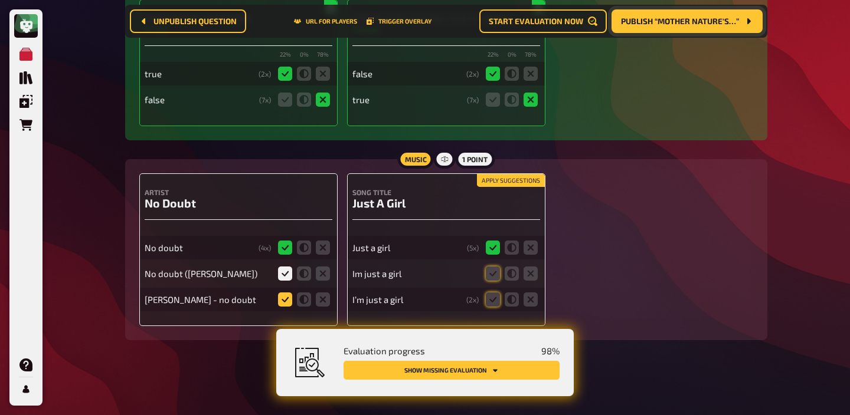
click at [0, 0] on input "radio" at bounding box center [0, 0] width 0 height 0
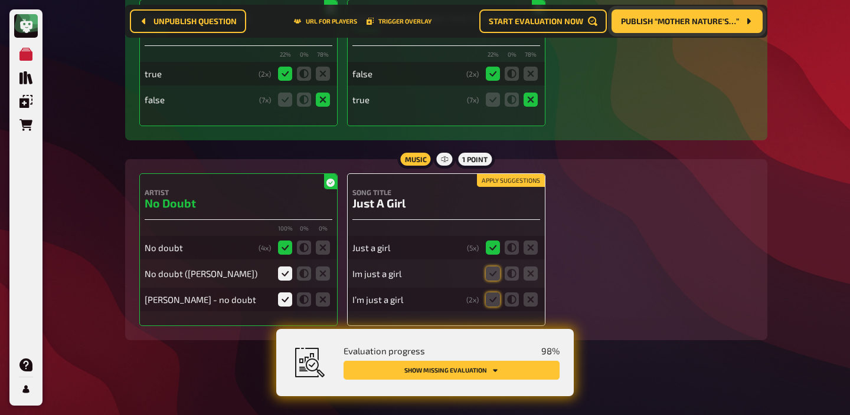
scroll to position [8550, 0]
click at [504, 174] on button "Apply suggestions" at bounding box center [511, 180] width 68 height 13
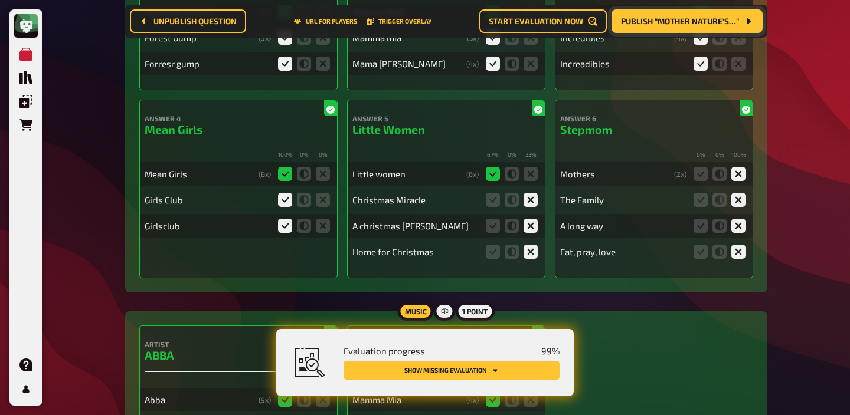
scroll to position [0, 0]
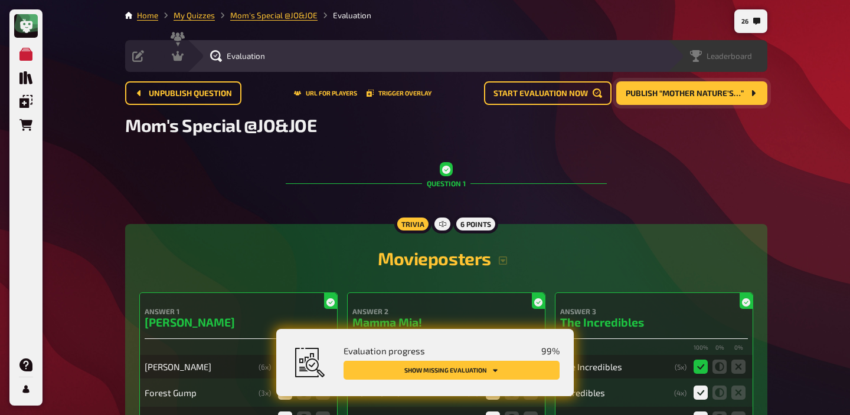
click at [749, 53] on span "Leaderboard" at bounding box center [728, 55] width 45 height 9
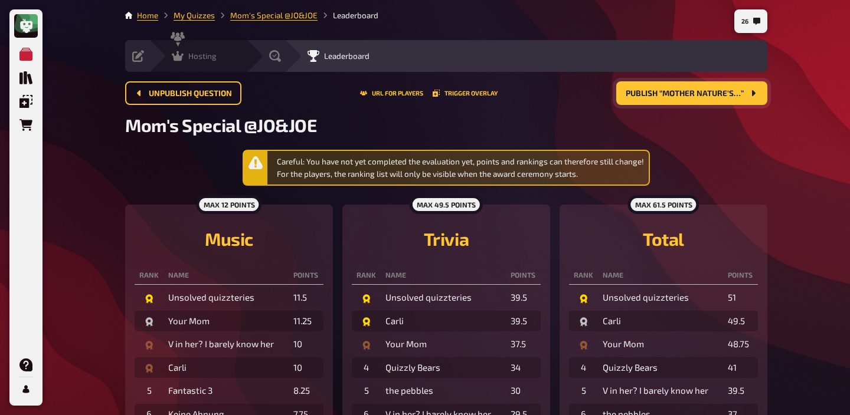
click at [186, 65] on div "Hosting undefined" at bounding box center [197, 56] width 97 height 32
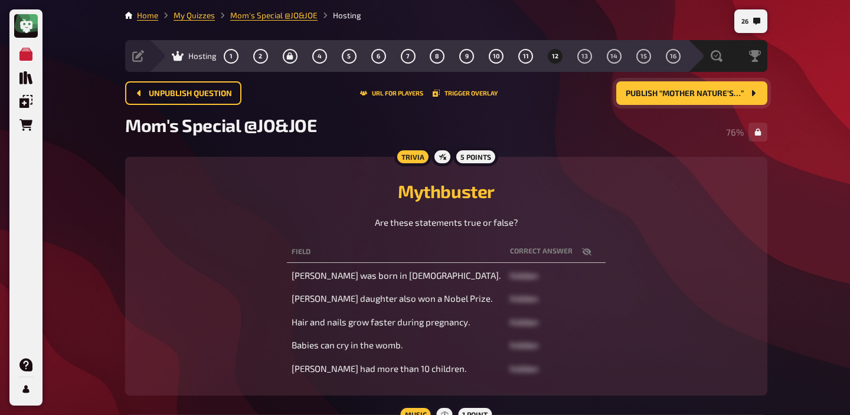
click at [673, 96] on span "Publish “Mother Nature's…”" at bounding box center [684, 94] width 118 height 8
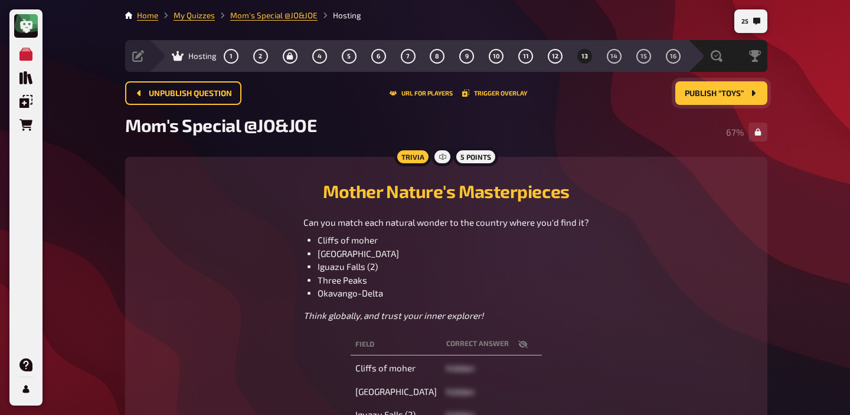
click at [697, 95] on span "Publish “Toys”" at bounding box center [713, 94] width 59 height 8
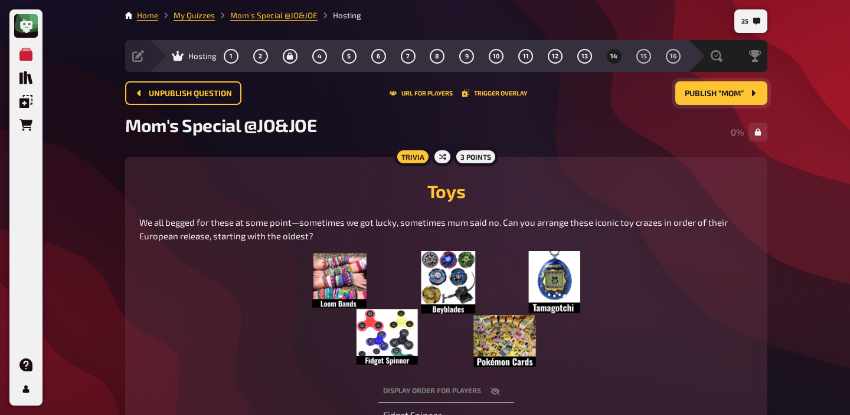
click at [532, 291] on img at bounding box center [445, 310] width 267 height 118
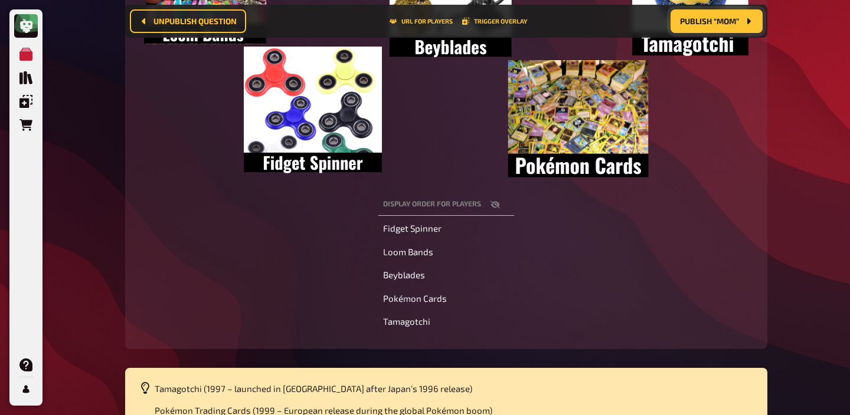
scroll to position [352, 0]
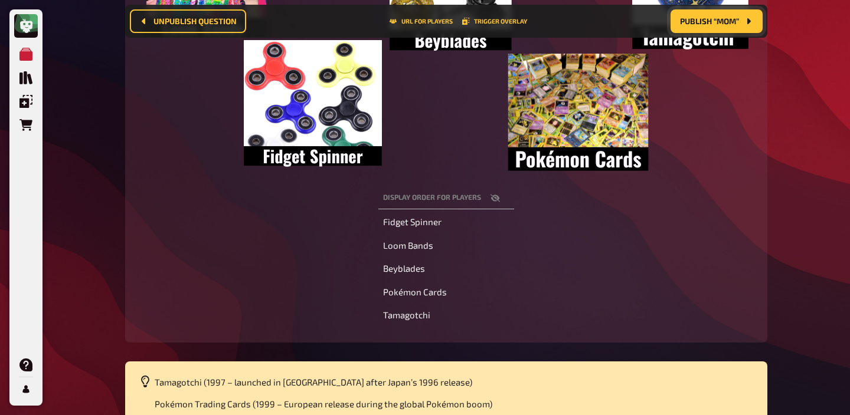
click at [498, 202] on icon "button" at bounding box center [494, 199] width 9 height 8
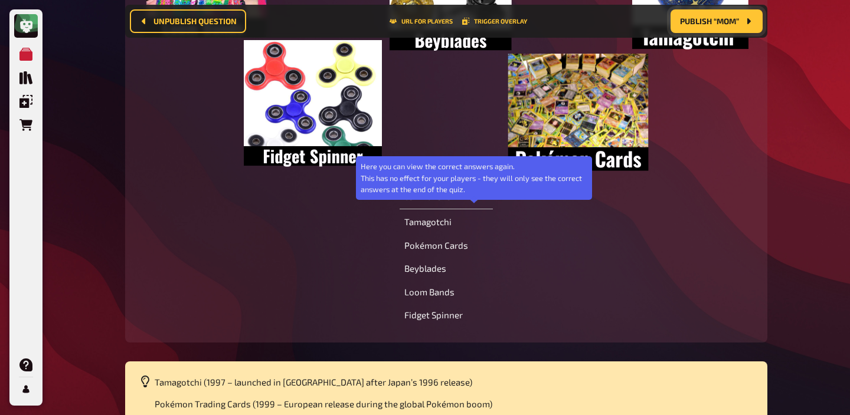
click at [479, 204] on button "button" at bounding box center [474, 198] width 28 height 12
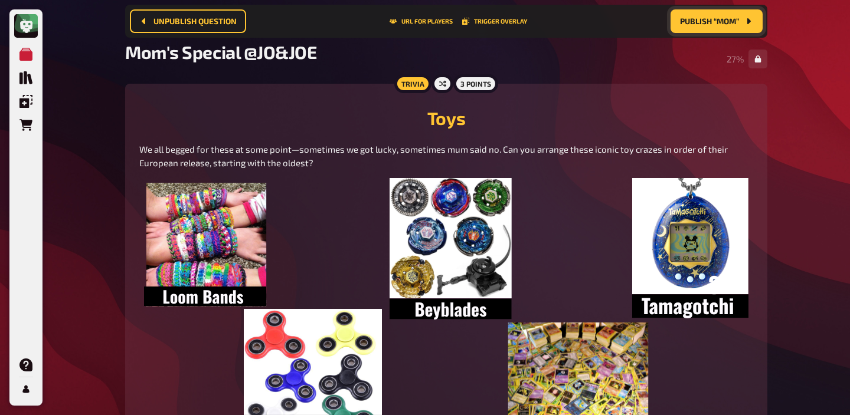
scroll to position [0, 0]
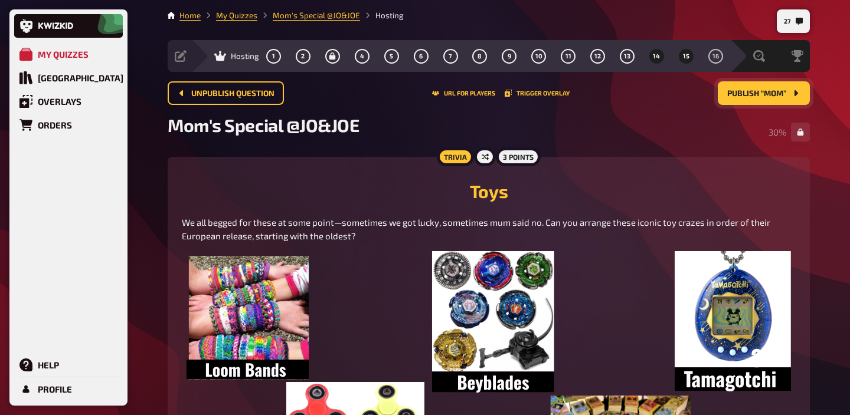
click at [679, 54] on button "15" at bounding box center [685, 56] width 19 height 19
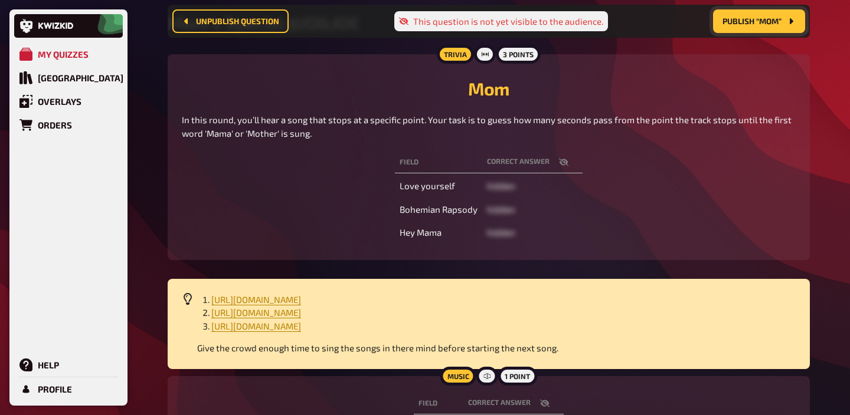
scroll to position [117, 0]
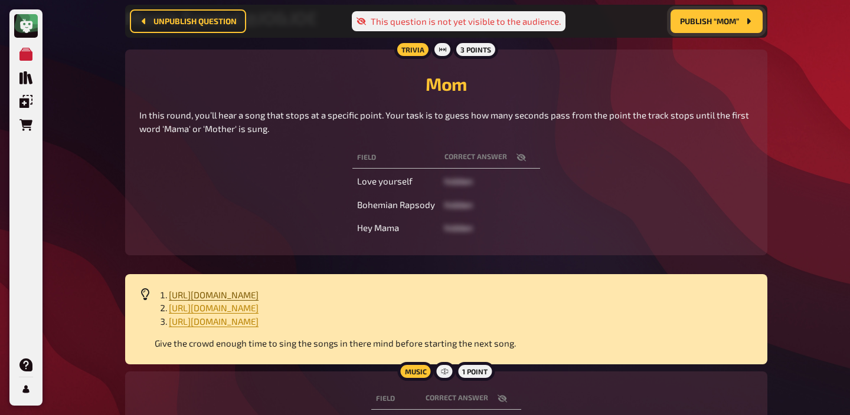
click at [258, 296] on span "[URL][DOMAIN_NAME]" at bounding box center [214, 295] width 90 height 11
click at [258, 309] on span "[URL][DOMAIN_NAME]" at bounding box center [214, 308] width 90 height 11
click at [258, 319] on span "[URL][DOMAIN_NAME]" at bounding box center [214, 321] width 90 height 11
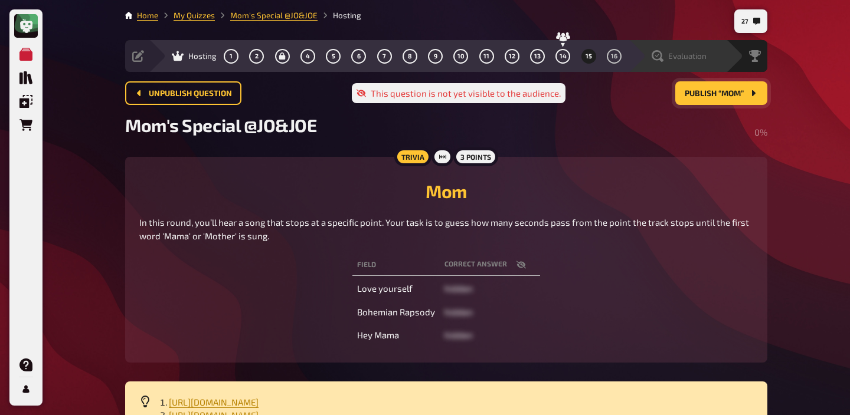
click at [693, 58] on span "Evaluation" at bounding box center [687, 55] width 38 height 9
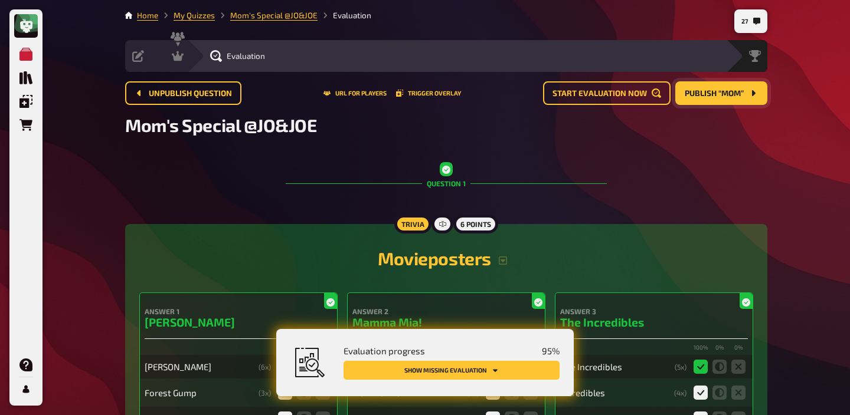
click at [501, 368] on button "Show missing evaluation" at bounding box center [451, 370] width 216 height 19
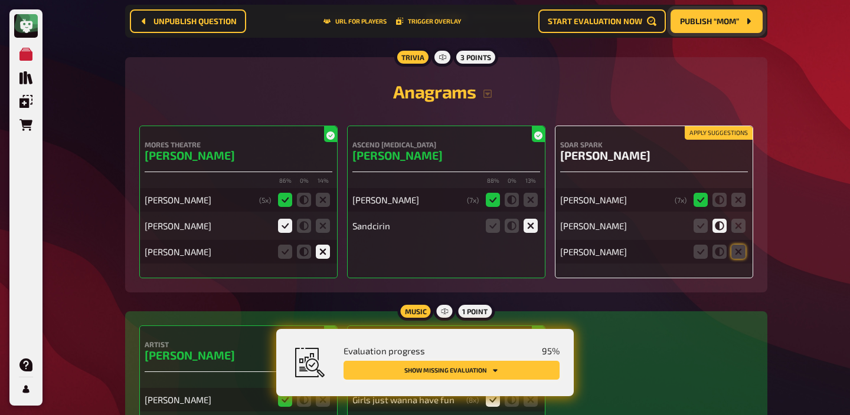
scroll to position [2158, 0]
click at [722, 259] on icon at bounding box center [719, 252] width 14 height 14
click at [0, 0] on input "radio" at bounding box center [0, 0] width 0 height 0
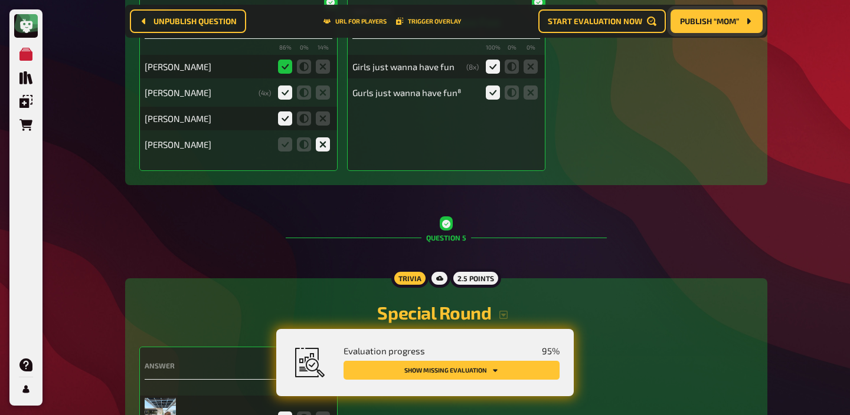
scroll to position [2606, 0]
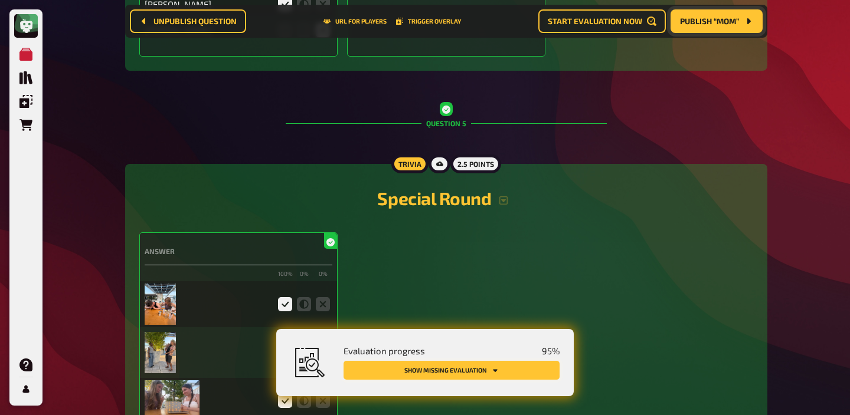
click at [519, 369] on button "Show missing evaluation" at bounding box center [451, 370] width 216 height 19
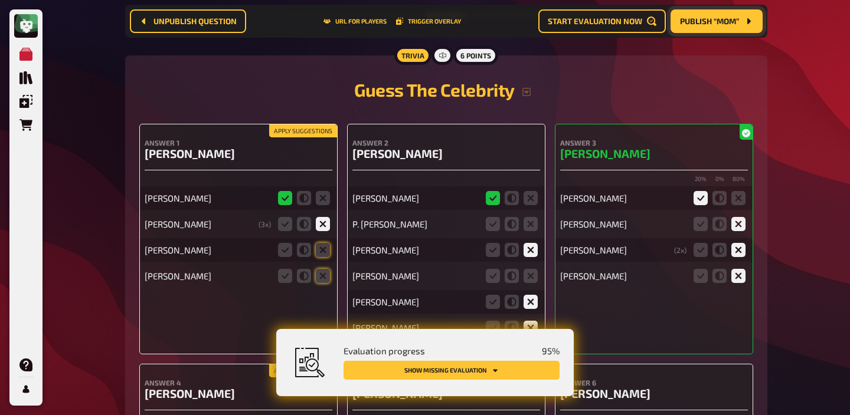
scroll to position [7467, 0]
click at [326, 129] on button "Apply suggestions" at bounding box center [303, 130] width 68 height 13
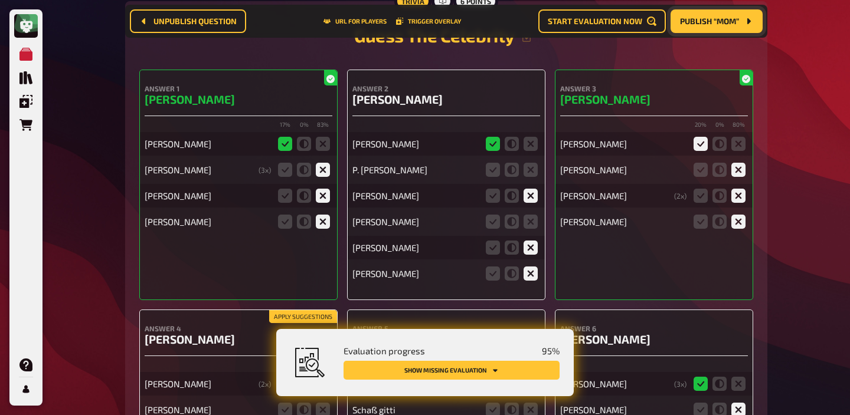
scroll to position [7525, 0]
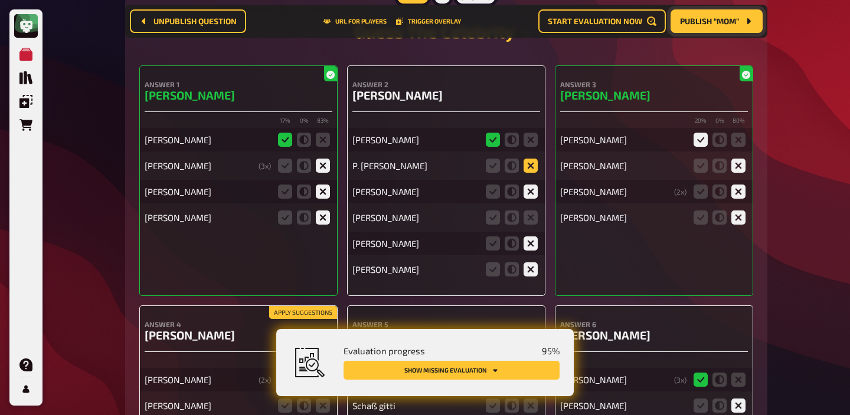
click at [531, 162] on icon at bounding box center [530, 166] width 14 height 14
click at [0, 0] on input "radio" at bounding box center [0, 0] width 0 height 0
click at [529, 220] on icon at bounding box center [530, 218] width 14 height 14
click at [0, 0] on input "radio" at bounding box center [0, 0] width 0 height 0
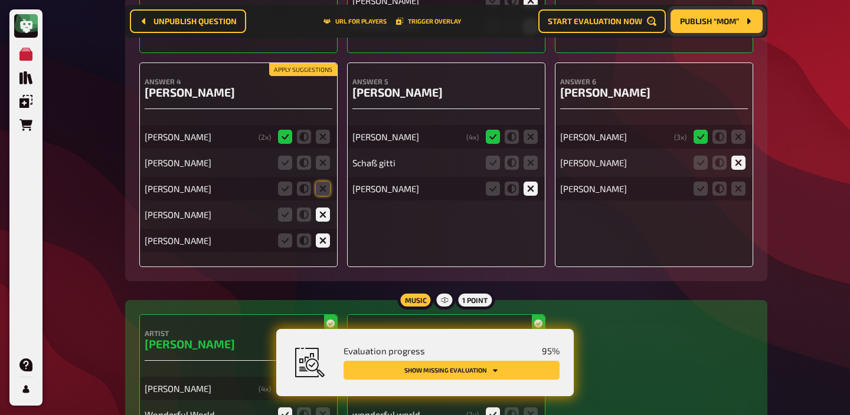
scroll to position [7777, 0]
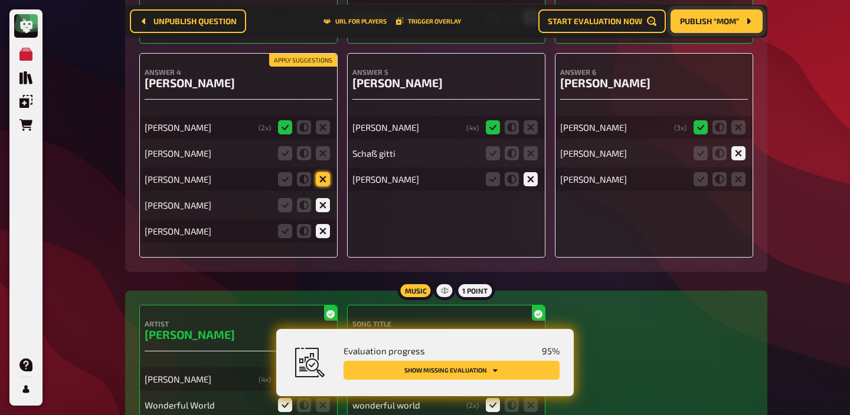
click at [327, 178] on icon at bounding box center [323, 179] width 14 height 14
click at [0, 0] on input "radio" at bounding box center [0, 0] width 0 height 0
click at [329, 153] on icon at bounding box center [323, 153] width 14 height 14
click at [0, 0] on input "radio" at bounding box center [0, 0] width 0 height 0
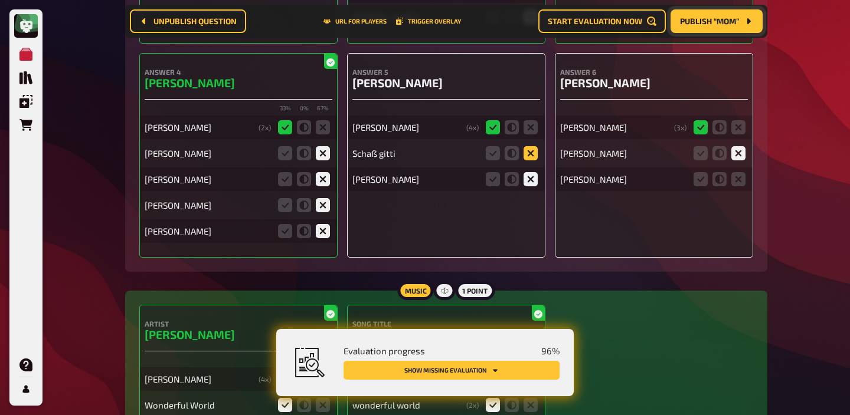
click at [533, 154] on icon at bounding box center [530, 153] width 14 height 14
click at [0, 0] on input "radio" at bounding box center [0, 0] width 0 height 0
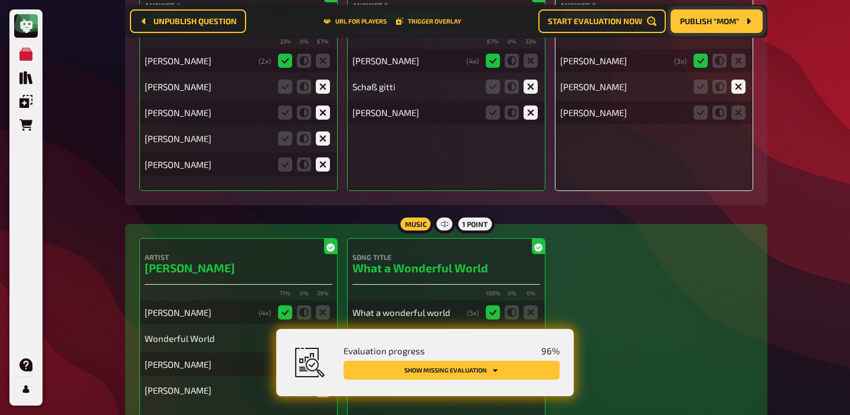
scroll to position [7822, 0]
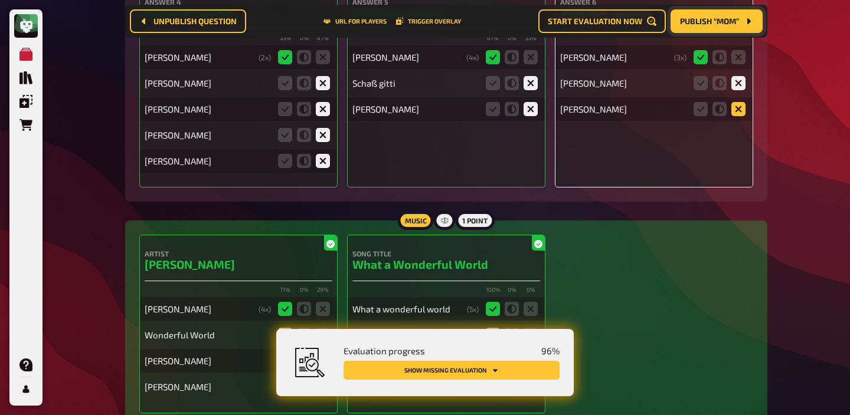
click at [736, 112] on icon at bounding box center [738, 109] width 14 height 14
click at [0, 0] on input "radio" at bounding box center [0, 0] width 0 height 0
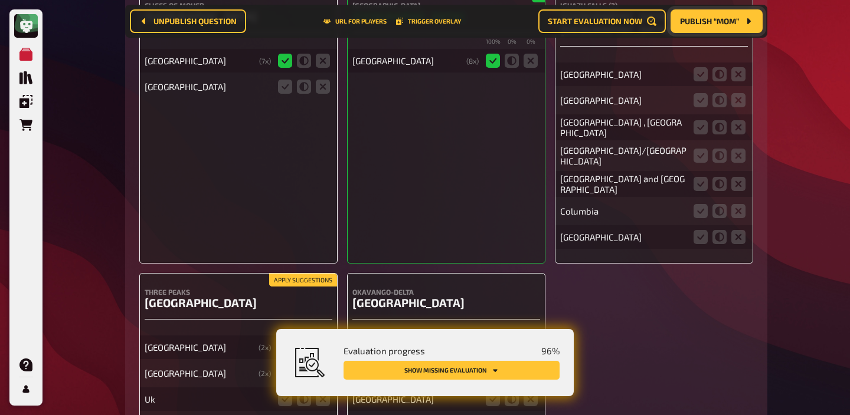
scroll to position [9036, 0]
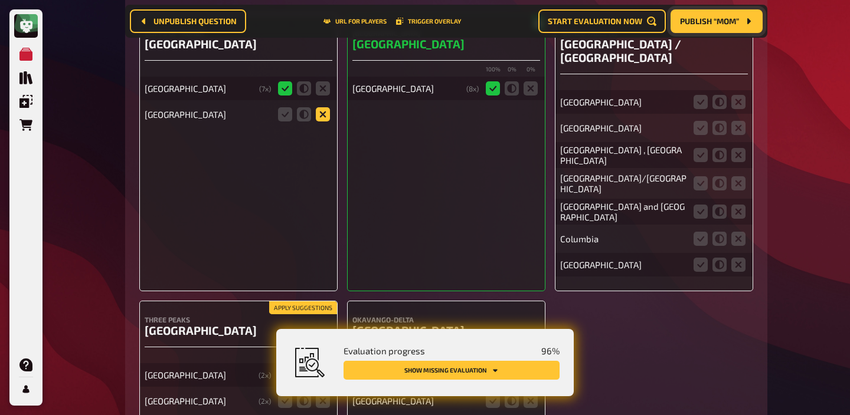
click at [321, 117] on icon at bounding box center [323, 114] width 14 height 14
click at [0, 0] on input "radio" at bounding box center [0, 0] width 0 height 0
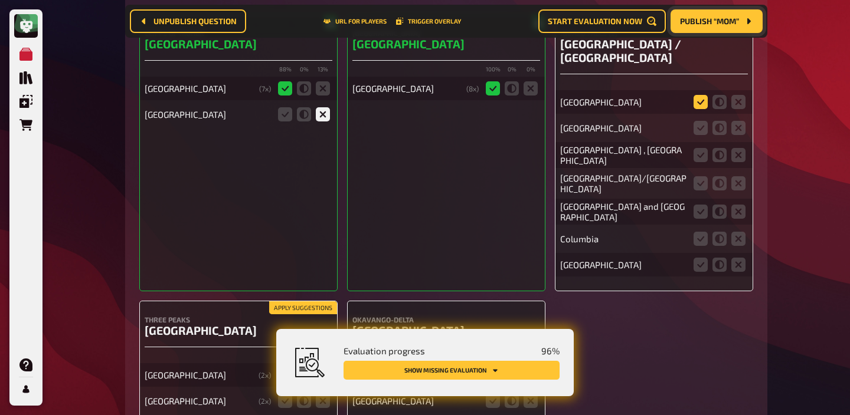
click at [701, 95] on icon at bounding box center [700, 102] width 14 height 14
click at [0, 0] on input "radio" at bounding box center [0, 0] width 0 height 0
click at [701, 121] on icon at bounding box center [700, 128] width 14 height 14
click at [0, 0] on input "radio" at bounding box center [0, 0] width 0 height 0
click at [700, 148] on icon at bounding box center [700, 155] width 14 height 14
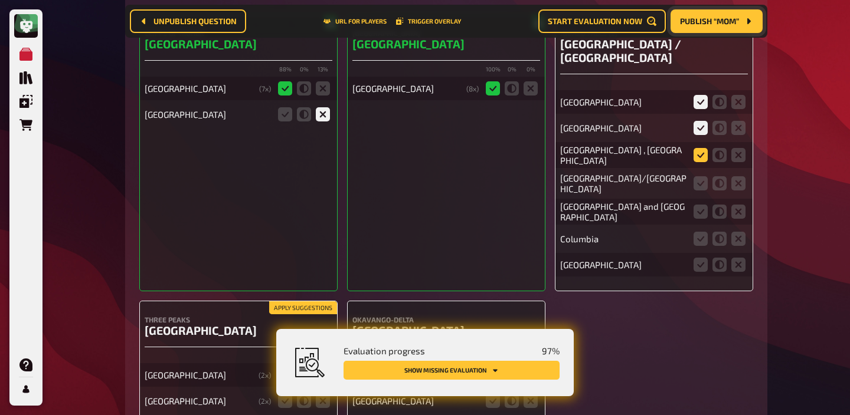
click at [0, 0] on input "radio" at bounding box center [0, 0] width 0 height 0
click at [698, 176] on icon at bounding box center [700, 183] width 14 height 14
click at [0, 0] on input "radio" at bounding box center [0, 0] width 0 height 0
click at [698, 205] on icon at bounding box center [700, 212] width 14 height 14
click at [0, 0] on input "radio" at bounding box center [0, 0] width 0 height 0
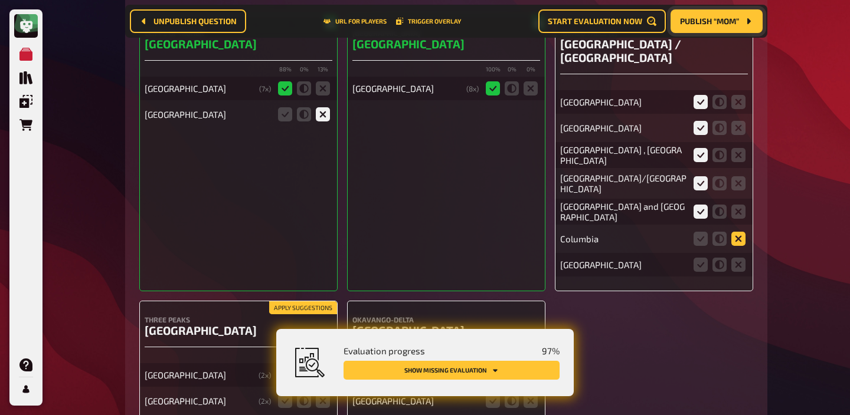
click at [735, 232] on icon at bounding box center [738, 239] width 14 height 14
click at [0, 0] on input "radio" at bounding box center [0, 0] width 0 height 0
click at [735, 258] on icon at bounding box center [738, 265] width 14 height 14
click at [0, 0] on input "radio" at bounding box center [0, 0] width 0 height 0
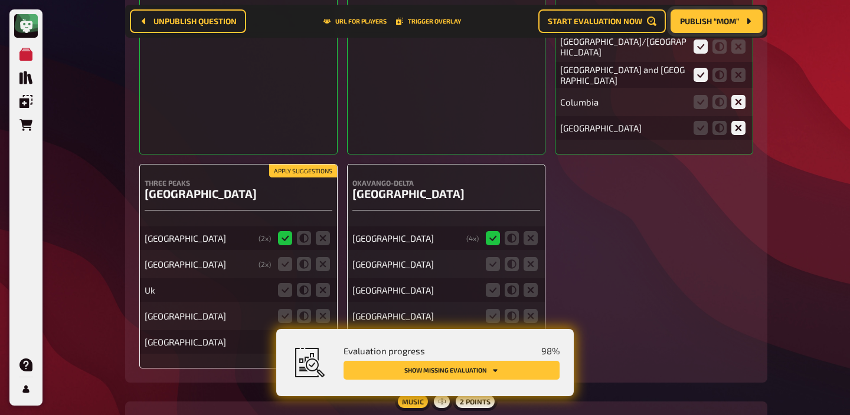
scroll to position [9284, 0]
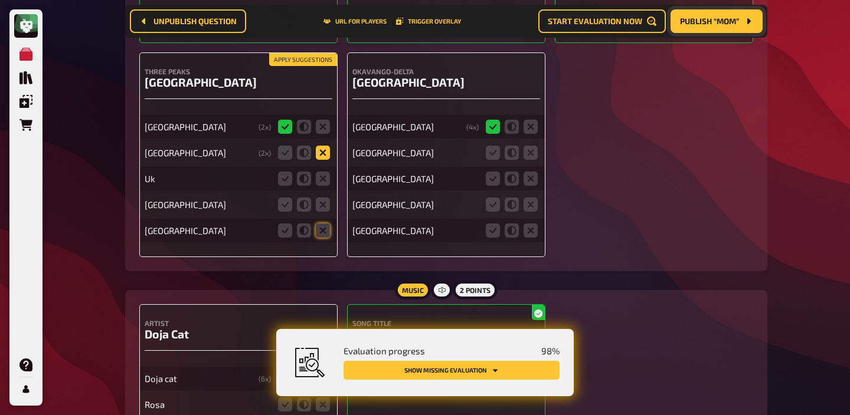
click at [325, 146] on icon at bounding box center [323, 153] width 14 height 14
click at [0, 0] on input "radio" at bounding box center [0, 0] width 0 height 0
click at [321, 172] on icon at bounding box center [323, 179] width 14 height 14
click at [0, 0] on input "radio" at bounding box center [0, 0] width 0 height 0
click at [321, 198] on icon at bounding box center [323, 205] width 14 height 14
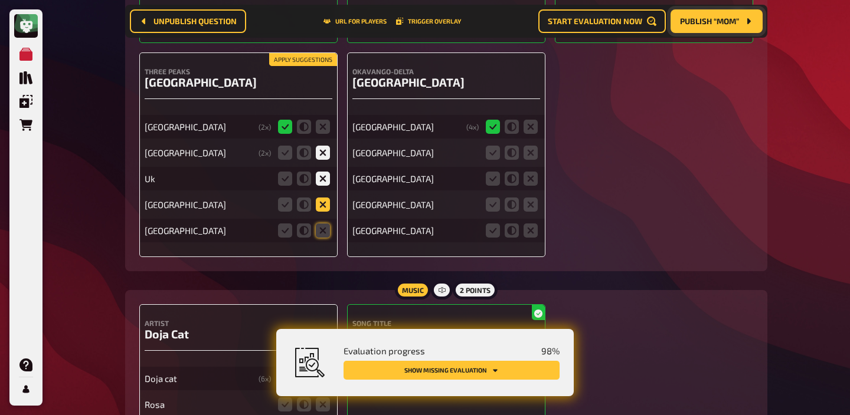
click at [0, 0] on input "radio" at bounding box center [0, 0] width 0 height 0
click at [321, 224] on icon at bounding box center [323, 231] width 14 height 14
click at [0, 0] on input "radio" at bounding box center [0, 0] width 0 height 0
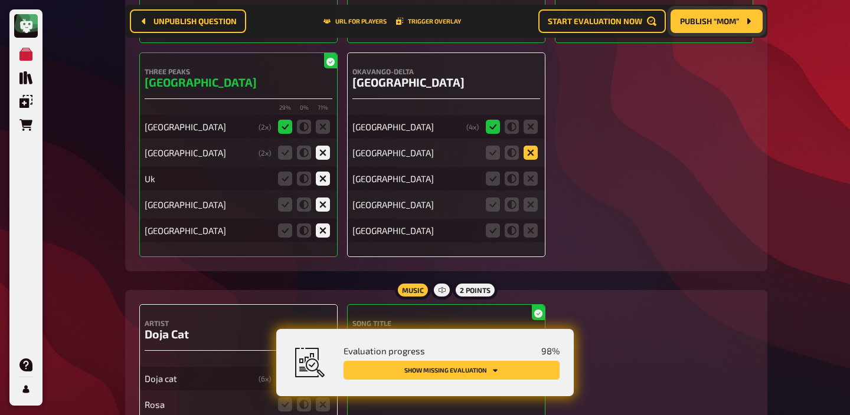
click at [530, 146] on icon at bounding box center [530, 153] width 14 height 14
click at [0, 0] on input "radio" at bounding box center [0, 0] width 0 height 0
click at [530, 172] on icon at bounding box center [530, 179] width 14 height 14
click at [0, 0] on input "radio" at bounding box center [0, 0] width 0 height 0
click at [529, 198] on icon at bounding box center [530, 205] width 14 height 14
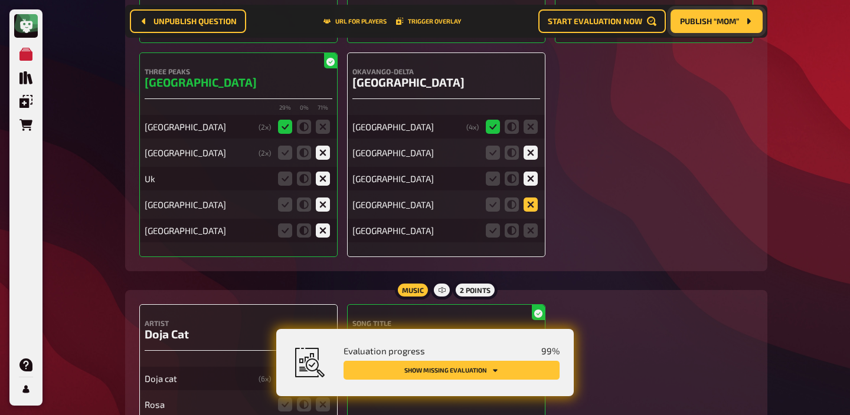
click at [0, 0] on input "radio" at bounding box center [0, 0] width 0 height 0
click at [529, 224] on icon at bounding box center [530, 231] width 14 height 14
click at [0, 0] on input "radio" at bounding box center [0, 0] width 0 height 0
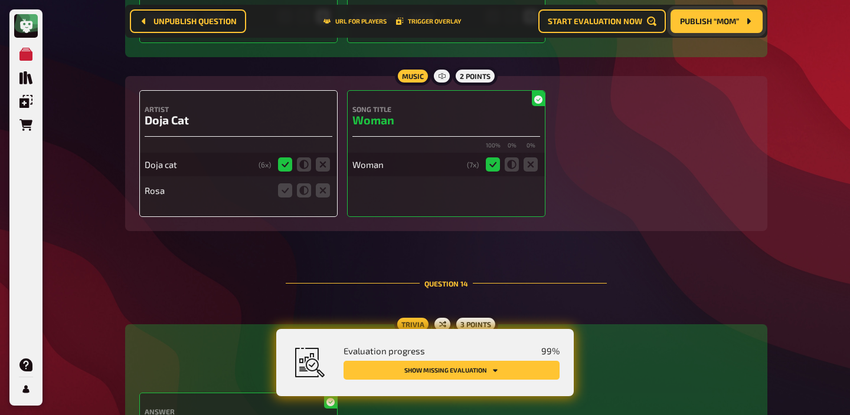
scroll to position [9503, 0]
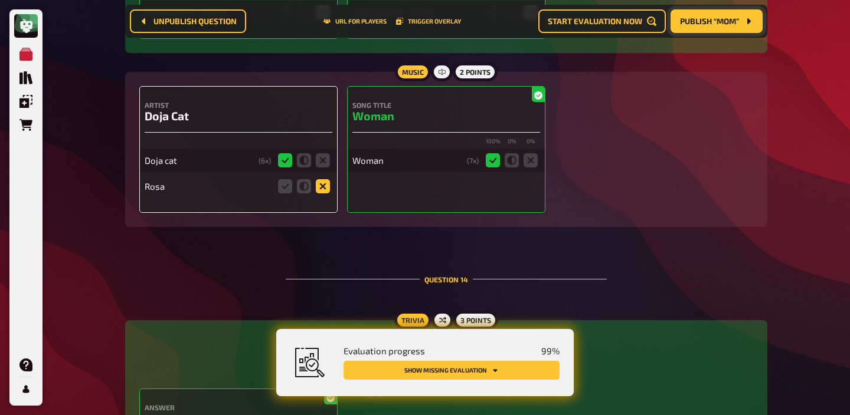
click at [320, 179] on icon at bounding box center [323, 186] width 14 height 14
click at [0, 0] on input "radio" at bounding box center [0, 0] width 0 height 0
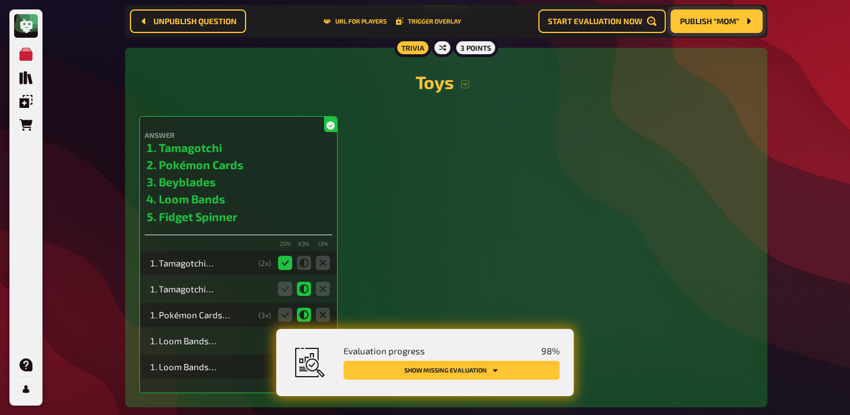
scroll to position [10054, 0]
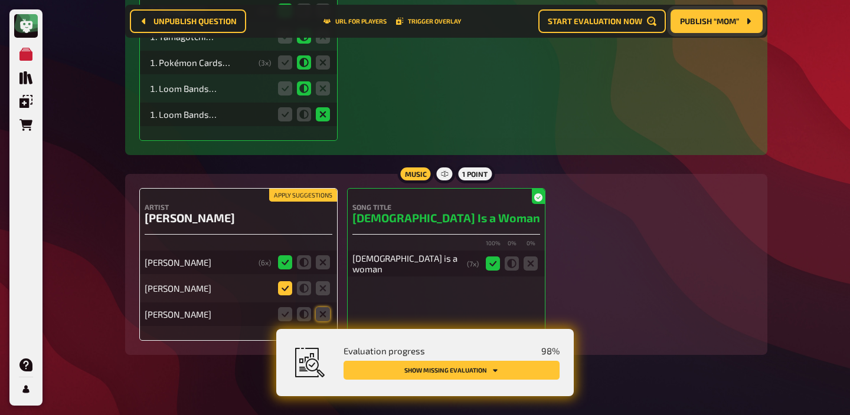
click at [282, 281] on icon at bounding box center [285, 288] width 14 height 14
click at [0, 0] on input "radio" at bounding box center [0, 0] width 0 height 0
click at [327, 307] on icon at bounding box center [323, 314] width 14 height 14
click at [0, 0] on input "radio" at bounding box center [0, 0] width 0 height 0
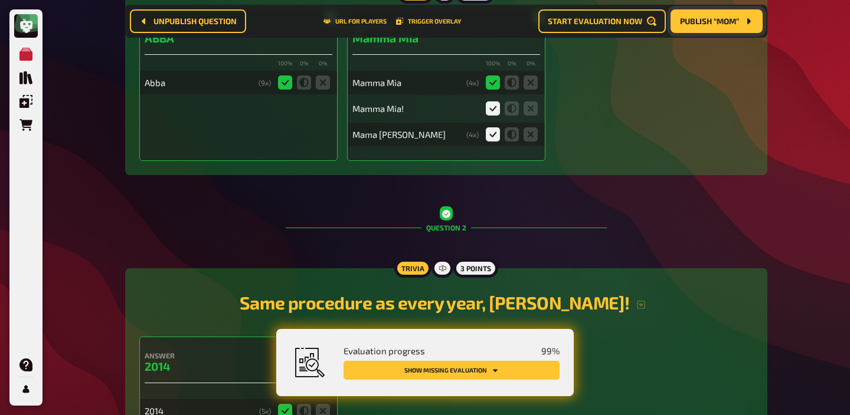
scroll to position [0, 0]
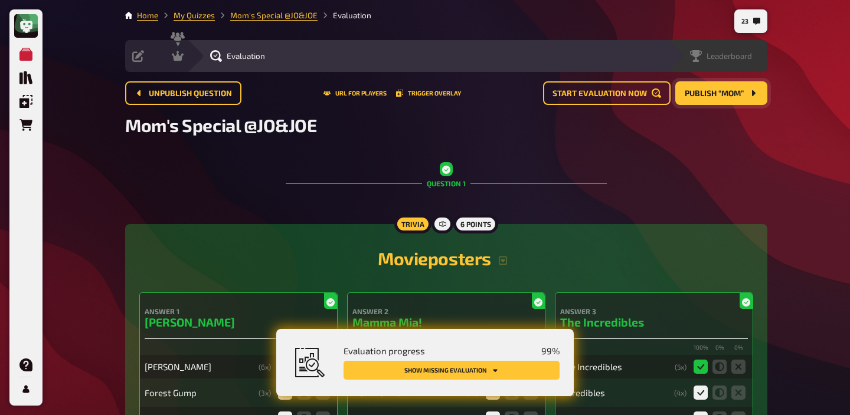
click at [755, 49] on div "Leaderboard" at bounding box center [717, 56] width 100 height 32
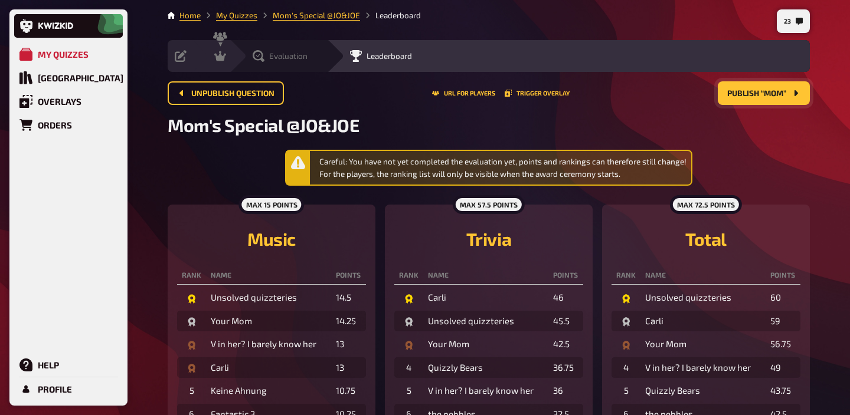
click at [286, 53] on span "Evaluation" at bounding box center [288, 55] width 38 height 9
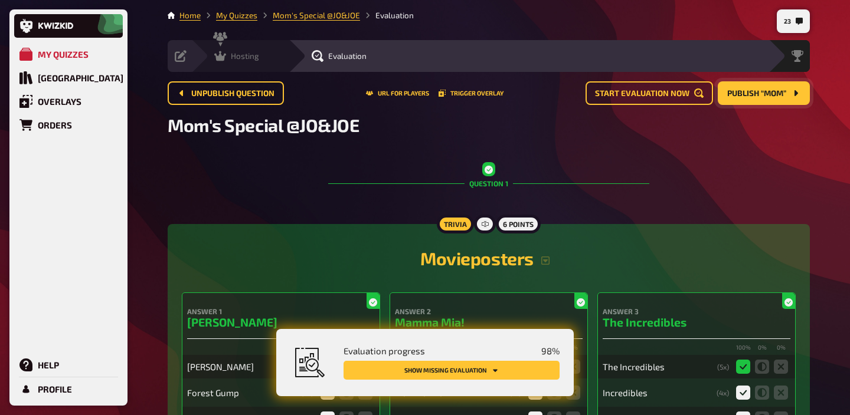
click at [225, 55] on icon at bounding box center [220, 56] width 12 height 10
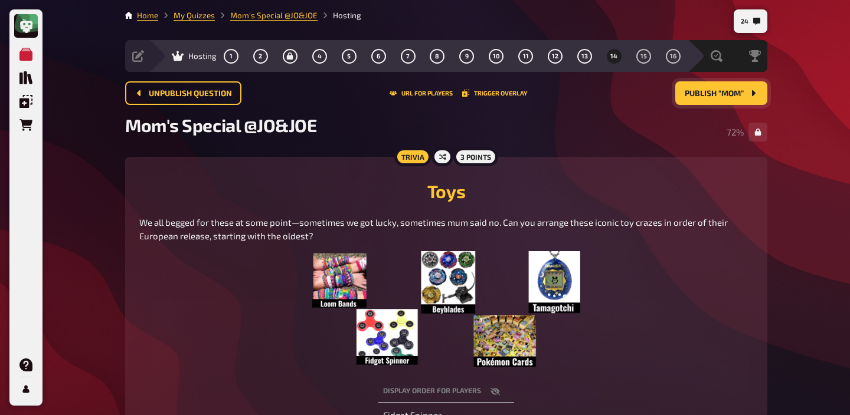
click at [720, 93] on span "Publish “Mom”" at bounding box center [713, 94] width 59 height 8
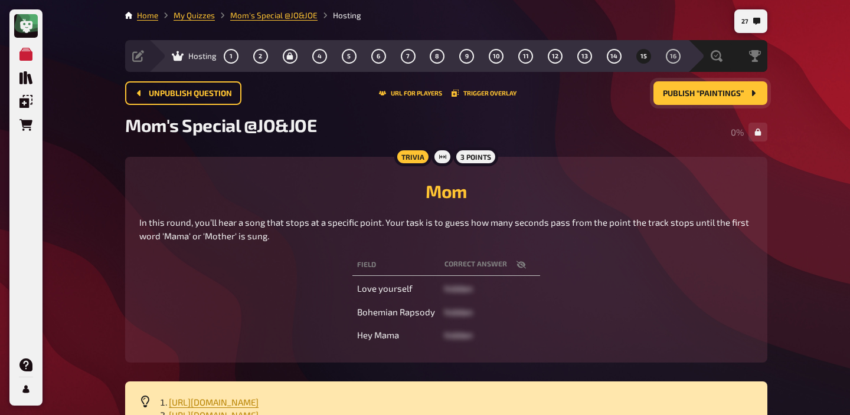
click at [520, 263] on icon "button" at bounding box center [520, 265] width 9 height 8
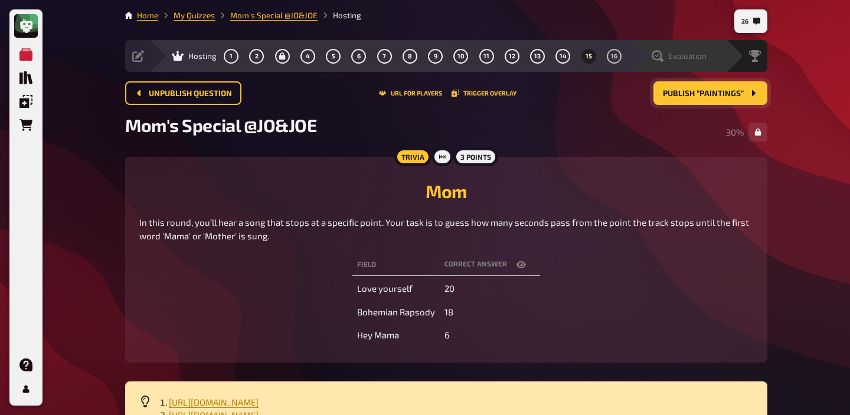
click at [670, 54] on span "Evaluation" at bounding box center [687, 55] width 38 height 9
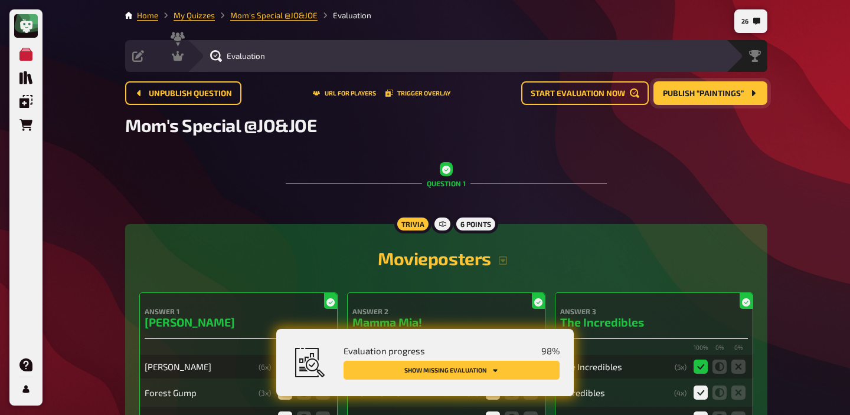
click at [495, 370] on icon "Show missing evaluation" at bounding box center [495, 370] width 5 height 3
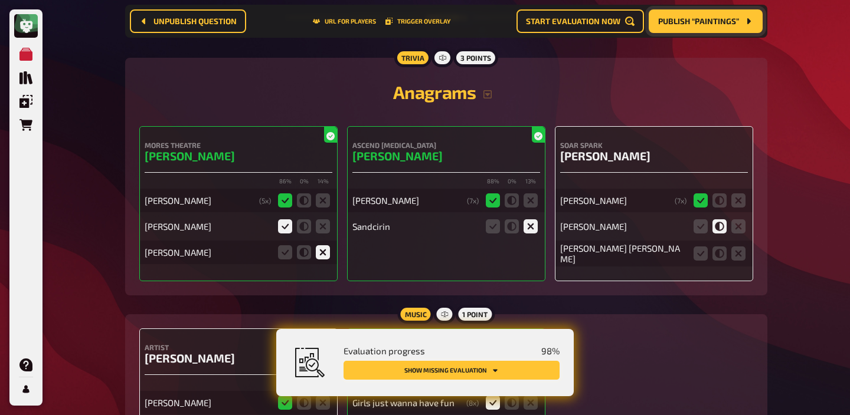
scroll to position [2132, 0]
click at [738, 258] on icon at bounding box center [738, 253] width 14 height 14
click at [0, 0] on input "radio" at bounding box center [0, 0] width 0 height 0
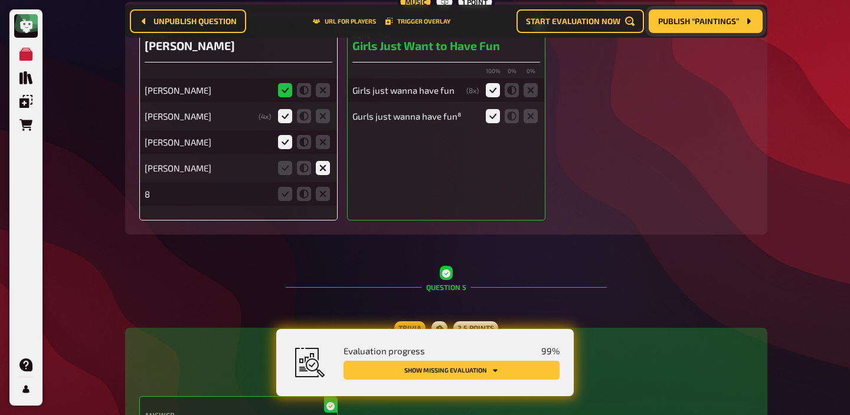
scroll to position [2450, 0]
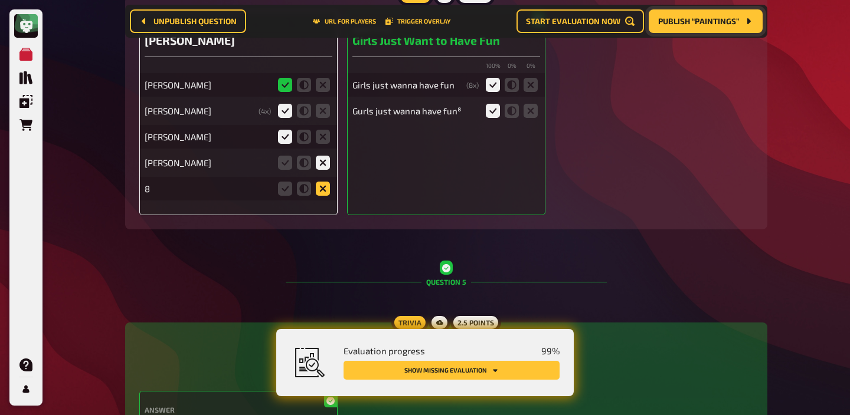
click at [323, 192] on icon at bounding box center [323, 189] width 14 height 14
click at [0, 0] on input "radio" at bounding box center [0, 0] width 0 height 0
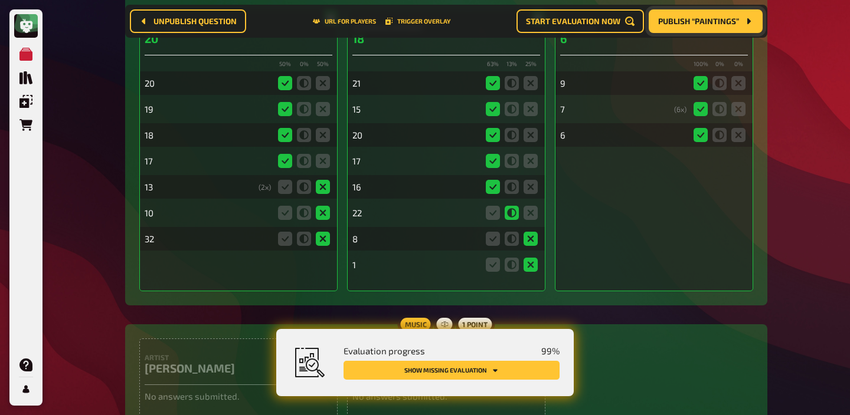
scroll to position [10640, 0]
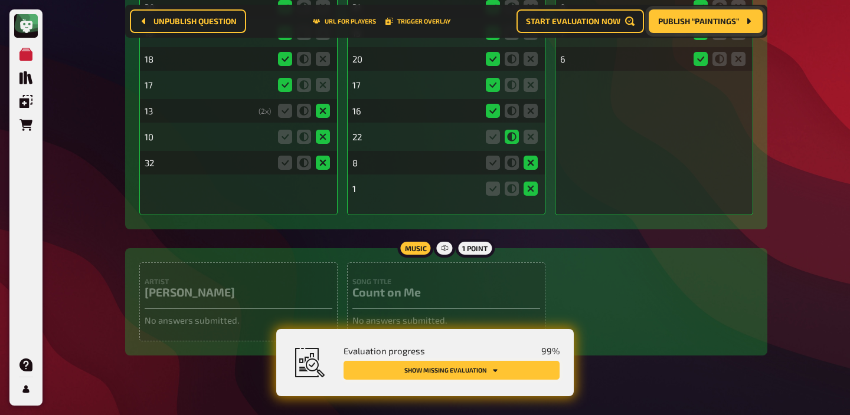
click at [503, 372] on button "Show missing evaluation" at bounding box center [451, 370] width 216 height 19
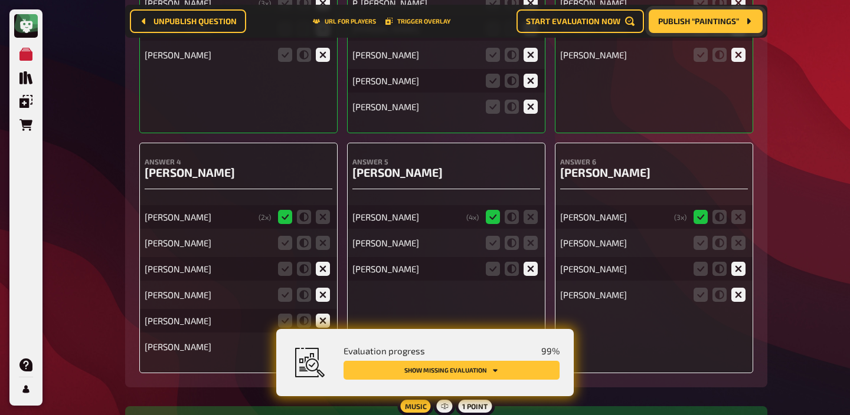
scroll to position [7738, 0]
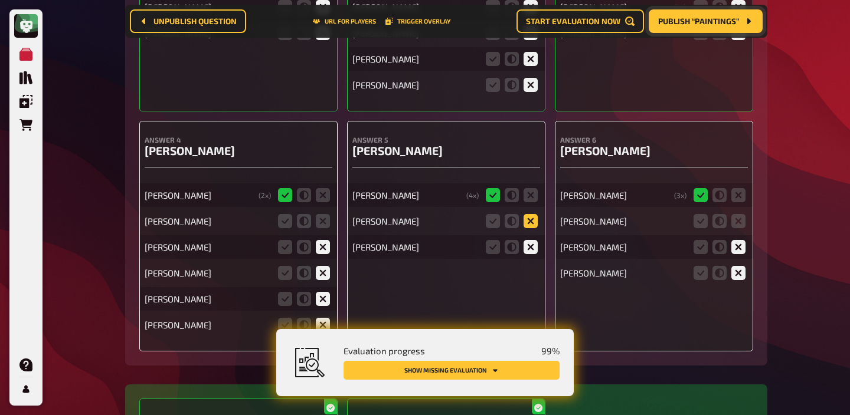
click at [529, 214] on icon at bounding box center [530, 221] width 14 height 14
click at [0, 0] on input "radio" at bounding box center [0, 0] width 0 height 0
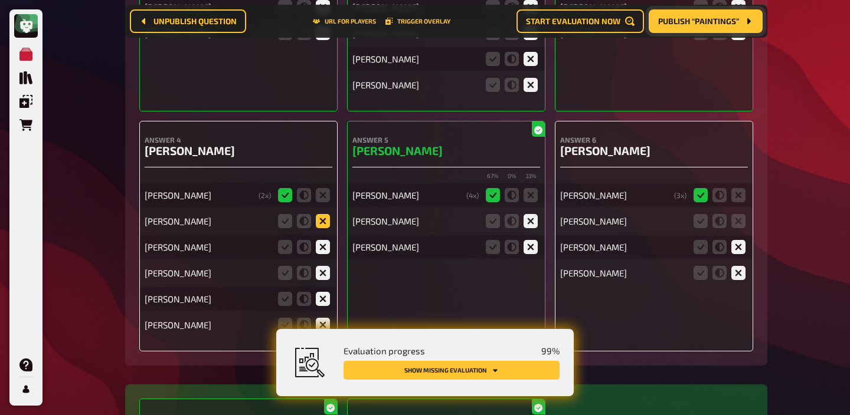
click at [320, 216] on icon at bounding box center [323, 221] width 14 height 14
click at [0, 0] on input "radio" at bounding box center [0, 0] width 0 height 0
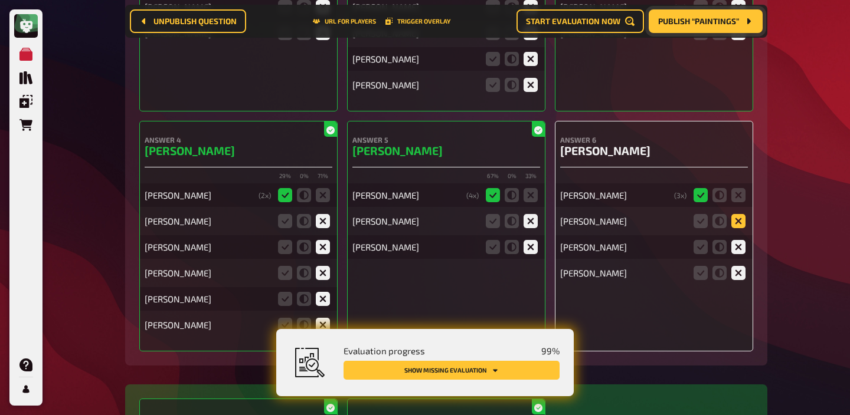
click at [733, 214] on icon at bounding box center [738, 221] width 14 height 14
click at [0, 0] on input "radio" at bounding box center [0, 0] width 0 height 0
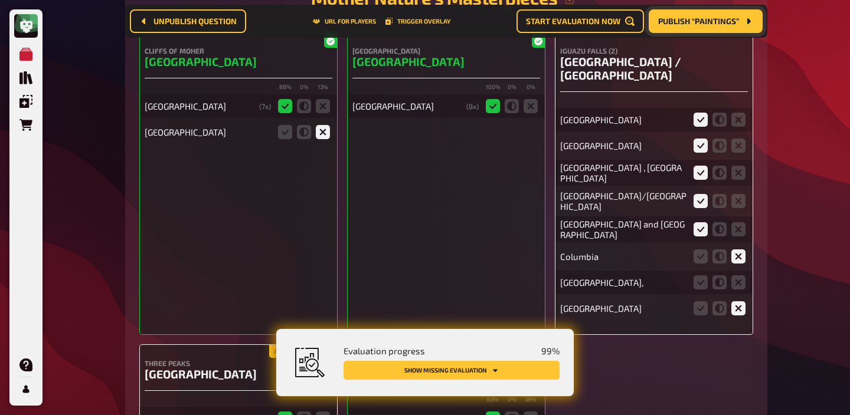
scroll to position [9098, 0]
click at [735, 276] on icon at bounding box center [738, 283] width 14 height 14
click at [0, 0] on input "radio" at bounding box center [0, 0] width 0 height 0
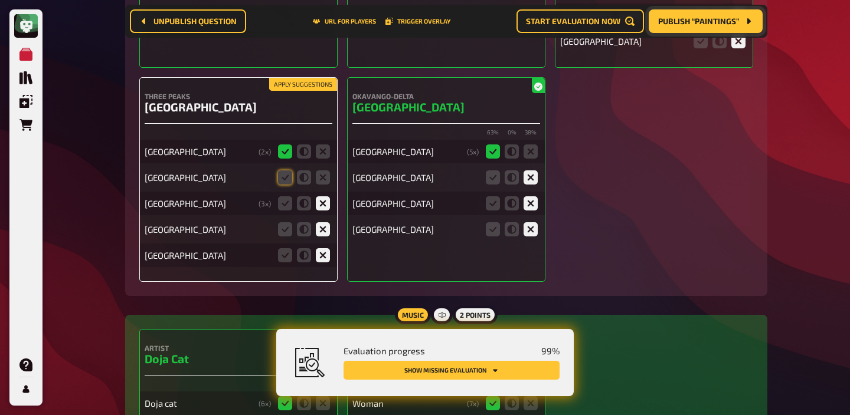
scroll to position [9369, 0]
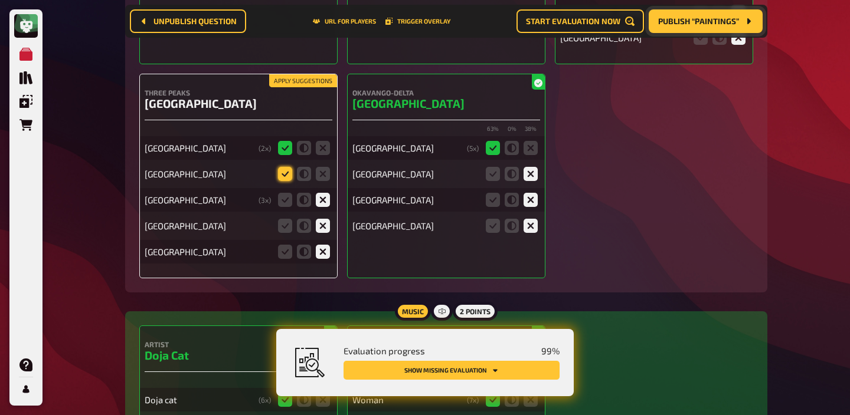
click at [285, 167] on icon at bounding box center [285, 174] width 14 height 14
click at [0, 0] on input "radio" at bounding box center [0, 0] width 0 height 0
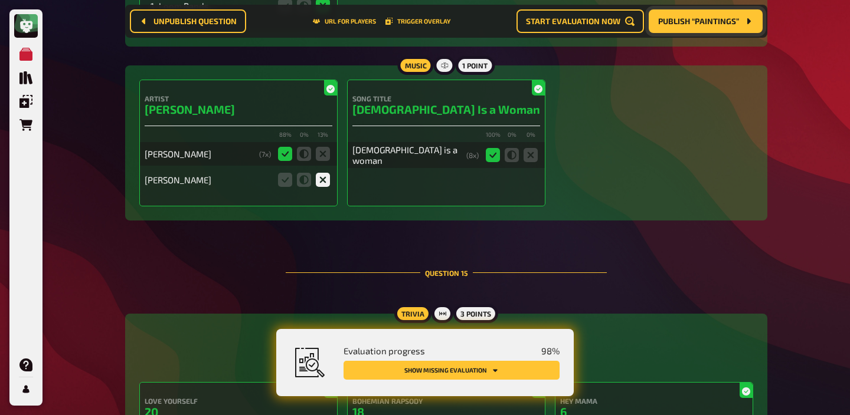
scroll to position [10714, 0]
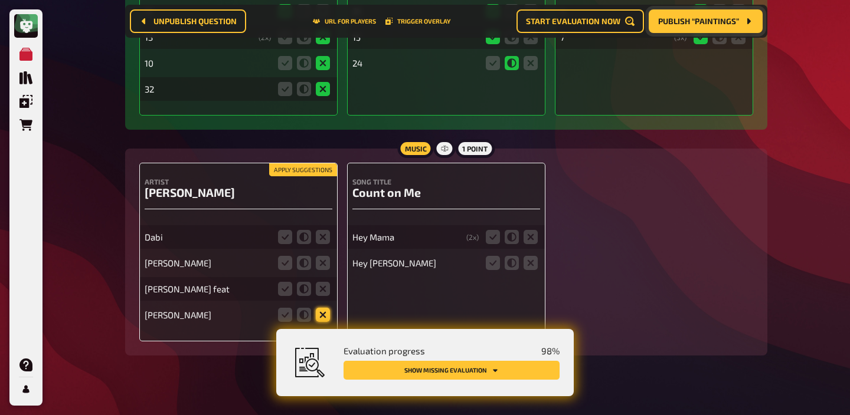
click at [326, 308] on icon at bounding box center [323, 315] width 14 height 14
click at [0, 0] on input "radio" at bounding box center [0, 0] width 0 height 0
click at [490, 230] on icon at bounding box center [493, 237] width 14 height 14
click at [0, 0] on input "radio" at bounding box center [0, 0] width 0 height 0
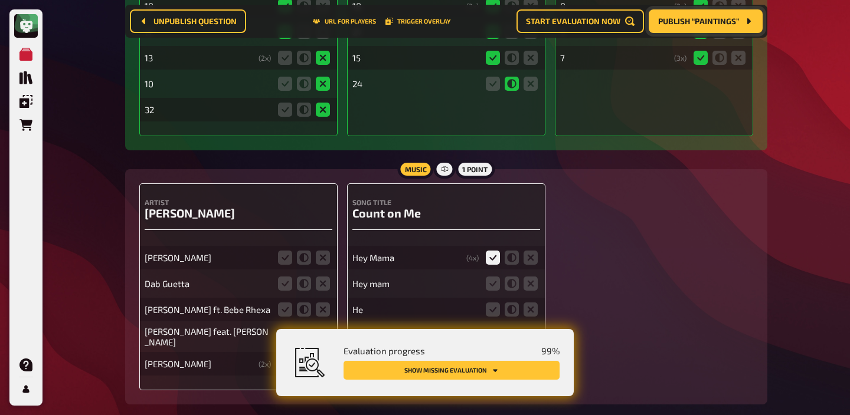
scroll to position [10740, 0]
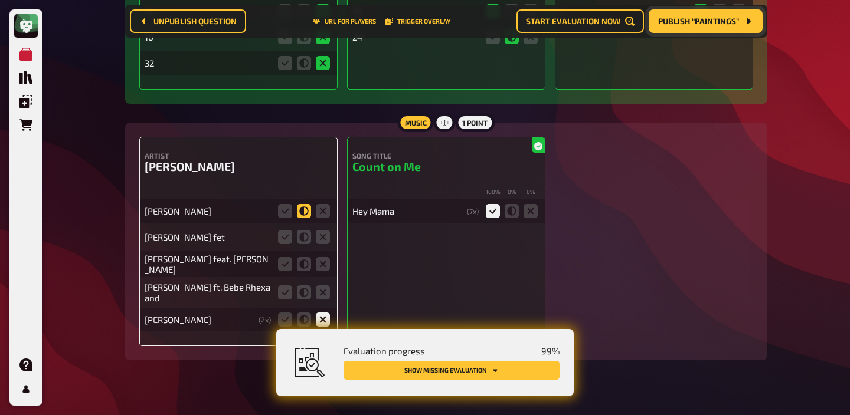
click at [299, 204] on icon at bounding box center [304, 211] width 14 height 14
click at [0, 0] on input "radio" at bounding box center [0, 0] width 0 height 0
click at [280, 230] on icon at bounding box center [285, 237] width 14 height 14
click at [0, 0] on input "radio" at bounding box center [0, 0] width 0 height 0
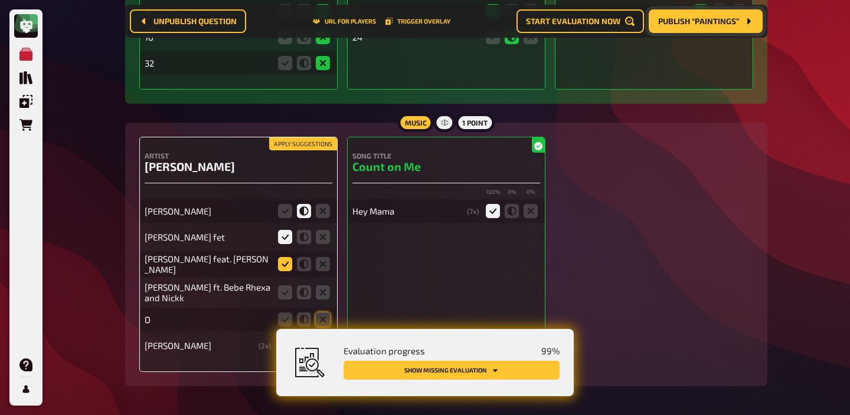
click at [280, 257] on icon at bounding box center [285, 264] width 14 height 14
click at [0, 0] on input "radio" at bounding box center [0, 0] width 0 height 0
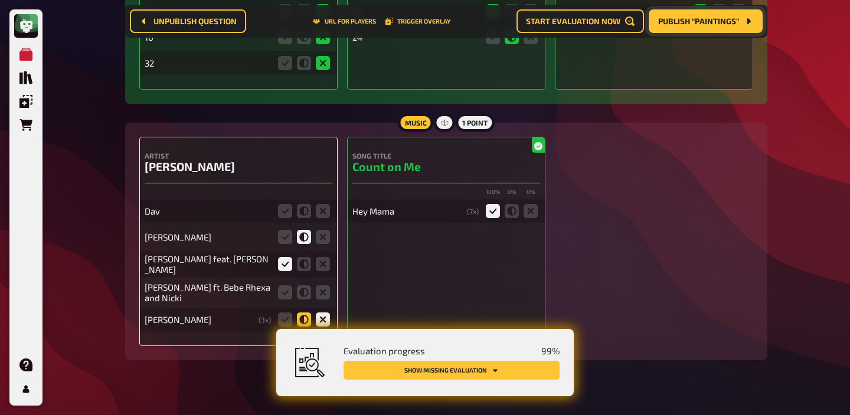
click at [300, 313] on icon at bounding box center [304, 320] width 14 height 14
click at [0, 0] on input "radio" at bounding box center [0, 0] width 0 height 0
click at [280, 286] on icon at bounding box center [285, 293] width 14 height 14
click at [0, 0] on input "radio" at bounding box center [0, 0] width 0 height 0
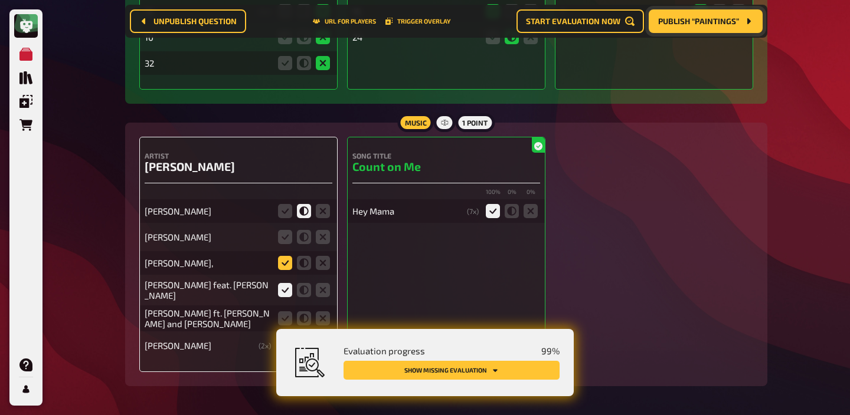
click at [283, 256] on icon at bounding box center [285, 263] width 14 height 14
click at [0, 0] on input "radio" at bounding box center [0, 0] width 0 height 0
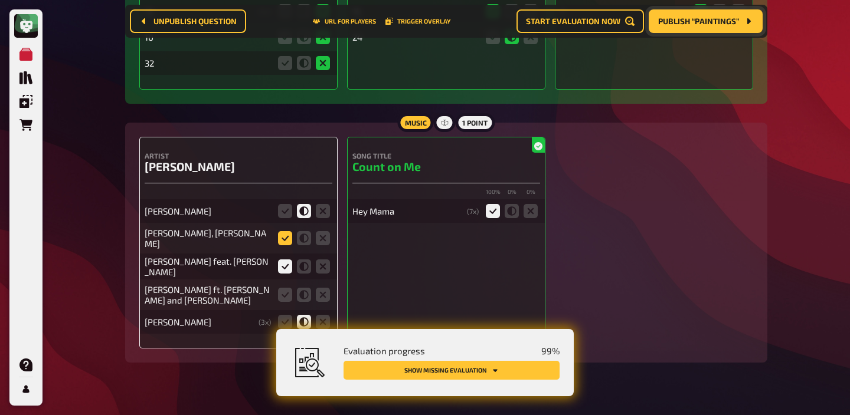
click at [284, 231] on icon at bounding box center [285, 238] width 14 height 14
click at [0, 0] on input "radio" at bounding box center [0, 0] width 0 height 0
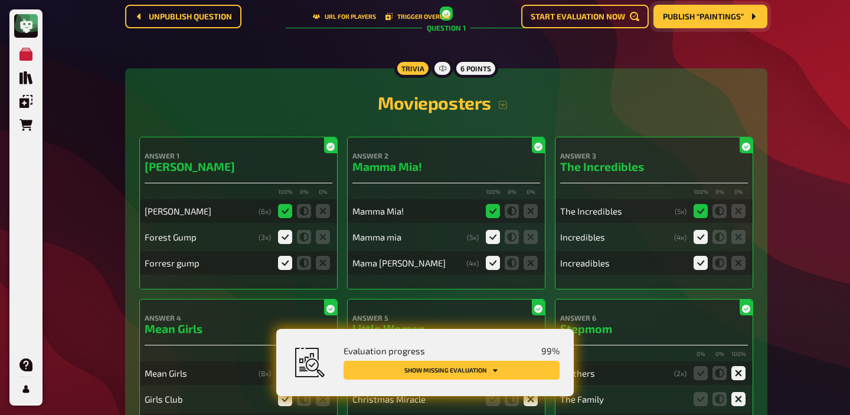
scroll to position [0, 0]
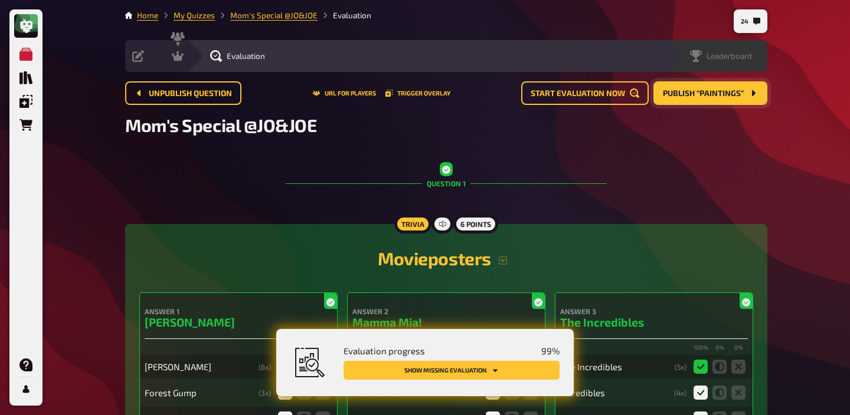
click at [751, 64] on div "Leaderboard" at bounding box center [717, 56] width 100 height 32
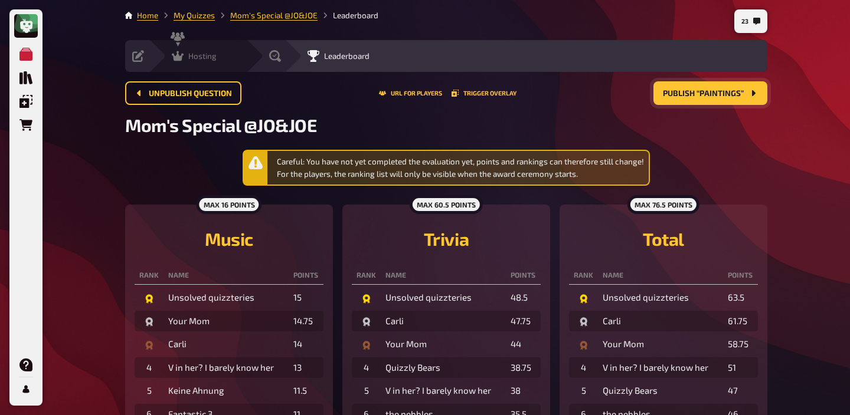
click at [185, 64] on div "Hosting undefined" at bounding box center [197, 56] width 97 height 32
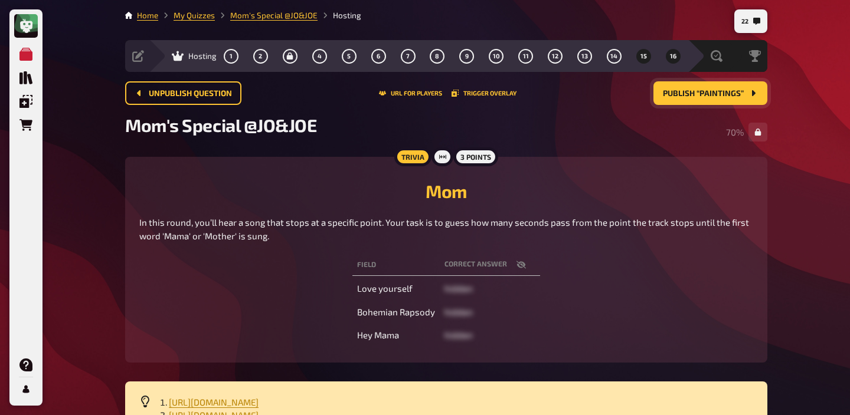
click at [664, 57] on button "16" at bounding box center [672, 56] width 19 height 19
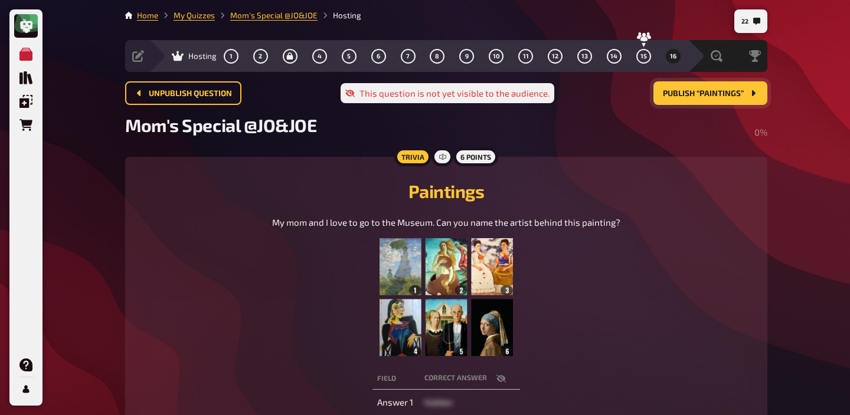
click at [478, 312] on img at bounding box center [445, 297] width 133 height 118
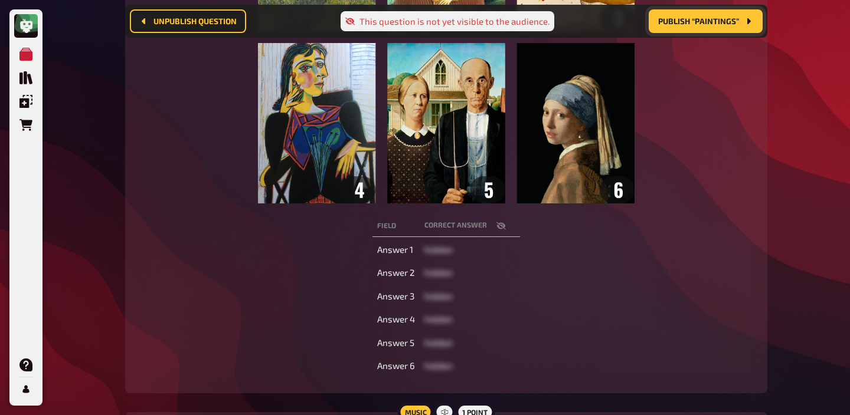
scroll to position [382, 0]
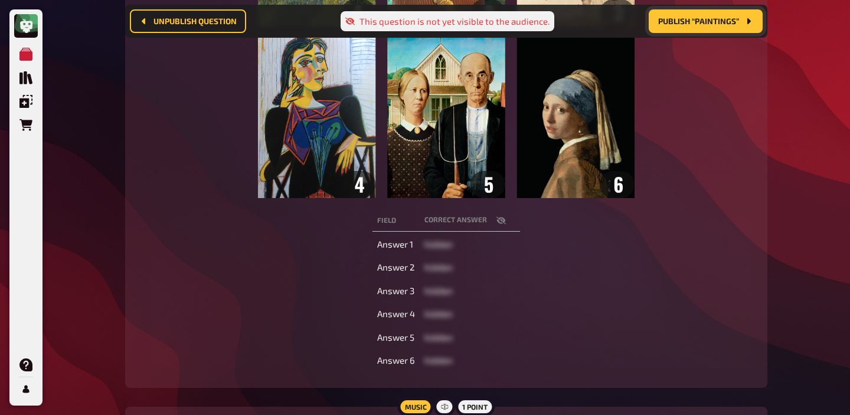
click at [498, 217] on icon "button" at bounding box center [500, 220] width 9 height 9
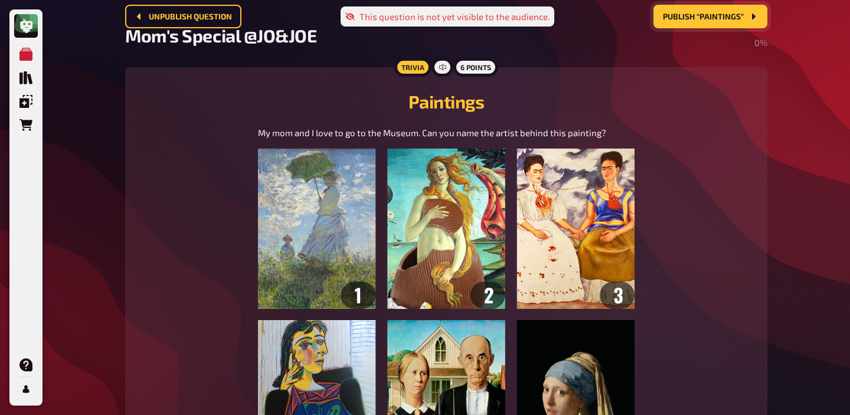
scroll to position [0, 0]
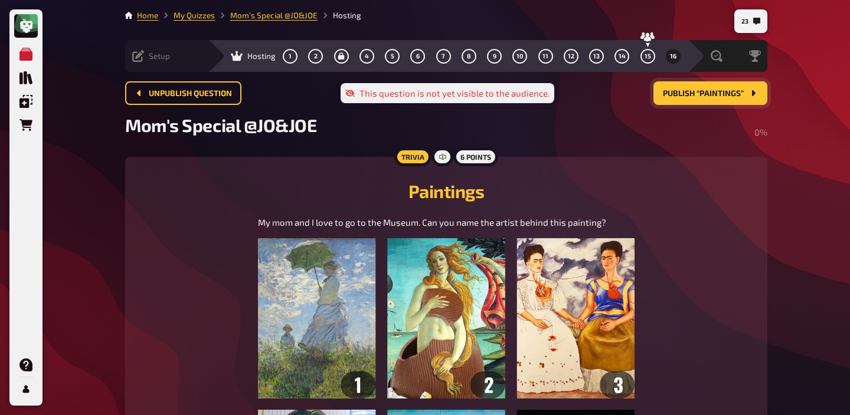
click at [160, 60] on span "Setup" at bounding box center [159, 55] width 21 height 9
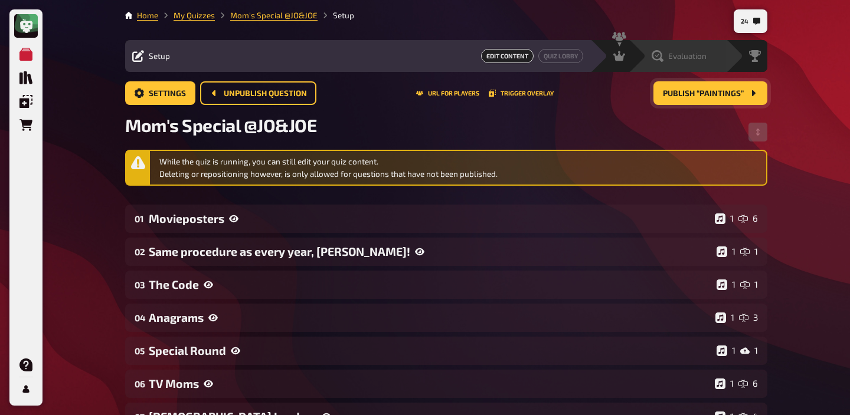
click at [689, 58] on span "Evaluation" at bounding box center [687, 55] width 38 height 9
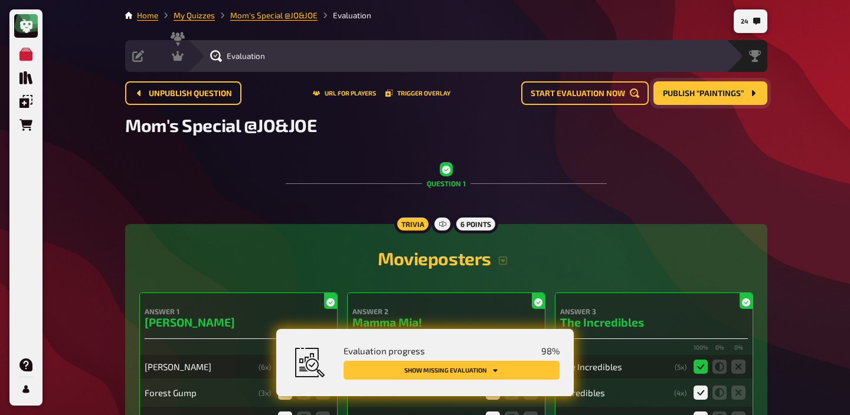
click at [511, 365] on button "Show missing evaluation" at bounding box center [451, 370] width 216 height 19
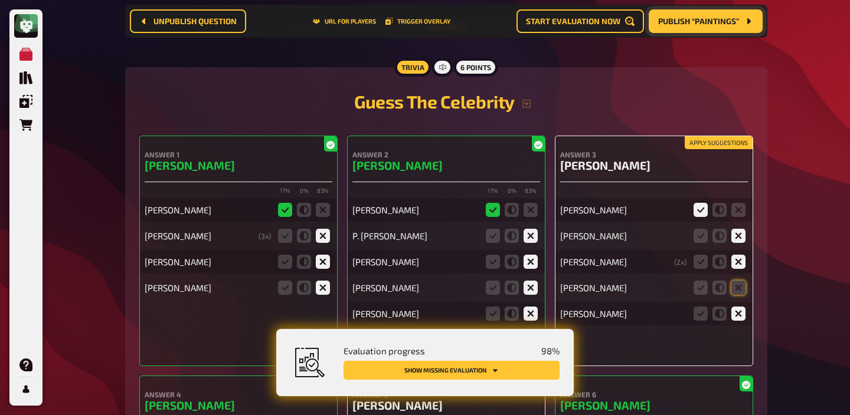
scroll to position [7483, 0]
click at [740, 288] on icon at bounding box center [738, 287] width 14 height 14
click at [0, 0] on input "radio" at bounding box center [0, 0] width 0 height 0
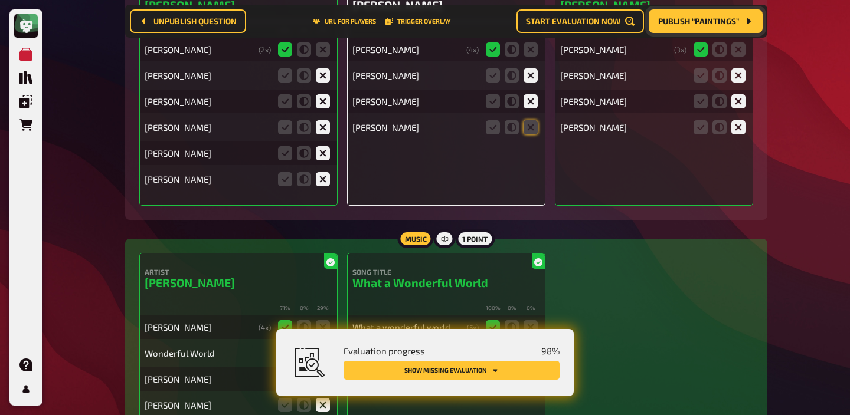
scroll to position [7882, 0]
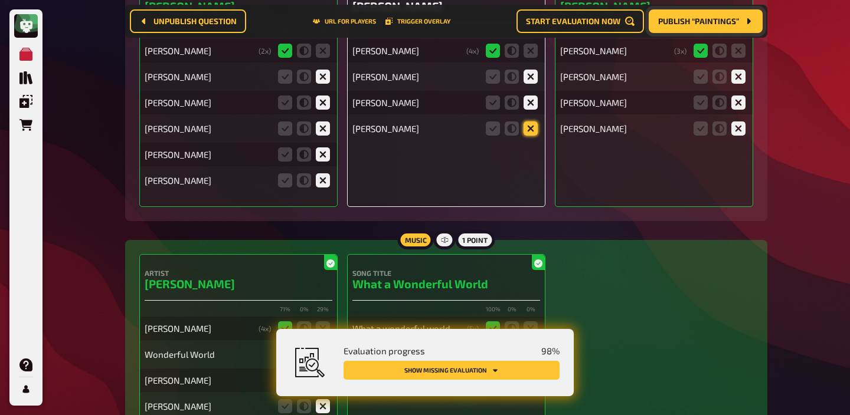
click at [533, 130] on icon at bounding box center [530, 129] width 14 height 14
click at [0, 0] on input "radio" at bounding box center [0, 0] width 0 height 0
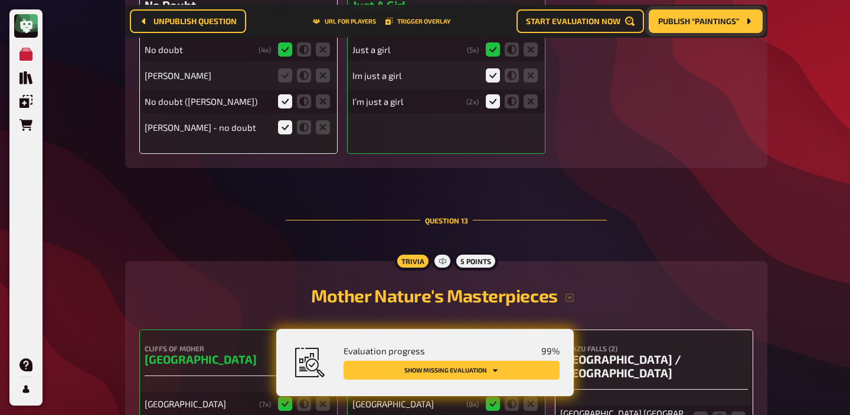
scroll to position [8724, 0]
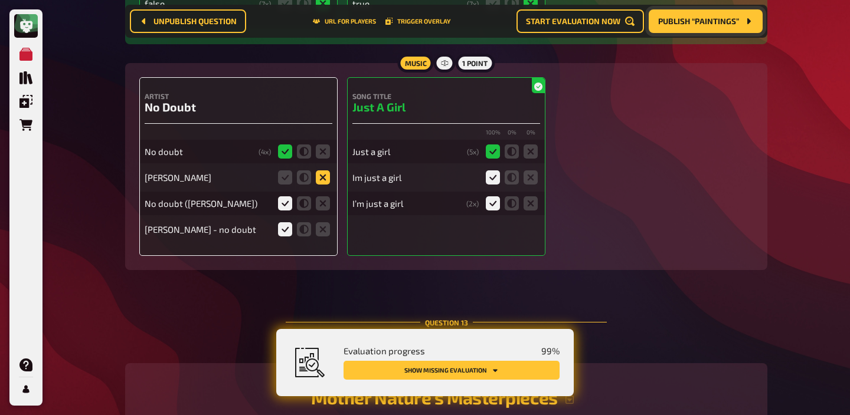
click at [320, 176] on icon at bounding box center [323, 178] width 14 height 14
click at [0, 0] on input "radio" at bounding box center [0, 0] width 0 height 0
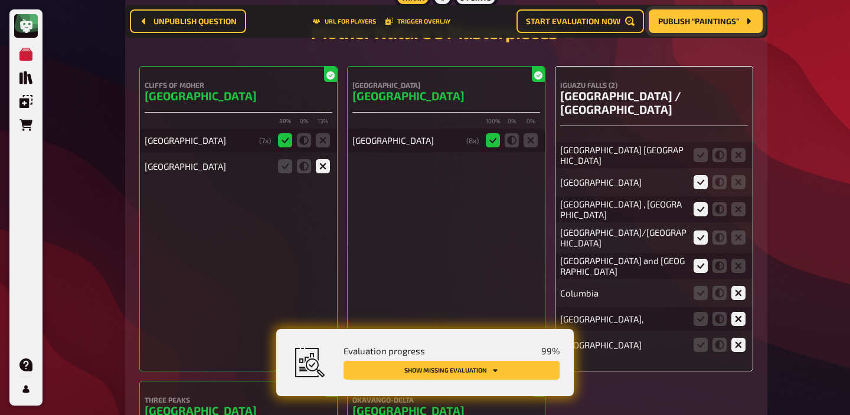
scroll to position [9102, 0]
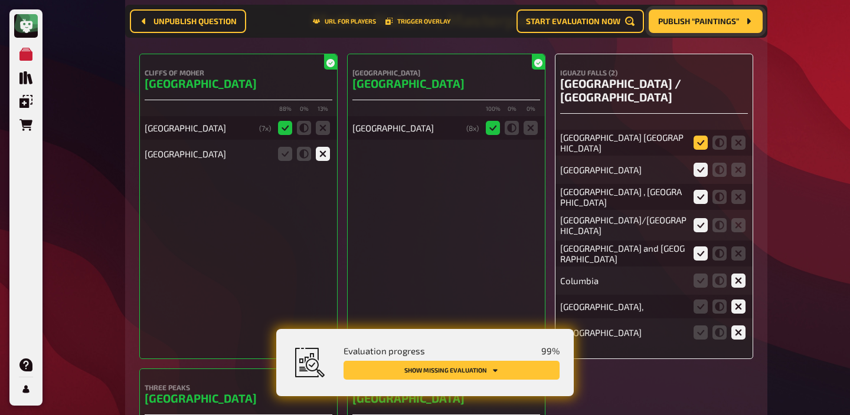
click at [697, 136] on icon at bounding box center [700, 143] width 14 height 14
click at [0, 0] on input "radio" at bounding box center [0, 0] width 0 height 0
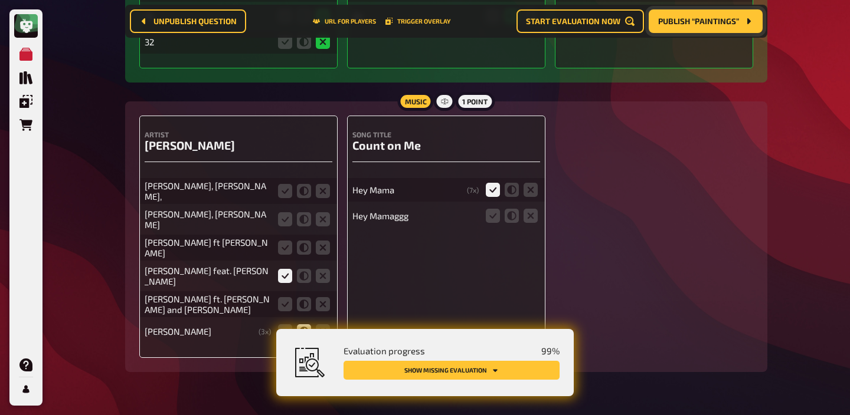
scroll to position [10794, 0]
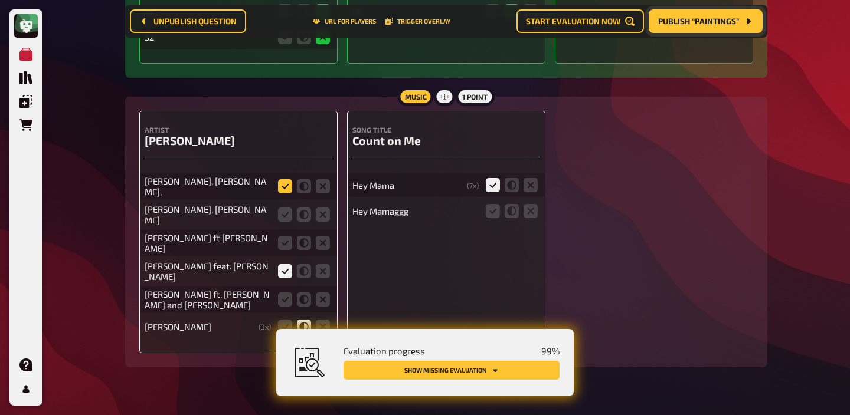
click at [286, 179] on icon at bounding box center [285, 186] width 14 height 14
click at [0, 0] on input "radio" at bounding box center [0, 0] width 0 height 0
click at [286, 208] on icon at bounding box center [285, 215] width 14 height 14
click at [0, 0] on input "radio" at bounding box center [0, 0] width 0 height 0
click at [287, 236] on icon at bounding box center [285, 243] width 14 height 14
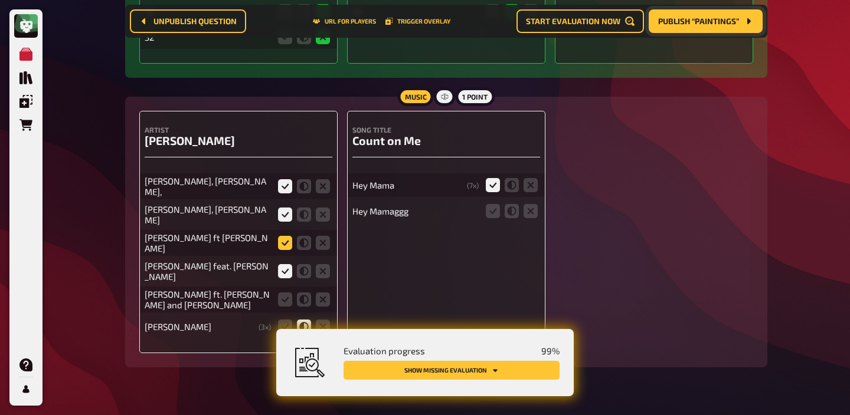
click at [0, 0] on input "radio" at bounding box center [0, 0] width 0 height 0
click at [288, 293] on icon at bounding box center [285, 300] width 14 height 14
click at [0, 0] on input "radio" at bounding box center [0, 0] width 0 height 0
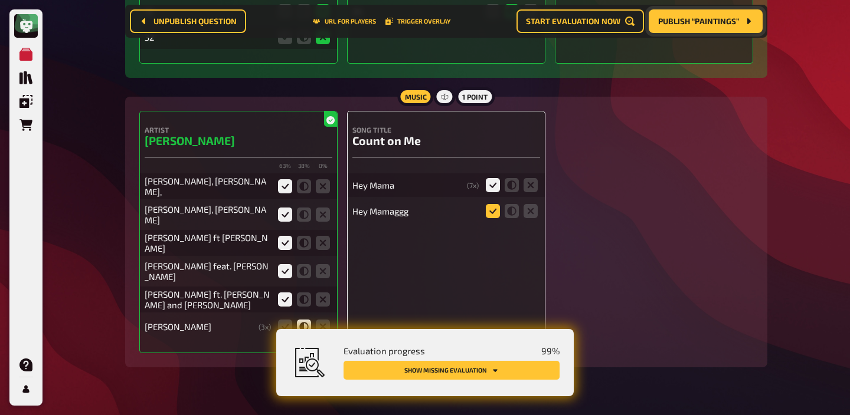
click at [490, 204] on icon at bounding box center [493, 211] width 14 height 14
click at [0, 0] on input "radio" at bounding box center [0, 0] width 0 height 0
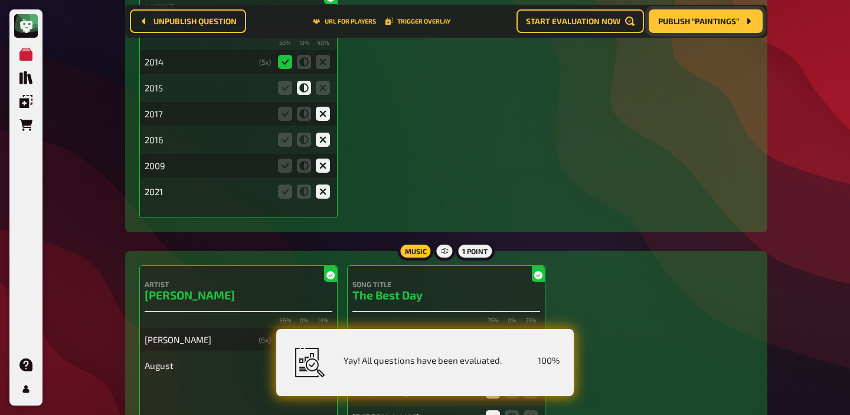
scroll to position [0, 0]
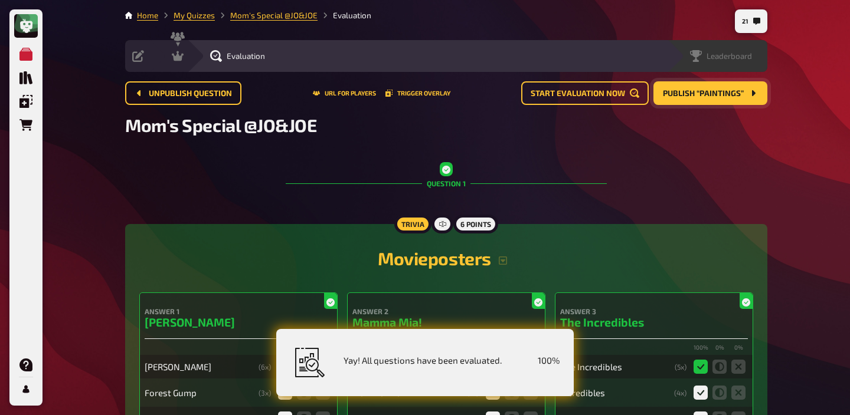
click at [756, 49] on div "Leaderboard" at bounding box center [717, 56] width 100 height 32
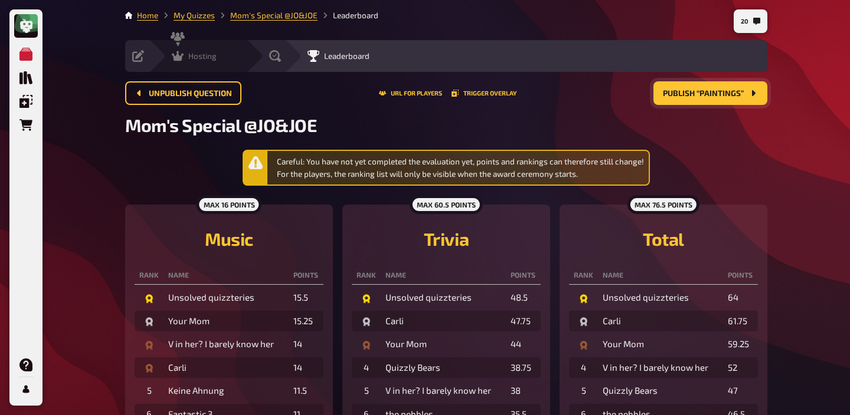
click at [196, 55] on span "Hosting" at bounding box center [202, 55] width 28 height 9
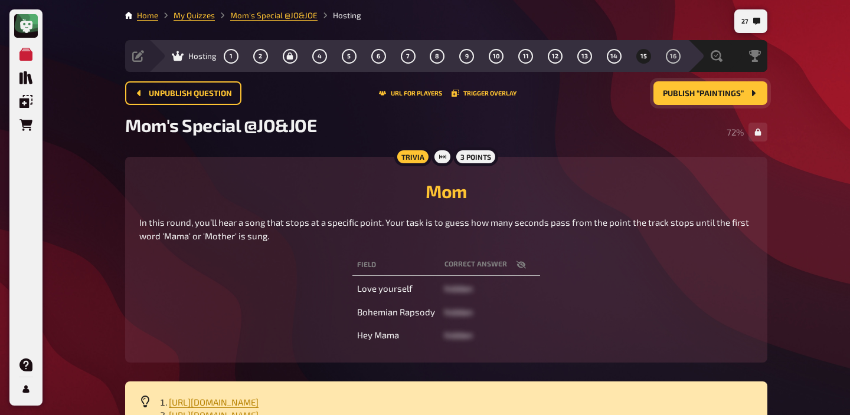
click at [703, 96] on span "Publish “Paintings”" at bounding box center [703, 94] width 81 height 8
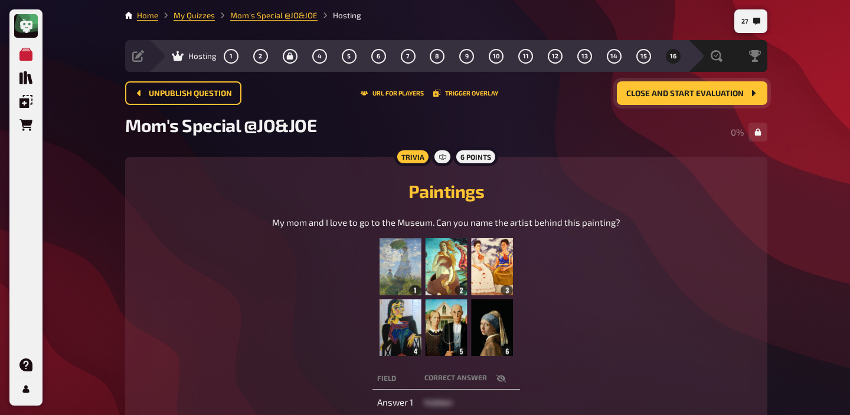
click at [490, 293] on img at bounding box center [445, 297] width 133 height 118
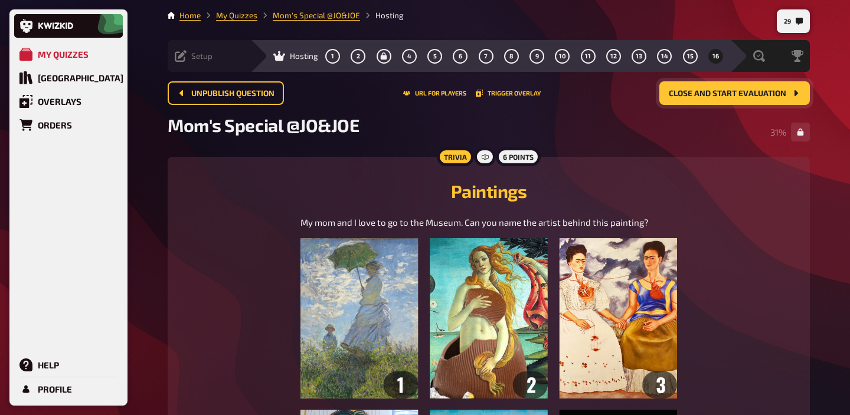
click at [198, 57] on span "Setup" at bounding box center [201, 55] width 21 height 9
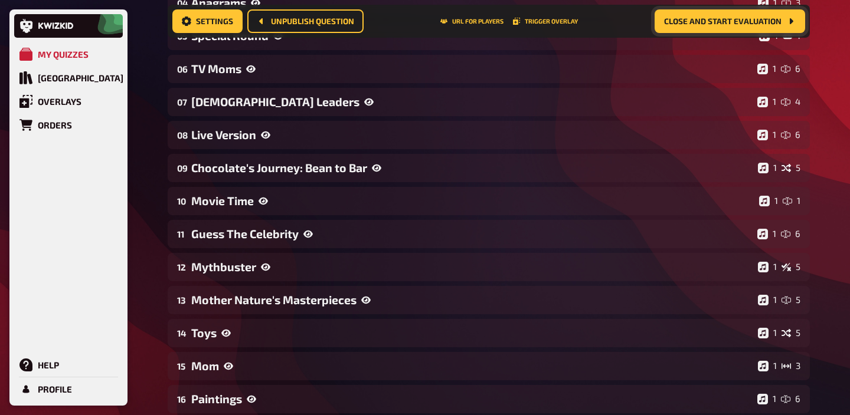
scroll to position [416, 0]
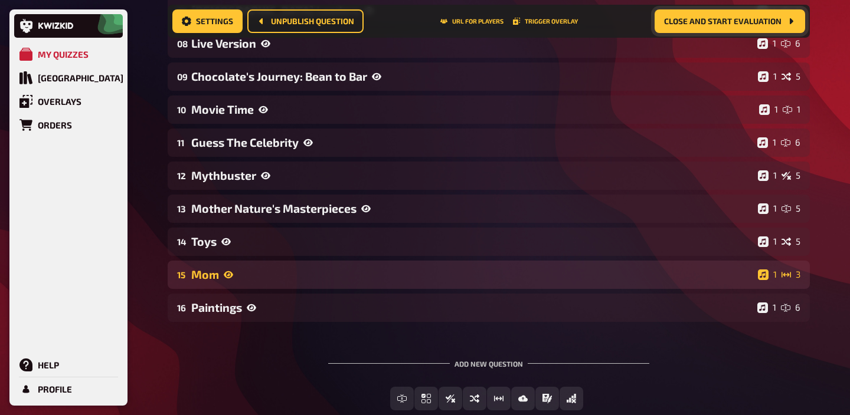
click at [244, 288] on div "15 [DEMOGRAPHIC_DATA] [DEMOGRAPHIC_DATA] 3" at bounding box center [489, 275] width 642 height 28
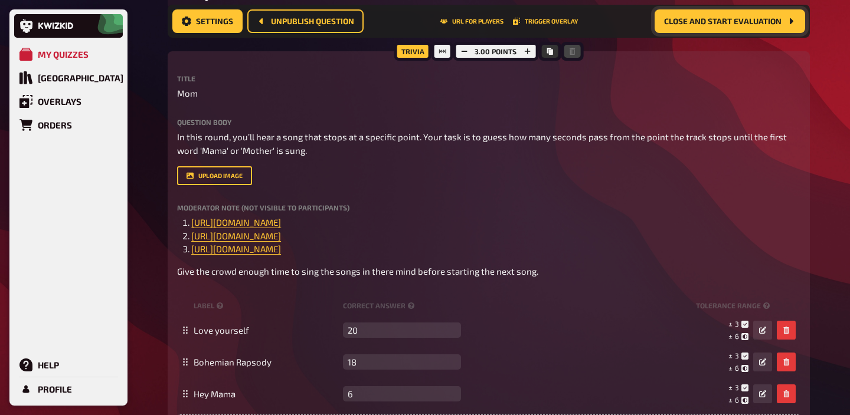
scroll to position [970, 0]
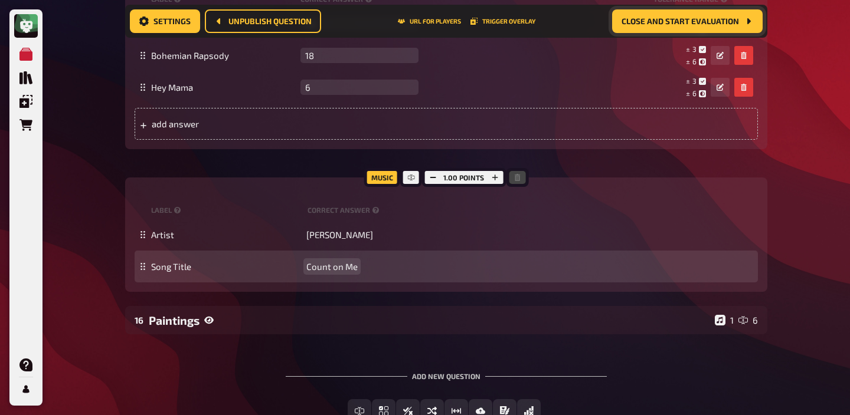
click at [348, 270] on span "Count on Me" at bounding box center [331, 266] width 51 height 11
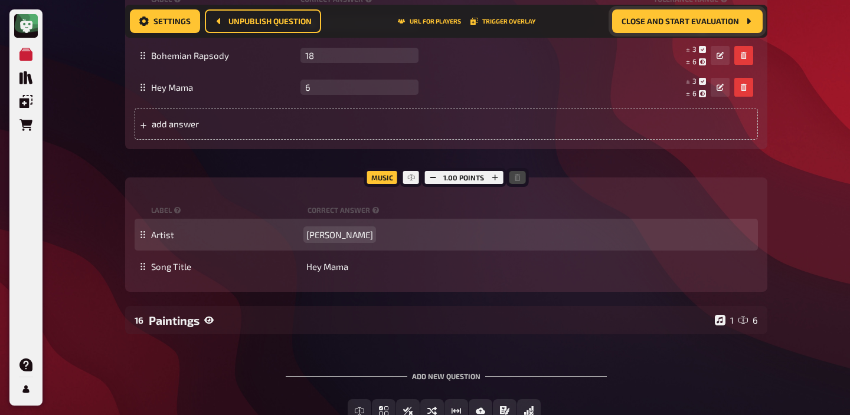
click at [341, 234] on span "[PERSON_NAME]" at bounding box center [339, 235] width 67 height 11
click at [403, 239] on span "[PERSON_NAME] feat [PERSON_NAME]" at bounding box center [382, 235] width 153 height 11
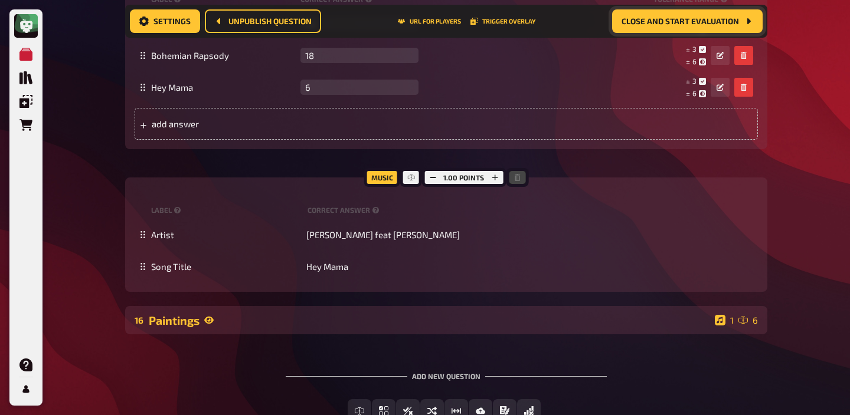
click at [352, 314] on div "Paintings" at bounding box center [429, 321] width 561 height 14
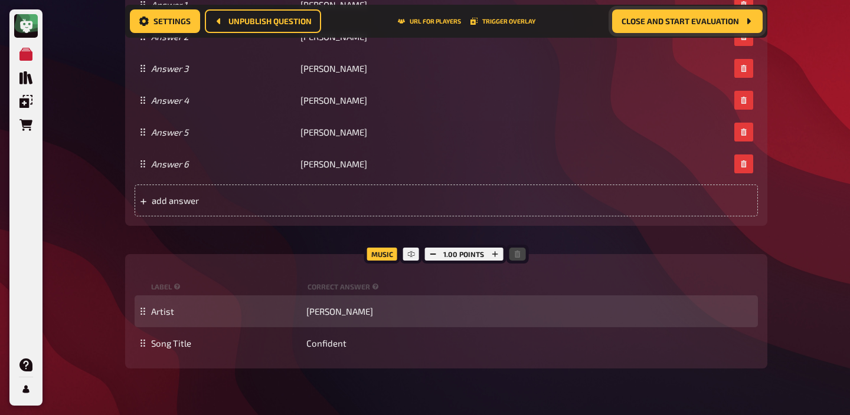
scroll to position [1837, 0]
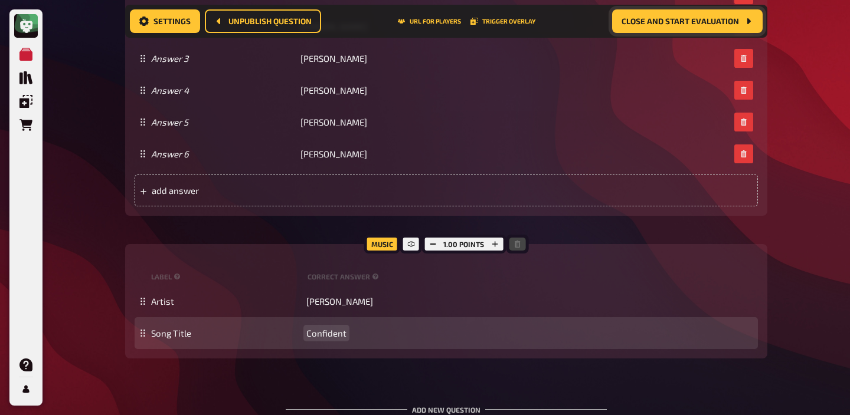
click at [331, 337] on span "Confident" at bounding box center [326, 333] width 40 height 11
paste span
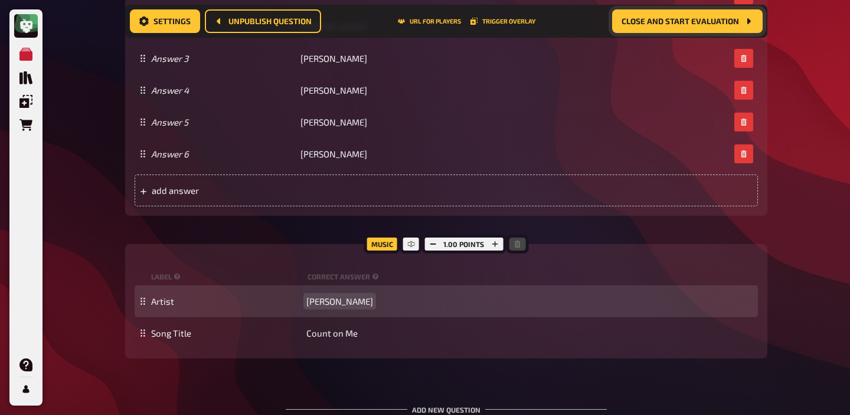
click at [336, 307] on div "Artist [PERSON_NAME]" at bounding box center [446, 302] width 623 height 32
click at [341, 302] on span "[PERSON_NAME]" at bounding box center [339, 301] width 67 height 11
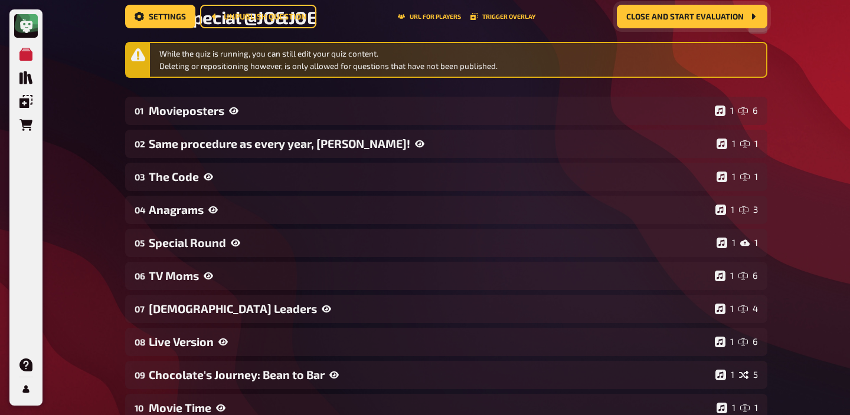
scroll to position [0, 0]
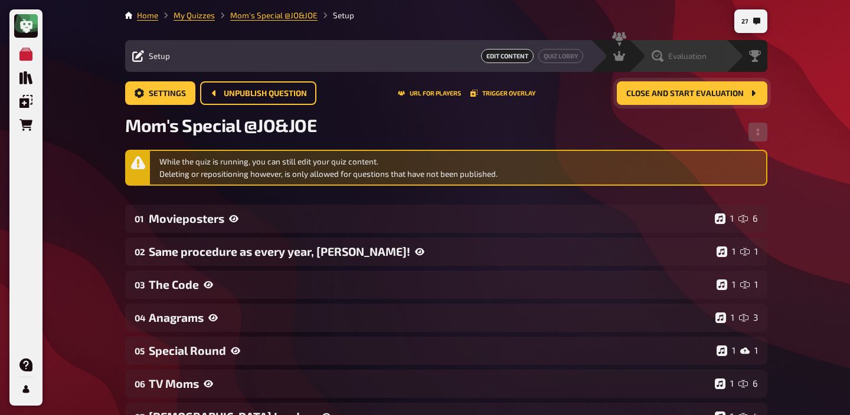
click at [703, 60] on span "Evaluation" at bounding box center [687, 55] width 38 height 9
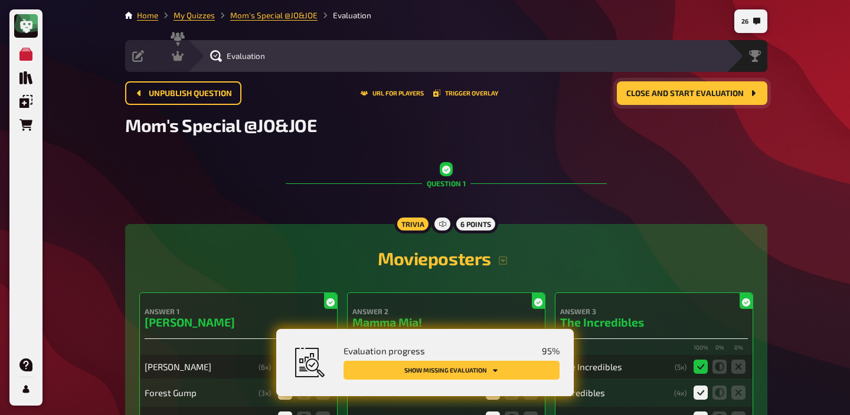
click at [492, 373] on icon "Show missing evaluation" at bounding box center [494, 370] width 7 height 7
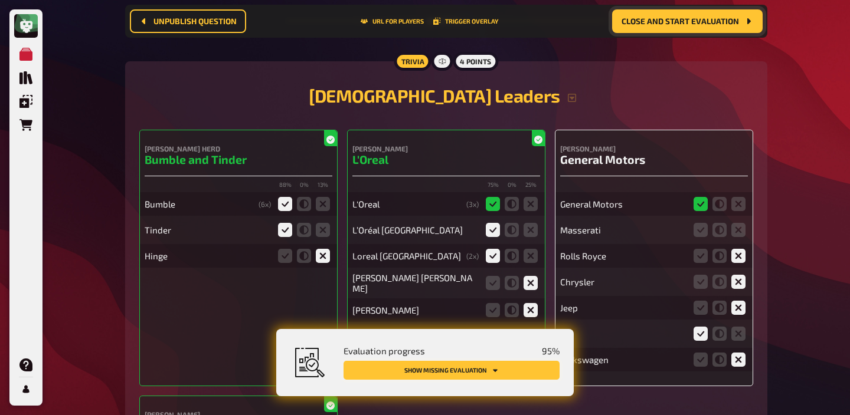
scroll to position [4441, 0]
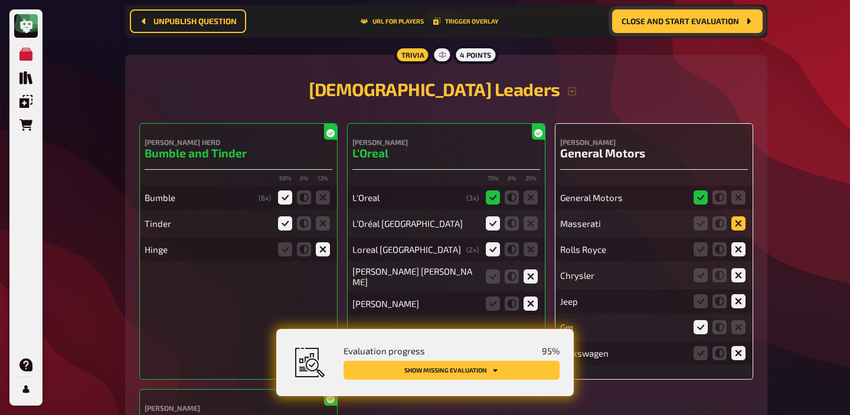
click at [741, 228] on icon at bounding box center [738, 224] width 14 height 14
click at [0, 0] on input "radio" at bounding box center [0, 0] width 0 height 0
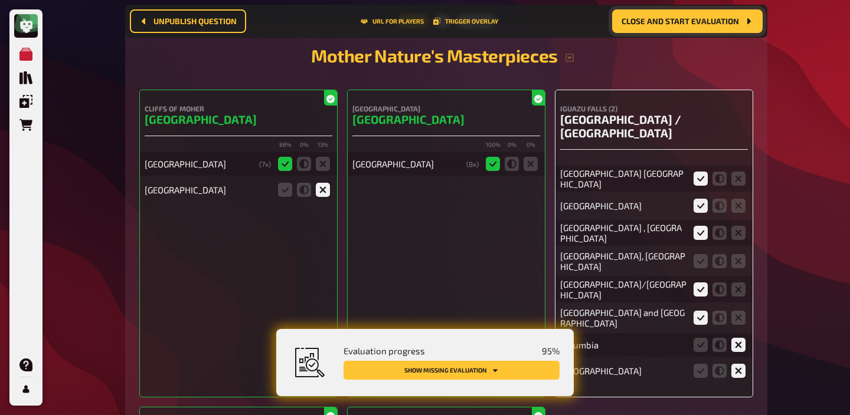
scroll to position [9038, 0]
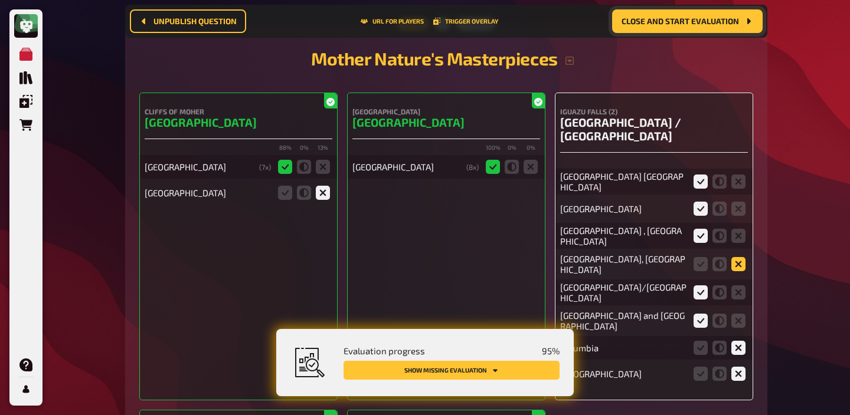
click at [742, 257] on icon at bounding box center [738, 264] width 14 height 14
click at [0, 0] on input "radio" at bounding box center [0, 0] width 0 height 0
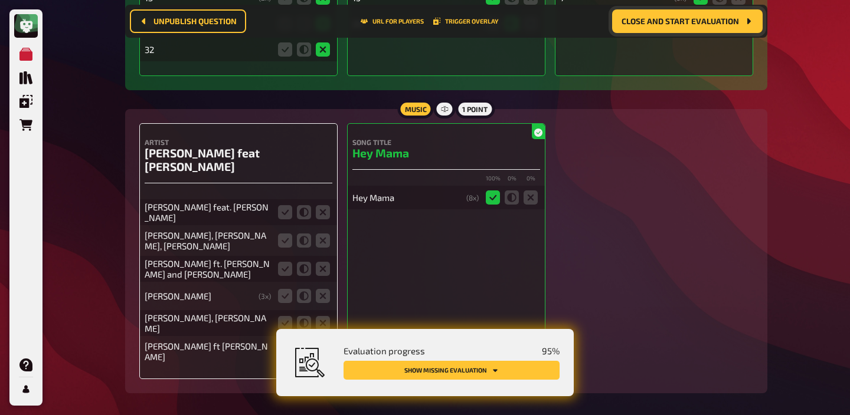
scroll to position [10792, 0]
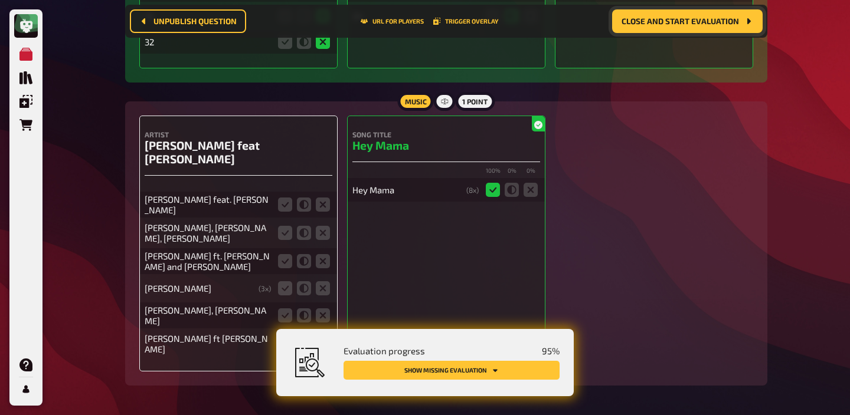
click at [274, 192] on div "[PERSON_NAME] feat. [PERSON_NAME]" at bounding box center [239, 205] width 188 height 26
click at [287, 198] on icon at bounding box center [285, 205] width 14 height 14
click at [0, 0] on input "radio" at bounding box center [0, 0] width 0 height 0
click at [286, 226] on icon at bounding box center [285, 233] width 14 height 14
click at [0, 0] on input "radio" at bounding box center [0, 0] width 0 height 0
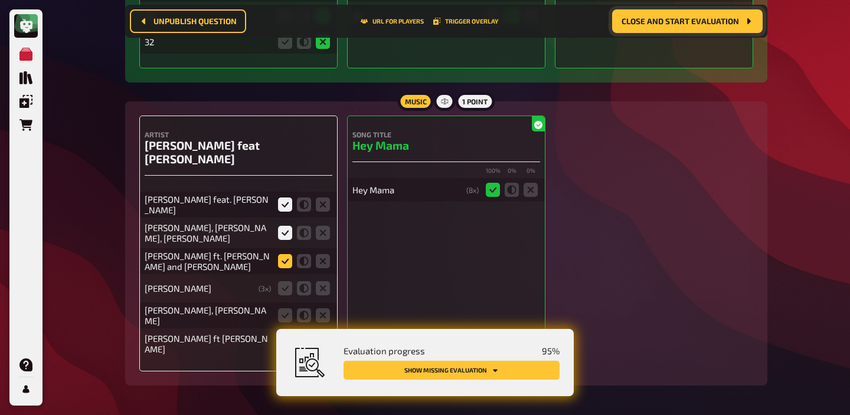
click at [279, 254] on icon at bounding box center [285, 261] width 14 height 14
click at [0, 0] on input "radio" at bounding box center [0, 0] width 0 height 0
click at [310, 281] on icon at bounding box center [304, 288] width 14 height 14
click at [0, 0] on input "radio" at bounding box center [0, 0] width 0 height 0
click at [287, 309] on icon at bounding box center [285, 316] width 14 height 14
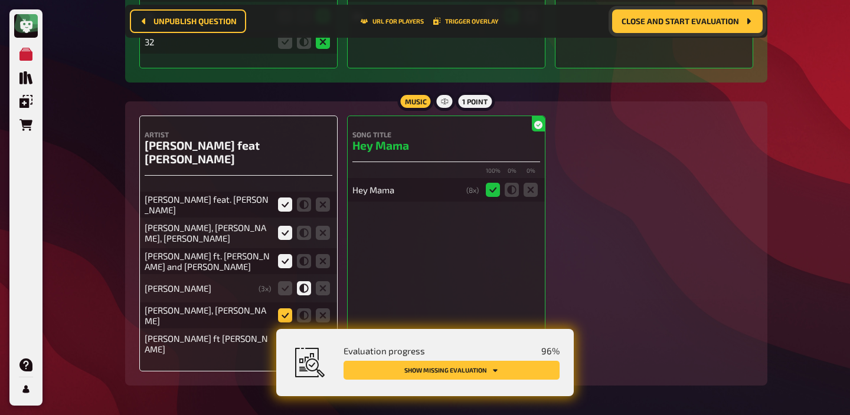
click at [0, 0] on input "radio" at bounding box center [0, 0] width 0 height 0
click at [287, 337] on icon at bounding box center [285, 344] width 14 height 14
click at [0, 0] on input "radio" at bounding box center [0, 0] width 0 height 0
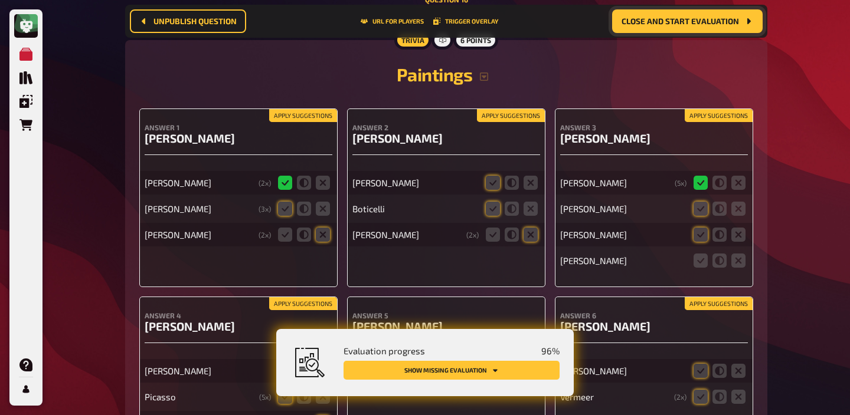
scroll to position [11218, 0]
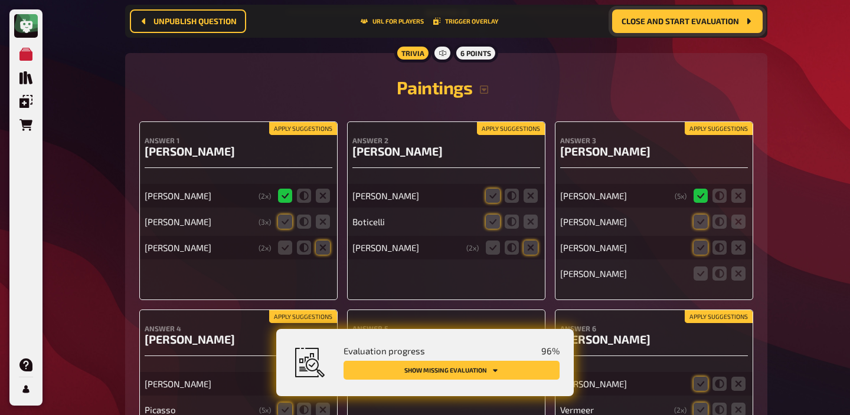
click at [285, 122] on button "Apply suggestions" at bounding box center [303, 128] width 68 height 13
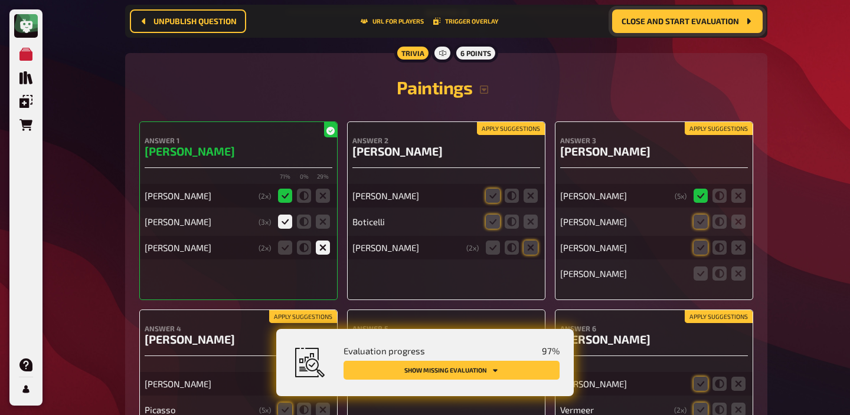
click at [498, 122] on button "Apply suggestions" at bounding box center [511, 128] width 68 height 13
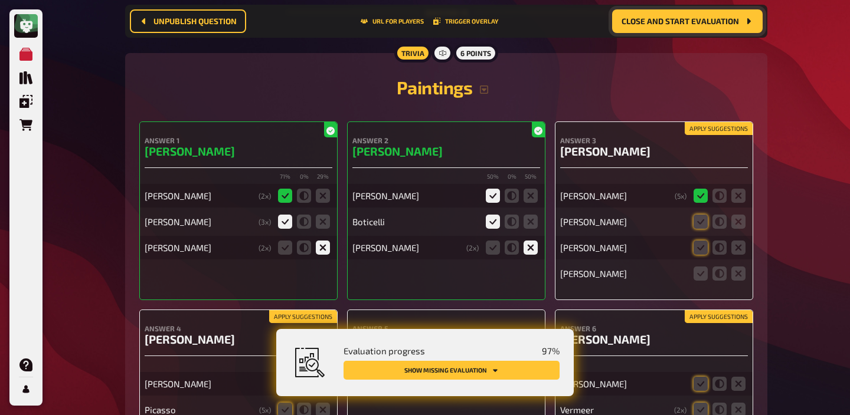
click at [702, 122] on button "Apply suggestions" at bounding box center [718, 128] width 68 height 13
click at [700, 267] on icon at bounding box center [700, 274] width 14 height 14
click at [0, 0] on input "radio" at bounding box center [0, 0] width 0 height 0
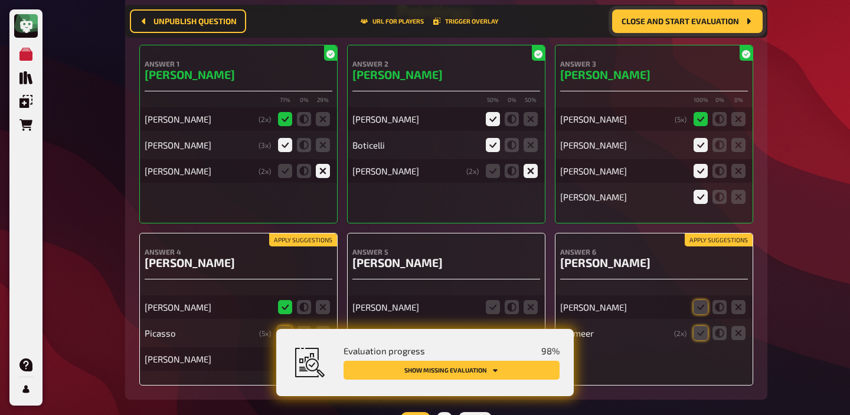
scroll to position [11339, 0]
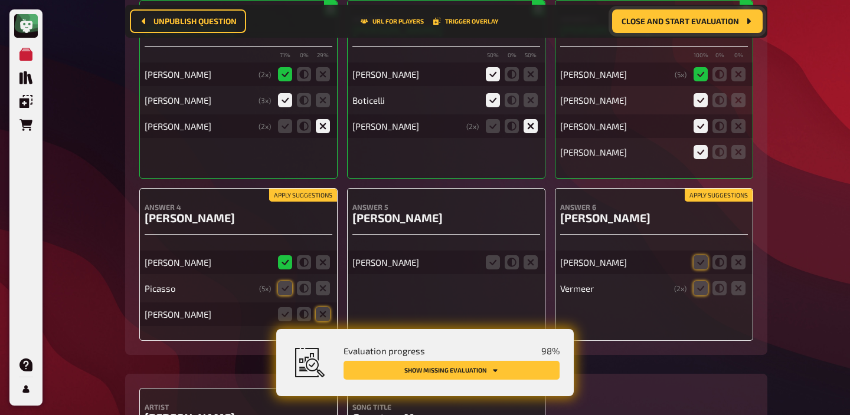
click at [707, 189] on button "Apply suggestions" at bounding box center [718, 195] width 68 height 13
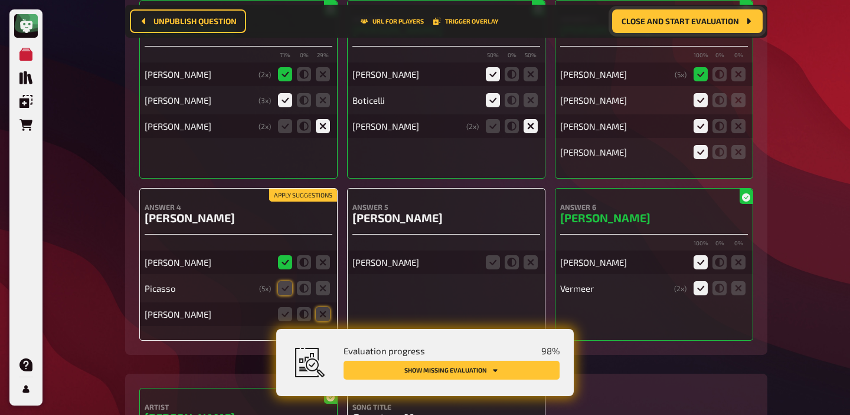
click at [322, 189] on button "Apply suggestions" at bounding box center [303, 195] width 68 height 13
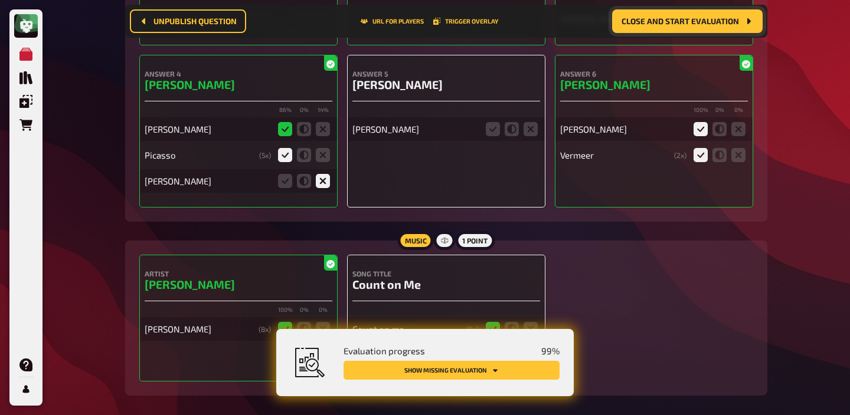
scroll to position [11489, 0]
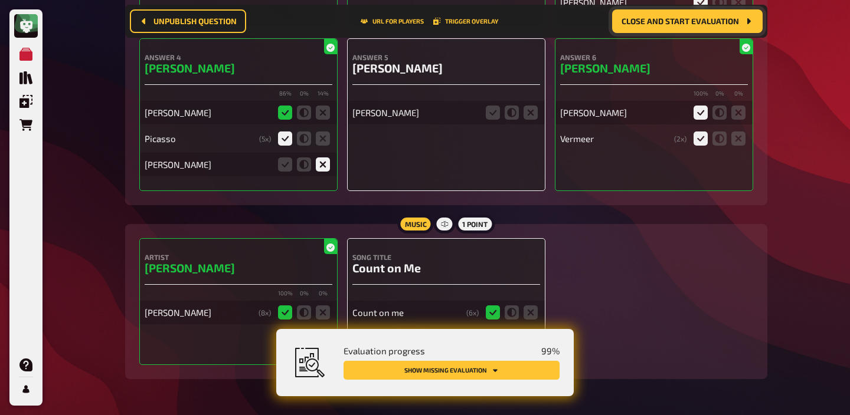
click at [530, 332] on icon at bounding box center [530, 339] width 14 height 14
click at [0, 0] on input "radio" at bounding box center [0, 0] width 0 height 0
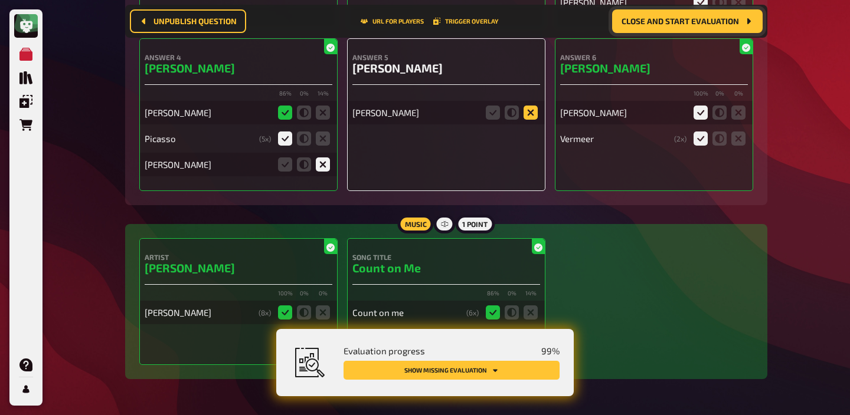
click at [526, 106] on icon at bounding box center [530, 113] width 14 height 14
click at [0, 0] on input "radio" at bounding box center [0, 0] width 0 height 0
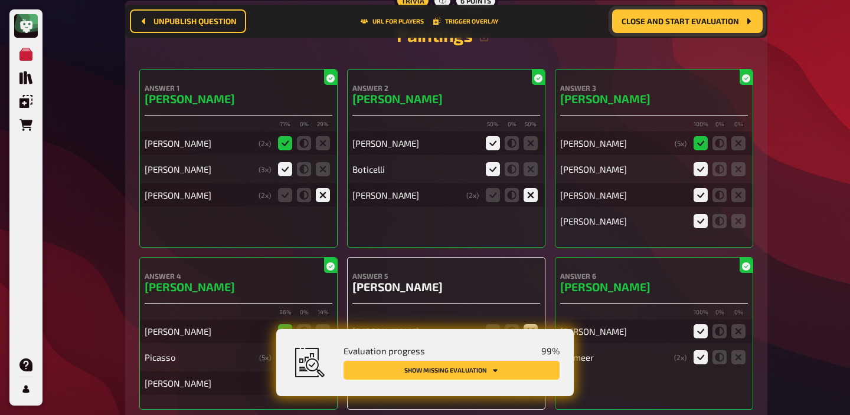
scroll to position [11180, 0]
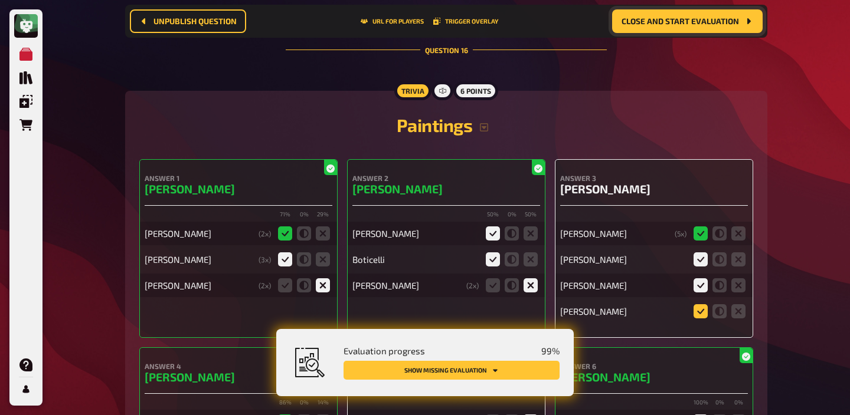
click at [697, 304] on icon at bounding box center [700, 311] width 14 height 14
click at [0, 0] on input "radio" at bounding box center [0, 0] width 0 height 0
click at [697, 304] on icon at bounding box center [700, 311] width 14 height 14
click at [0, 0] on input "radio" at bounding box center [0, 0] width 0 height 0
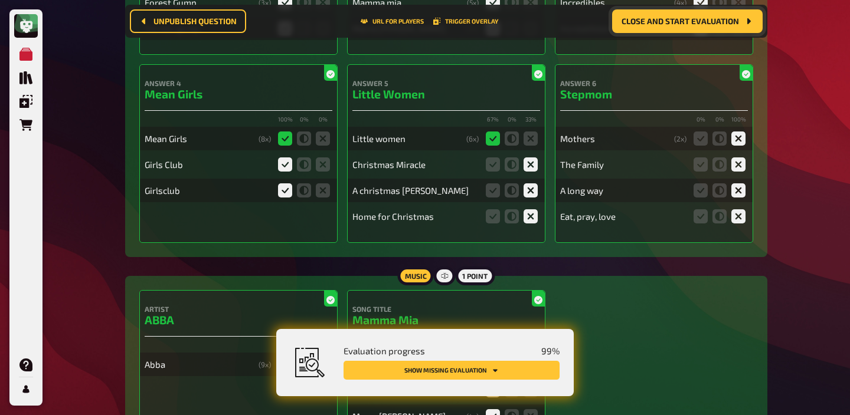
scroll to position [0, 0]
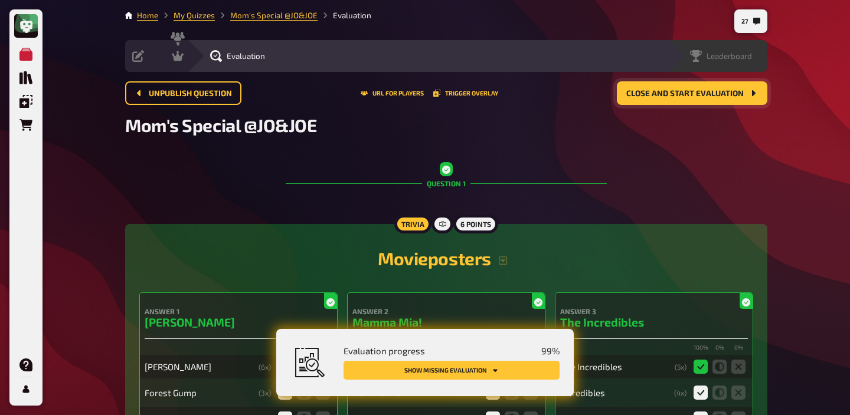
click at [749, 55] on span "Leaderboard" at bounding box center [728, 55] width 45 height 9
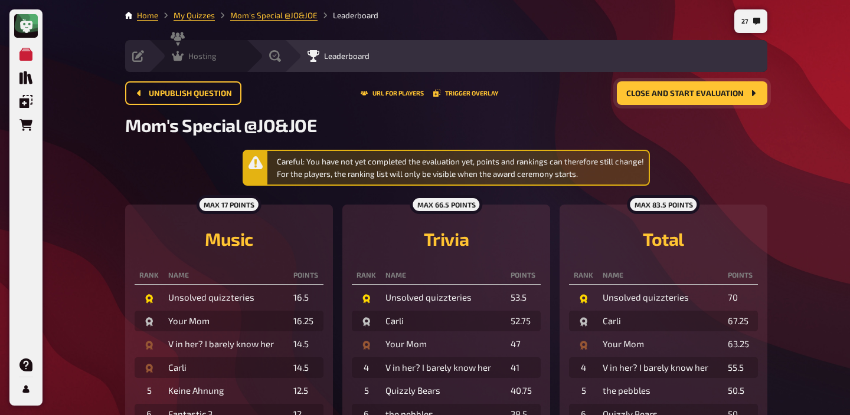
click at [183, 58] on icon at bounding box center [178, 56] width 12 height 12
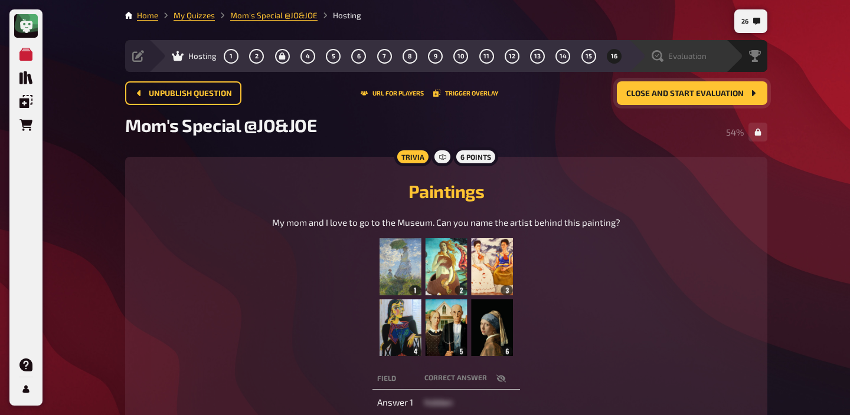
click at [690, 64] on div "Evaluation" at bounding box center [676, 56] width 97 height 32
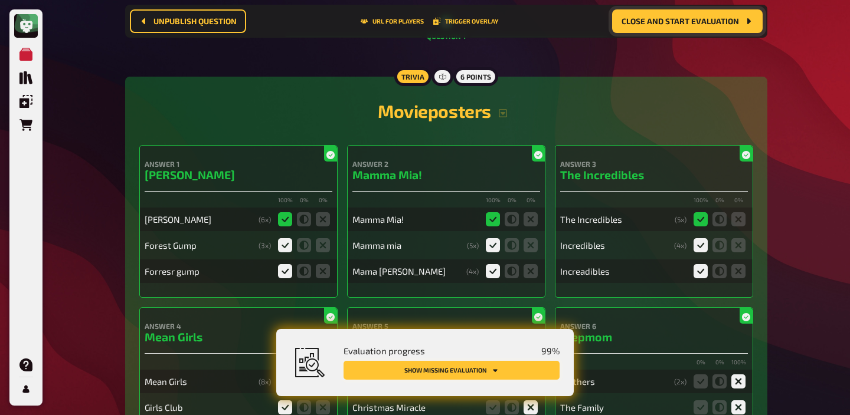
click at [507, 373] on button "Show missing evaluation" at bounding box center [451, 370] width 216 height 19
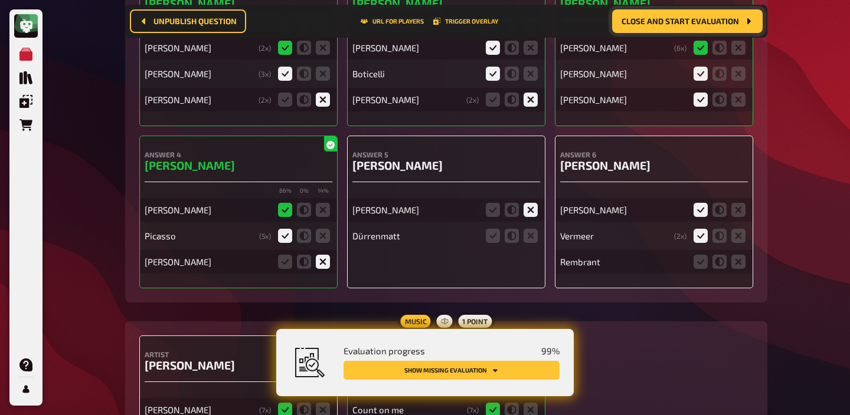
scroll to position [11429, 0]
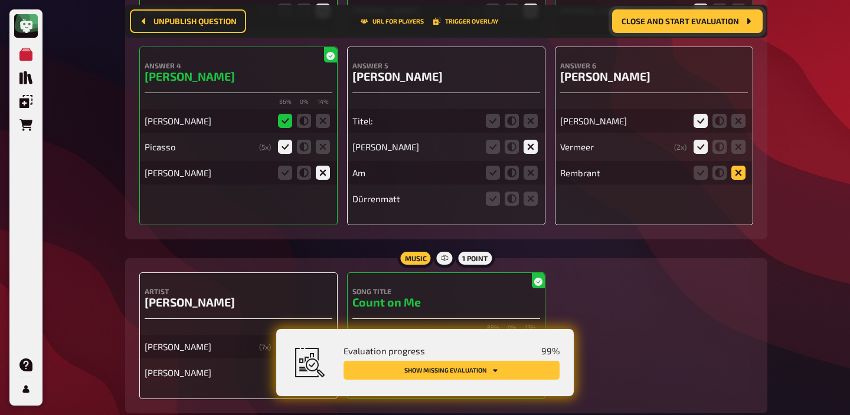
click at [739, 166] on icon at bounding box center [738, 173] width 14 height 14
click at [0, 0] on input "radio" at bounding box center [0, 0] width 0 height 0
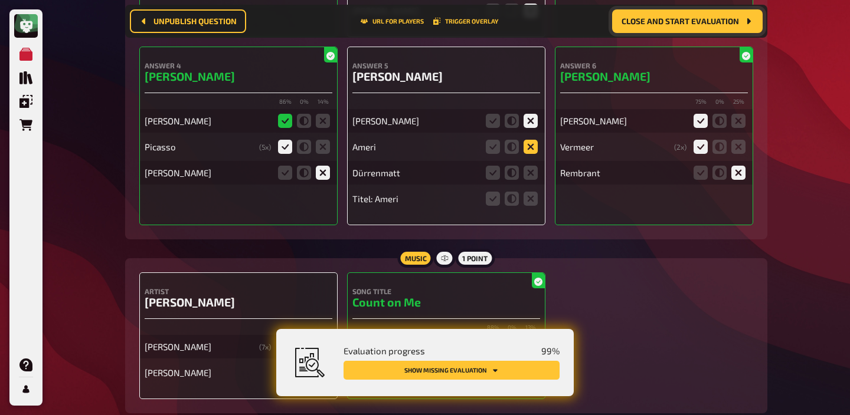
click at [527, 140] on icon at bounding box center [530, 147] width 14 height 14
click at [0, 0] on input "radio" at bounding box center [0, 0] width 0 height 0
click at [527, 166] on icon at bounding box center [530, 173] width 14 height 14
click at [0, 0] on input "radio" at bounding box center [0, 0] width 0 height 0
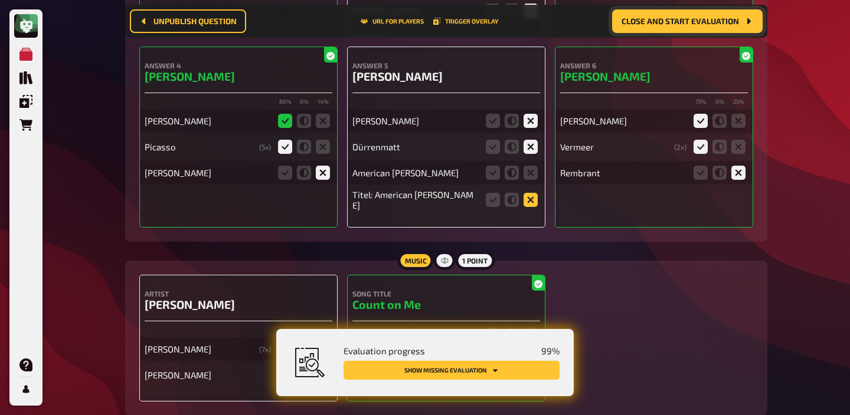
click at [527, 193] on icon at bounding box center [530, 200] width 14 height 14
click at [0, 0] on input "radio" at bounding box center [0, 0] width 0 height 0
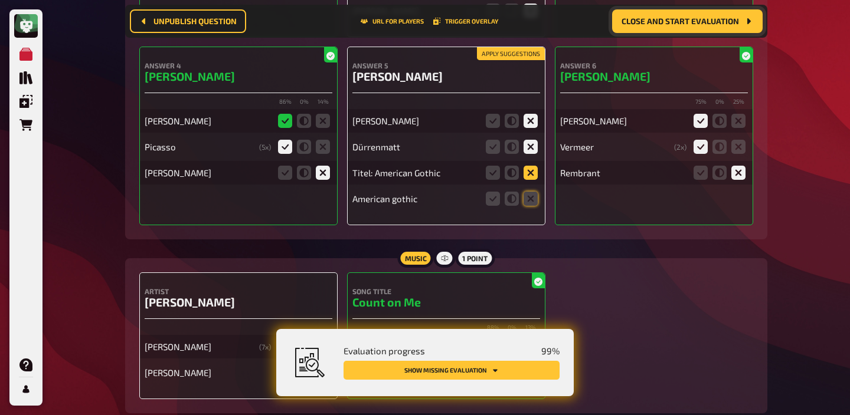
click at [533, 166] on icon at bounding box center [530, 173] width 14 height 14
click at [0, 0] on input "radio" at bounding box center [0, 0] width 0 height 0
click at [530, 192] on icon at bounding box center [530, 199] width 14 height 14
click at [0, 0] on input "radio" at bounding box center [0, 0] width 0 height 0
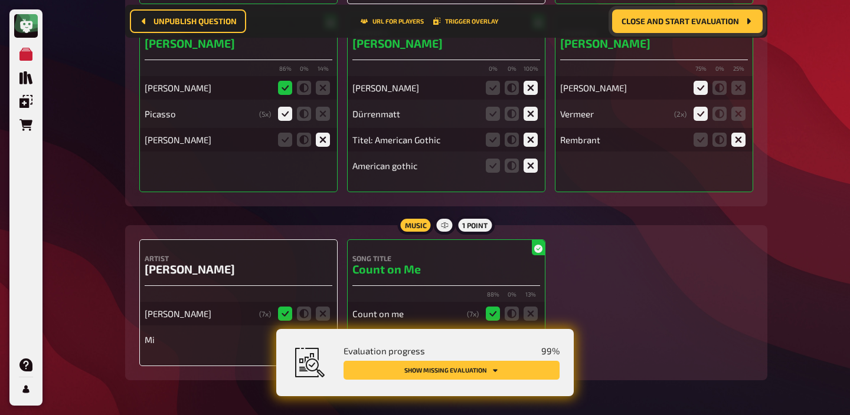
scroll to position [11489, 0]
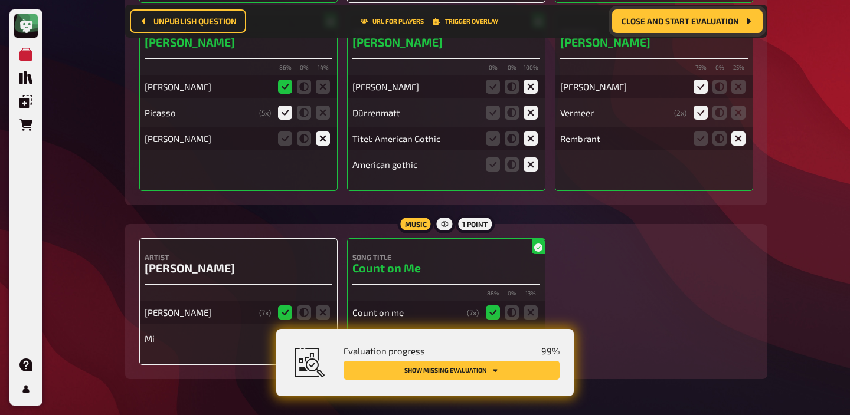
click at [319, 332] on icon at bounding box center [323, 339] width 14 height 14
click at [0, 0] on input "radio" at bounding box center [0, 0] width 0 height 0
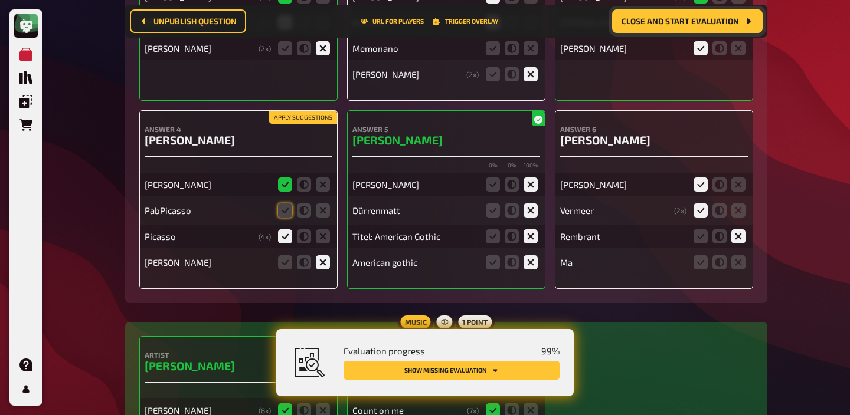
scroll to position [11356, 0]
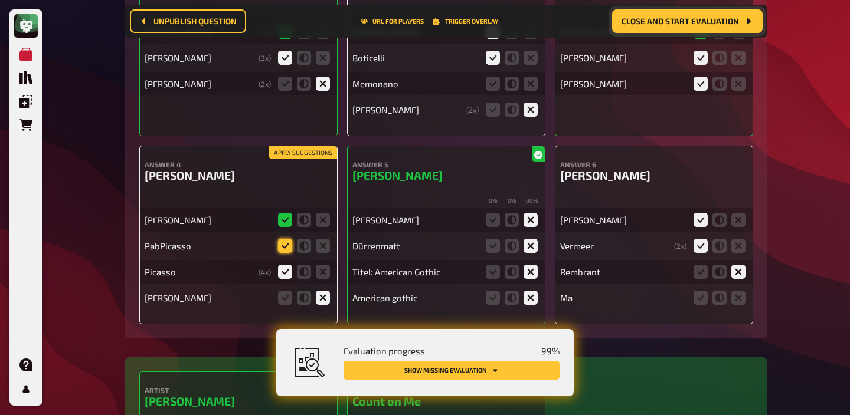
click at [278, 239] on icon at bounding box center [285, 246] width 14 height 14
click at [0, 0] on input "radio" at bounding box center [0, 0] width 0 height 0
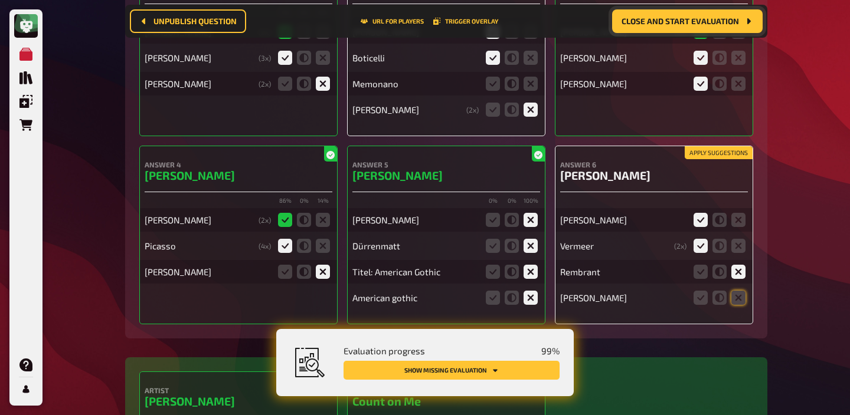
click at [278, 239] on icon at bounding box center [285, 246] width 14 height 14
click at [0, 0] on input "radio" at bounding box center [0, 0] width 0 height 0
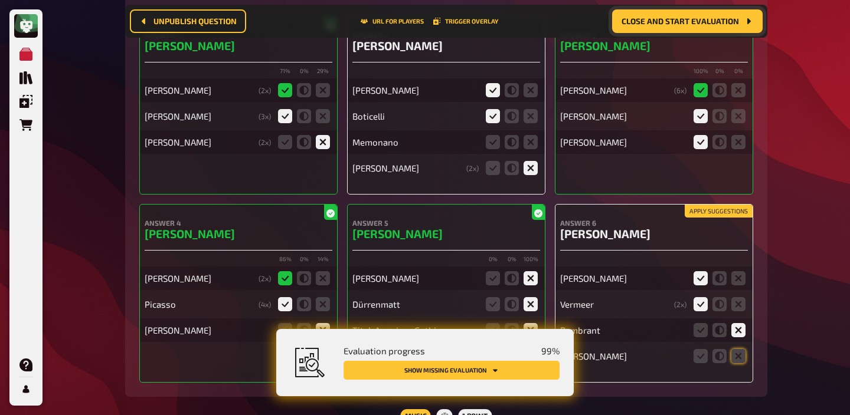
scroll to position [11296, 0]
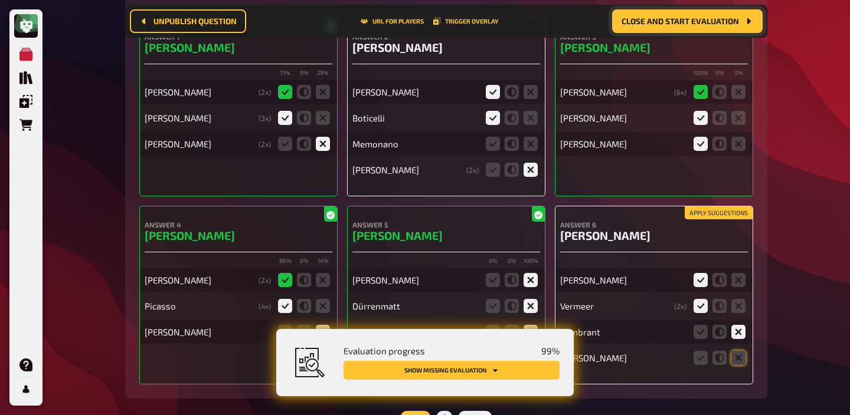
click at [705, 207] on button "Apply suggestions" at bounding box center [718, 213] width 68 height 13
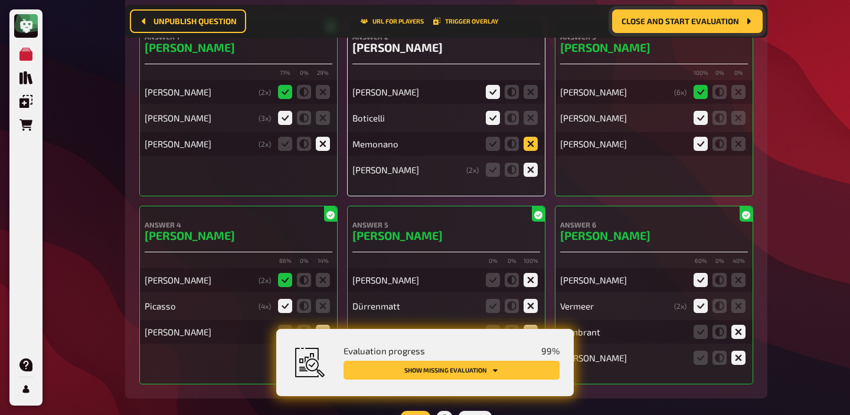
click at [525, 137] on icon at bounding box center [530, 144] width 14 height 14
click at [0, 0] on input "radio" at bounding box center [0, 0] width 0 height 0
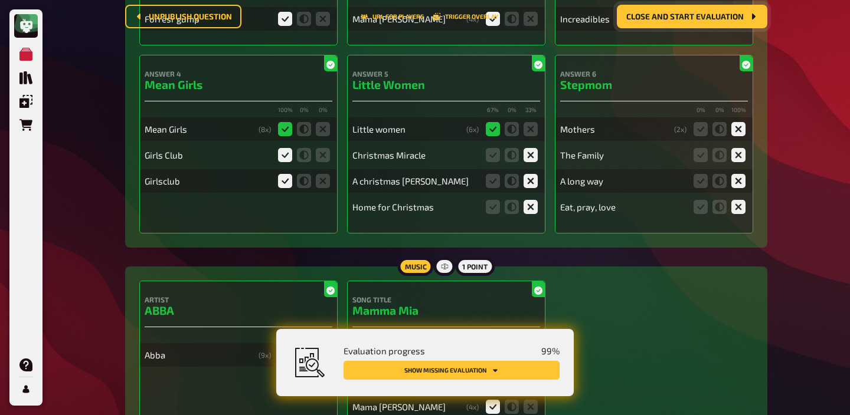
scroll to position [0, 0]
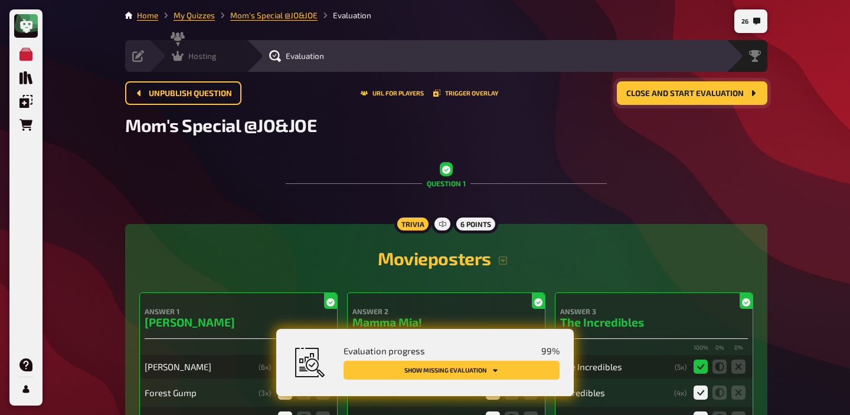
click at [184, 61] on div "Hosting" at bounding box center [194, 56] width 45 height 12
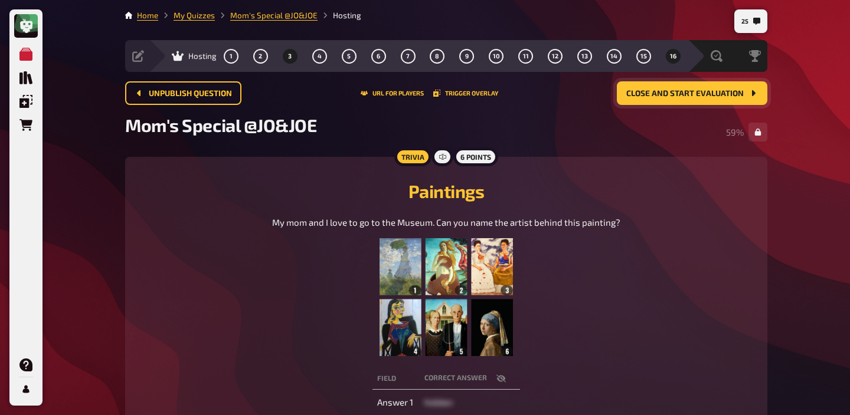
click at [286, 57] on icon "3" at bounding box center [289, 56] width 7 height 7
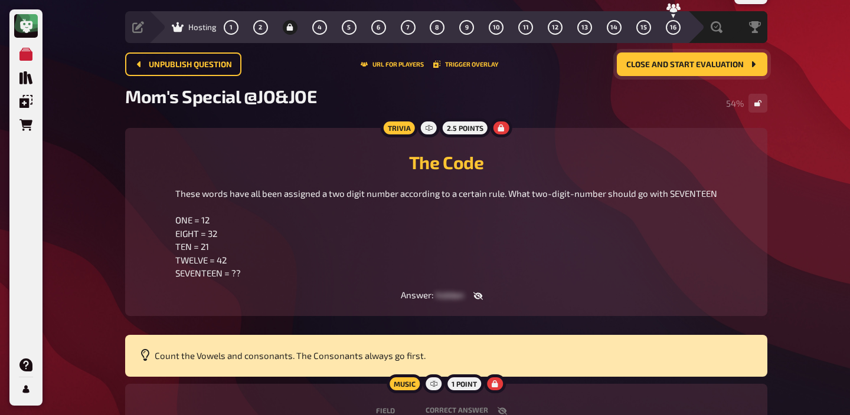
scroll to position [36, 0]
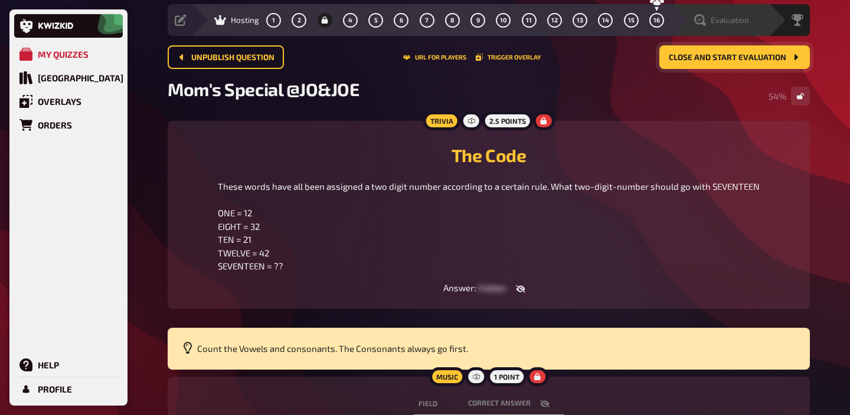
click at [743, 26] on div "Evaluation" at bounding box center [721, 20] width 55 height 12
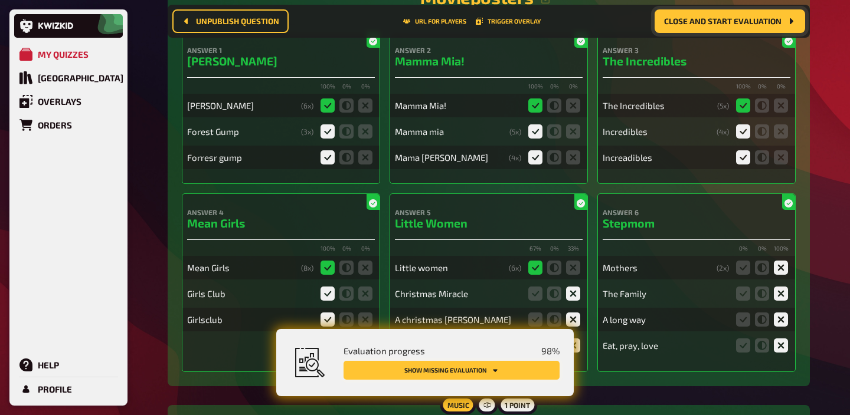
click at [517, 366] on button "Show missing evaluation" at bounding box center [451, 370] width 216 height 19
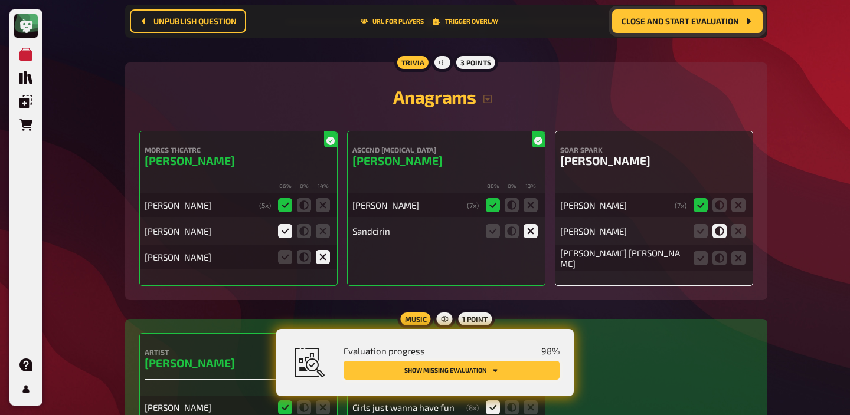
scroll to position [2142, 0]
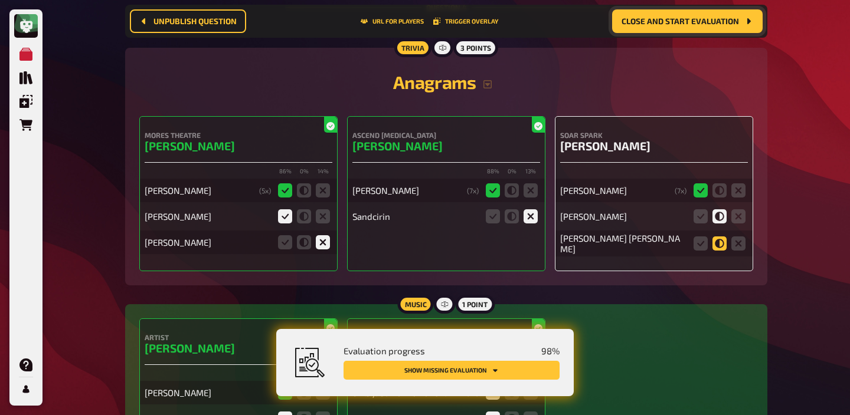
click at [720, 249] on icon at bounding box center [719, 244] width 14 height 14
click at [0, 0] on input "radio" at bounding box center [0, 0] width 0 height 0
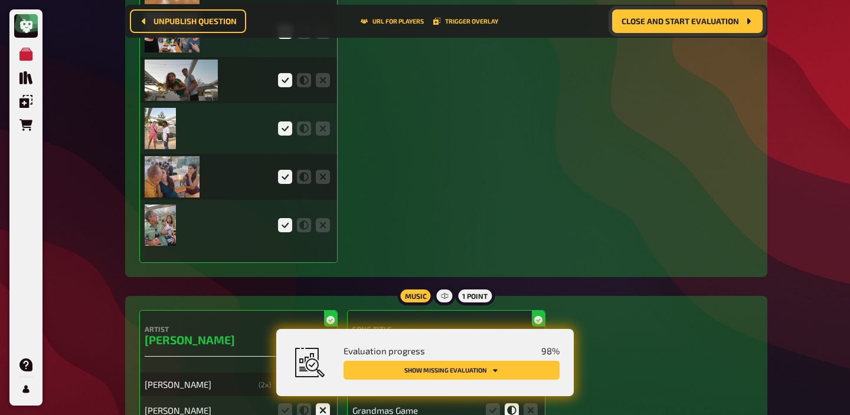
scroll to position [3107, 0]
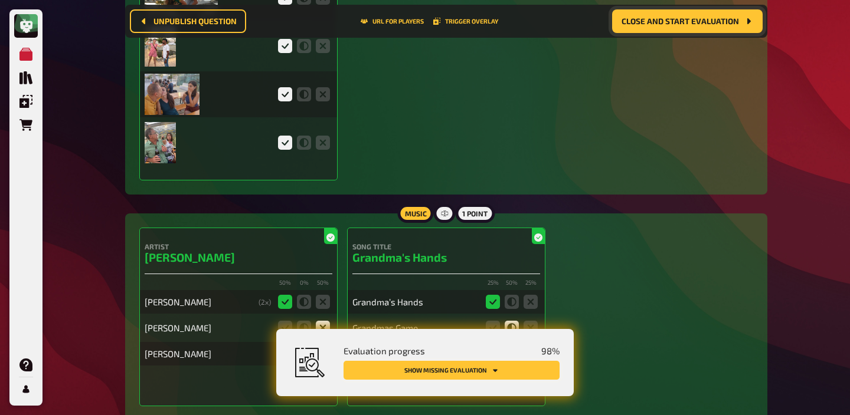
click at [484, 378] on button "Show missing evaluation" at bounding box center [451, 370] width 216 height 19
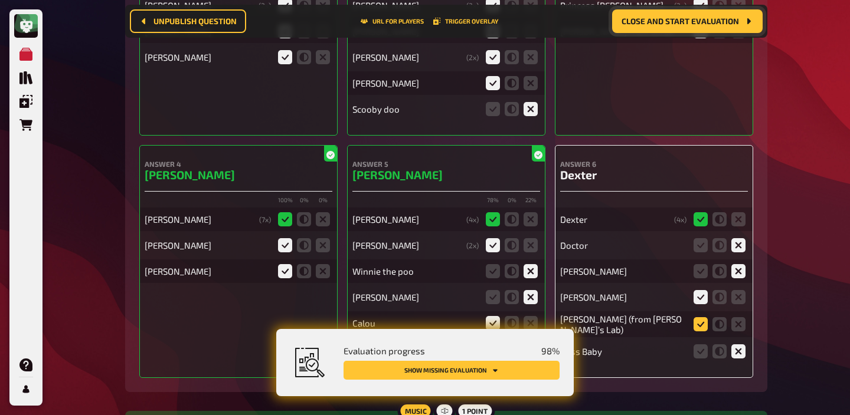
scroll to position [5588, 0]
click at [702, 332] on icon at bounding box center [700, 325] width 14 height 14
click at [0, 0] on input "radio" at bounding box center [0, 0] width 0 height 0
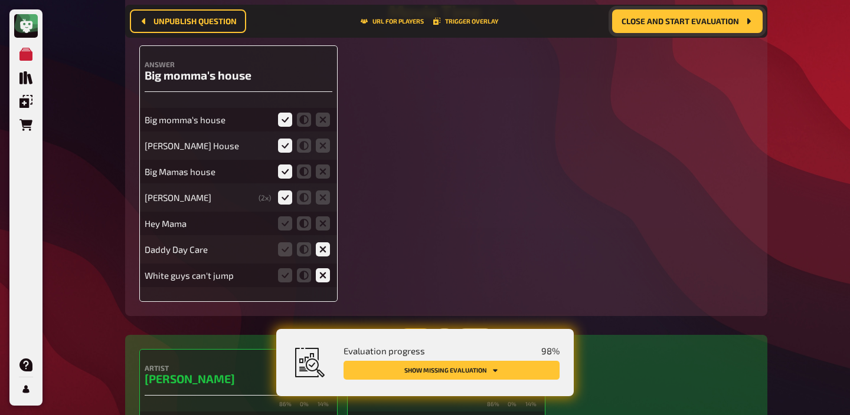
scroll to position [6969, 0]
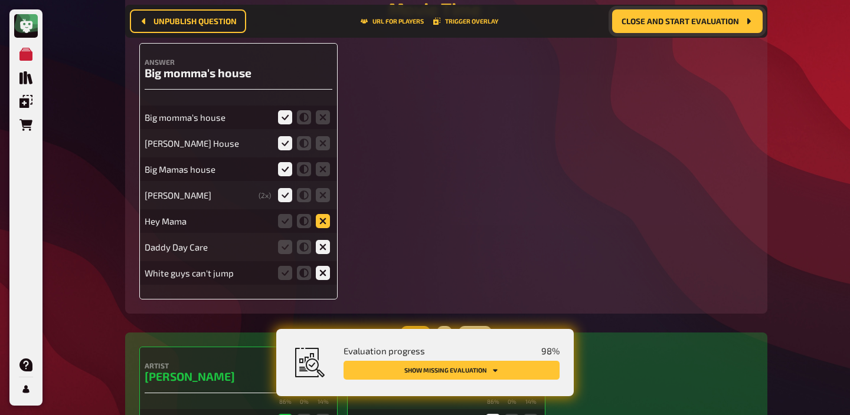
click at [322, 217] on icon at bounding box center [323, 221] width 14 height 14
click at [0, 0] on input "radio" at bounding box center [0, 0] width 0 height 0
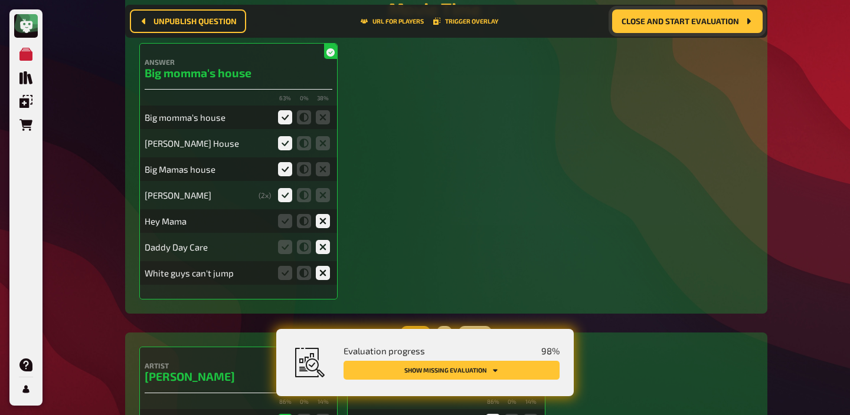
click at [680, 16] on button "Close and start evaluation" at bounding box center [687, 21] width 150 height 24
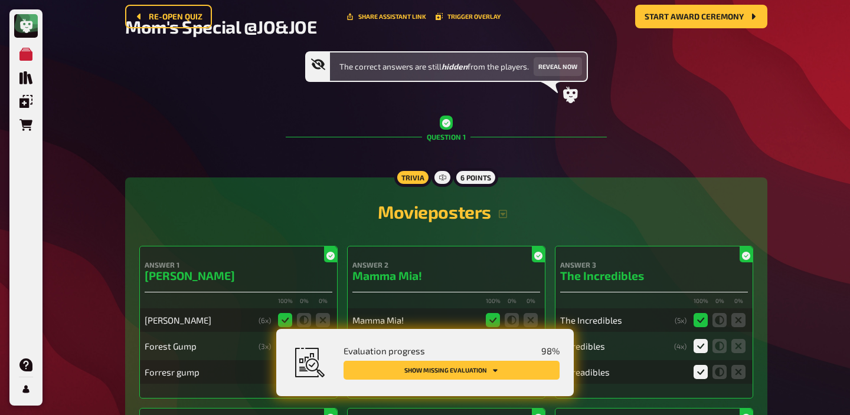
scroll to position [0, 0]
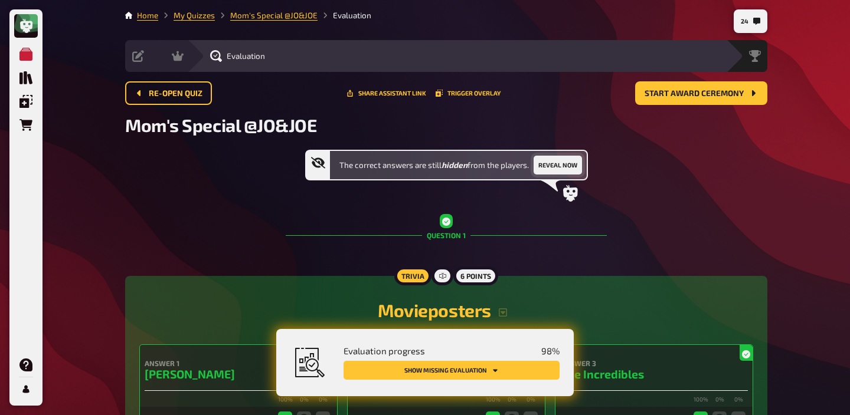
click at [561, 166] on button "Reveal now" at bounding box center [557, 165] width 48 height 19
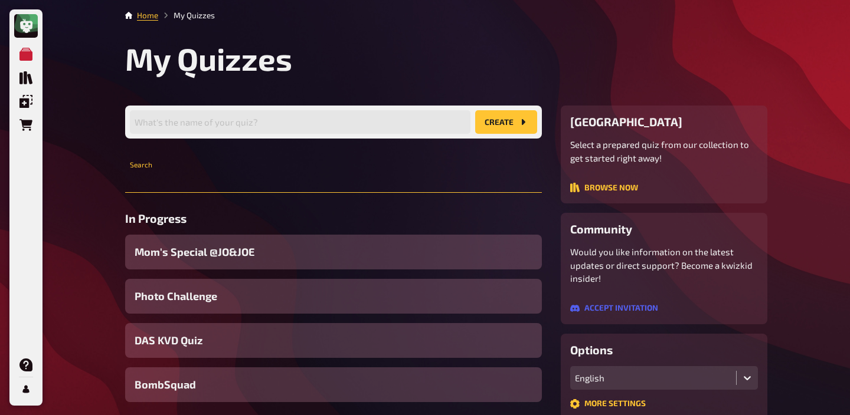
click at [205, 171] on input "text" at bounding box center [333, 181] width 417 height 24
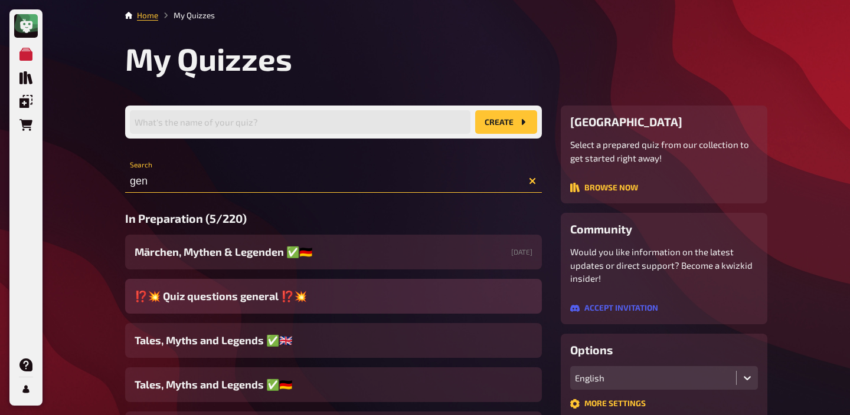
type input "gen"
click at [231, 301] on span "⁉️​💥​ Quiz questions general ⁉️​💥​" at bounding box center [221, 297] width 172 height 16
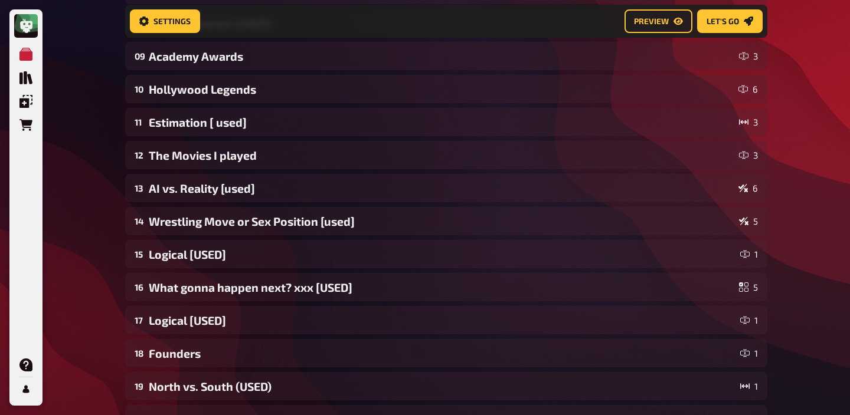
scroll to position [699, 0]
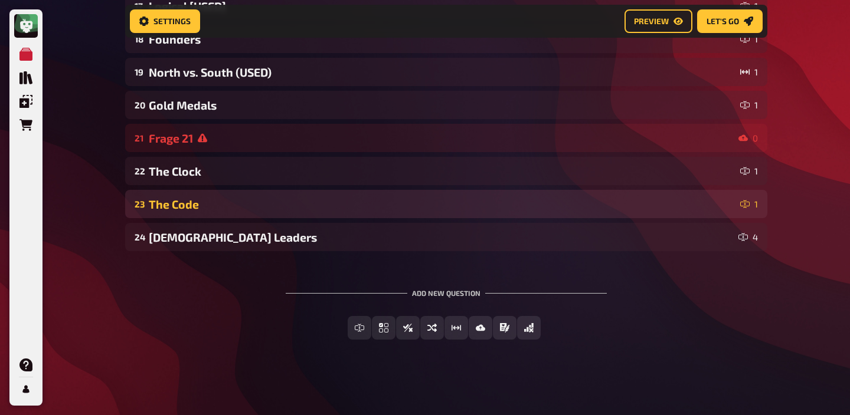
click at [282, 201] on div "The Code" at bounding box center [442, 205] width 586 height 14
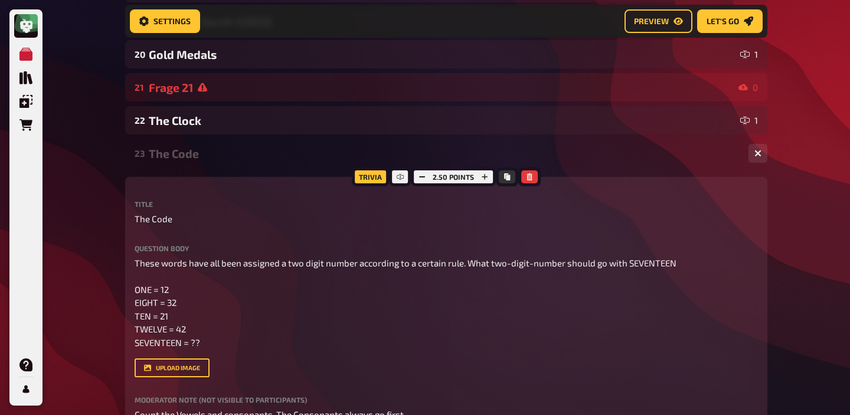
scroll to position [750, 0]
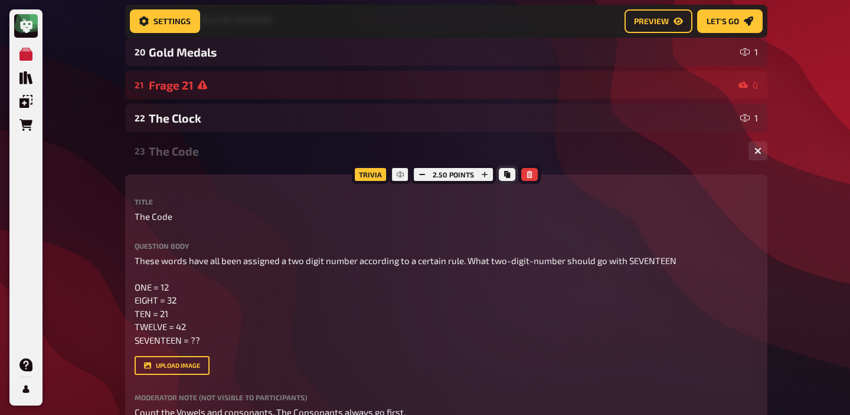
click at [504, 177] on icon "Copy" at bounding box center [507, 174] width 6 height 7
